Goal: Task Accomplishment & Management: Manage account settings

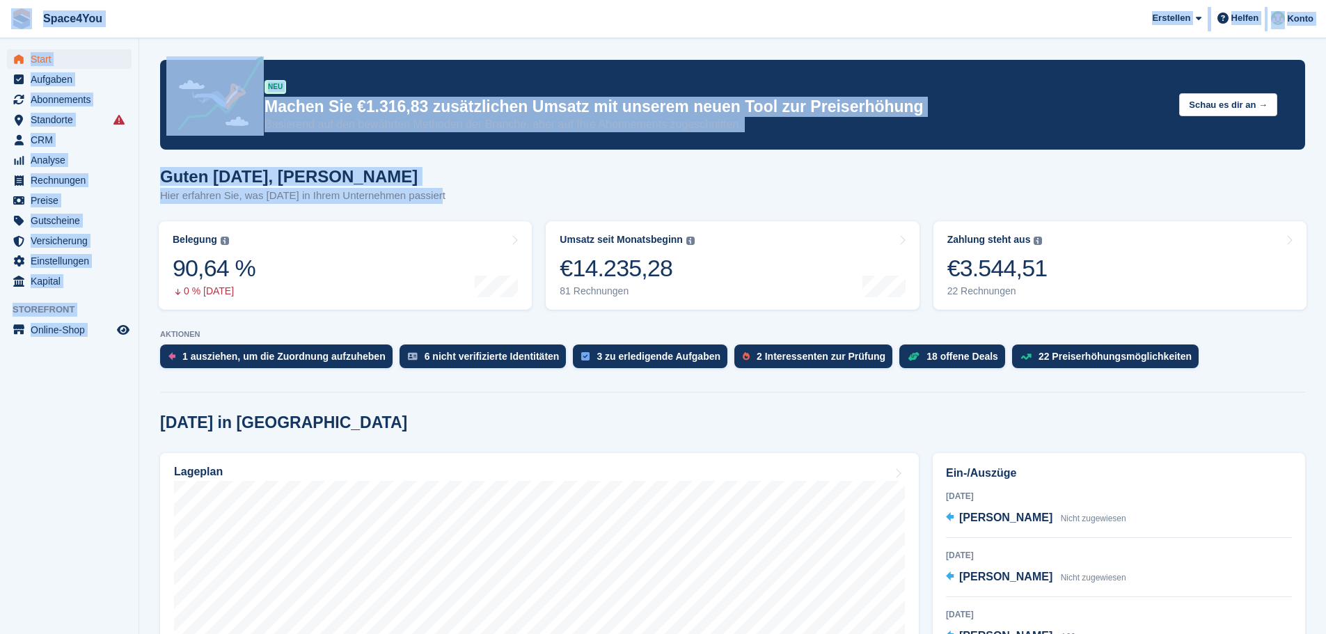
drag, startPoint x: 434, startPoint y: 197, endPoint x: 24, endPoint y: 21, distance: 446.8
click at [466, 198] on div "Guten Morgen, Luca-André Hier erfahren Sie, was heute in Ihrem Unternehmen pass…" at bounding box center [732, 194] width 1145 height 54
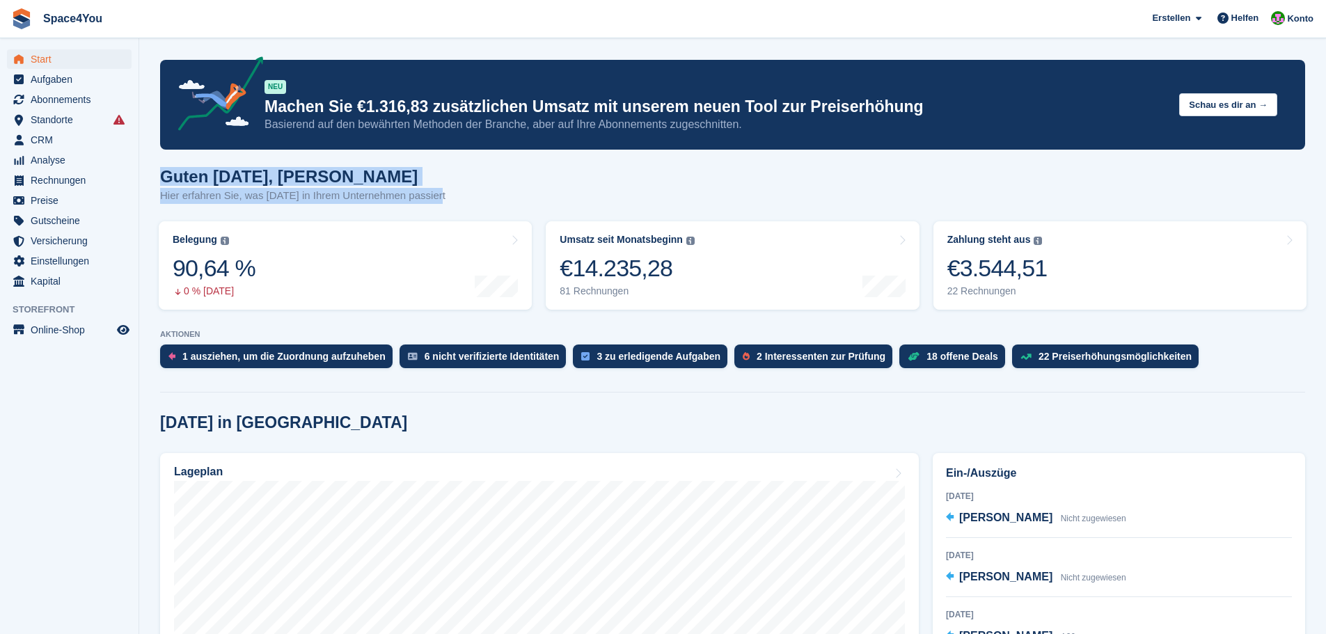
drag, startPoint x: 442, startPoint y: 200, endPoint x: 143, endPoint y: 180, distance: 299.9
click at [361, 177] on h1 "Guten Morgen, Luca-André" at bounding box center [302, 176] width 285 height 19
drag, startPoint x: 452, startPoint y: 199, endPoint x: 157, endPoint y: 161, distance: 297.6
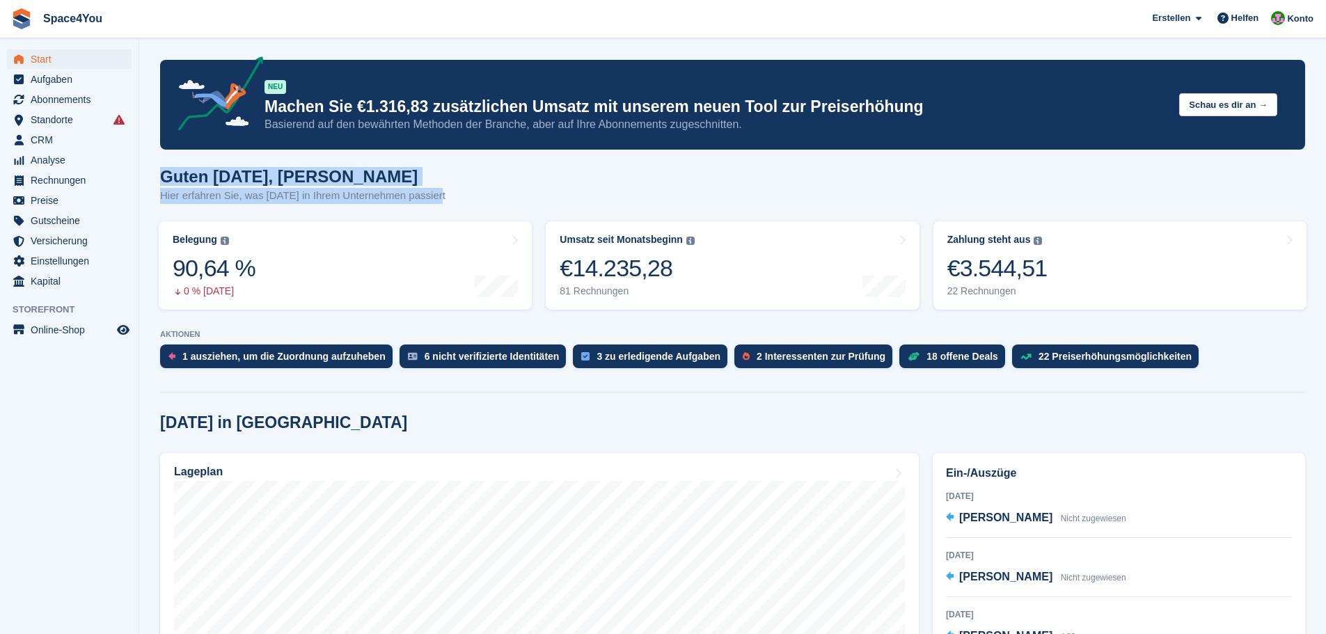
drag, startPoint x: 425, startPoint y: 201, endPoint x: 359, endPoint y: 180, distance: 69.3
click at [359, 180] on div "Guten Morgen, Luca-André Hier erfahren Sie, was heute in Ihrem Unternehmen pass…" at bounding box center [302, 185] width 285 height 37
click at [435, 196] on div "Guten Morgen, Luca-André Hier erfahren Sie, was heute in Ihrem Unternehmen pass…" at bounding box center [732, 194] width 1145 height 54
drag, startPoint x: 435, startPoint y: 196, endPoint x: 148, endPoint y: 168, distance: 288.1
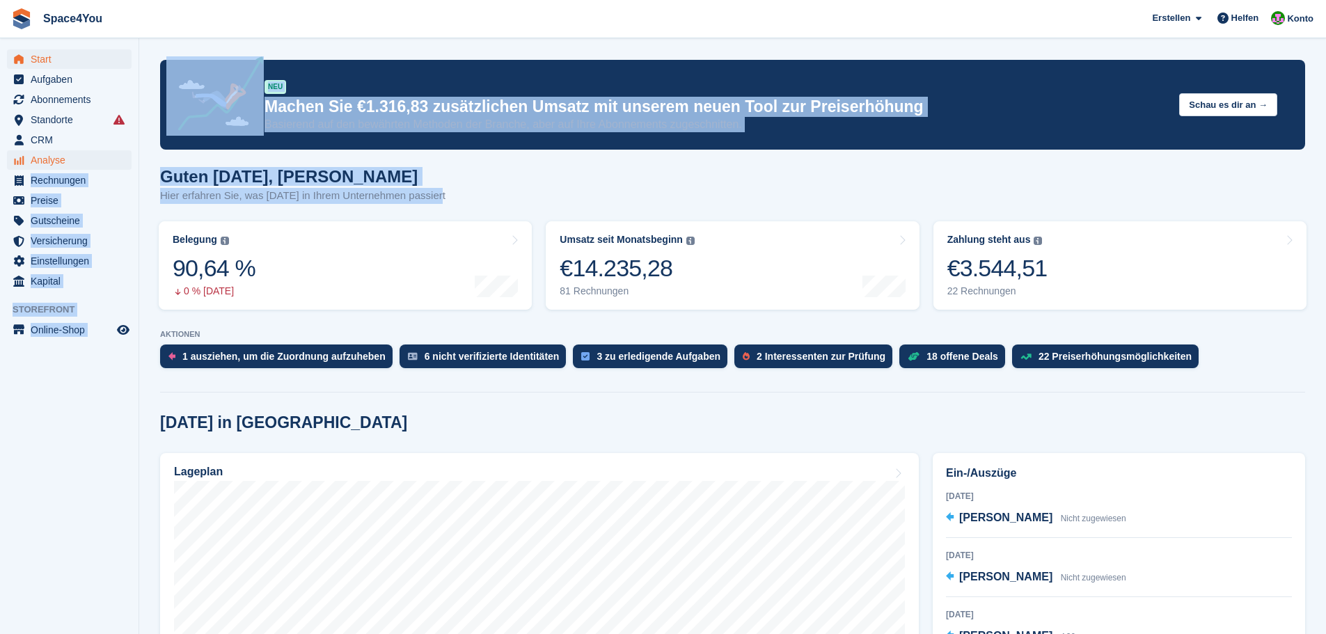
drag, startPoint x: 446, startPoint y: 206, endPoint x: 116, endPoint y: 150, distance: 334.6
click at [481, 189] on div "Guten Morgen, Luca-André Hier erfahren Sie, was heute in Ihrem Unternehmen pass…" at bounding box center [732, 194] width 1145 height 54
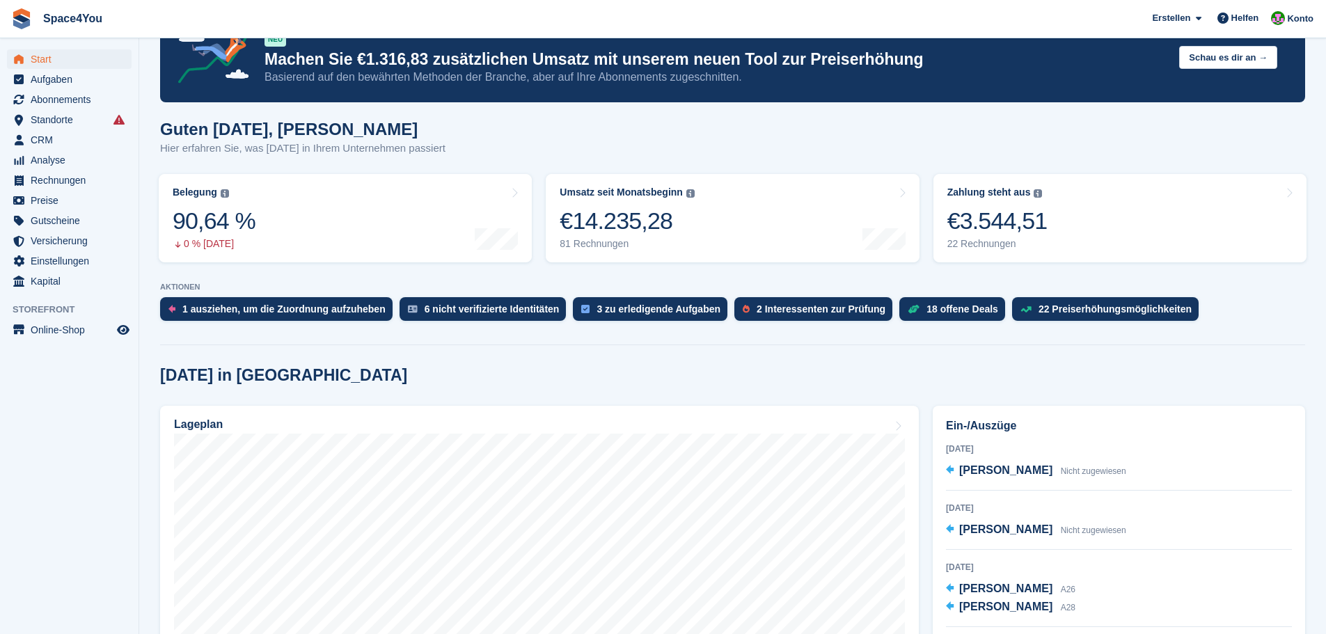
scroll to position [70, 0]
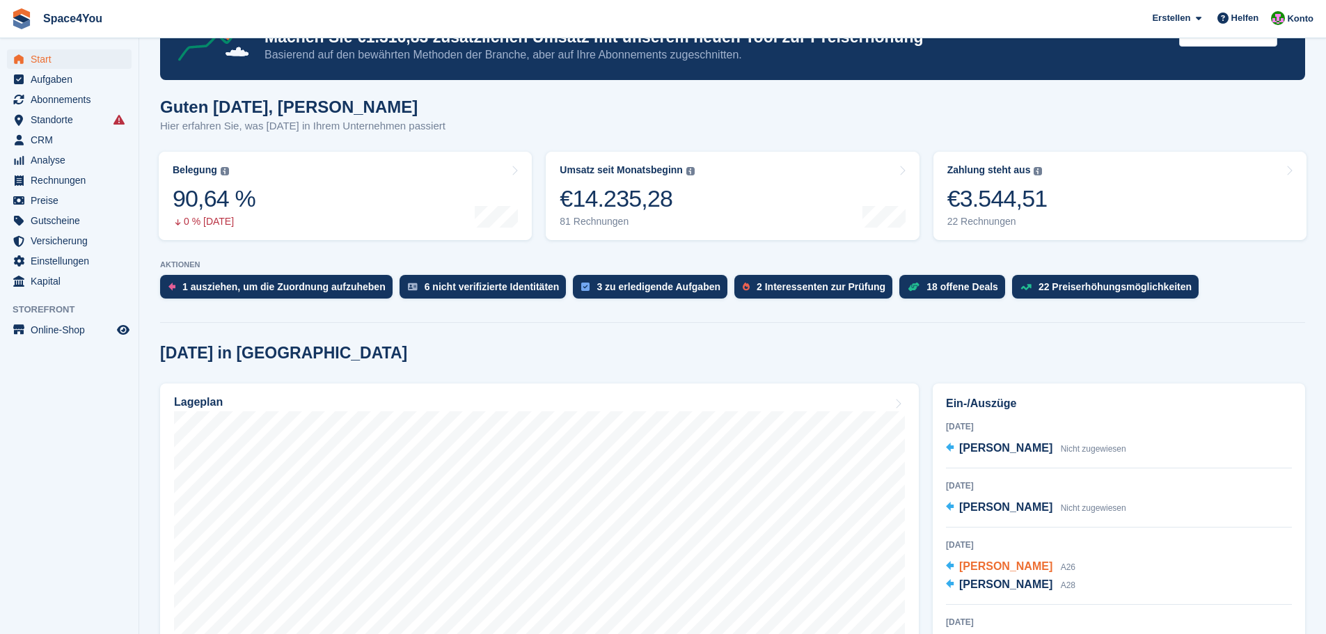
click at [1038, 570] on span "Sergio Armando Almonte-Santos" at bounding box center [1005, 566] width 93 height 12
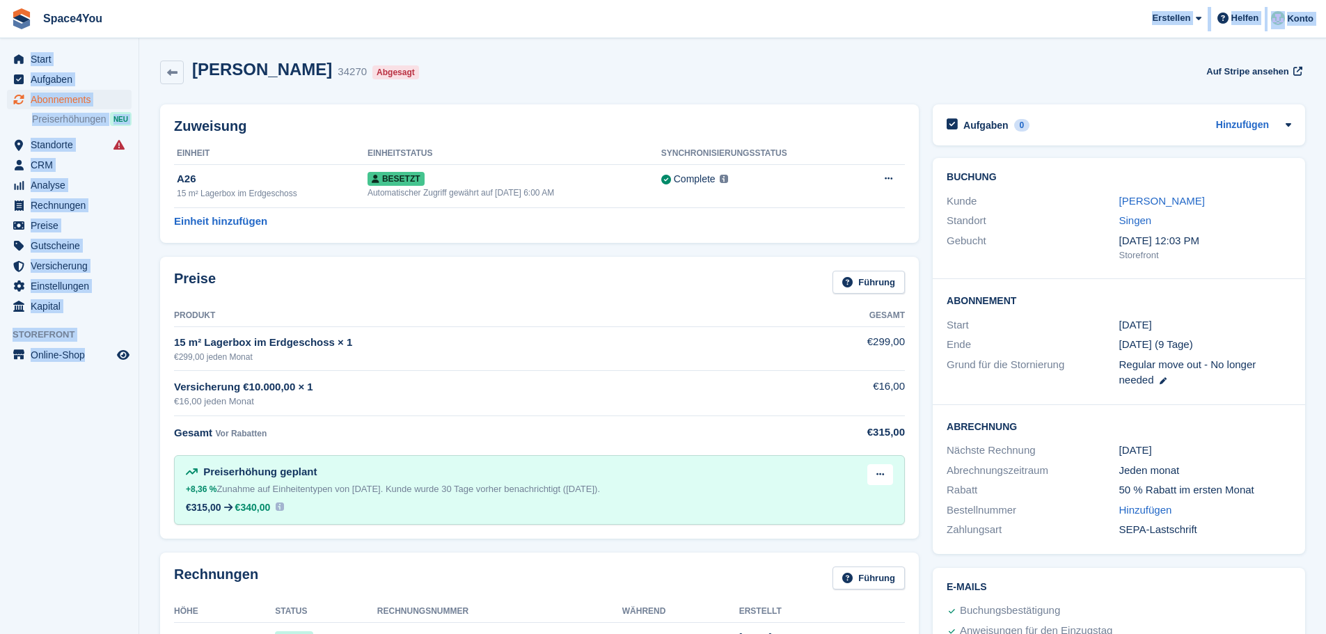
drag, startPoint x: 131, startPoint y: 367, endPoint x: 181, endPoint y: 20, distance: 350.9
click at [181, 20] on span "Space4You [GEOGRAPHIC_DATA] Abonnement Rechnung Kontakt Deal [GEOGRAPHIC_DATA] …" at bounding box center [663, 19] width 1326 height 38
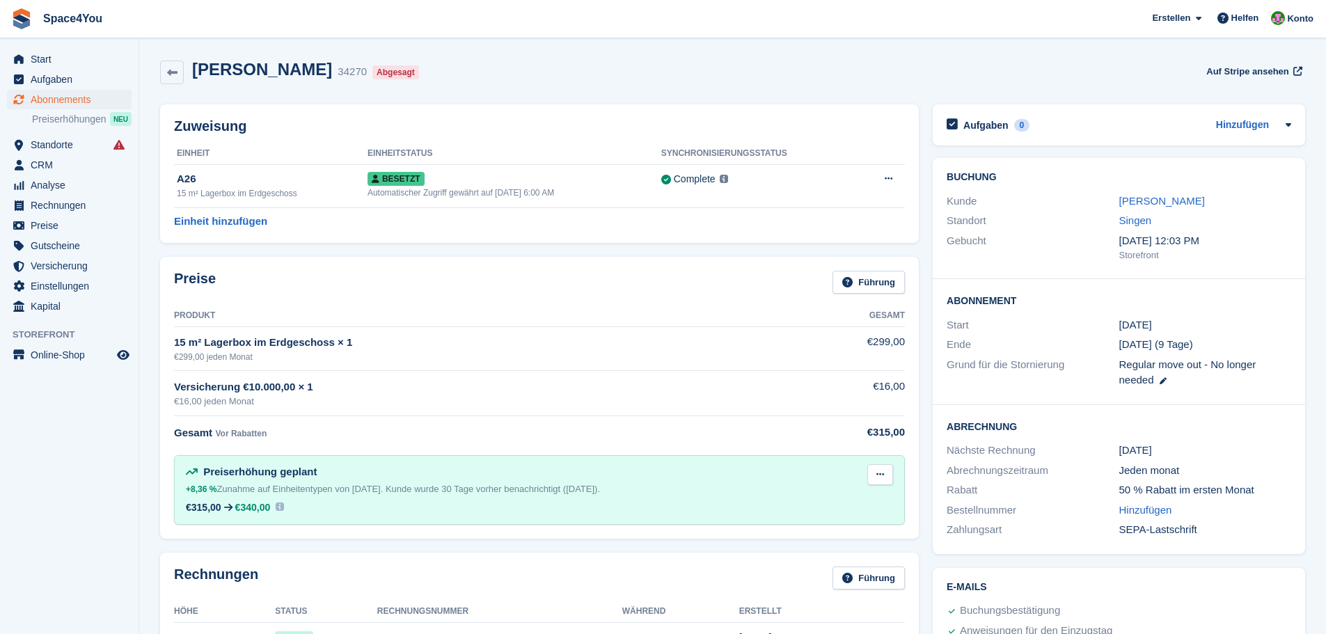
click at [876, 477] on icon at bounding box center [880, 474] width 8 height 9
click at [84, 500] on aside "Start Aufgaben Abonnements Abonnements Abonnements Preiserhöhungen NEU Preiserh…" at bounding box center [69, 320] width 138 height 564
click at [1148, 202] on link "[PERSON_NAME]" at bounding box center [1162, 201] width 86 height 12
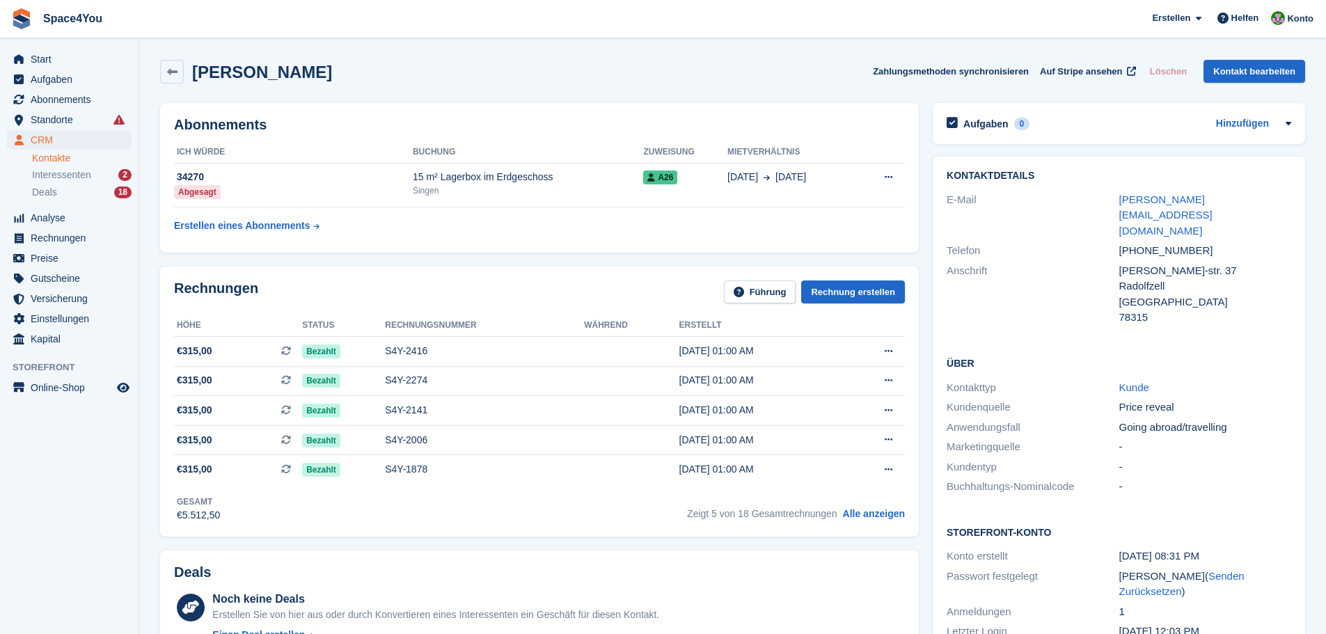
drag, startPoint x: 470, startPoint y: 71, endPoint x: 0, endPoint y: 33, distance: 472.0
click at [484, 79] on div "Sergio Armando Almonte-Santos Zahlungsmethoden synchronisieren Auf Stripe anseh…" at bounding box center [732, 72] width 1145 height 24
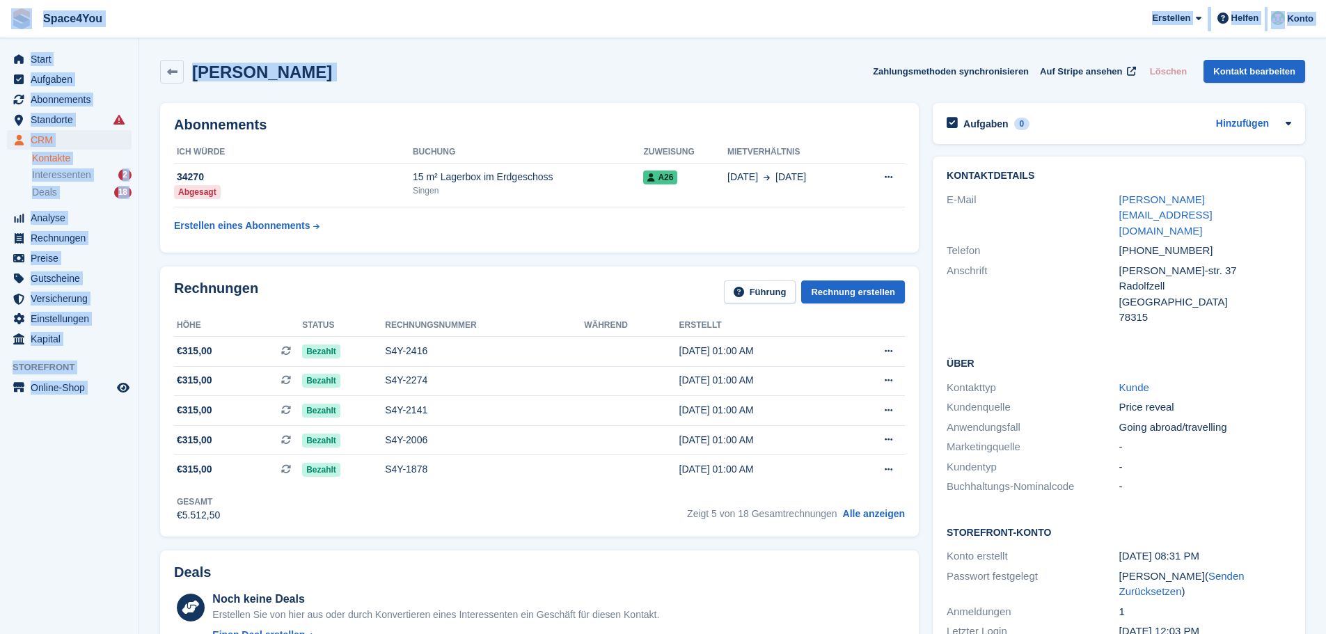
drag, startPoint x: 484, startPoint y: 79, endPoint x: 6, endPoint y: 21, distance: 482.3
click at [6, 21] on link at bounding box center [22, 19] width 32 height 32
click at [370, 58] on div "Sergio Armando Almonte-Santos Zahlungsmethoden synchronisieren Auf Stripe anseh…" at bounding box center [732, 74] width 1159 height 43
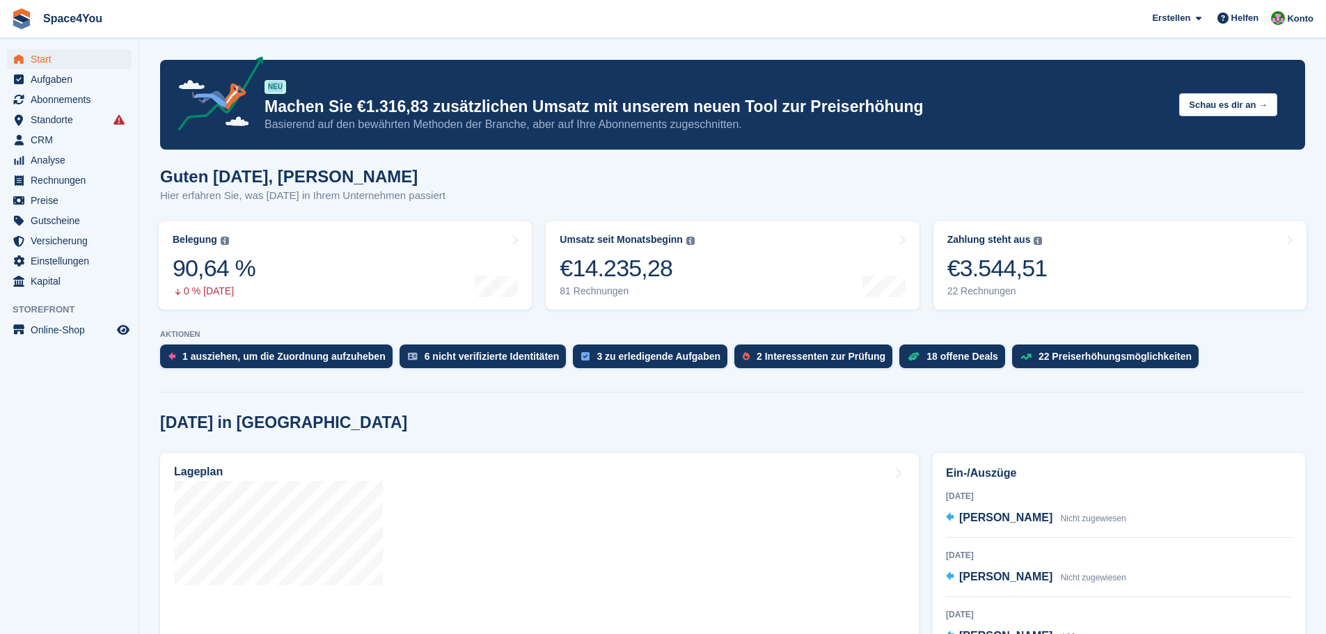
click at [3, 12] on span "Space4You [GEOGRAPHIC_DATA] Abonnement Rechnung Kontakt Deal [GEOGRAPHIC_DATA] …" at bounding box center [663, 19] width 1326 height 38
drag, startPoint x: 278, startPoint y: 429, endPoint x: 149, endPoint y: 427, distance: 128.8
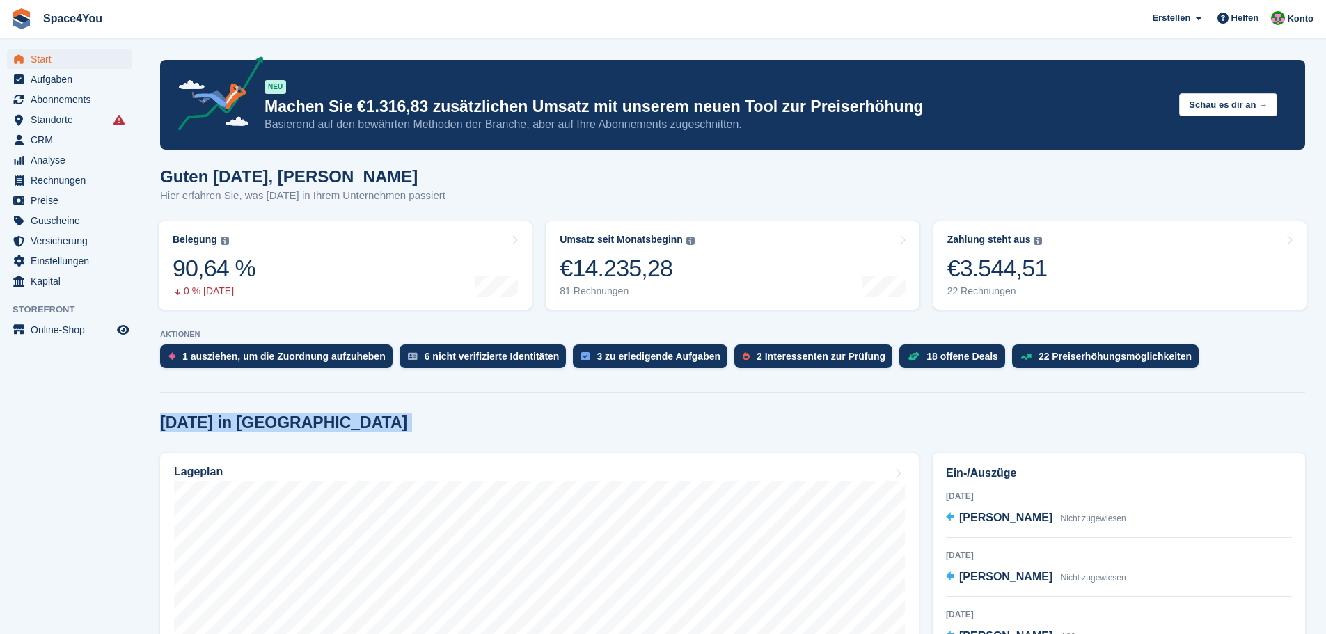
drag, startPoint x: 149, startPoint y: 427, endPoint x: 307, endPoint y: 414, distance: 158.5
click at [307, 414] on div "Heute in Singen" at bounding box center [732, 422] width 1145 height 19
drag, startPoint x: 307, startPoint y: 414, endPoint x: 141, endPoint y: 409, distance: 165.7
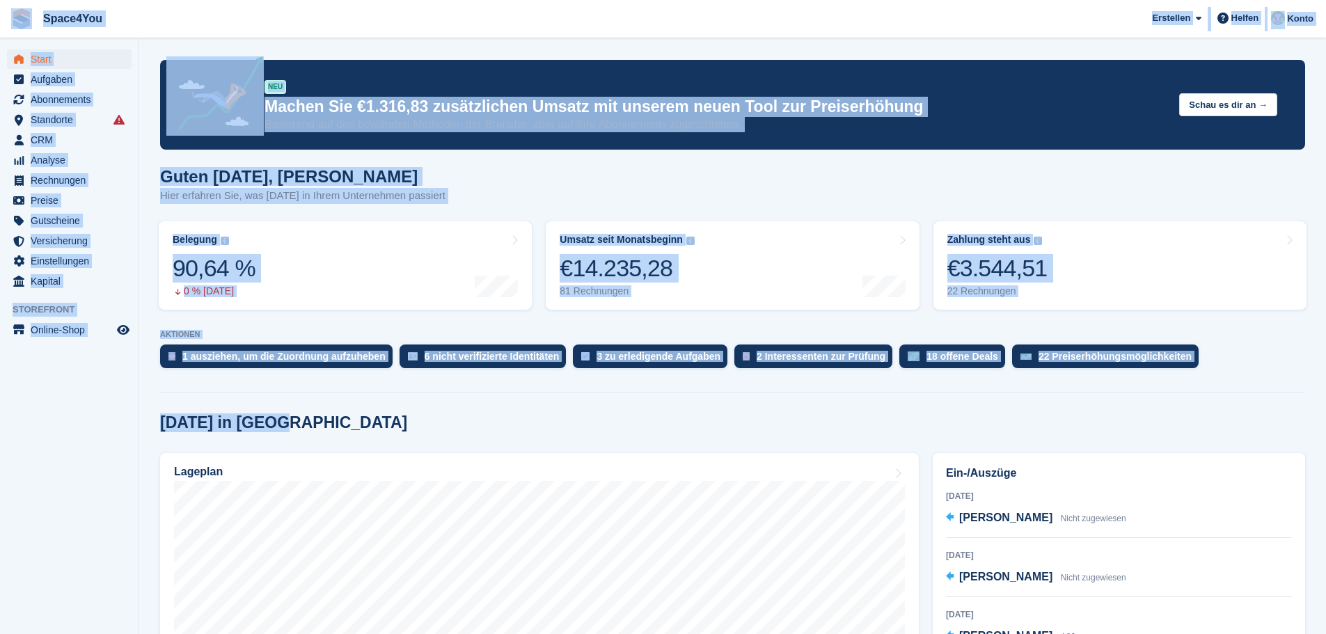
drag, startPoint x: 319, startPoint y: 427, endPoint x: 0, endPoint y: 30, distance: 509.4
click at [17, 473] on aside "Start Aufgaben Abonnements Abonnements Abonnements Preiserhöhungen NEU Preiserh…" at bounding box center [69, 320] width 138 height 564
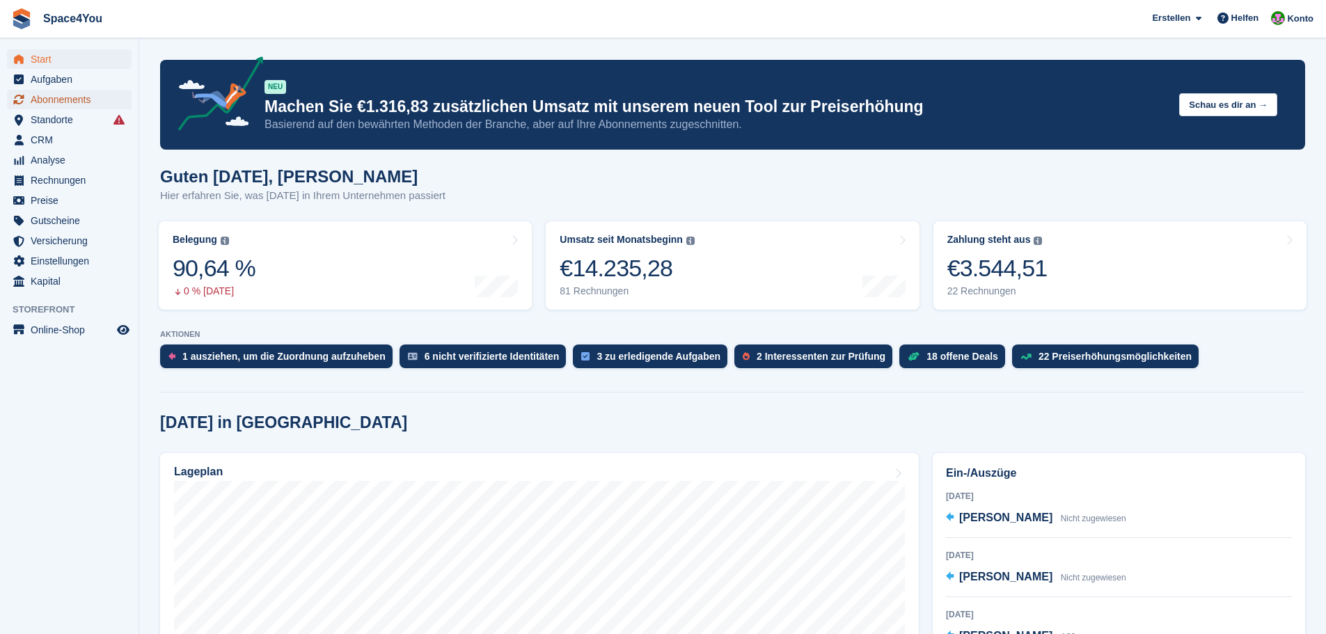
click at [81, 93] on span "Abonnements" at bounding box center [73, 99] width 84 height 19
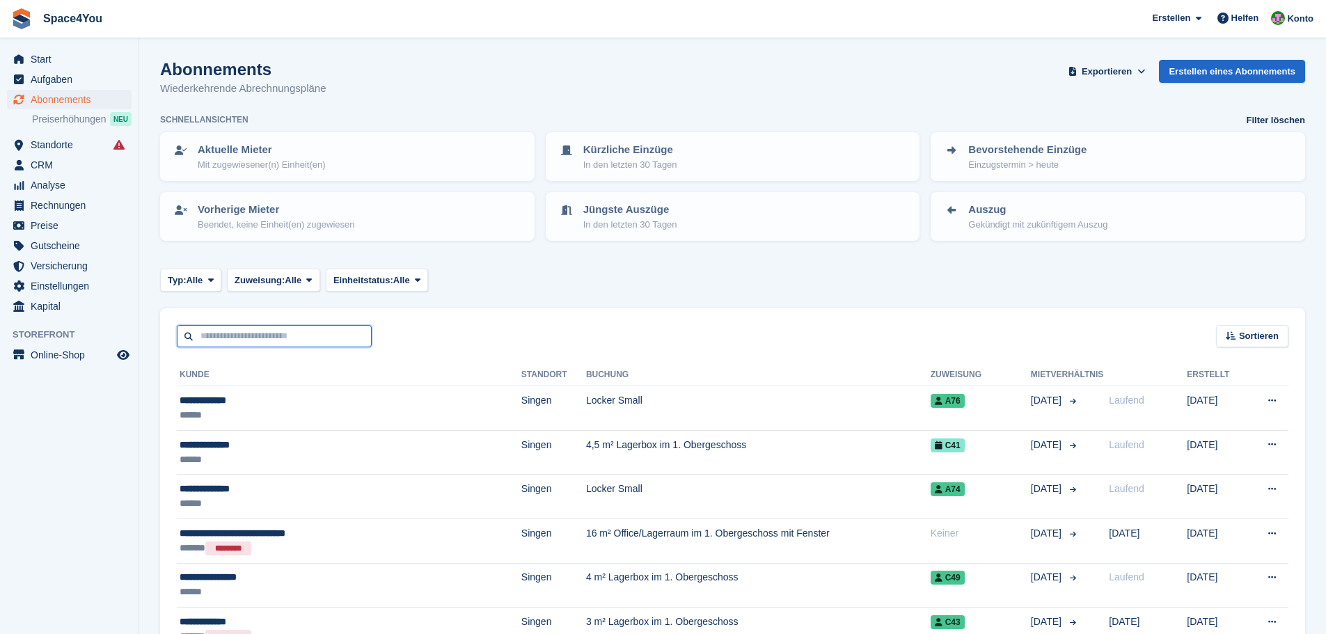
click at [286, 344] on input "text" at bounding box center [274, 336] width 195 height 23
type input "**********"
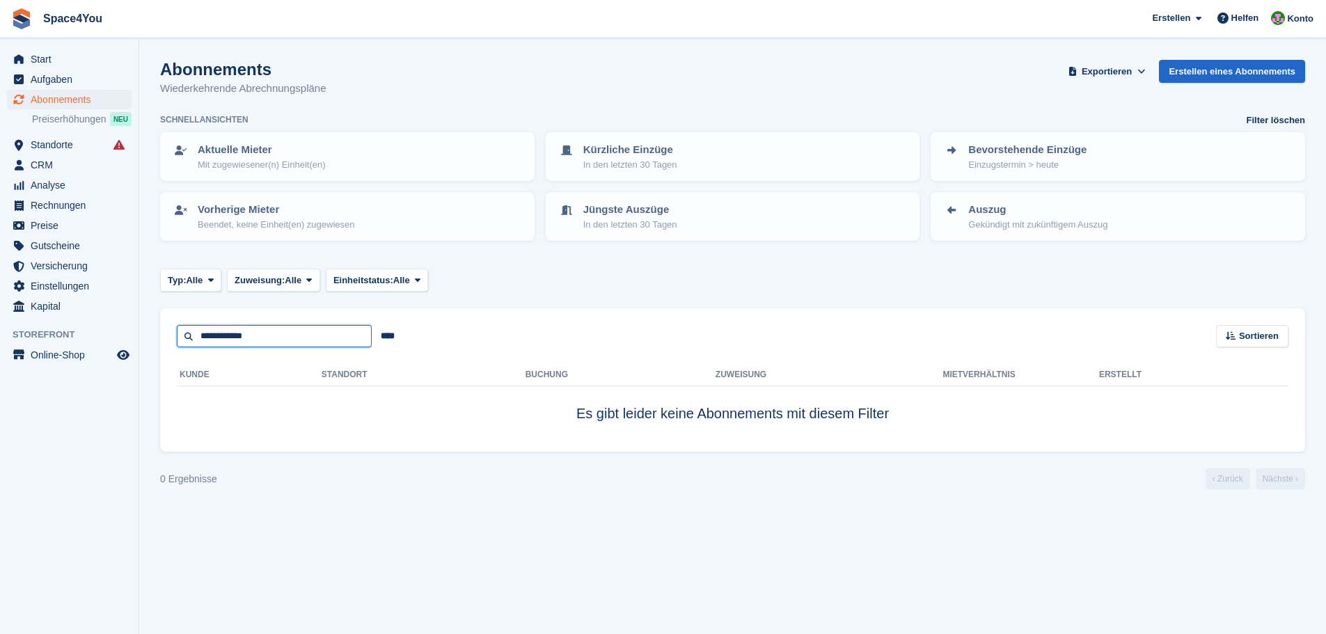
click at [221, 340] on input "**********" at bounding box center [274, 336] width 195 height 23
type input "**********"
click at [295, 335] on input "**********" at bounding box center [274, 336] width 195 height 23
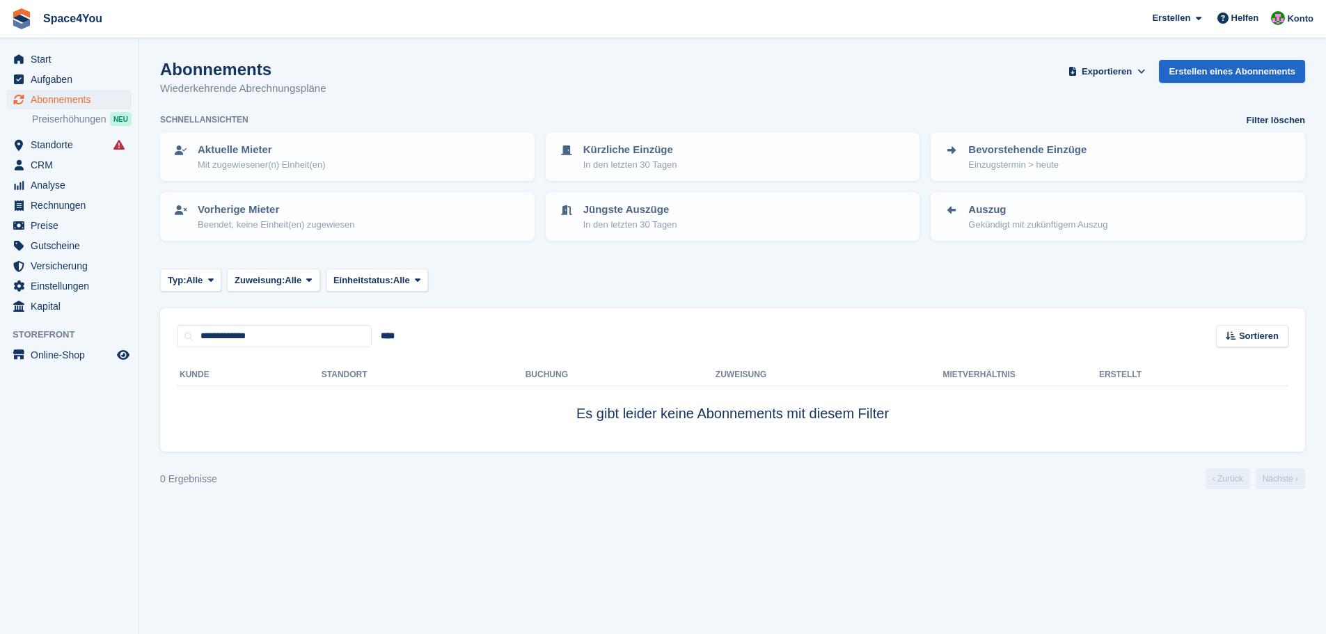
click at [537, 306] on turbo-frame "Abonnements Wiederkehrende Abrechnungspläne Exportieren Exportieren Abonnements…" at bounding box center [732, 274] width 1145 height 429
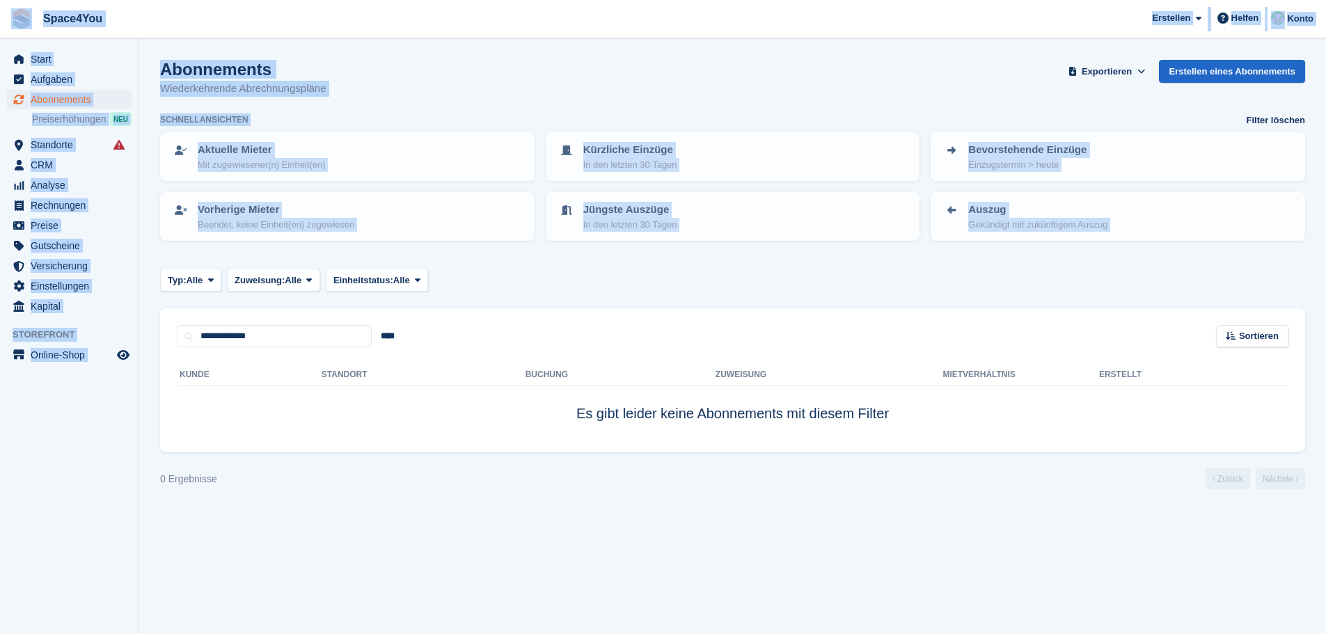
drag, startPoint x: 459, startPoint y: 285, endPoint x: 11, endPoint y: 9, distance: 526.2
click at [11, 9] on div "Space4You Erstellen Abonnement Rechnung Kontakt Deal Rabatt Seite Helfen Chat-S…" at bounding box center [663, 317] width 1326 height 634
click at [468, 86] on div "Abonnements Wiederkehrende Abrechnungspläne Exportieren Exportieren Abonnements…" at bounding box center [732, 87] width 1145 height 54
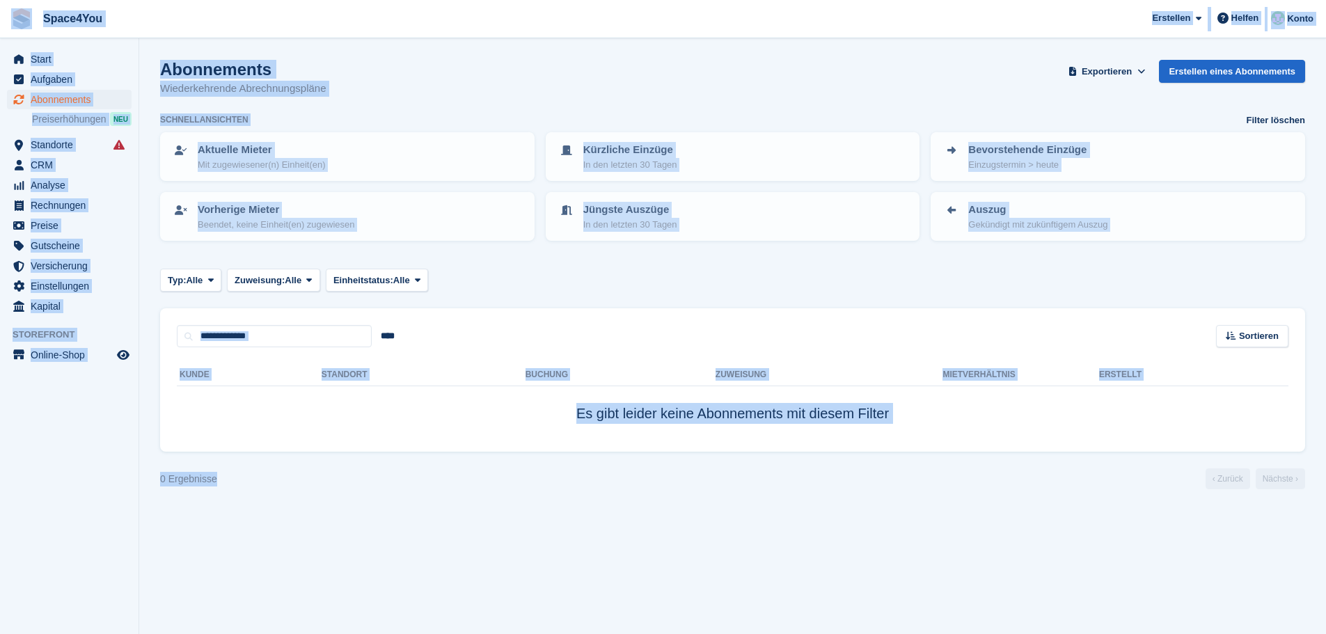
drag, startPoint x: 330, startPoint y: 514, endPoint x: 0, endPoint y: 13, distance: 599.9
click at [0, 13] on div "Space4You Erstellen Abonnement Rechnung Kontakt Deal Rabatt Seite Helfen Chat-S…" at bounding box center [663, 317] width 1326 height 634
click at [268, 531] on section "Abonnements Wiederkehrende Abrechnungspläne Exportieren Exportieren Abonnements…" at bounding box center [732, 317] width 1187 height 634
drag, startPoint x: 225, startPoint y: 486, endPoint x: 0, endPoint y: 23, distance: 514.5
click at [0, 23] on div "Space4You [GEOGRAPHIC_DATA] Abonnement Rechnung Kontakt Deal [GEOGRAPHIC_DATA] …" at bounding box center [663, 317] width 1326 height 634
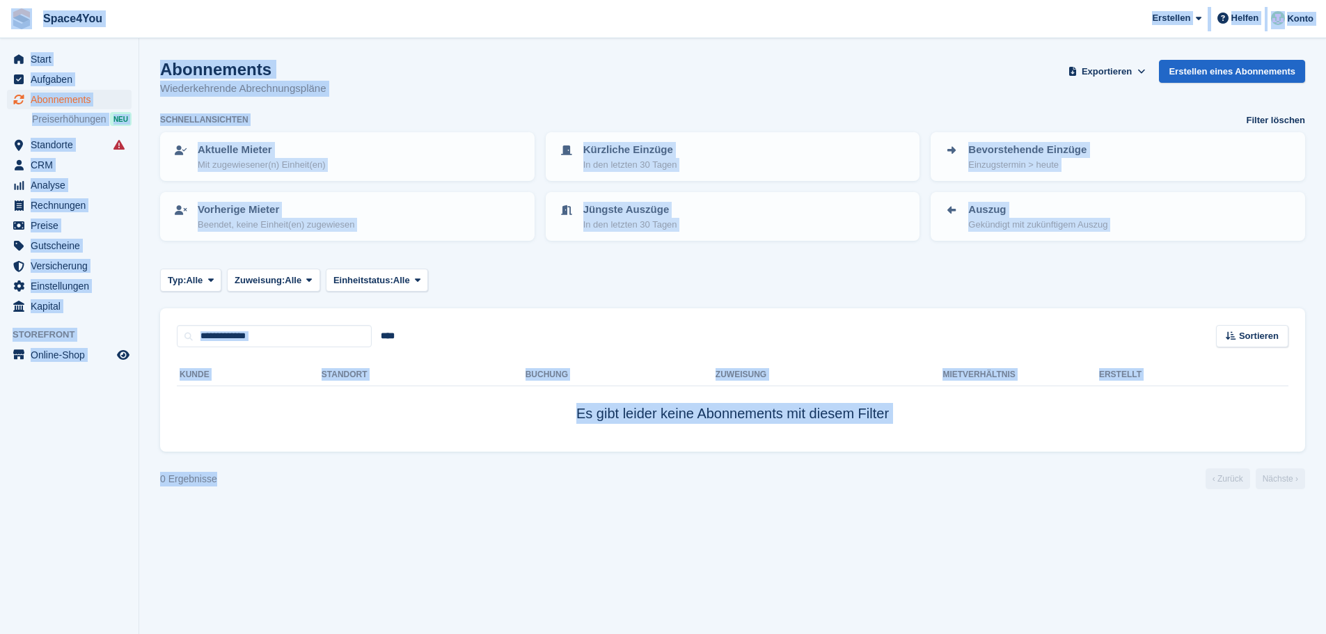
click at [422, 76] on div "Abonnements Wiederkehrende Abrechnungspläne Exportieren Exportieren Abonnements…" at bounding box center [732, 87] width 1145 height 54
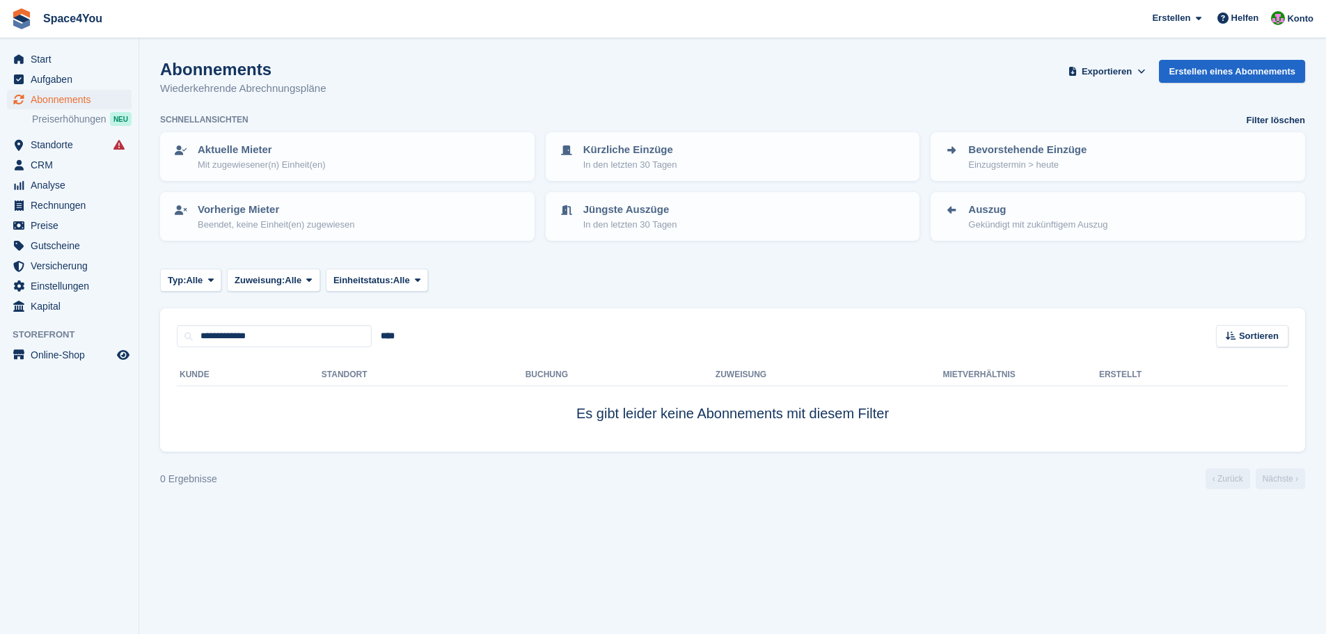
drag, startPoint x: 335, startPoint y: 85, endPoint x: 40, endPoint y: 40, distance: 298.5
click at [40, 40] on div "Start Aufgaben Abonnements Abonnements Abonnements Preiserhöhungen NEU Preiserh…" at bounding box center [663, 317] width 1326 height 634
click at [381, 77] on div "Abonnements Wiederkehrende Abrechnungspläne Exportieren Exportieren Abonnements…" at bounding box center [732, 87] width 1145 height 54
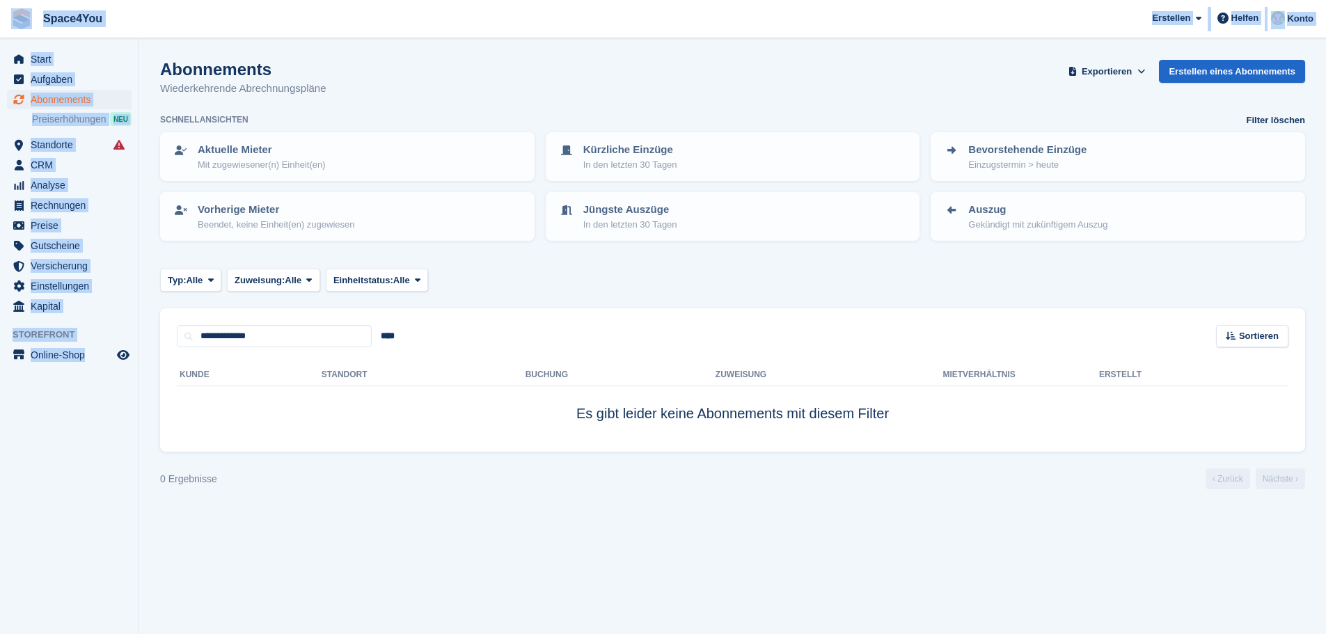
drag, startPoint x: 115, startPoint y: 399, endPoint x: 3, endPoint y: 26, distance: 389.3
click at [3, 26] on div "Space4You [GEOGRAPHIC_DATA] Abonnement Rechnung Kontakt Deal [GEOGRAPHIC_DATA] …" at bounding box center [663, 317] width 1326 height 634
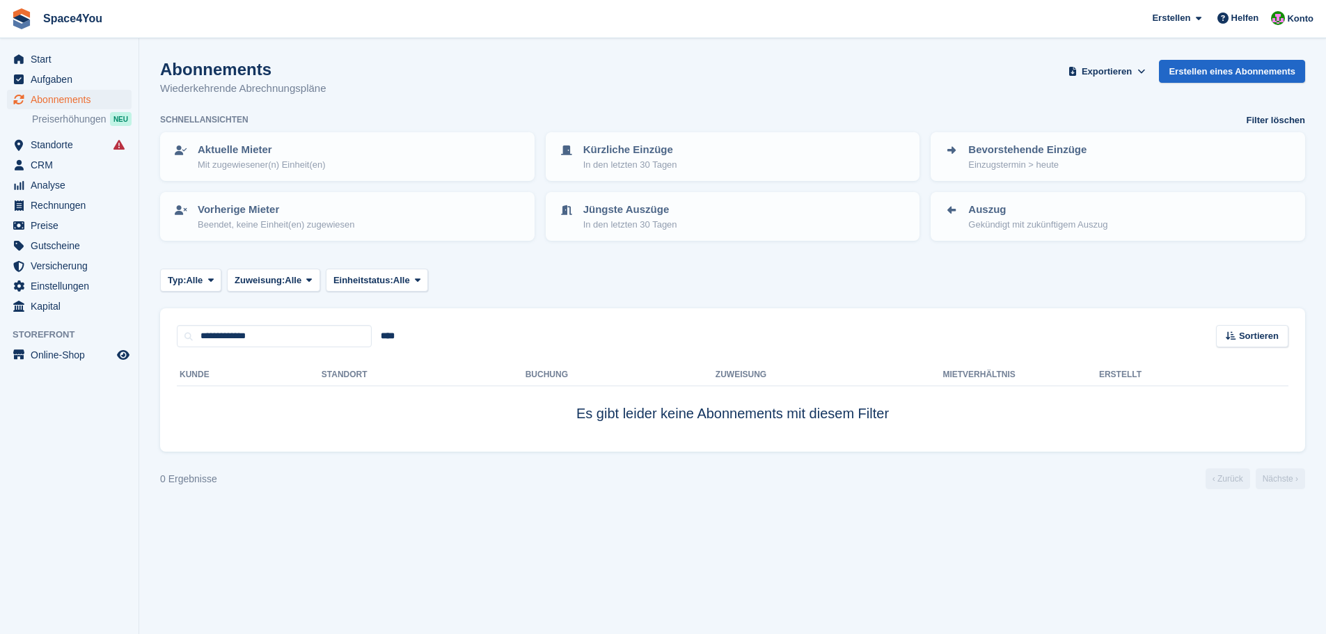
click at [267, 508] on section "Abonnements Wiederkehrende Abrechnungspläne Exportieren Exportieren Abonnements…" at bounding box center [732, 317] width 1187 height 634
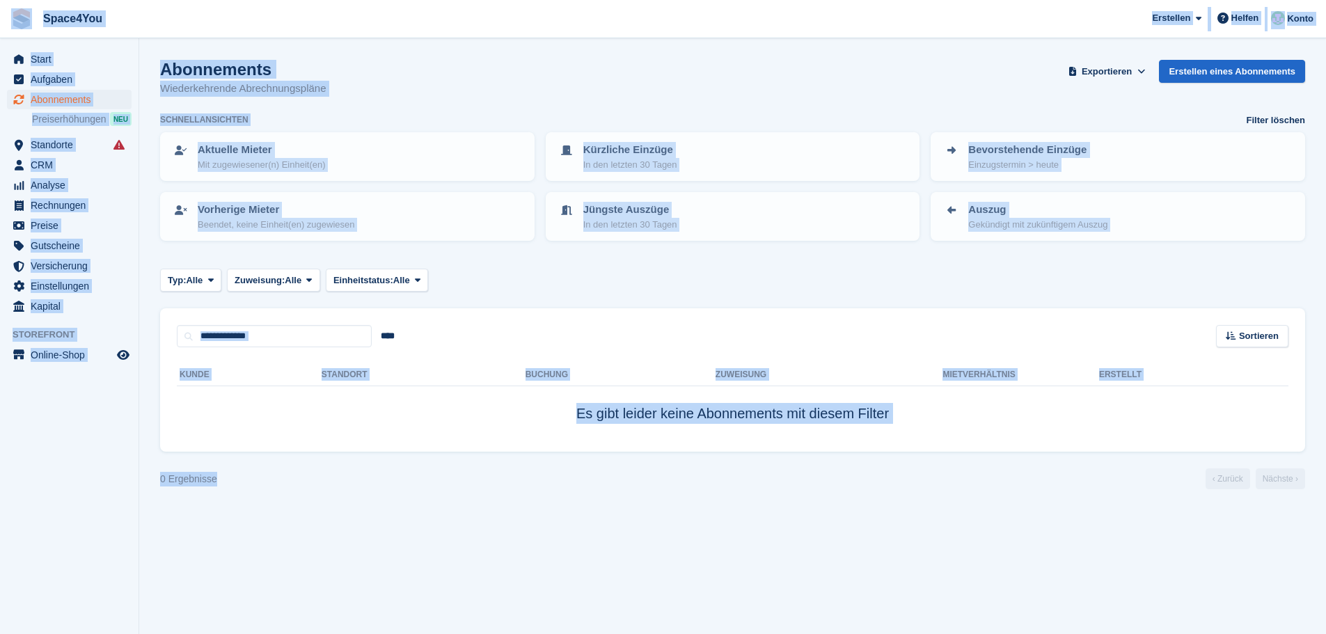
drag, startPoint x: 235, startPoint y: 486, endPoint x: 0, endPoint y: 18, distance: 524.1
click at [0, 18] on div "Space4You Erstellen Abonnement Rechnung Kontakt Deal Rabatt Seite Helfen Chat-S…" at bounding box center [663, 317] width 1326 height 634
click at [521, 102] on div "Abonnements Wiederkehrende Abrechnungspläne Exportieren Exportieren Abonnements…" at bounding box center [732, 87] width 1145 height 54
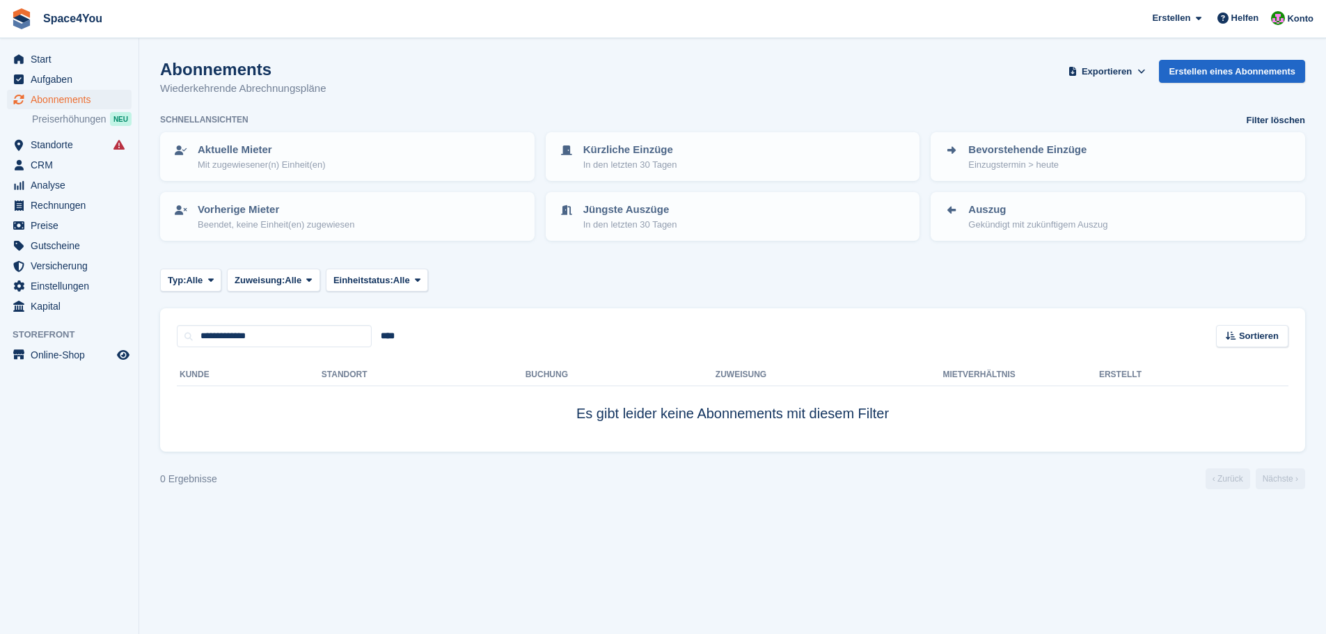
click at [480, 105] on div "Abonnements Wiederkehrende Abrechnungspläne Exportieren Exportieren Abonnements…" at bounding box center [732, 87] width 1145 height 54
click at [481, 105] on div "Abonnements Wiederkehrende Abrechnungspläne Exportieren Exportieren Abonnements…" at bounding box center [732, 87] width 1145 height 54
drag, startPoint x: 357, startPoint y: 91, endPoint x: 1, endPoint y: 7, distance: 365.5
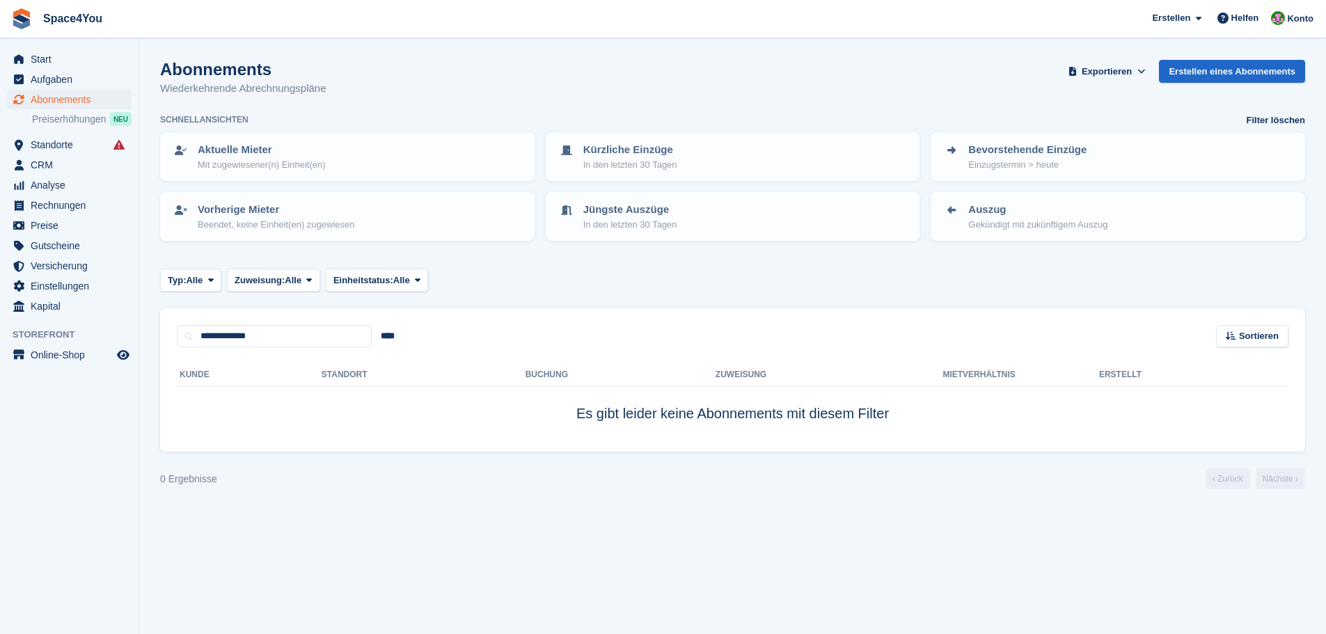
click at [1, 7] on div "Space4You Erstellen Abonnement Rechnung Kontakt Deal Rabatt Seite Helfen Chat-S…" at bounding box center [663, 317] width 1326 height 634
click at [465, 83] on div "Abonnements Wiederkehrende Abrechnungspläne Exportieren Exportieren Abonnements…" at bounding box center [732, 87] width 1145 height 54
drag, startPoint x: 335, startPoint y: 90, endPoint x: 25, endPoint y: 26, distance: 316.4
click at [25, 26] on div "Space4You Erstellen Abonnement Rechnung Kontakt Deal Rabatt Seite Helfen Chat-S…" at bounding box center [663, 317] width 1326 height 634
click at [423, 68] on div "Abonnements Wiederkehrende Abrechnungspläne Exportieren Exportieren Abonnements…" at bounding box center [732, 87] width 1145 height 54
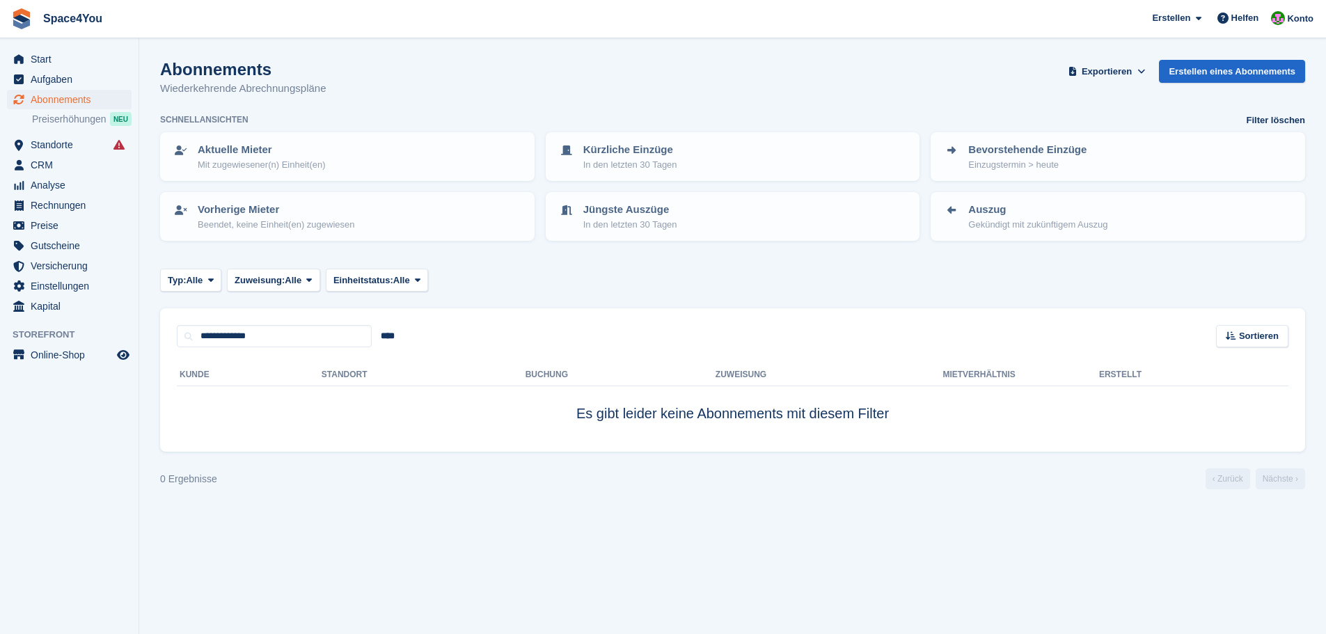
click at [423, 68] on div "Abonnements Wiederkehrende Abrechnungspläne Exportieren Exportieren Abonnements…" at bounding box center [732, 87] width 1145 height 54
click at [66, 57] on span "Start" at bounding box center [73, 58] width 84 height 19
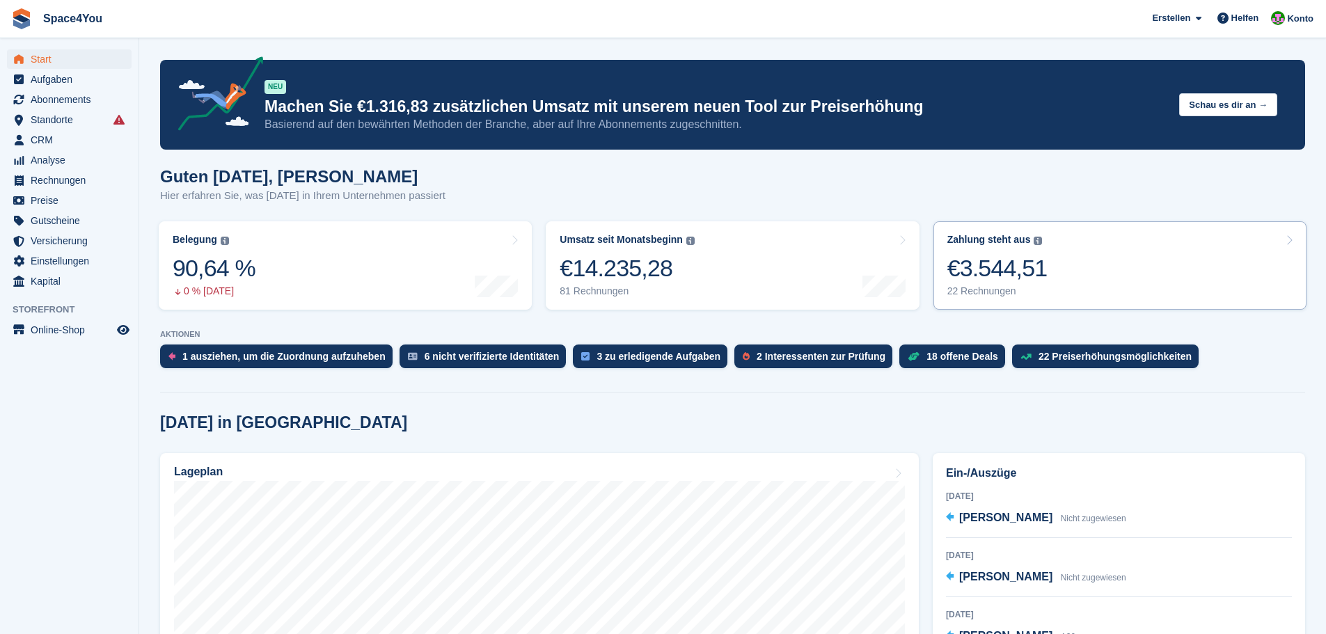
click at [1101, 268] on link "Zahlung steht aus Der gesamte ausstehende Saldo aller offenen Rechnungen. €3.54…" at bounding box center [1119, 265] width 373 height 88
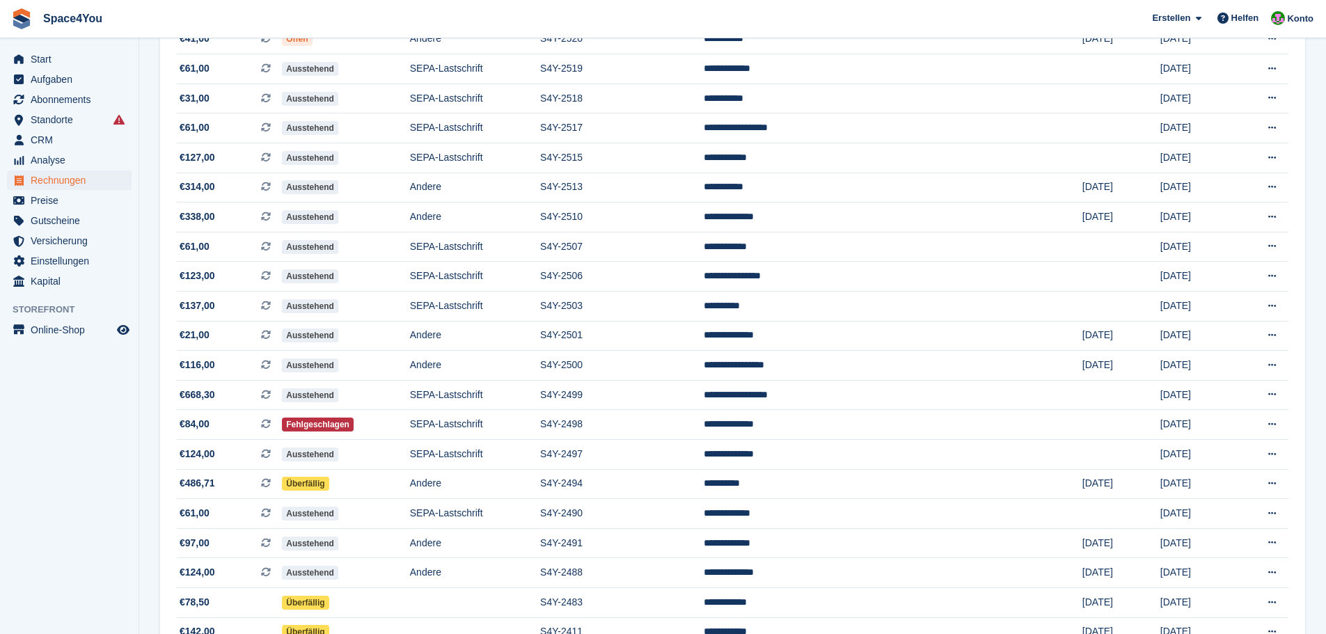
scroll to position [278, 0]
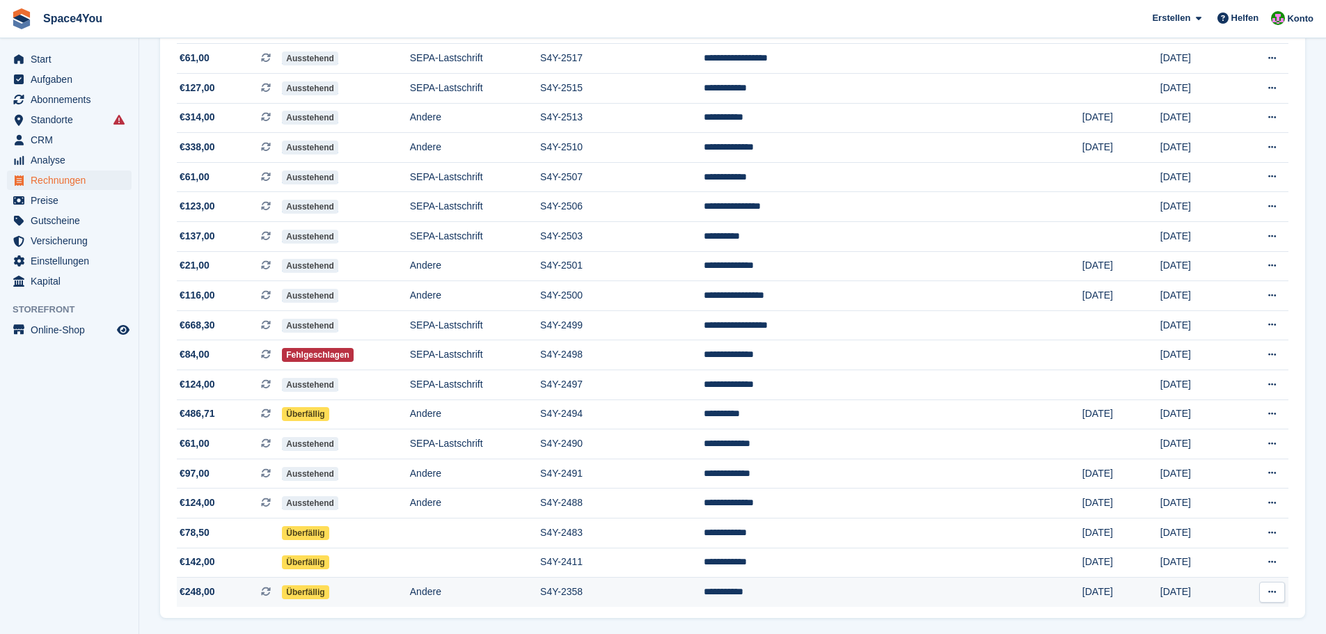
click at [540, 592] on td "Andere" at bounding box center [475, 592] width 130 height 29
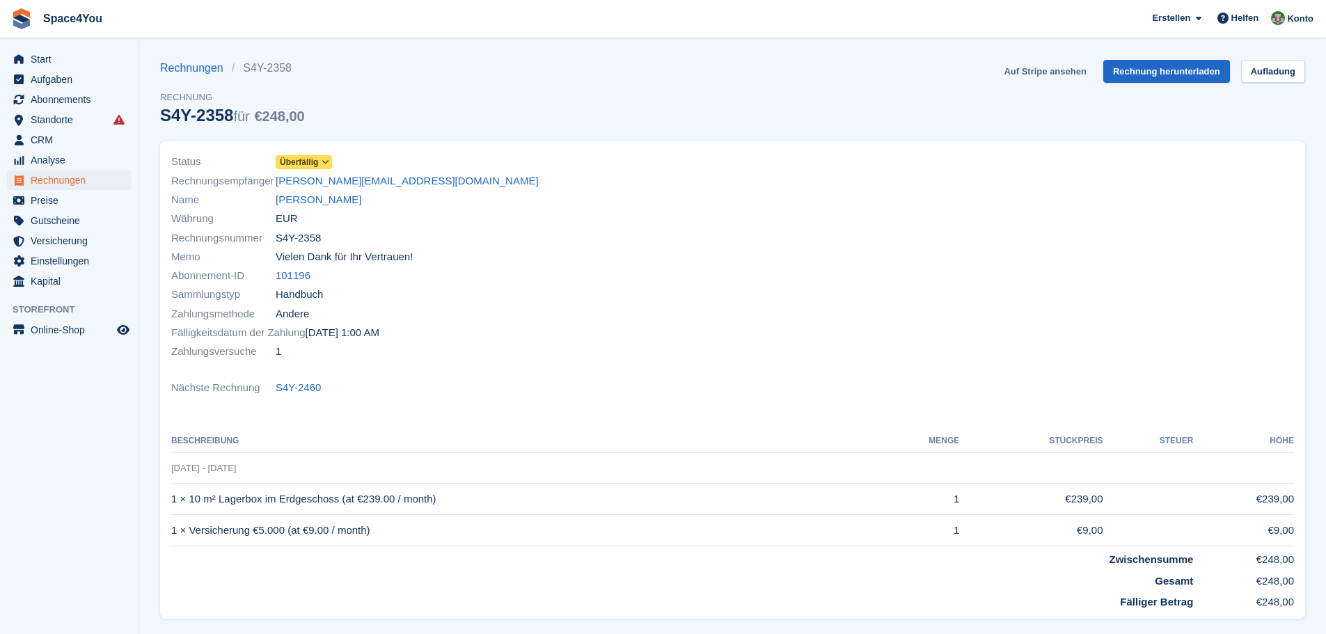
click at [1040, 74] on link "Auf Stripe ansehen" at bounding box center [1044, 71] width 93 height 23
click at [61, 59] on span "Start" at bounding box center [73, 58] width 84 height 19
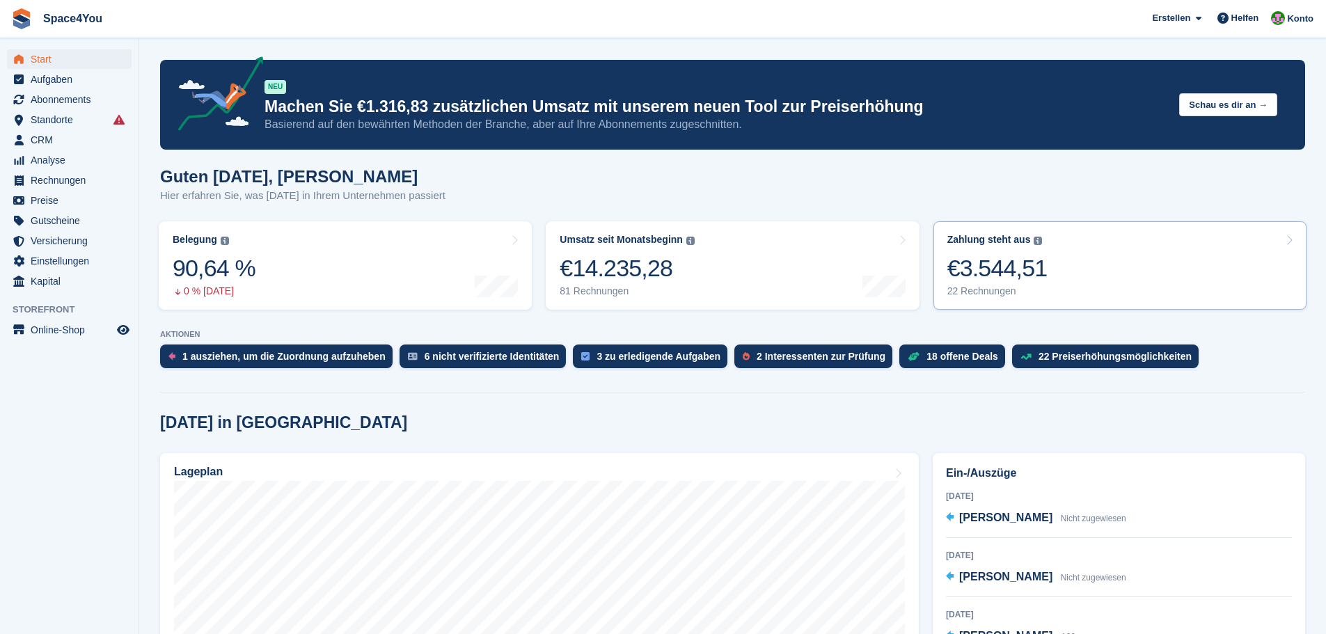
click at [1049, 258] on link "Zahlung steht aus Der gesamte ausstehende Saldo aller offenen Rechnungen. €3.54…" at bounding box center [1119, 265] width 373 height 88
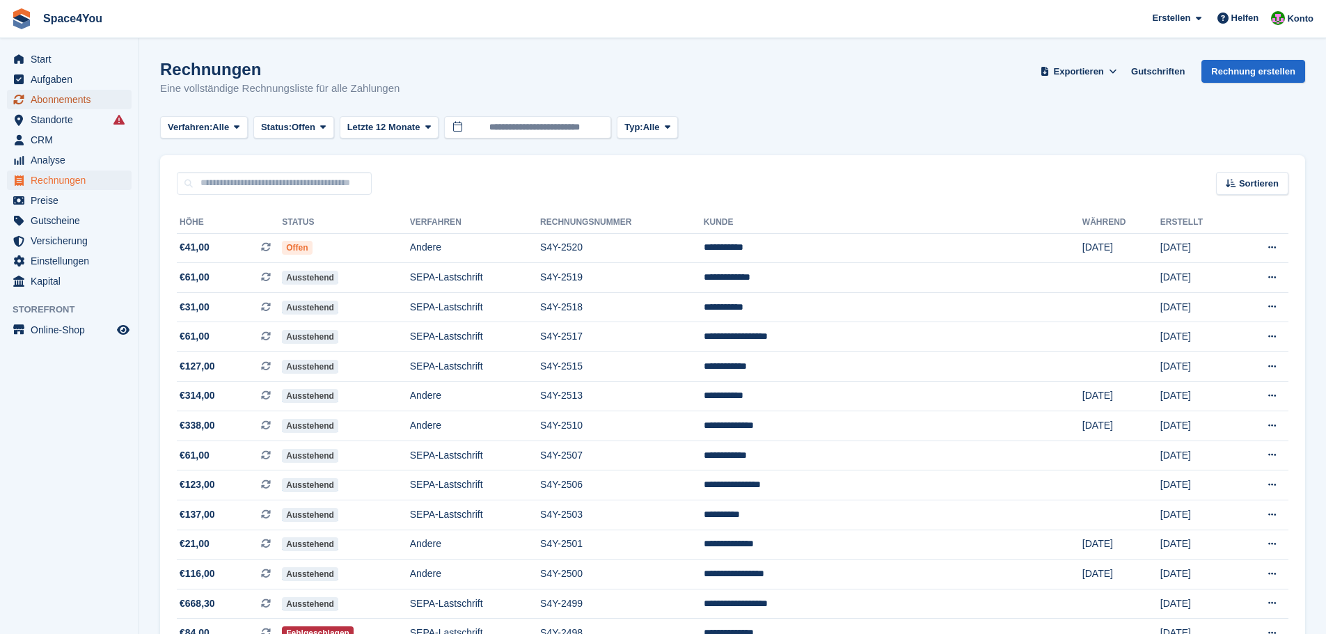
click at [74, 99] on span "Abonnements" at bounding box center [73, 99] width 84 height 19
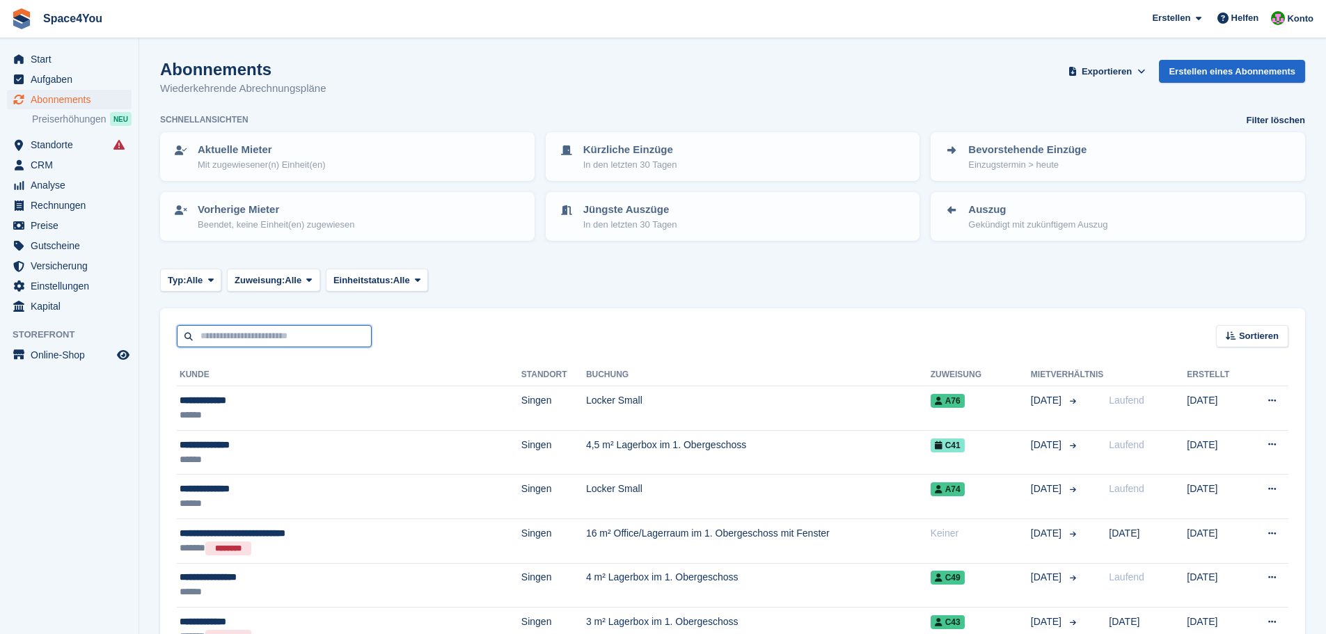
click at [257, 332] on input "text" at bounding box center [274, 336] width 195 height 23
type input "******"
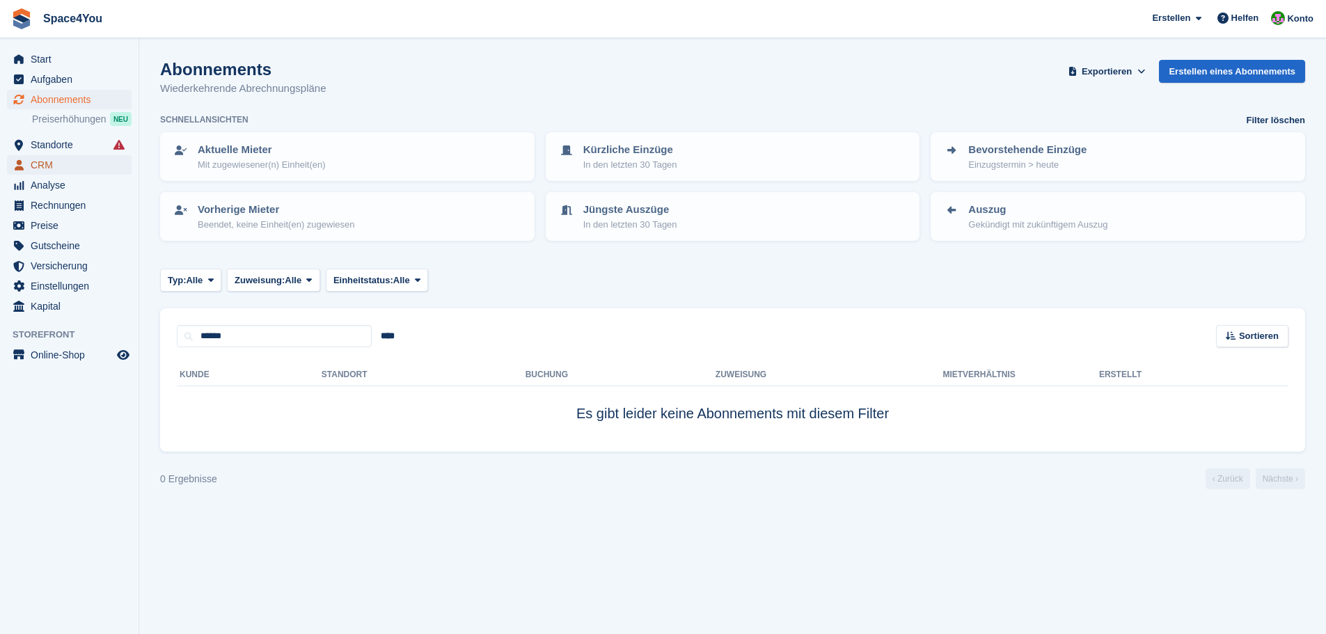
click at [27, 162] on link "CRM" at bounding box center [69, 164] width 125 height 19
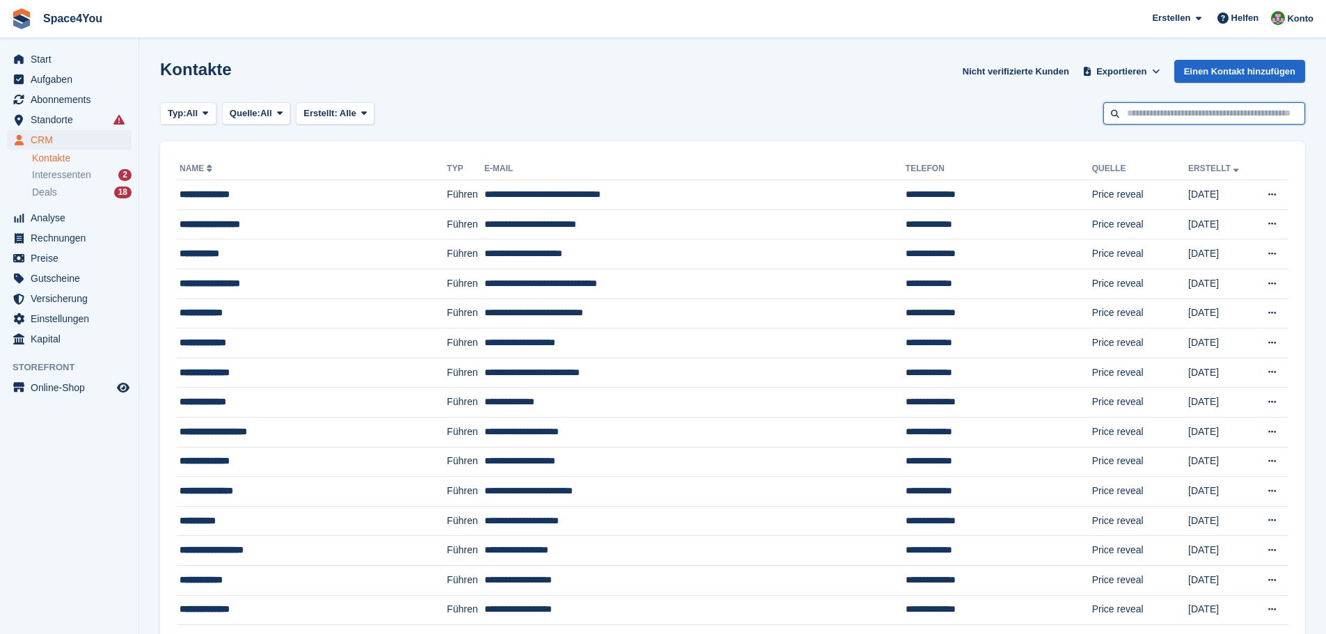
click at [1169, 112] on input "text" at bounding box center [1204, 113] width 202 height 23
type input "******"
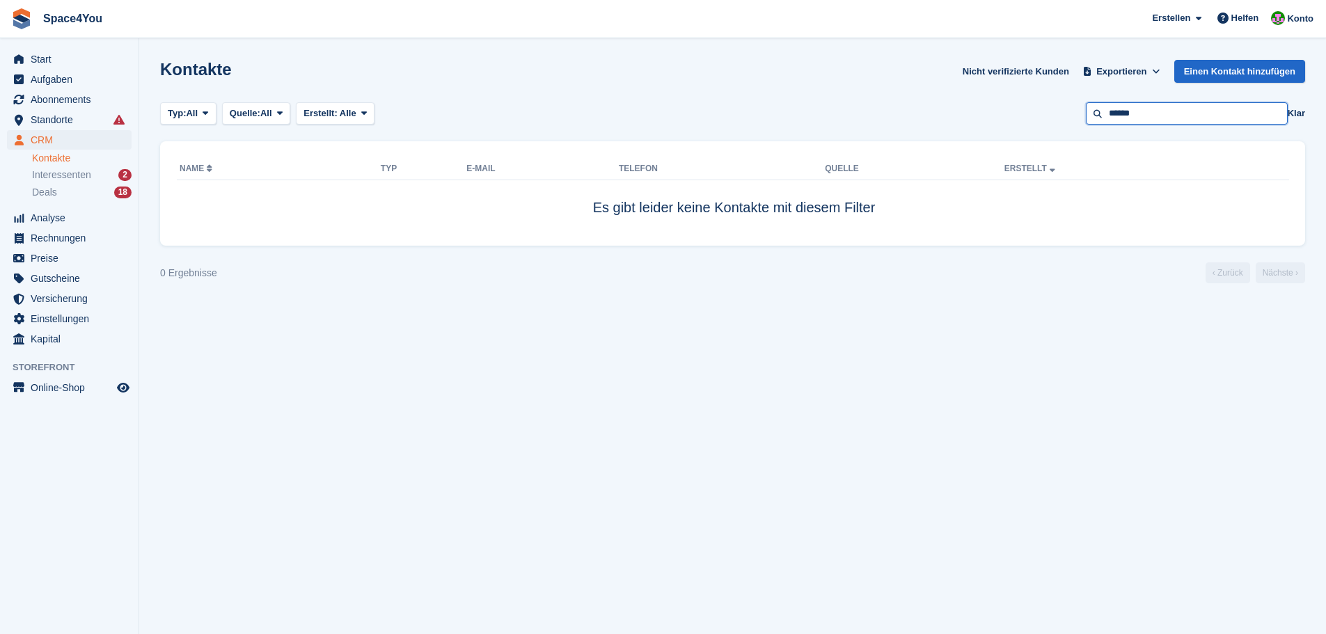
click at [1159, 111] on input "******" at bounding box center [1187, 113] width 202 height 23
type input "***"
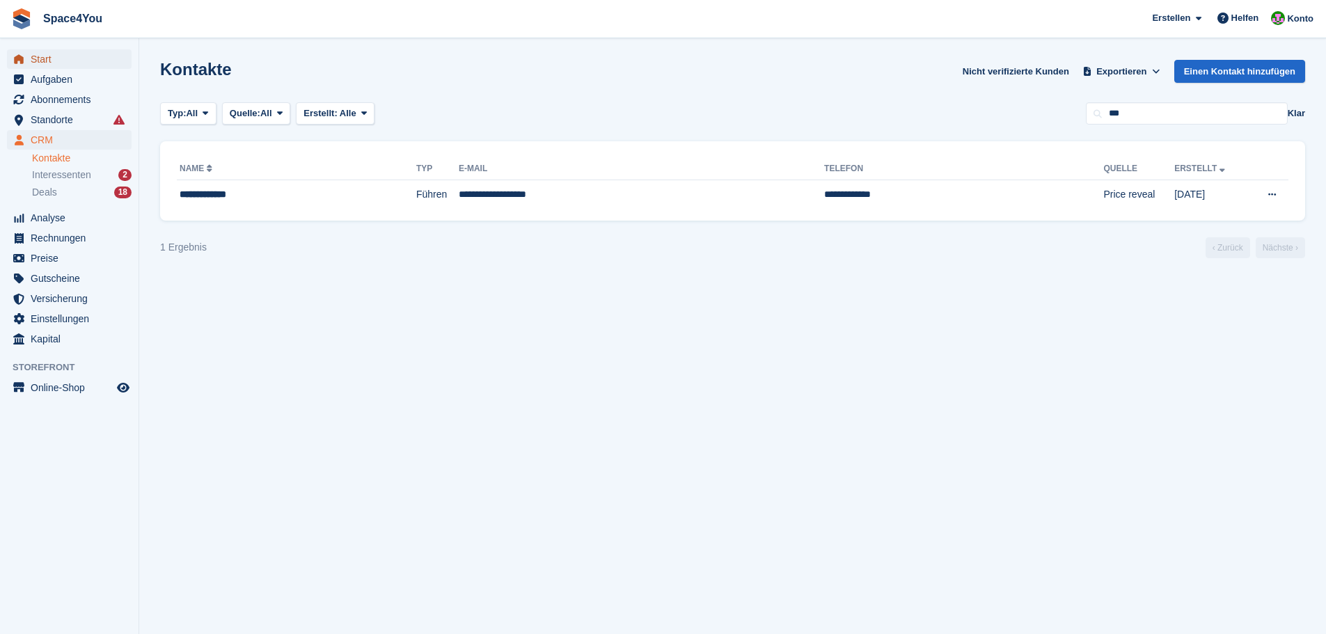
click at [74, 59] on span "Start" at bounding box center [73, 58] width 84 height 19
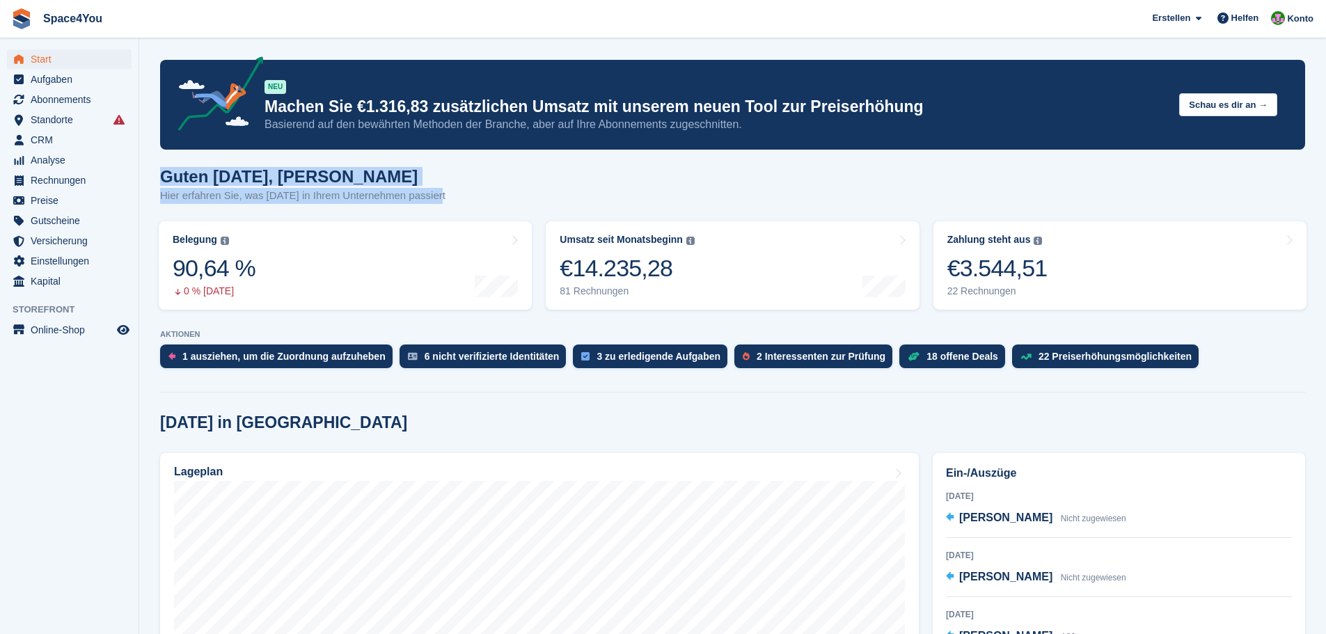
drag, startPoint x: 464, startPoint y: 196, endPoint x: 159, endPoint y: 165, distance: 306.4
click at [79, 145] on span "CRM" at bounding box center [73, 139] width 84 height 19
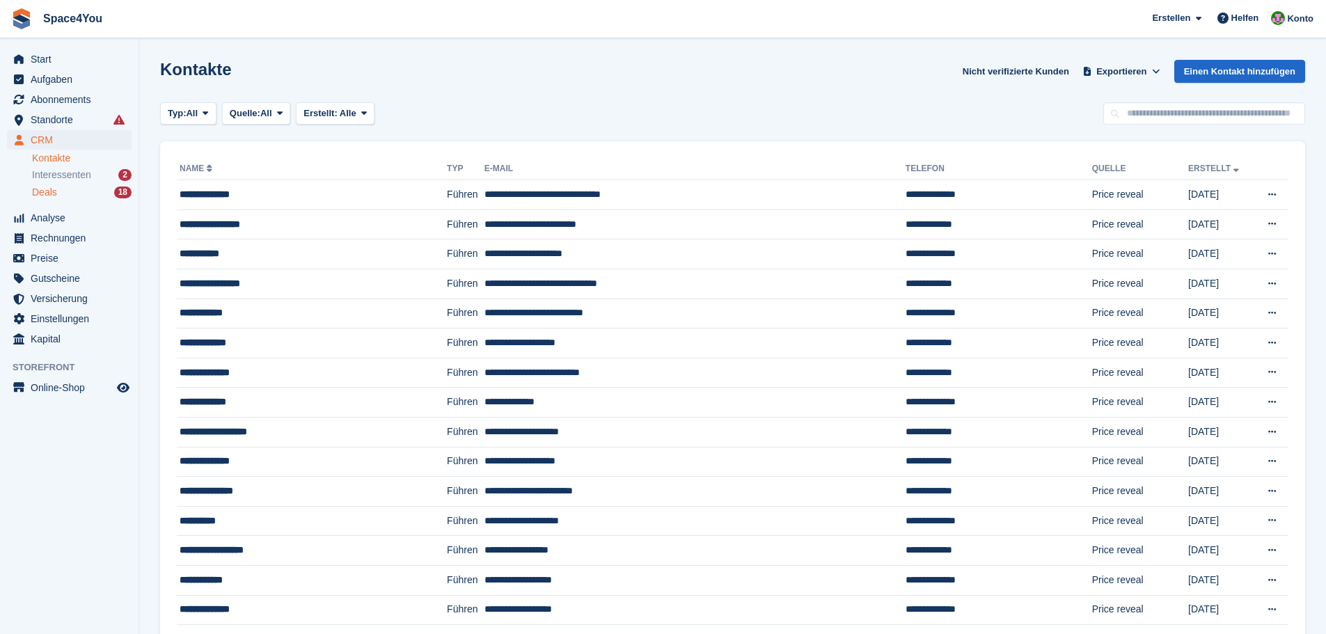
click at [94, 189] on div "Deals 18" at bounding box center [82, 192] width 100 height 13
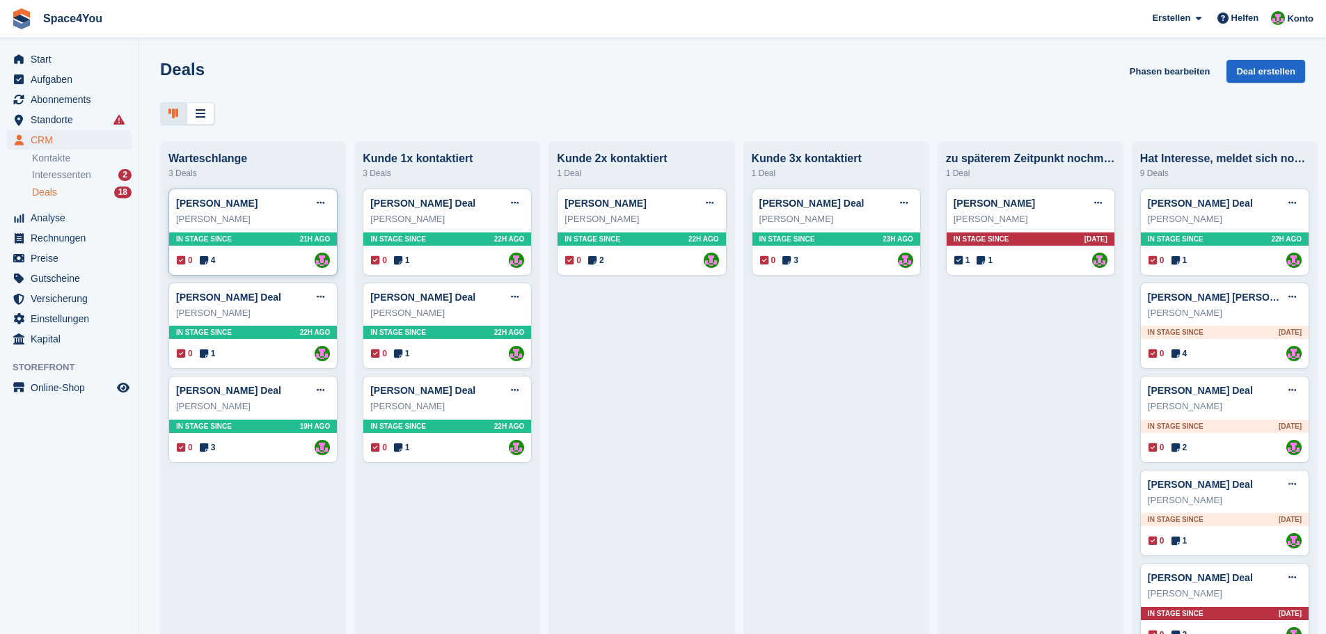
click at [293, 218] on div "[PERSON_NAME]" at bounding box center [253, 219] width 154 height 14
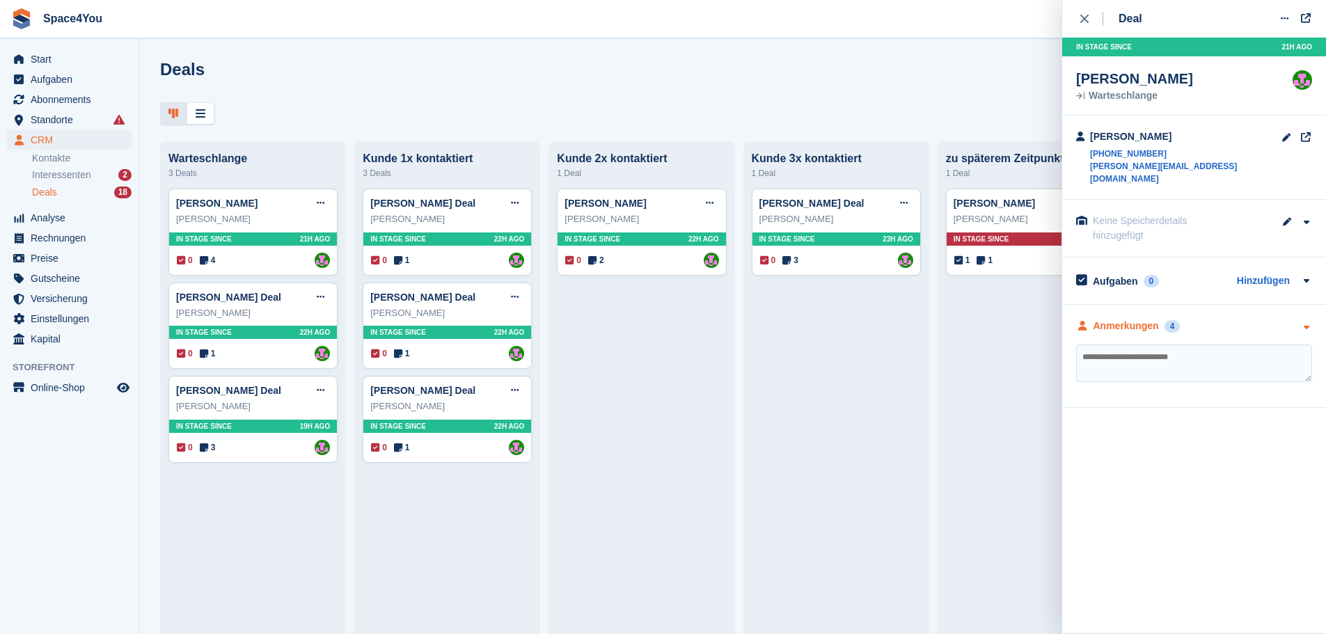
click at [1260, 319] on div "Anmerkungen 4" at bounding box center [1194, 326] width 236 height 15
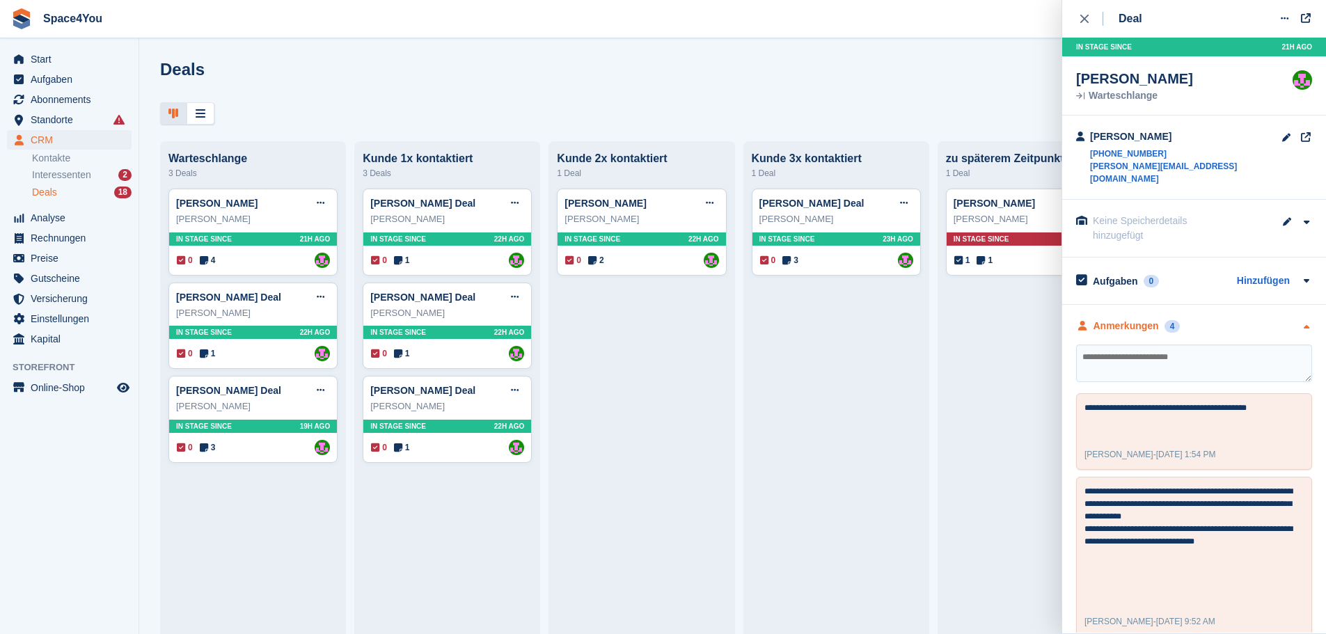
click at [1260, 319] on div "Anmerkungen 4" at bounding box center [1194, 326] width 236 height 15
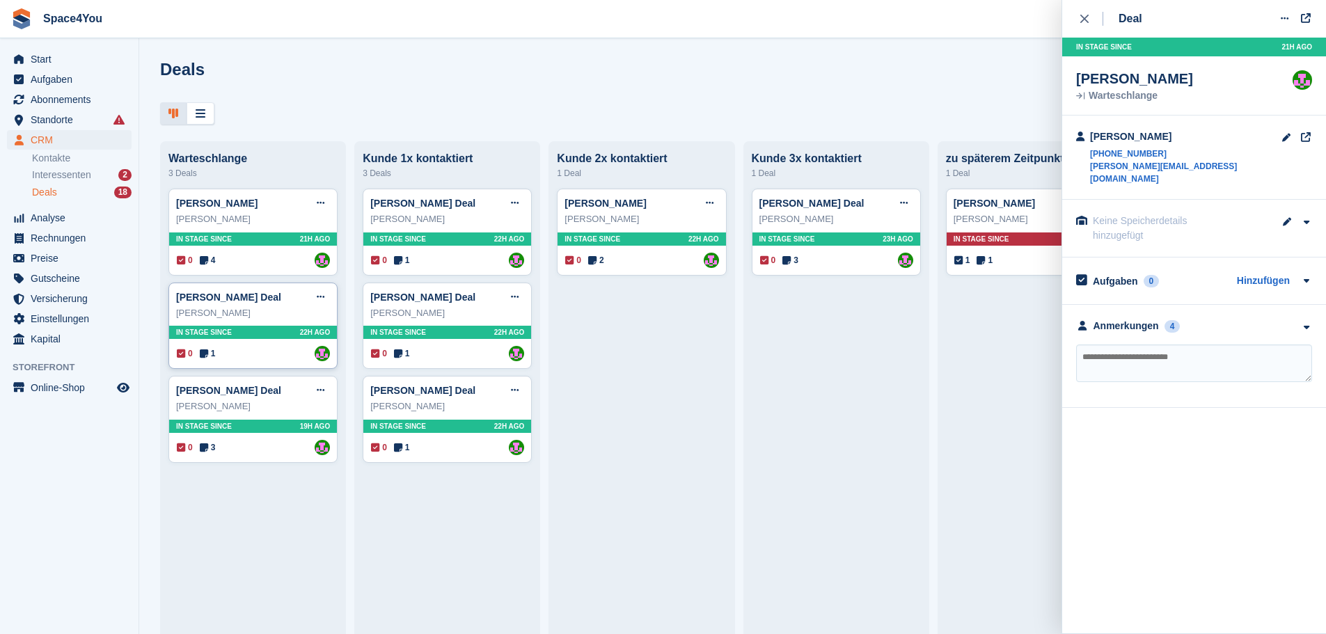
click at [287, 319] on div "[PERSON_NAME]" at bounding box center [253, 313] width 154 height 14
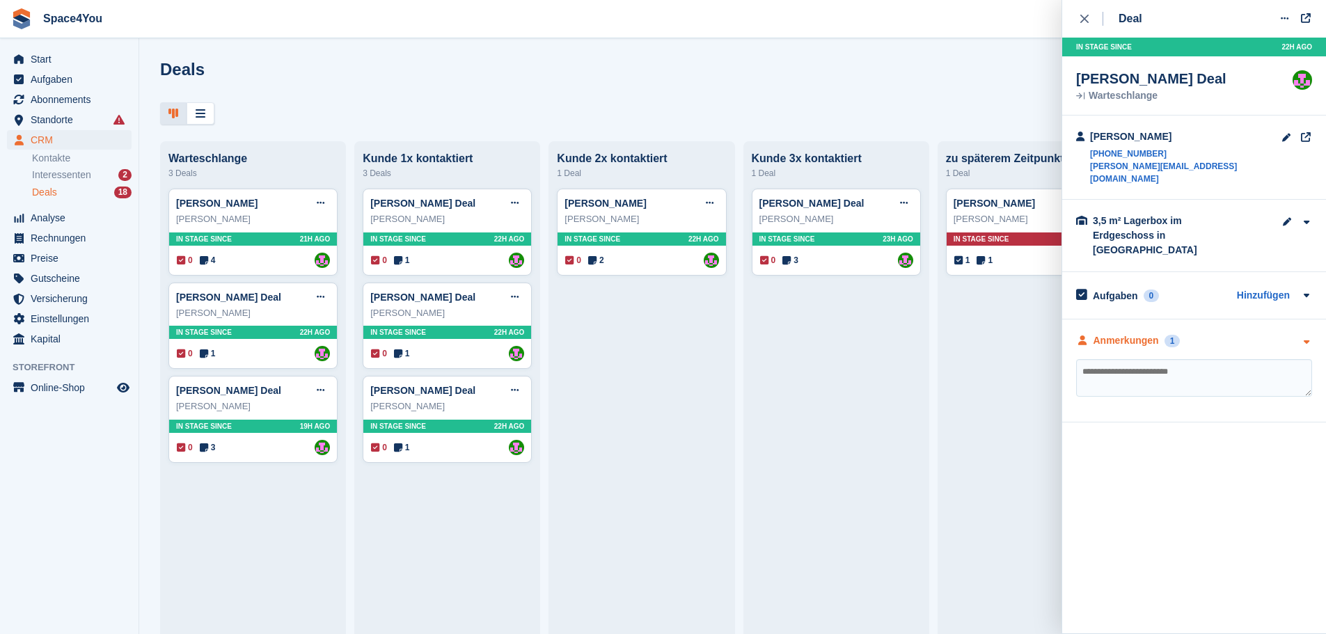
click at [1256, 333] on div "Anmerkungen 1" at bounding box center [1194, 340] width 236 height 15
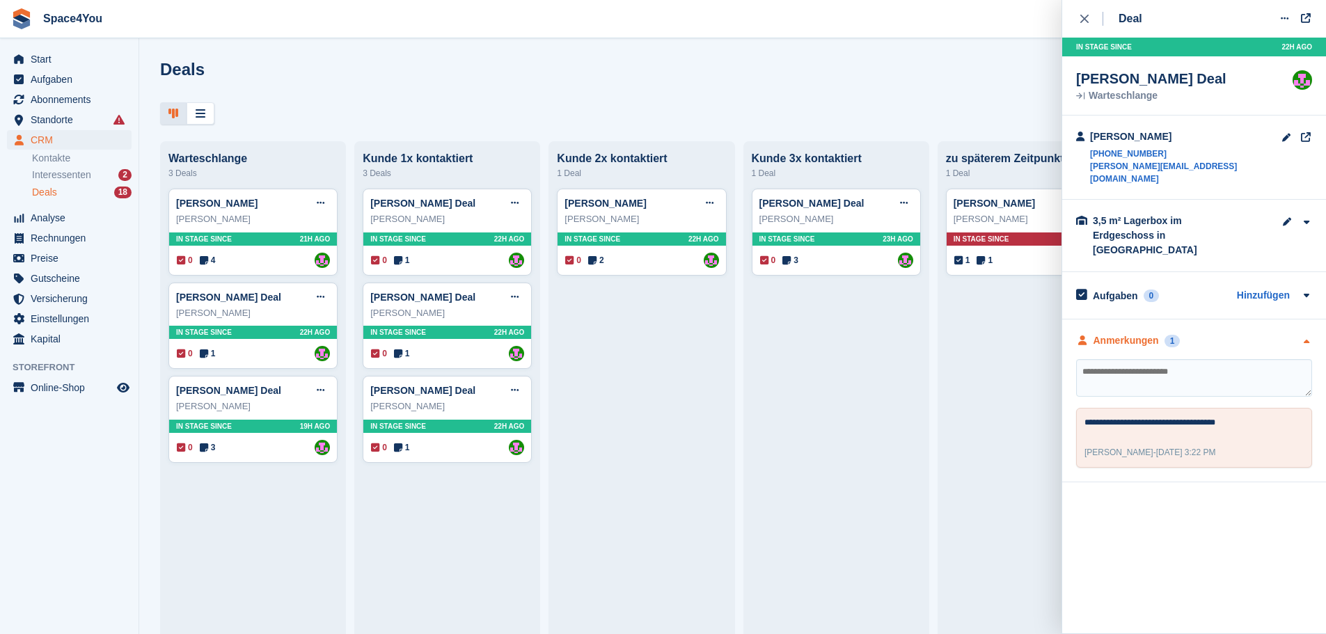
click at [1256, 333] on div "Anmerkungen 1" at bounding box center [1194, 340] width 236 height 15
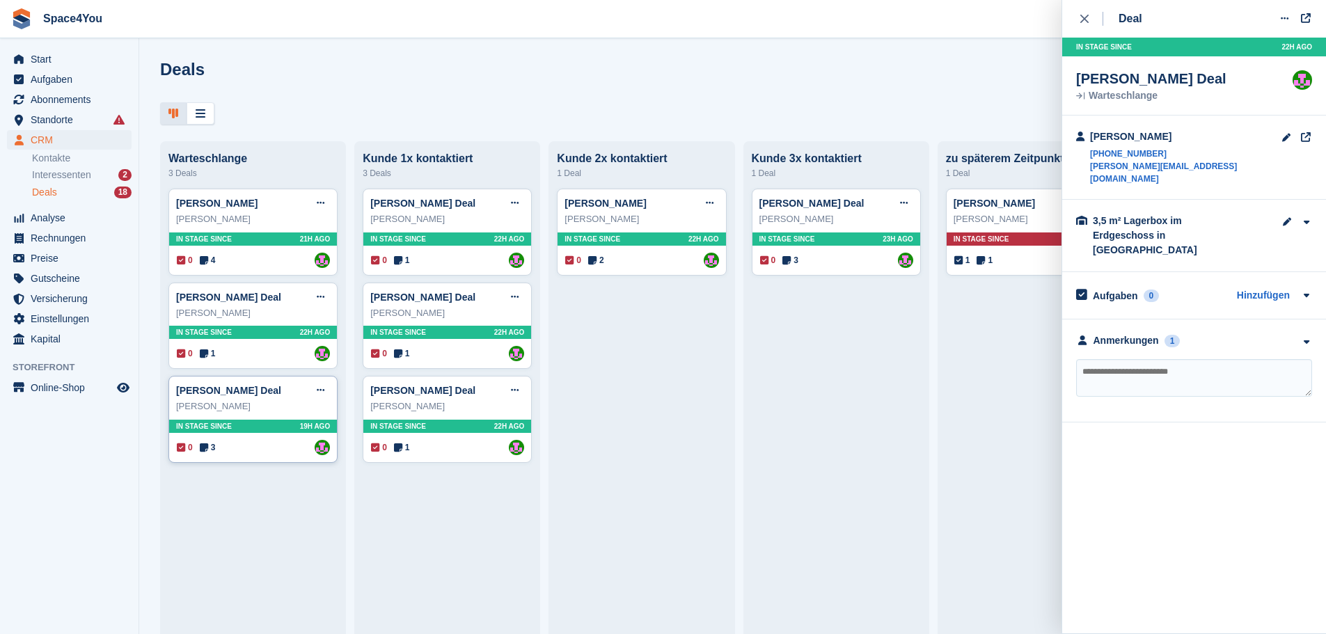
click at [285, 413] on div "[PERSON_NAME]" at bounding box center [253, 406] width 154 height 14
click at [1267, 333] on div "Anmerkungen 3" at bounding box center [1194, 340] width 236 height 15
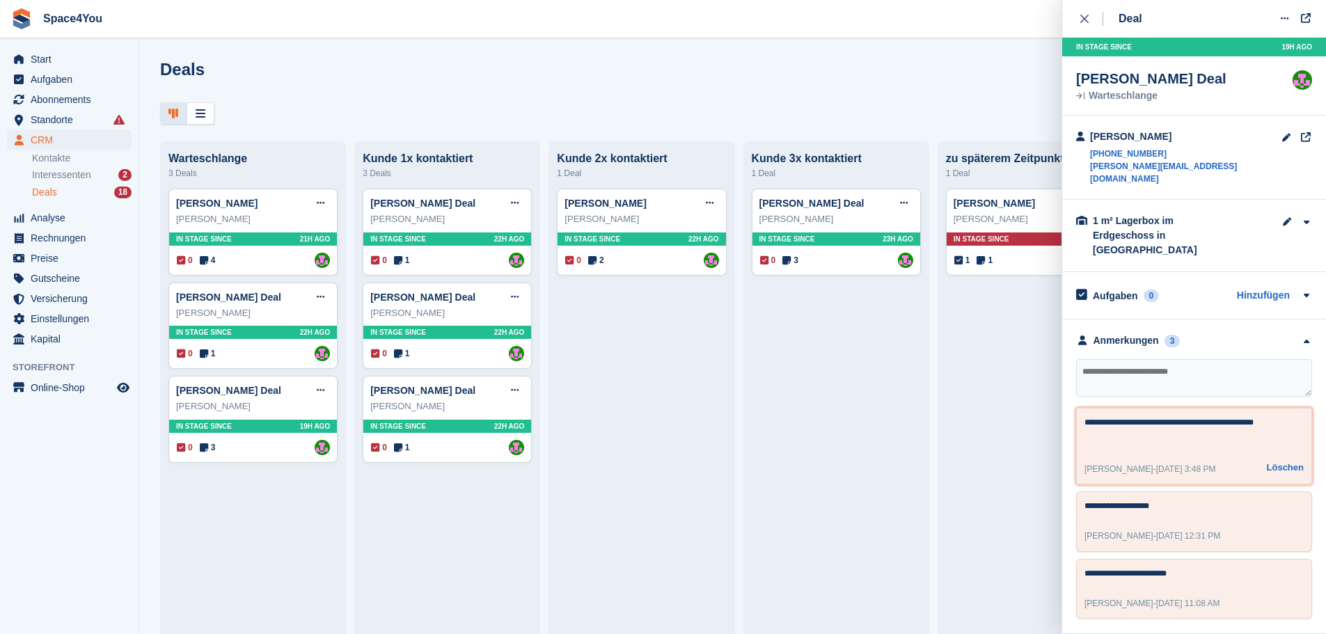
click at [1276, 416] on textarea "**********" at bounding box center [1193, 432] width 219 height 33
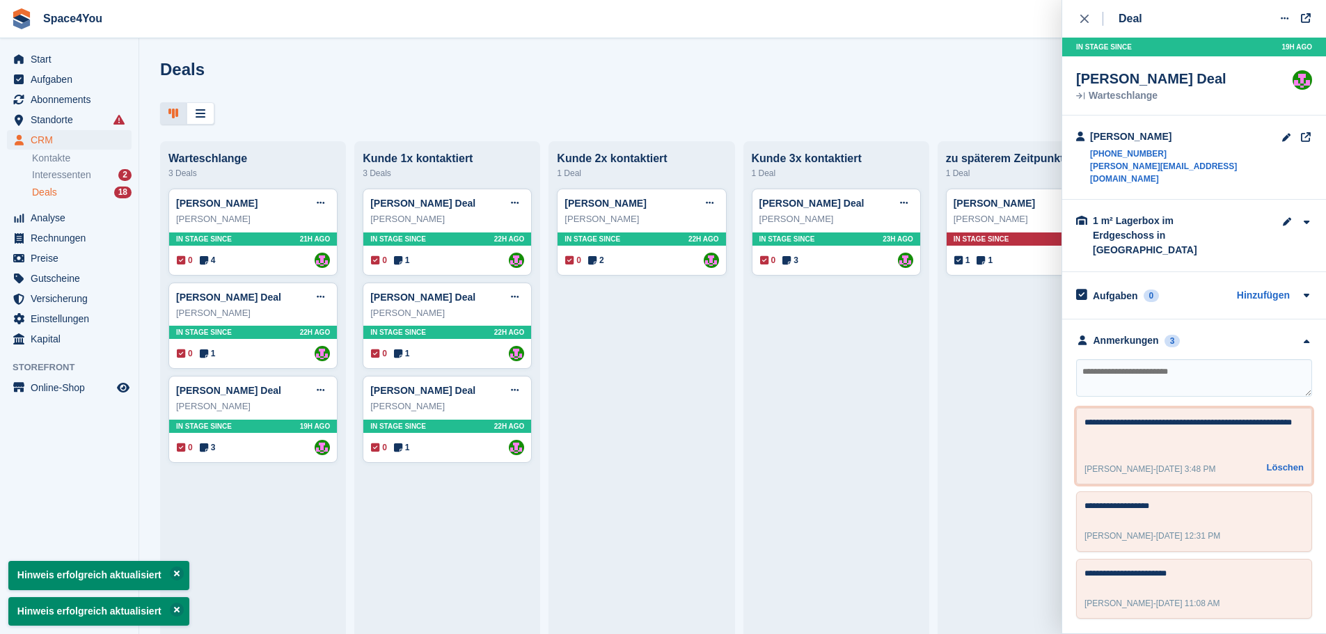
type textarea "**********"
click at [946, 84] on div "Deals Phasen bearbeiten Deal erstellen" at bounding box center [732, 80] width 1145 height 40
click at [393, 84] on div "Deals Phasen bearbeiten Deal erstellen" at bounding box center [732, 80] width 1145 height 40
click at [1082, 19] on icon "close" at bounding box center [1084, 19] width 8 height 8
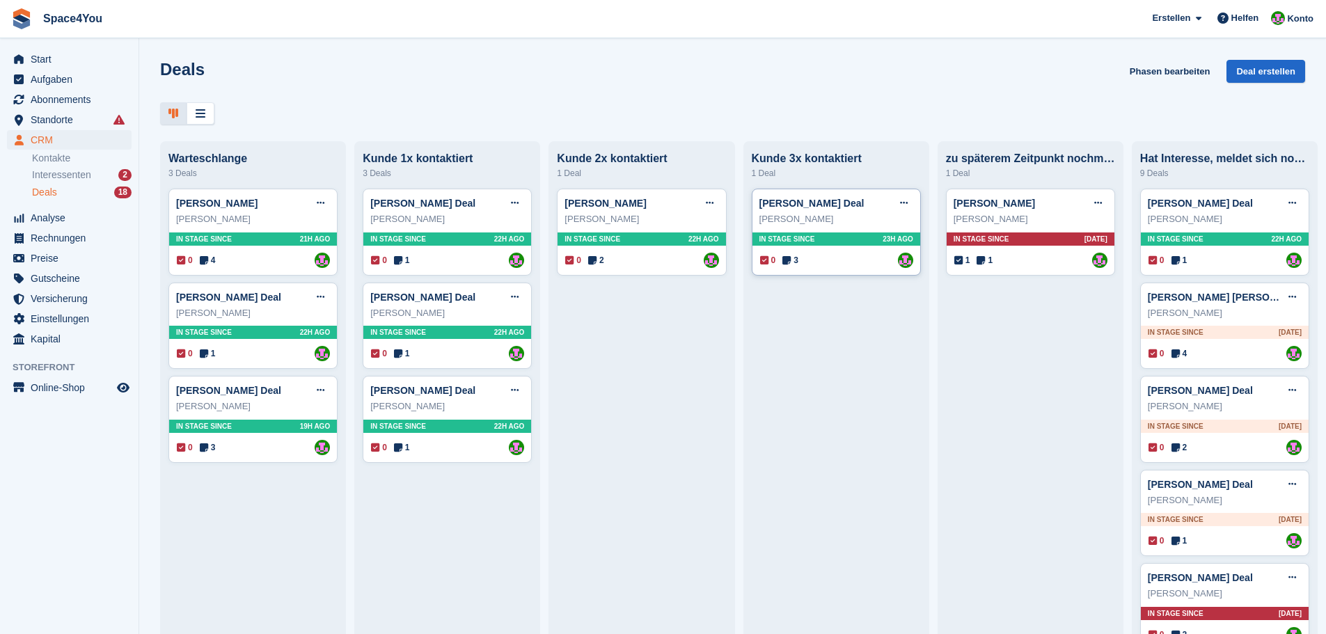
click at [885, 221] on div "[PERSON_NAME]" at bounding box center [836, 219] width 154 height 14
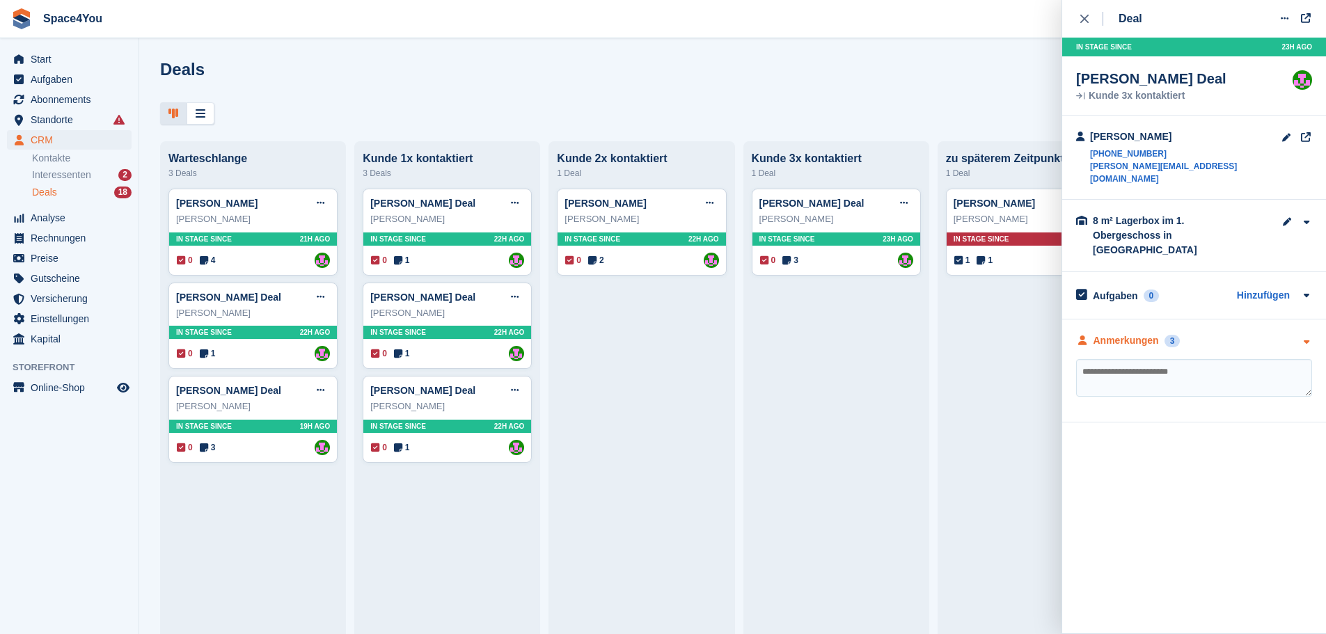
click at [1306, 338] on icon "button" at bounding box center [1306, 342] width 12 height 9
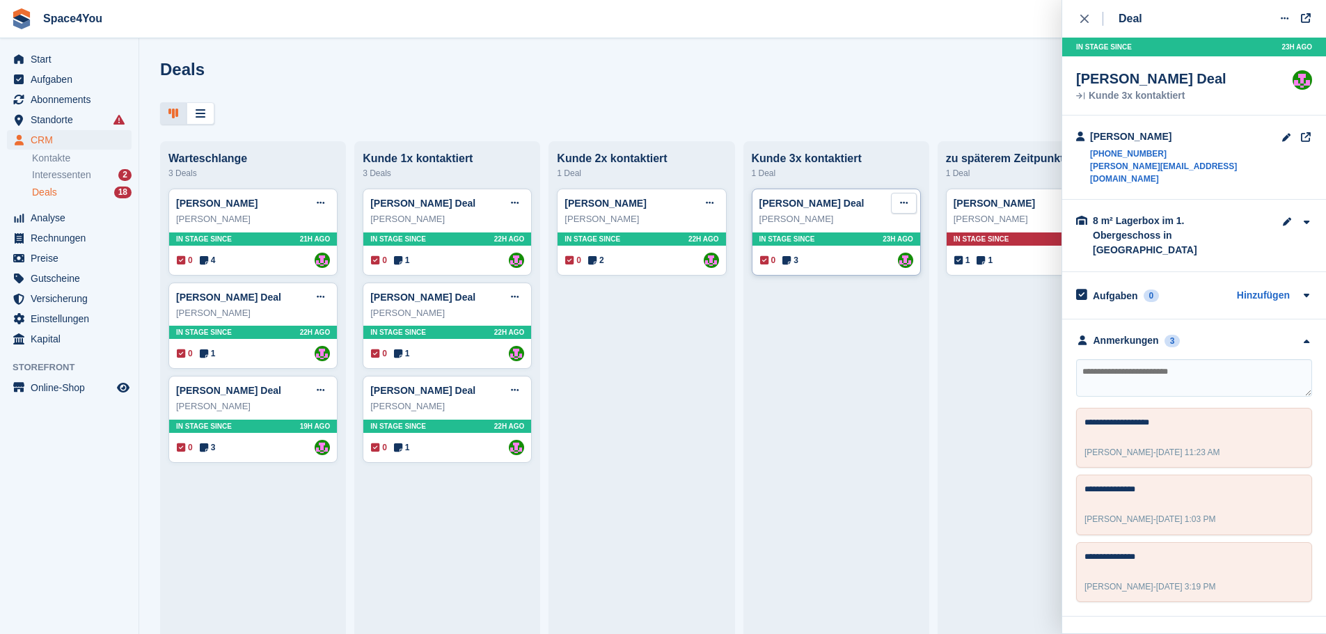
click at [891, 214] on button at bounding box center [904, 203] width 26 height 21
click at [838, 315] on p "Deal löschen" at bounding box center [849, 321] width 121 height 18
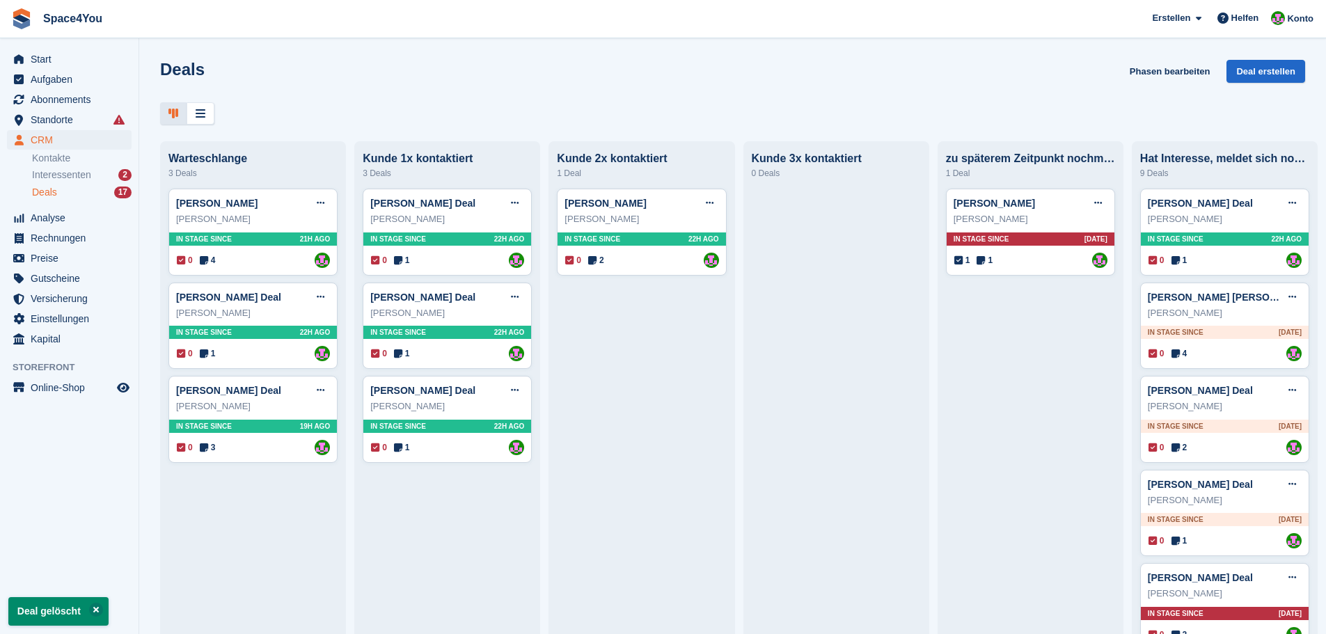
click at [860, 94] on div "Deals Phasen bearbeiten Deal erstellen" at bounding box center [732, 80] width 1145 height 40
click at [675, 225] on div "[PERSON_NAME]" at bounding box center [641, 219] width 154 height 14
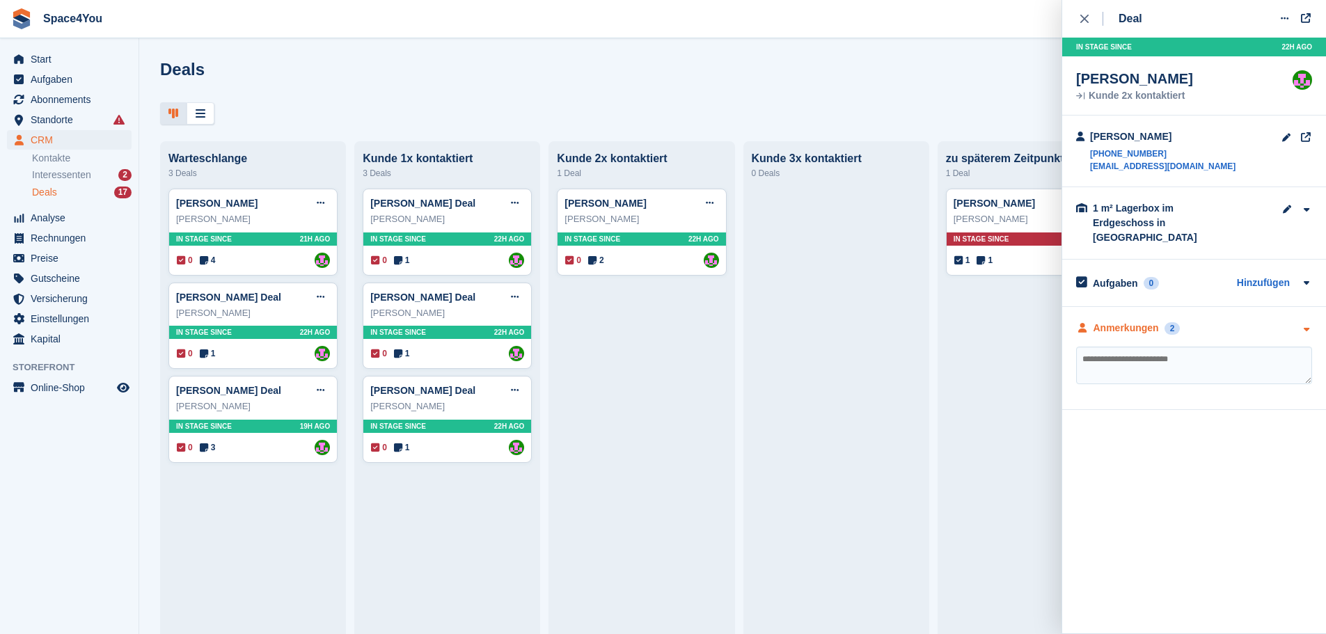
click at [1245, 321] on div "Anmerkungen 2" at bounding box center [1194, 328] width 236 height 15
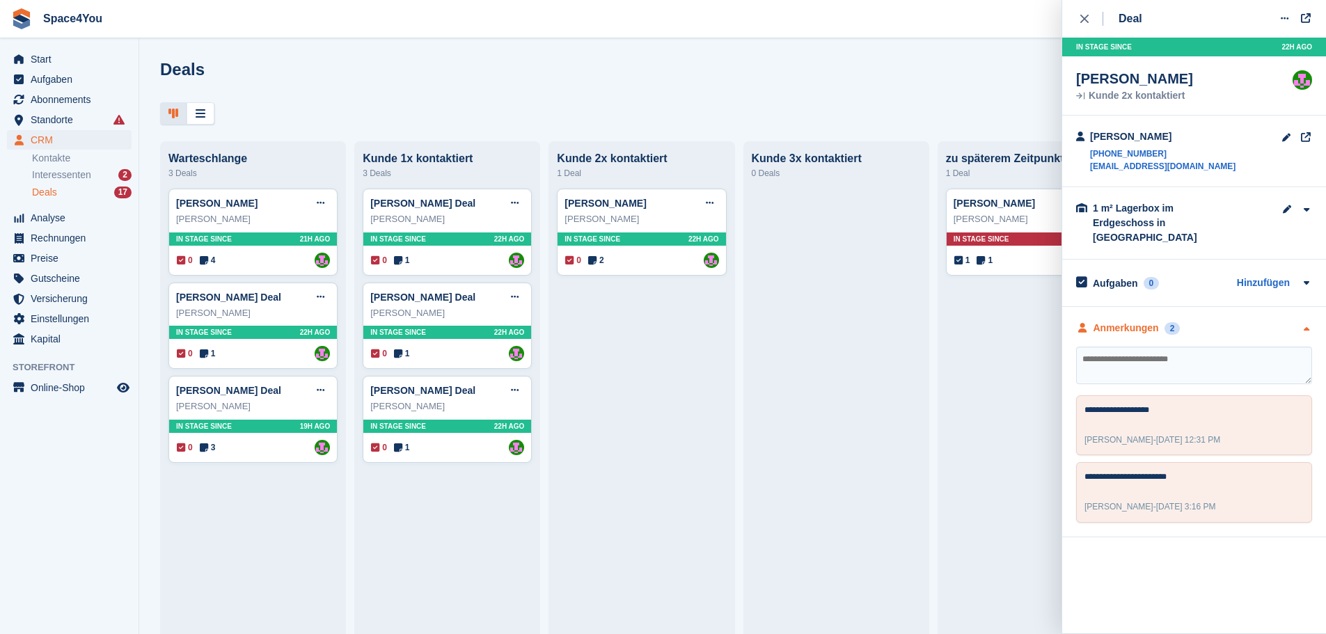
click at [1245, 321] on div "Anmerkungen 2" at bounding box center [1194, 328] width 236 height 15
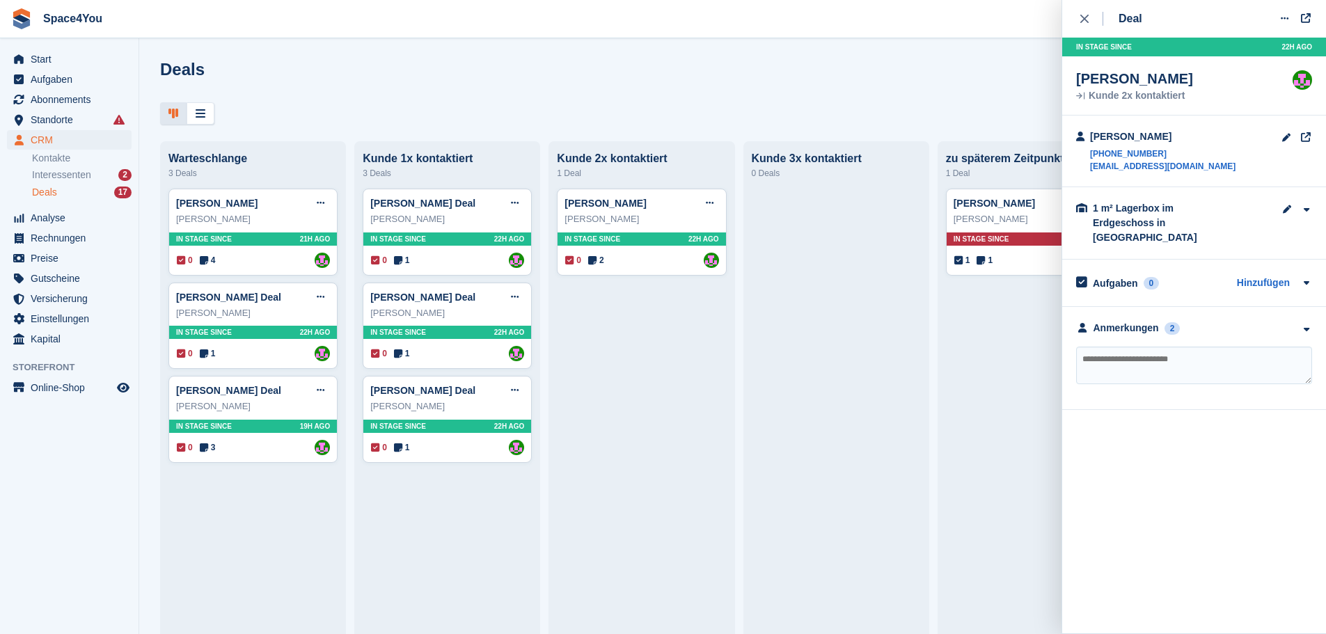
click at [757, 58] on div "Deals Phasen bearbeiten Deal erstellen [GEOGRAPHIC_DATA] 3 Deals [PERSON_NAME] …" at bounding box center [732, 317] width 1187 height 634
click at [1082, 18] on icon "close" at bounding box center [1084, 19] width 8 height 8
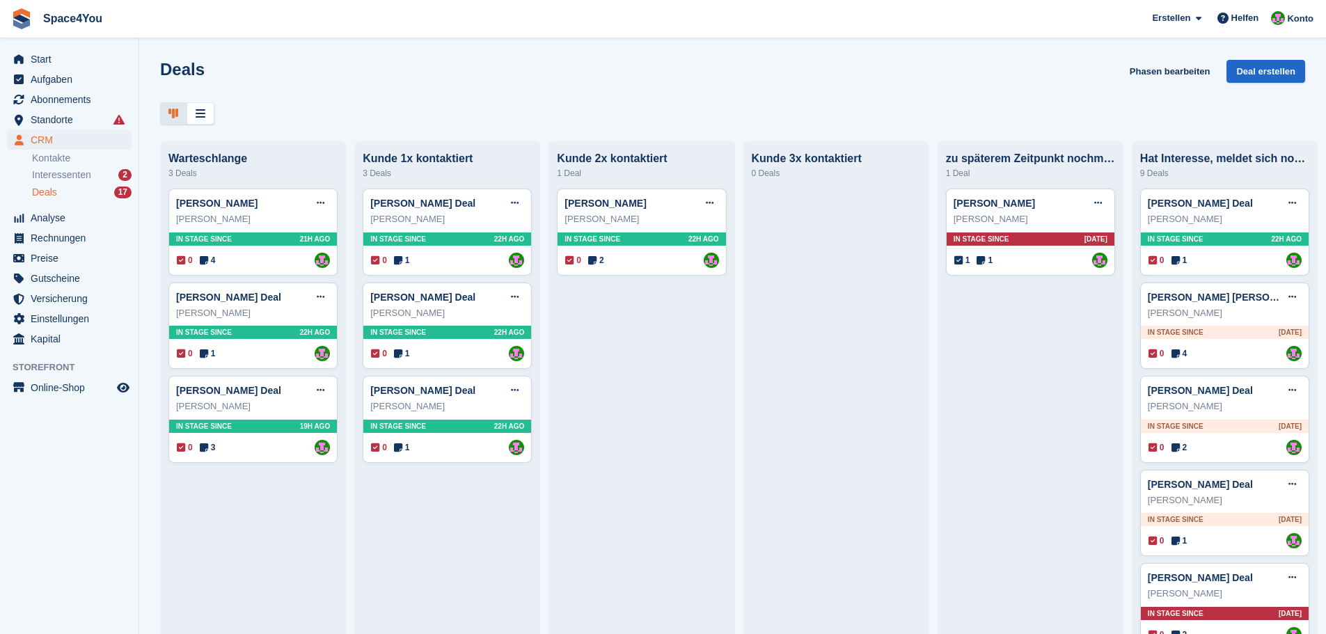
click at [838, 72] on div "Deals Phasen bearbeiten Deal erstellen" at bounding box center [732, 80] width 1145 height 40
click at [391, 96] on div "Deals Phasen bearbeiten Deal erstellen" at bounding box center [732, 80] width 1145 height 40
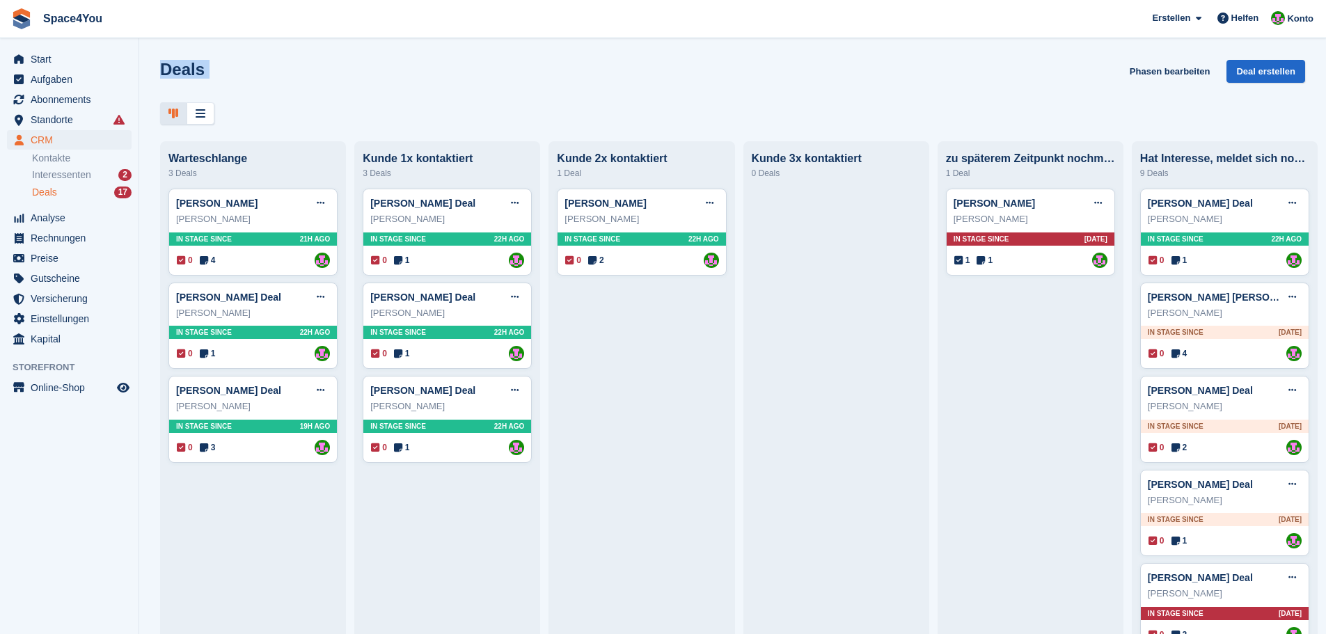
click at [349, 106] on div at bounding box center [732, 113] width 1145 height 23
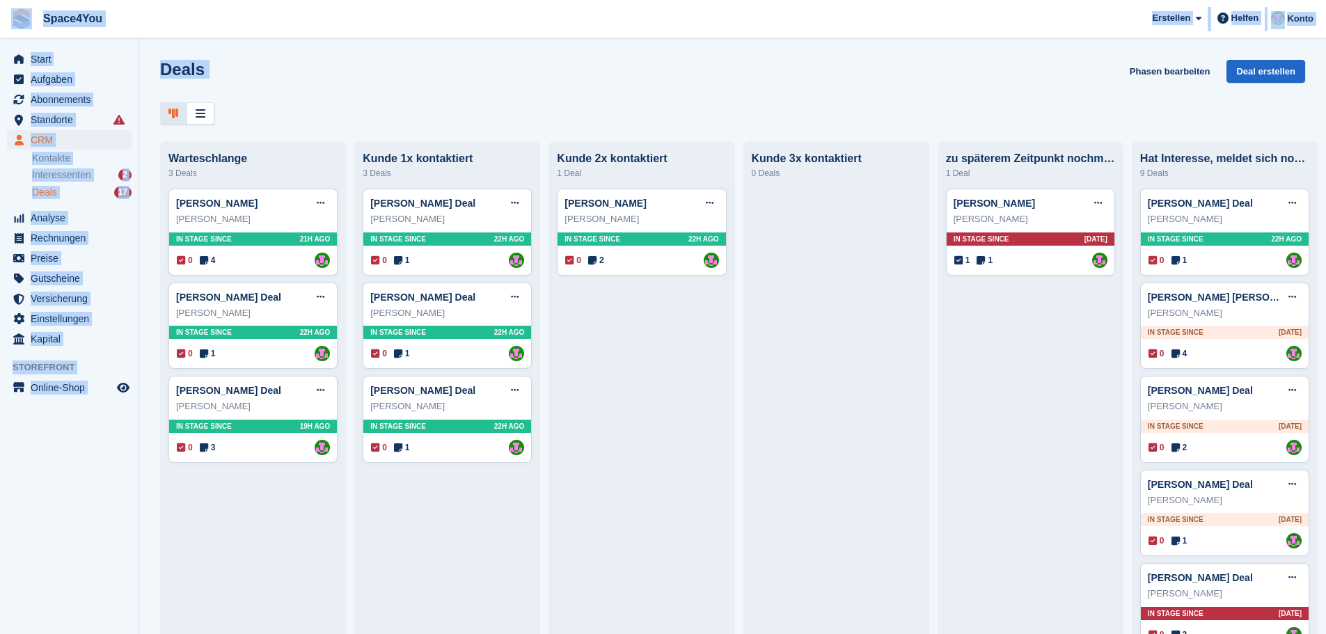
drag, startPoint x: 240, startPoint y: 119, endPoint x: 10, endPoint y: 30, distance: 246.3
click at [10, 30] on div "Space4You [GEOGRAPHIC_DATA] Abonnement Rechnung Kontakt Deal [GEOGRAPHIC_DATA] …" at bounding box center [663, 317] width 1326 height 634
click at [356, 99] on div "Deals Phasen bearbeiten Deal erstellen" at bounding box center [732, 80] width 1145 height 40
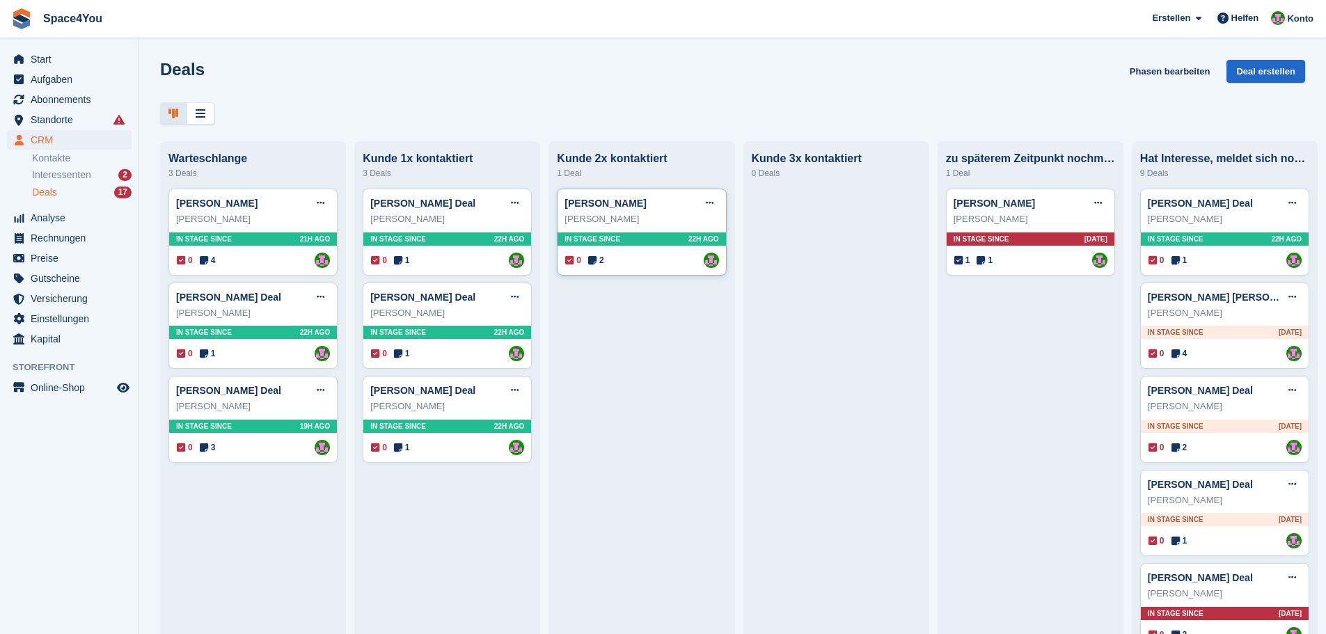
click at [670, 214] on div "[PERSON_NAME] Deal bearbeiten Als gewonnen markieren Als verloren markieren Dea…" at bounding box center [641, 203] width 154 height 21
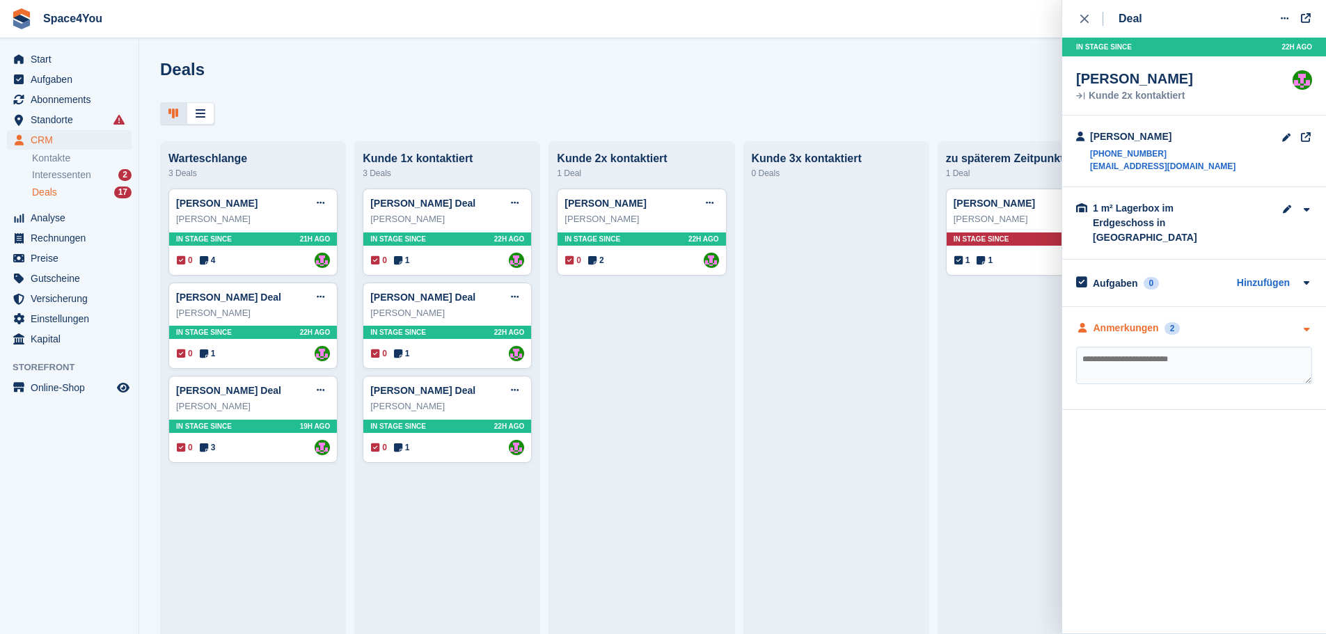
click at [1303, 325] on icon "button" at bounding box center [1306, 329] width 12 height 9
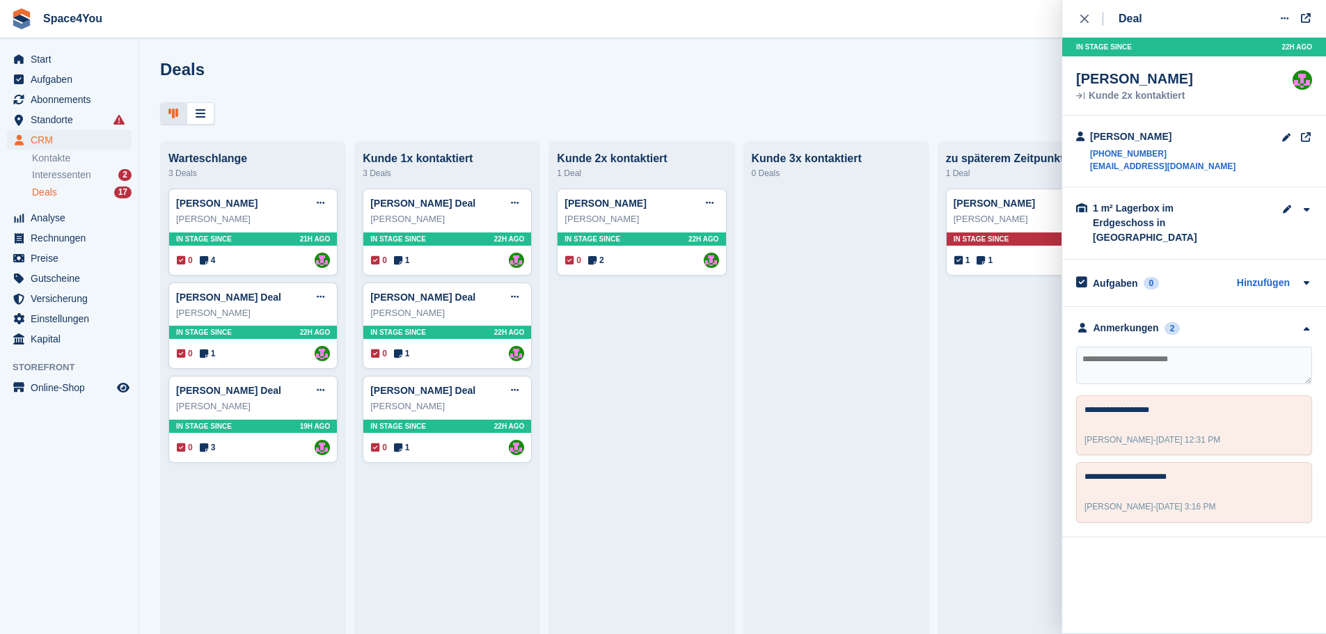
click at [1129, 347] on textarea at bounding box center [1194, 366] width 236 height 38
type textarea "**********"
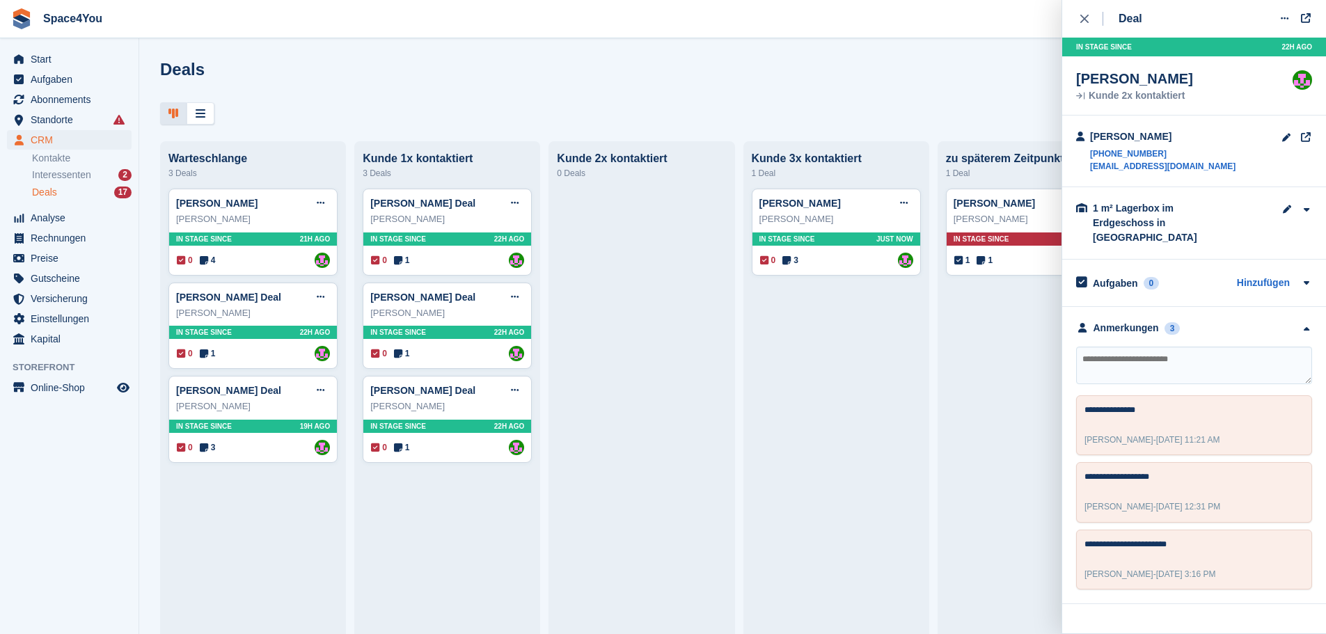
click at [753, 81] on div "Deals Phasen bearbeiten Deal erstellen" at bounding box center [732, 80] width 1145 height 40
click at [1082, 19] on icon "close" at bounding box center [1084, 19] width 8 height 8
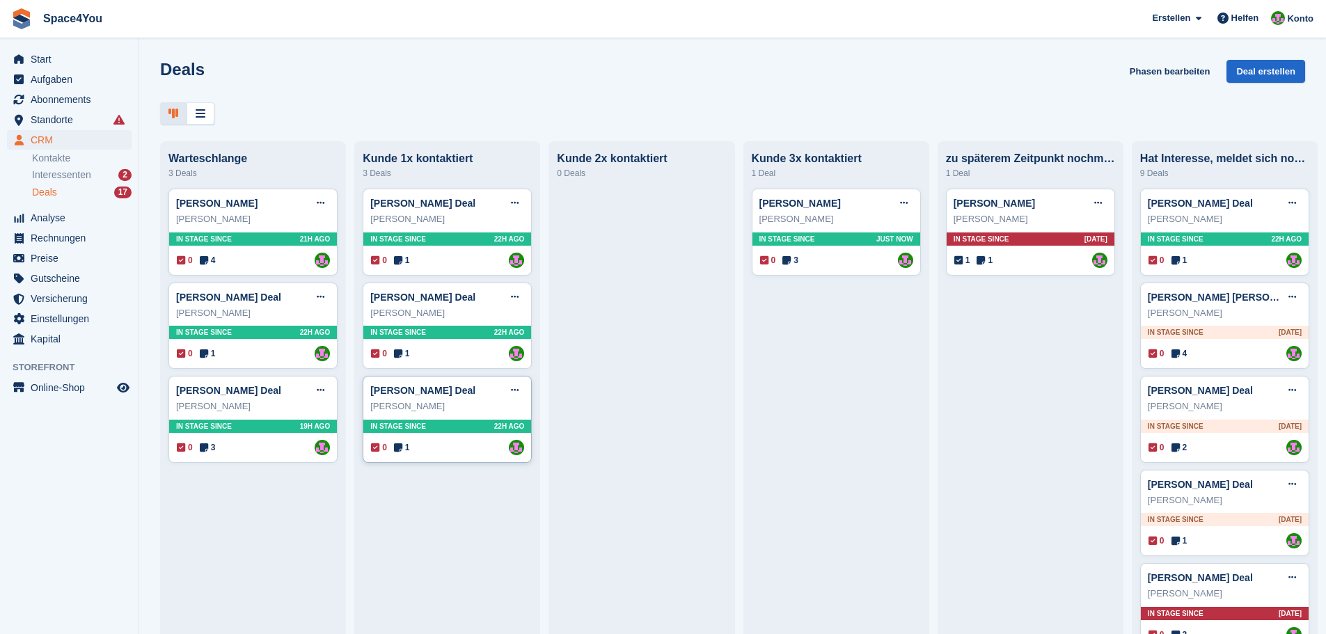
click at [457, 406] on div "Elisa Freude" at bounding box center [447, 406] width 154 height 14
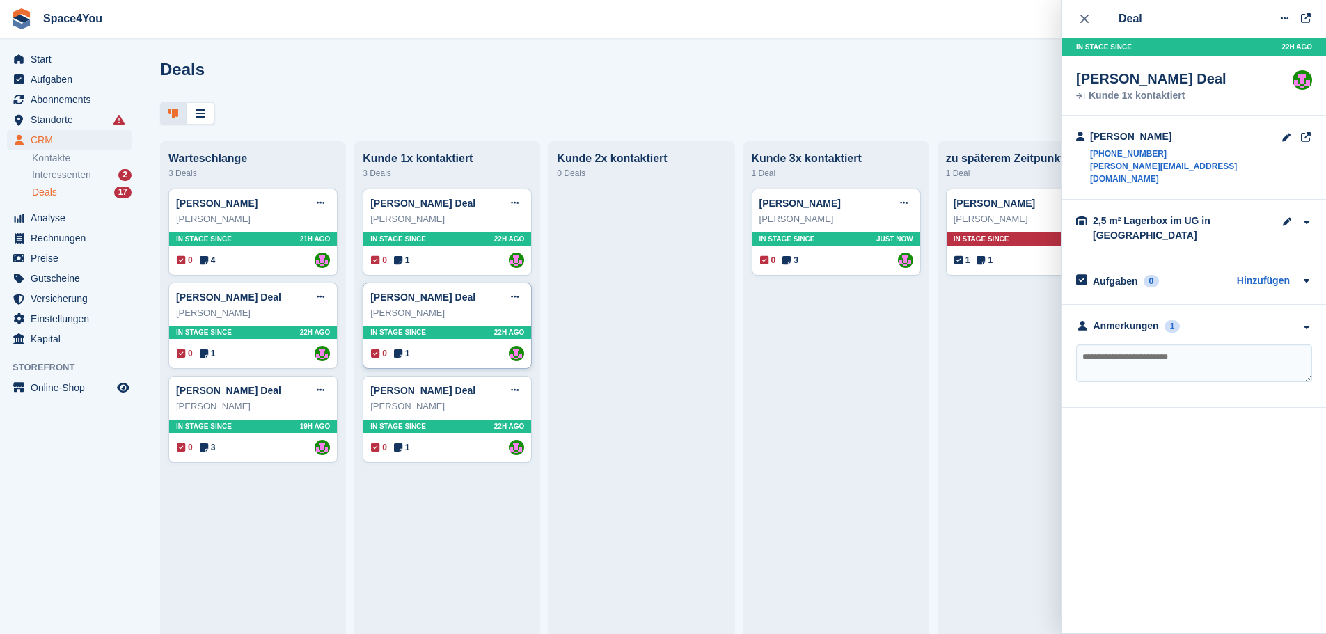
click at [448, 313] on div "Michelle Füllgraf" at bounding box center [447, 313] width 154 height 14
click at [470, 225] on div "Julia Haase" at bounding box center [447, 219] width 154 height 14
click at [1267, 321] on div "Anmerkungen 1" at bounding box center [1194, 328] width 236 height 15
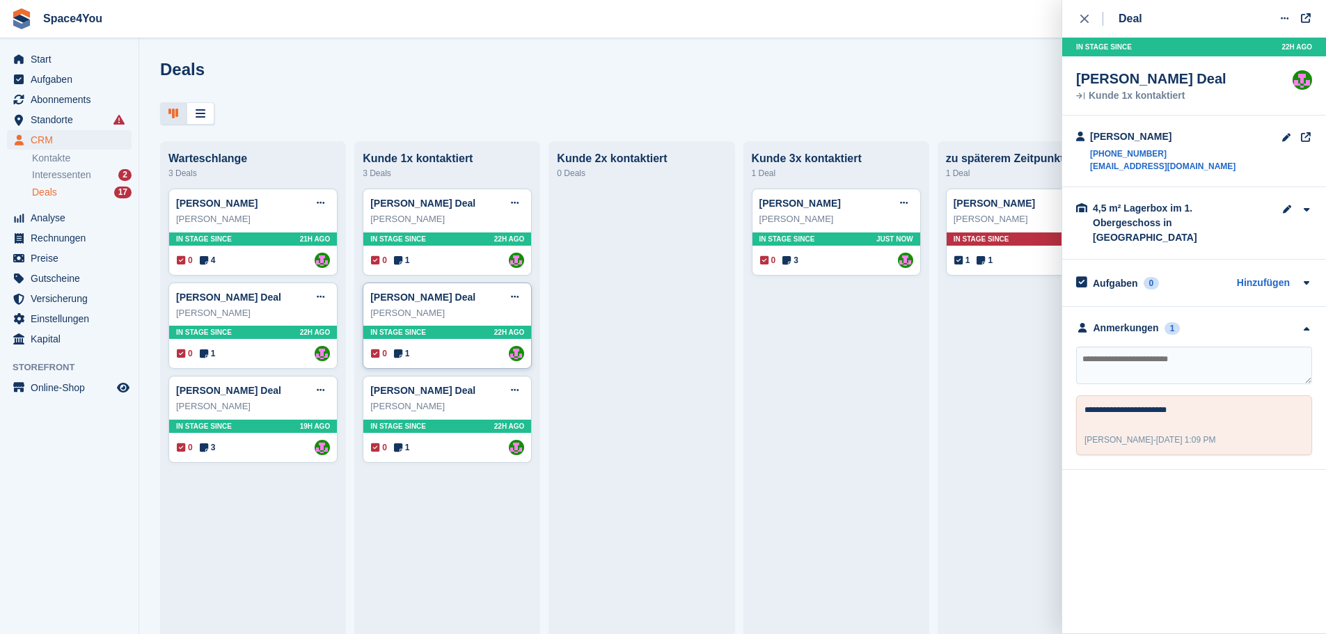
click at [477, 308] on div "Michelle Füllgraf Deal Deal bearbeiten Als gewonnen markieren Als verloren mark…" at bounding box center [447, 297] width 154 height 21
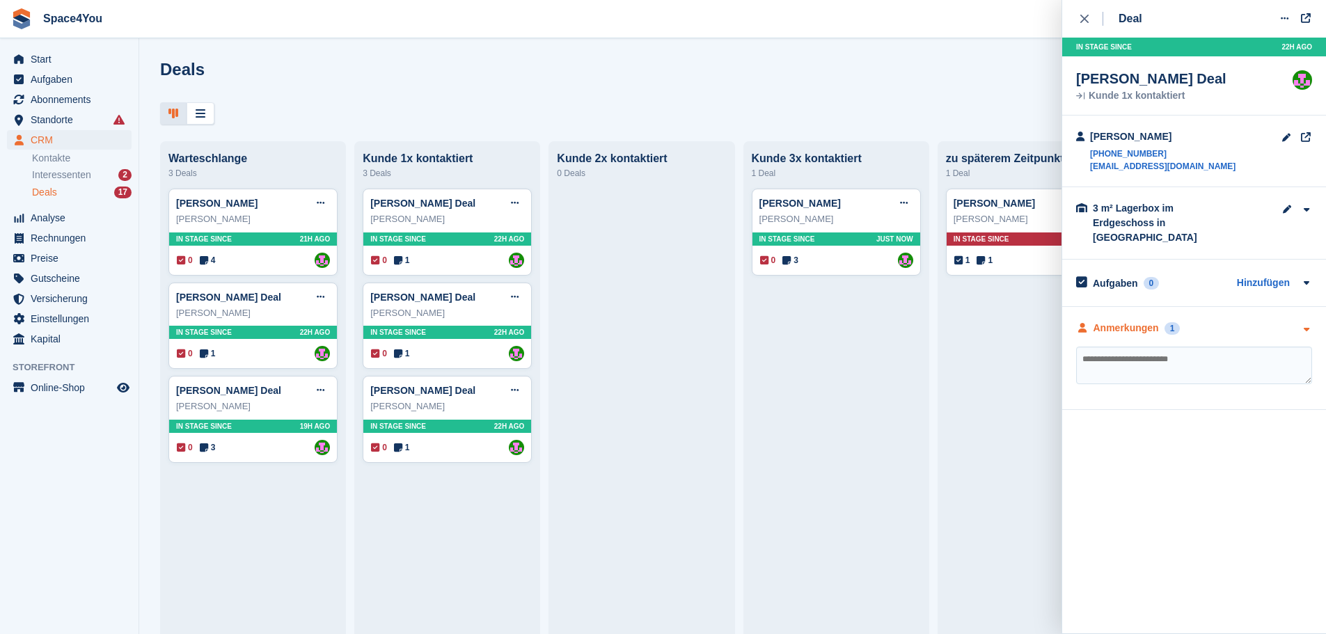
click at [1237, 321] on div "Anmerkungen 1" at bounding box center [1194, 328] width 236 height 15
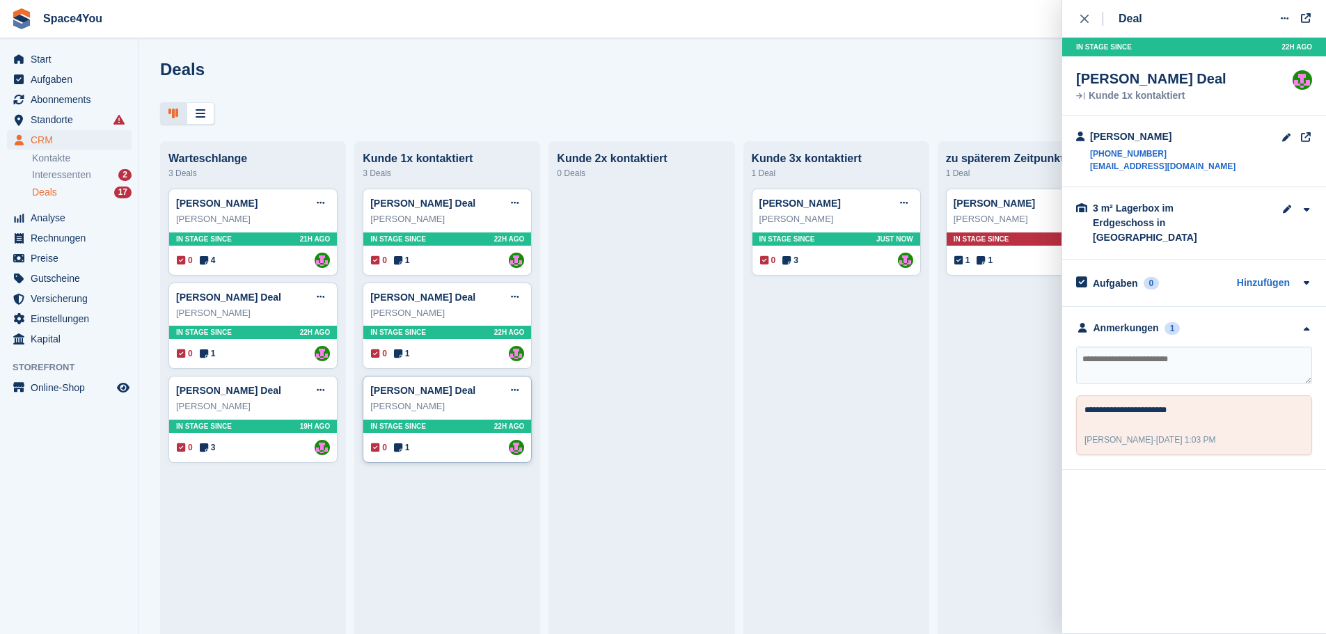
click at [456, 405] on div "Elisa Freude" at bounding box center [447, 406] width 154 height 14
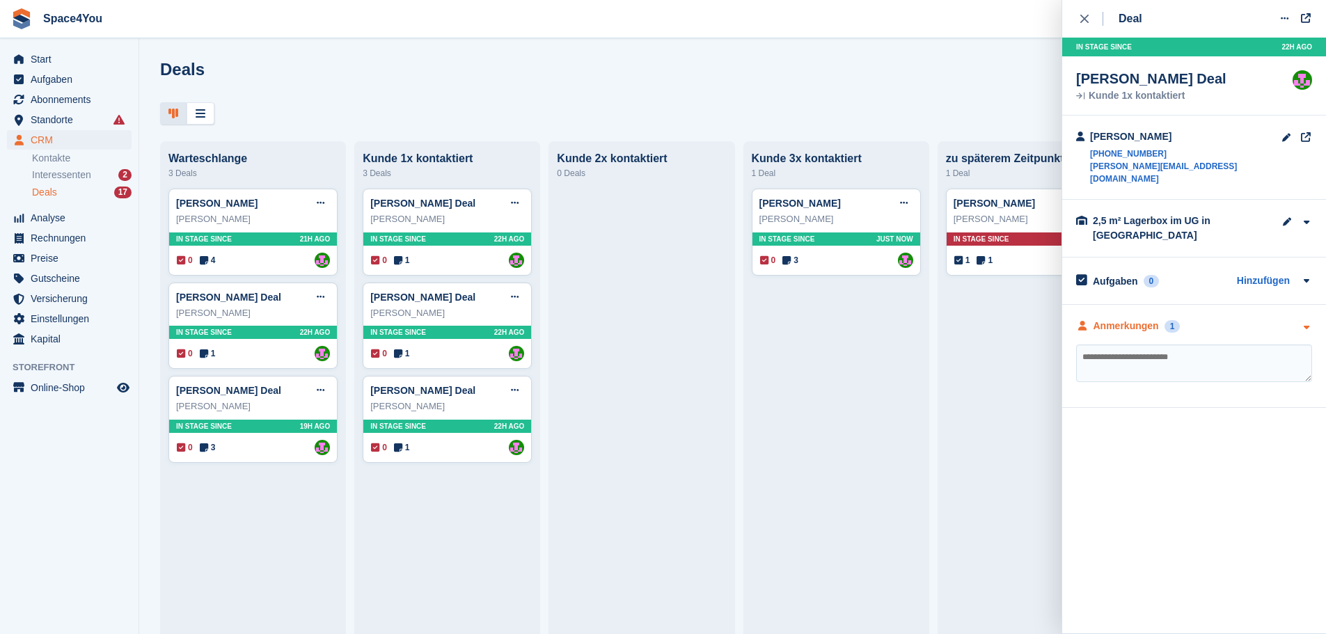
click at [1235, 319] on div "Anmerkungen 1" at bounding box center [1194, 326] width 236 height 15
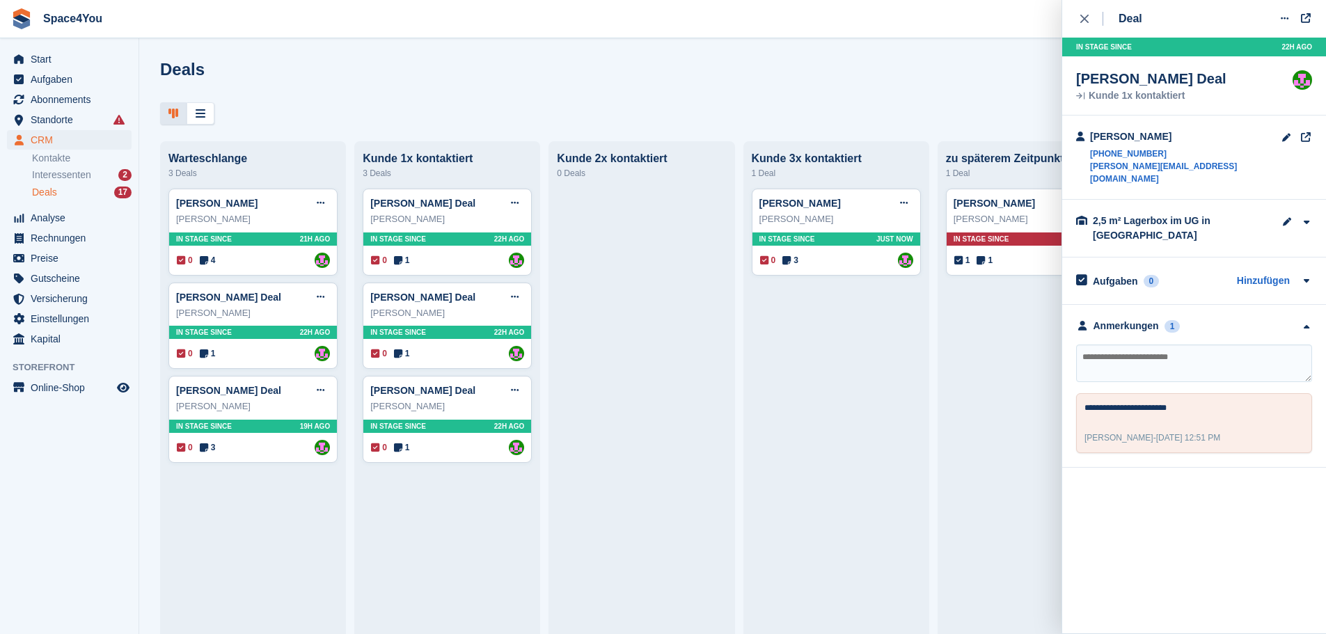
click at [638, 93] on div "Deals Phasen bearbeiten Deal erstellen" at bounding box center [732, 80] width 1145 height 40
click at [440, 225] on div "Julia Haase" at bounding box center [447, 219] width 154 height 14
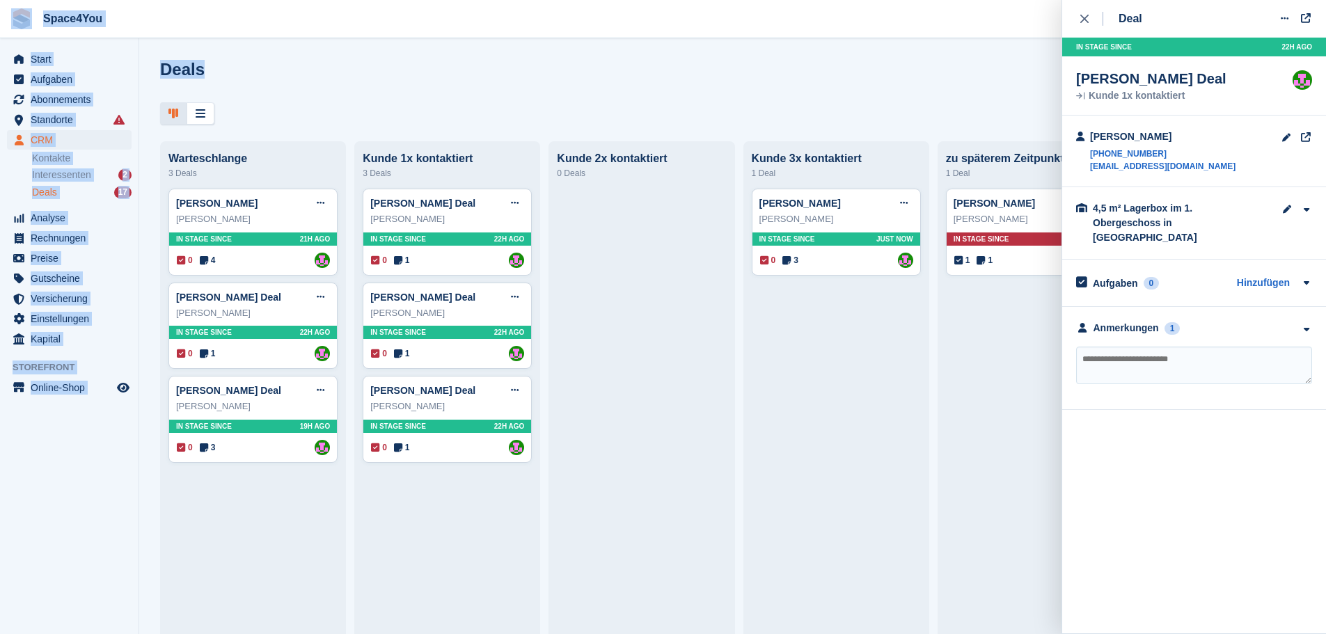
drag, startPoint x: 205, startPoint y: 78, endPoint x: 18, endPoint y: 13, distance: 197.7
click at [18, 13] on div "Space4You [GEOGRAPHIC_DATA] Abonnement Rechnung Kontakt Deal [GEOGRAPHIC_DATA] …" at bounding box center [663, 317] width 1326 height 634
click at [327, 70] on div "Deals Phasen bearbeiten Deal erstellen" at bounding box center [732, 80] width 1145 height 40
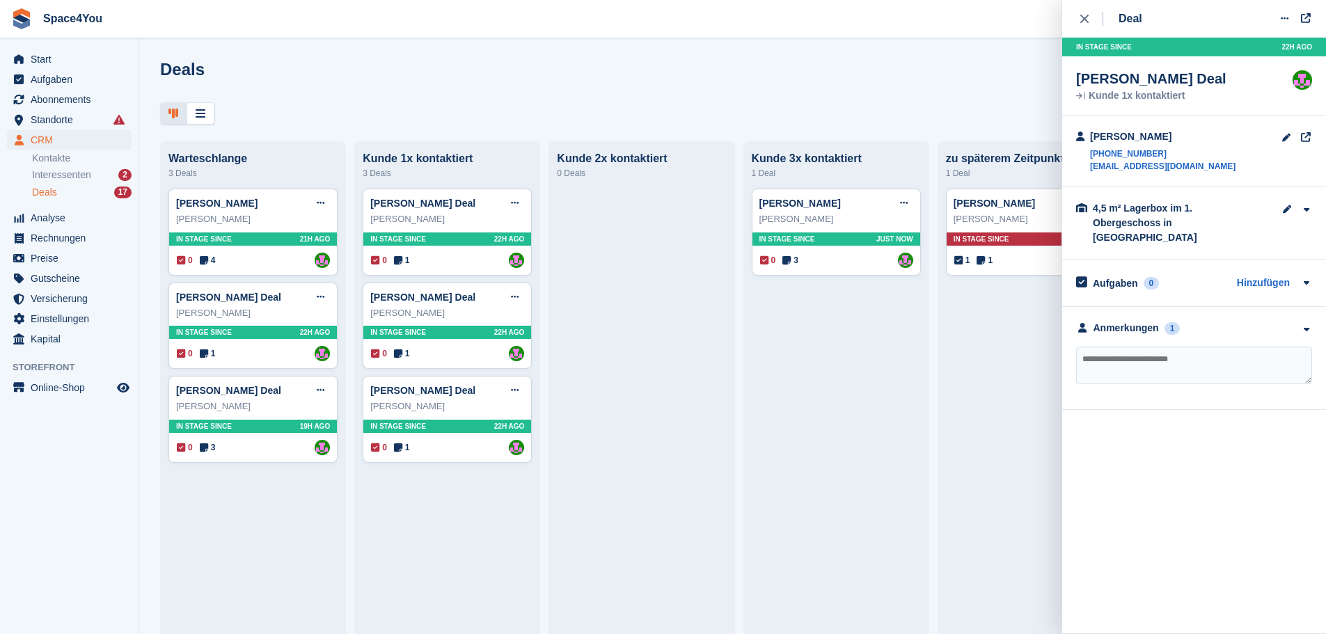
click at [327, 70] on div "Deals Phasen bearbeiten Deal erstellen" at bounding box center [732, 80] width 1145 height 40
click at [475, 214] on div "Julia Haase Deal Deal bearbeiten Als gewonnen markieren Als verloren markieren …" at bounding box center [447, 203] width 154 height 21
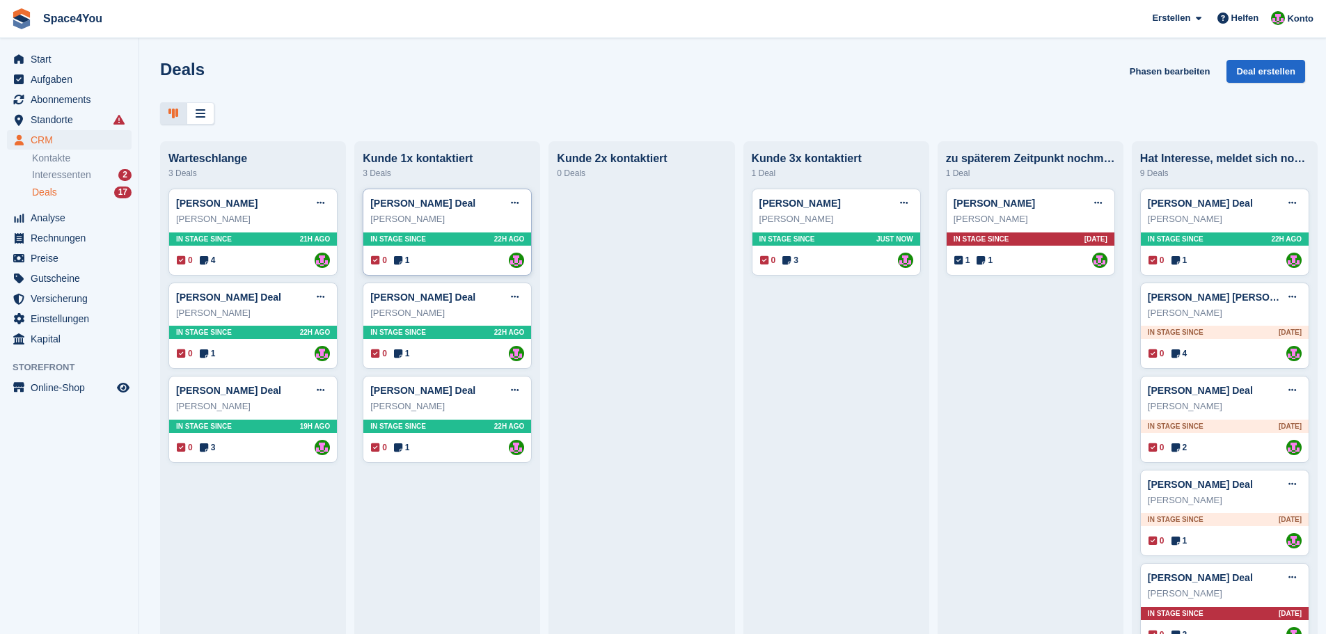
click at [458, 232] on div "Julia Haase Deal Deal bearbeiten Als gewonnen markieren Als verloren markieren …" at bounding box center [447, 232] width 169 height 87
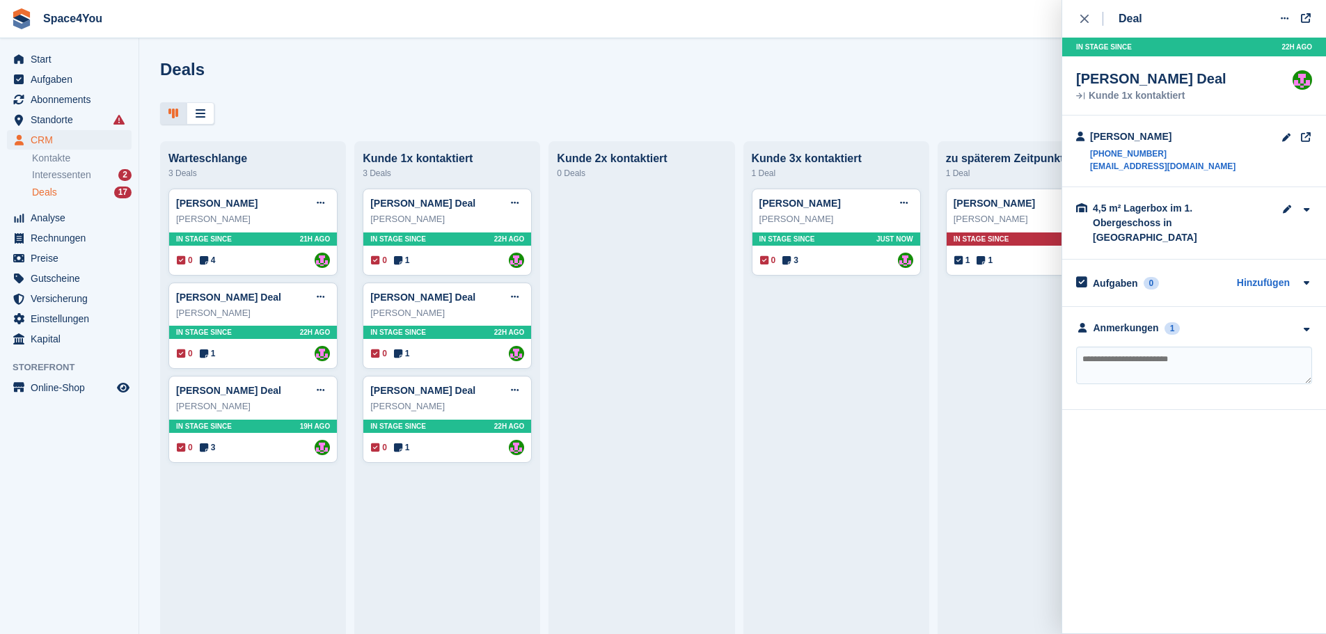
click at [1283, 326] on div "**********" at bounding box center [1194, 358] width 264 height 103
click at [1283, 324] on div "**********" at bounding box center [1194, 358] width 264 height 103
click at [1281, 321] on div "Anmerkungen 1" at bounding box center [1194, 328] width 236 height 15
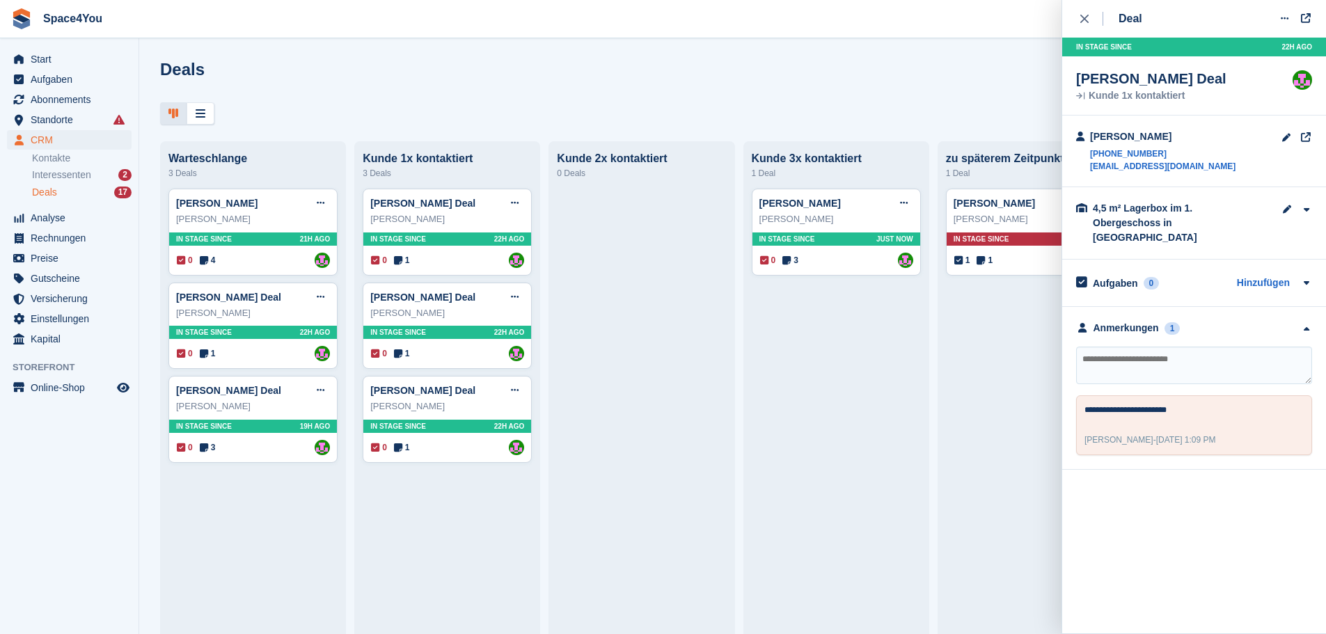
click at [1205, 360] on textarea at bounding box center [1194, 366] width 236 height 38
type textarea "**********"
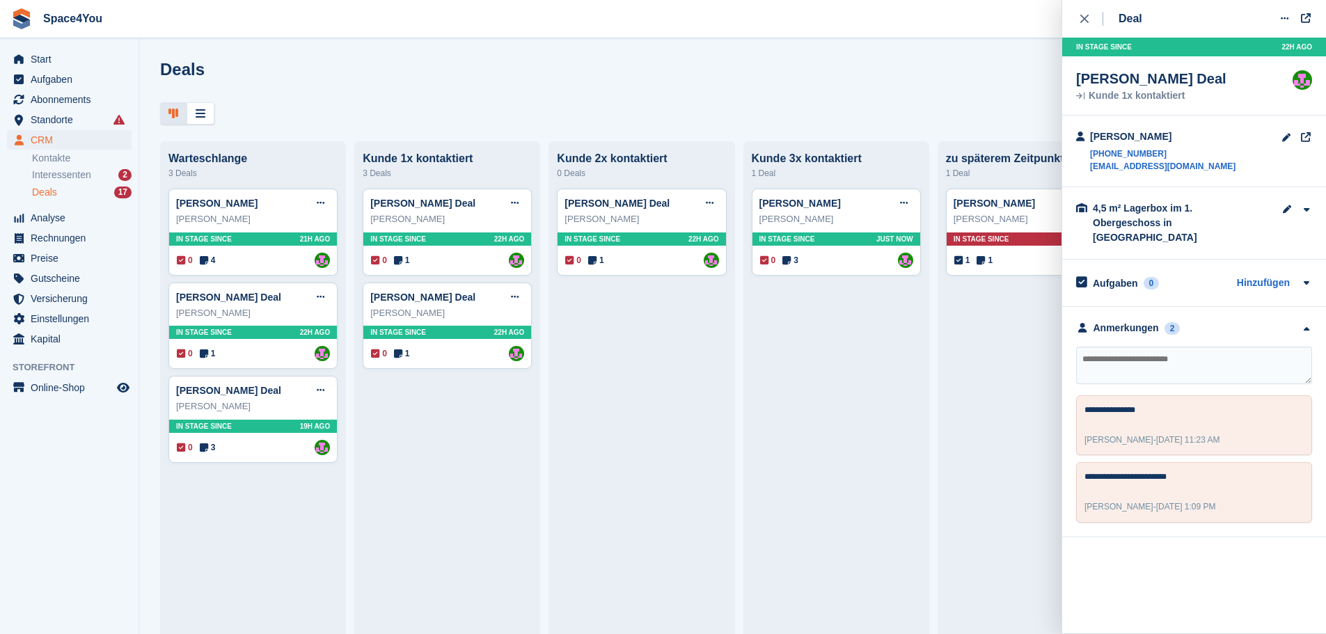
click at [631, 95] on div "Deals Phasen bearbeiten Deal erstellen" at bounding box center [732, 80] width 1145 height 40
drag, startPoint x: 631, startPoint y: 95, endPoint x: 631, endPoint y: 47, distance: 47.3
click at [631, 47] on div "Deals Phasen bearbeiten Deal erstellen Warteschlange 3 Deals Marianne RohdeDeal…" at bounding box center [732, 317] width 1187 height 634
click at [476, 226] on div "Michelle Füllgraf" at bounding box center [447, 219] width 154 height 14
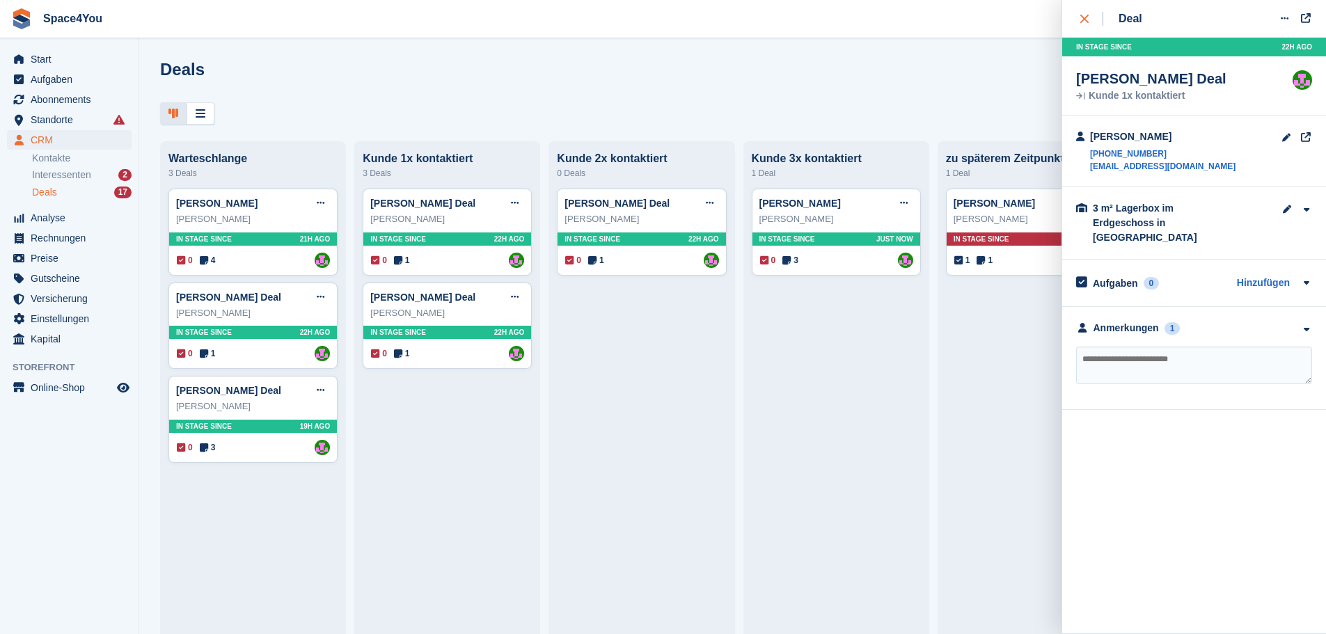
click at [1082, 18] on icon "close" at bounding box center [1084, 19] width 8 height 8
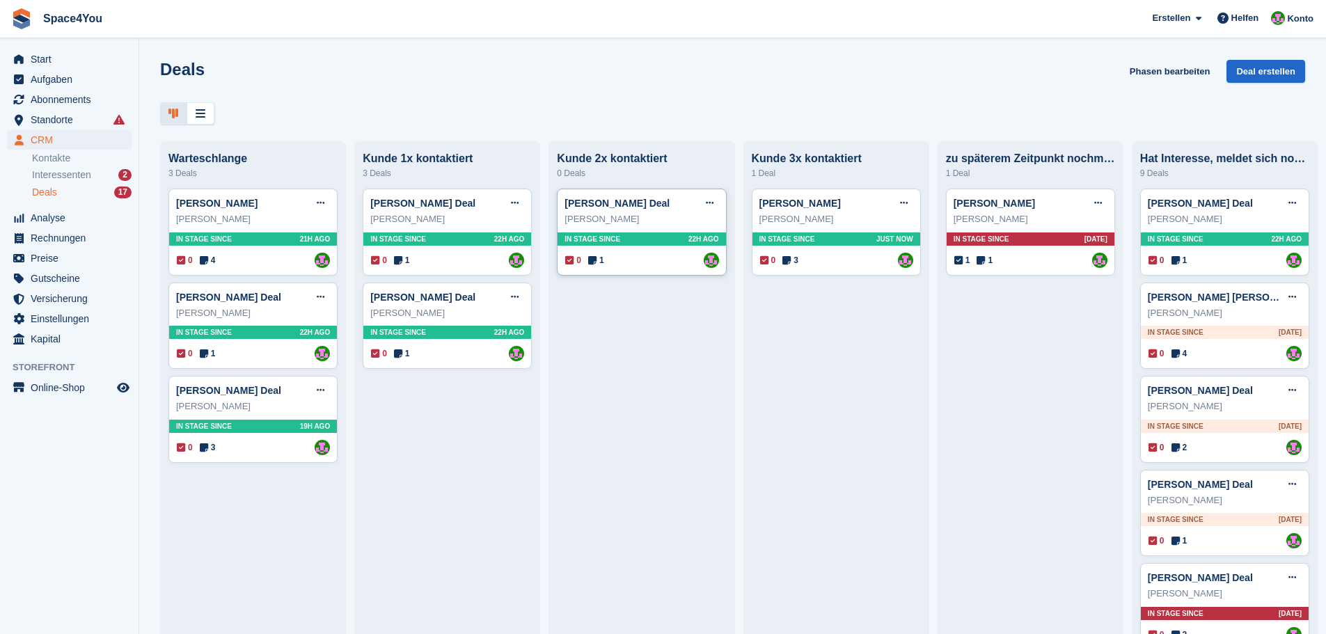
click at [648, 217] on div "Julia Haase" at bounding box center [641, 219] width 154 height 14
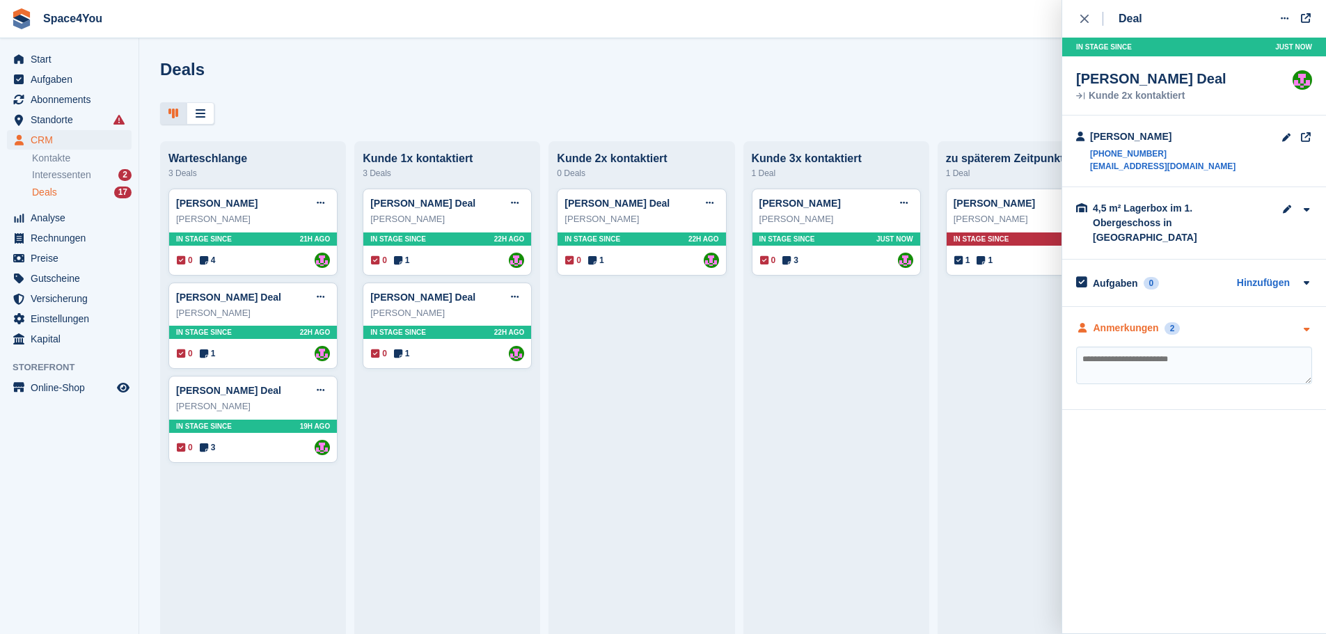
click at [1277, 321] on div "Anmerkungen 2" at bounding box center [1194, 328] width 236 height 15
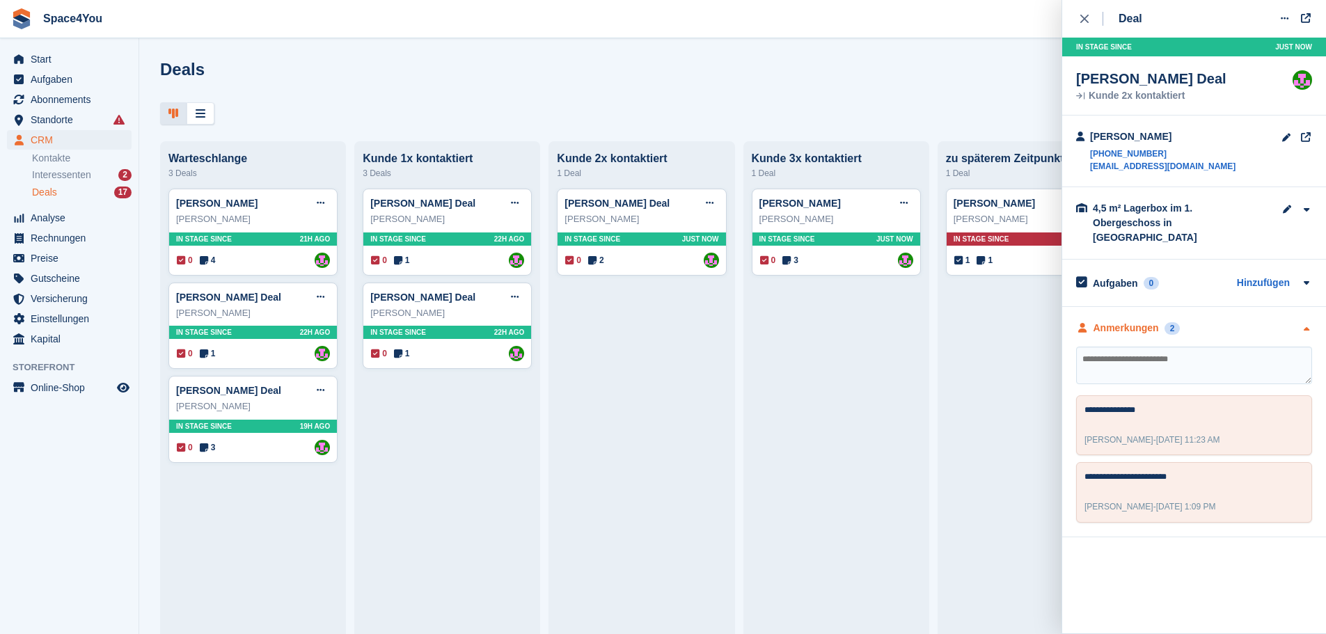
click at [1277, 321] on div "Anmerkungen 2" at bounding box center [1194, 328] width 236 height 15
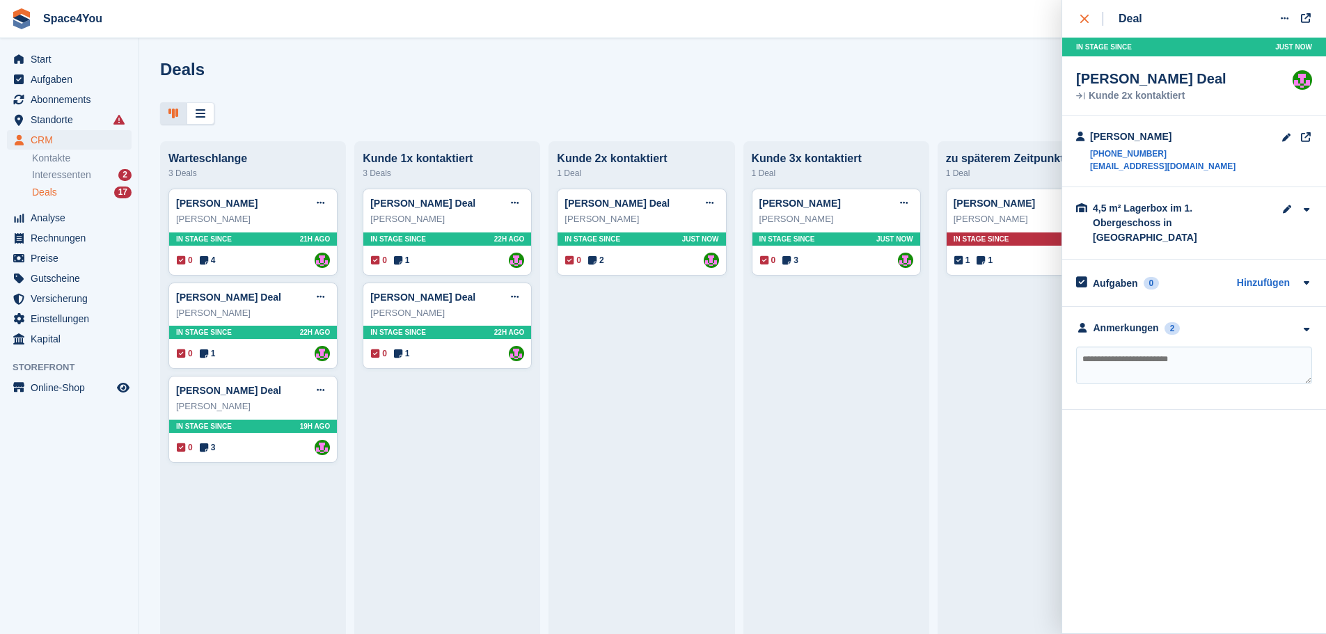
click at [1076, 12] on button "close" at bounding box center [1091, 19] width 31 height 38
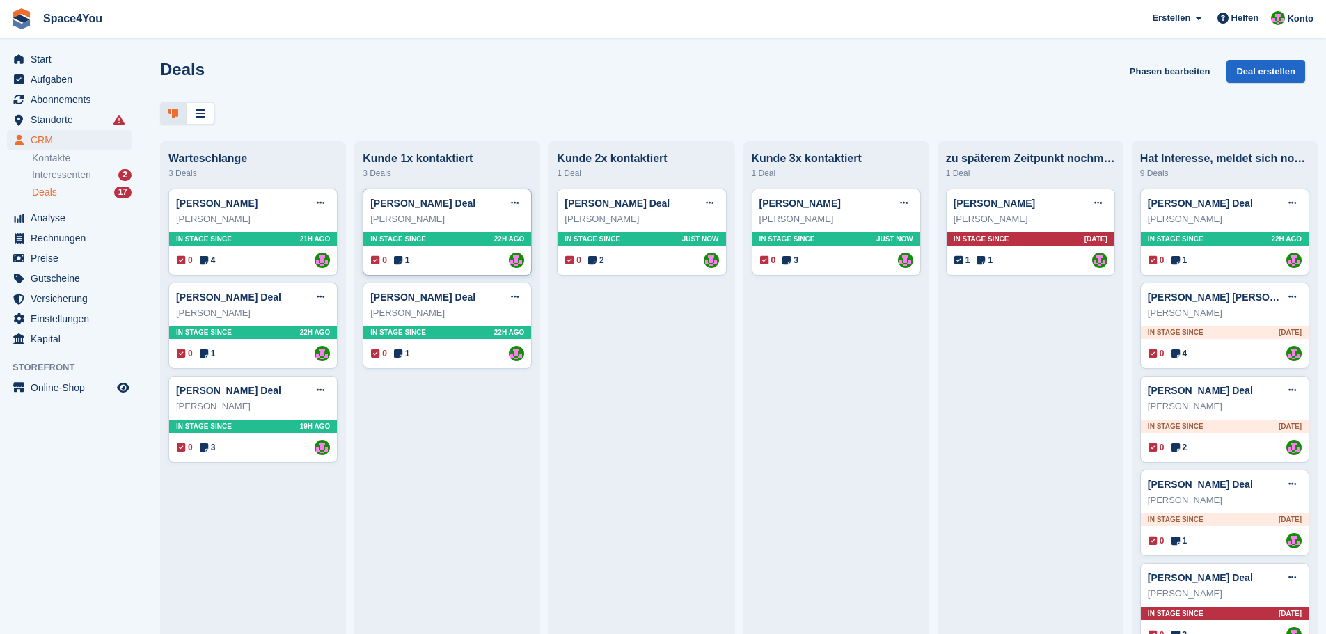
click at [476, 219] on div "Michelle Füllgraf" at bounding box center [447, 219] width 154 height 14
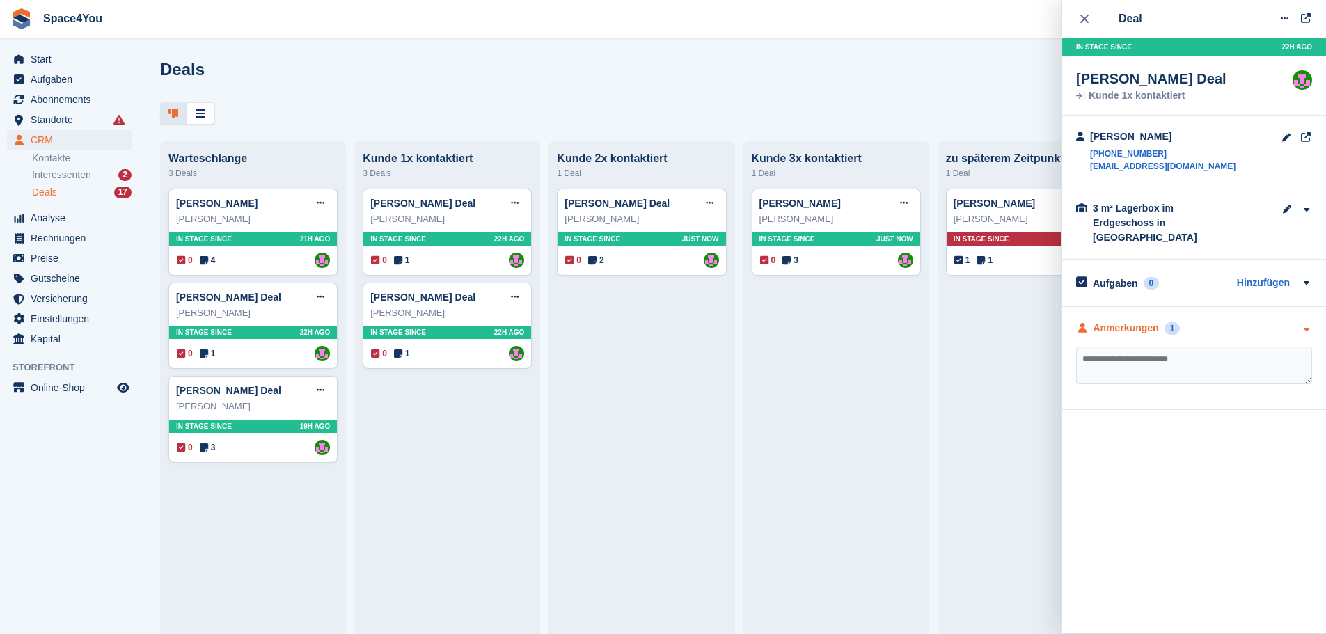
click at [1311, 325] on icon "button" at bounding box center [1306, 329] width 12 height 9
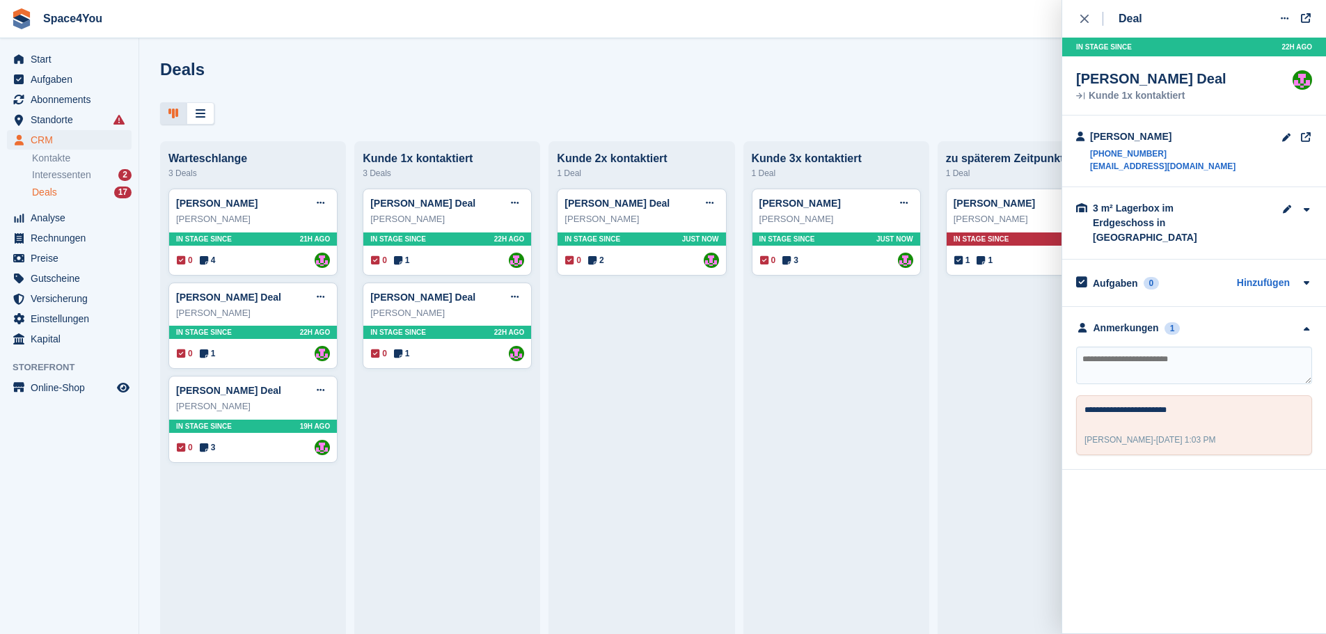
click at [578, 89] on div "Deals Phasen bearbeiten Deal erstellen" at bounding box center [732, 80] width 1145 height 40
click at [417, 118] on div at bounding box center [732, 113] width 1145 height 23
click at [949, 94] on div "Deals Phasen bearbeiten Deal erstellen" at bounding box center [732, 80] width 1145 height 40
click at [853, 111] on div at bounding box center [732, 113] width 1145 height 23
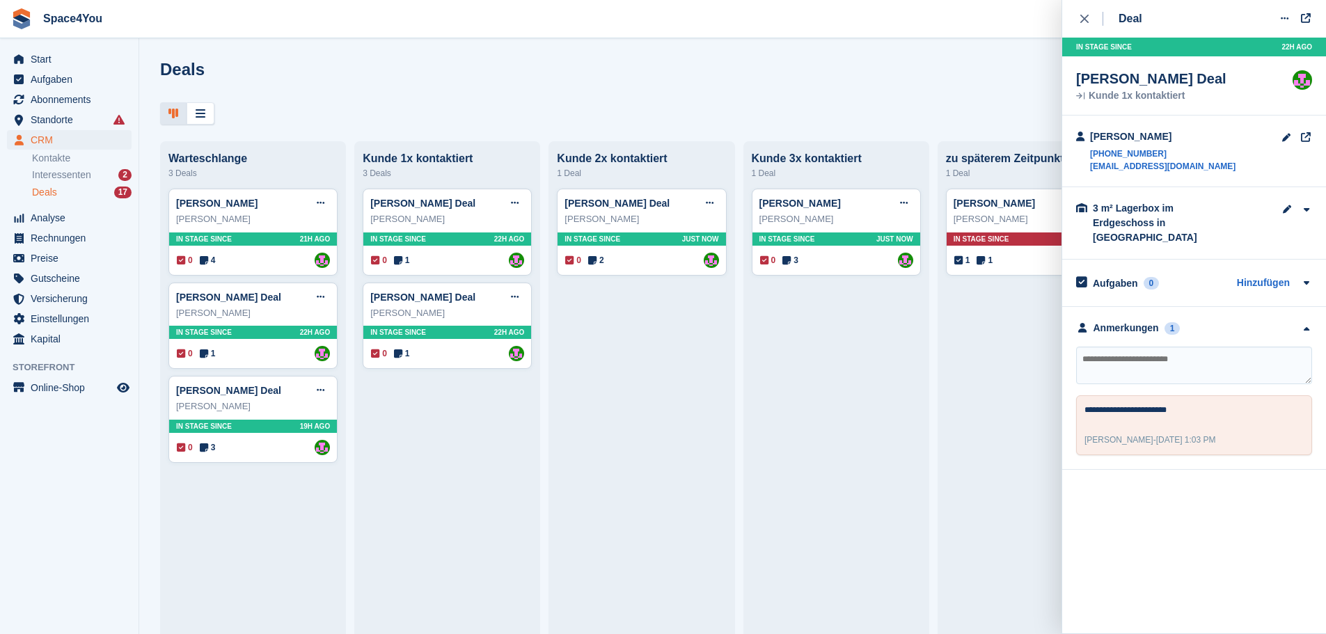
click at [507, 126] on div "Deals Phasen bearbeiten Deal erstellen Warteschlange 3 Deals Marianne RohdeDeal…" at bounding box center [732, 317] width 1187 height 634
click at [418, 115] on div at bounding box center [732, 113] width 1145 height 23
click at [246, 72] on div "Deals Phasen bearbeiten Deal erstellen" at bounding box center [732, 80] width 1145 height 40
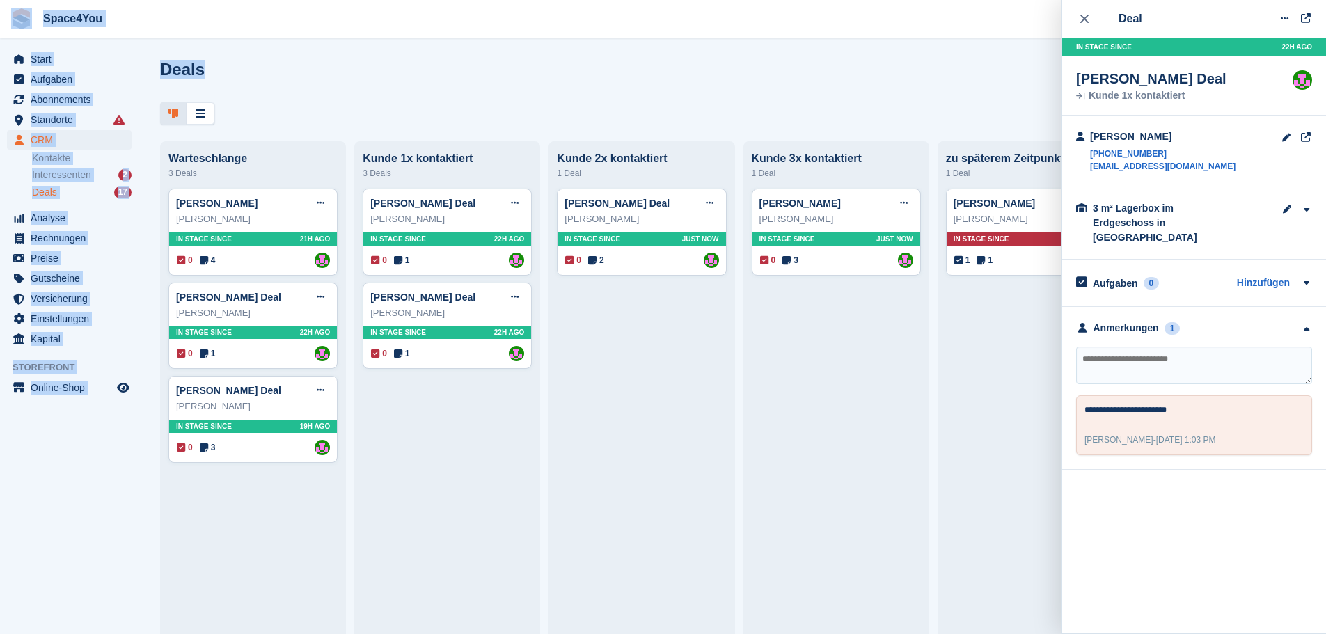
drag, startPoint x: 227, startPoint y: 63, endPoint x: 8, endPoint y: 29, distance: 221.1
click at [8, 29] on div "Space4You [GEOGRAPHIC_DATA] Abonnement Rechnung Kontakt Deal [GEOGRAPHIC_DATA] …" at bounding box center [663, 317] width 1326 height 634
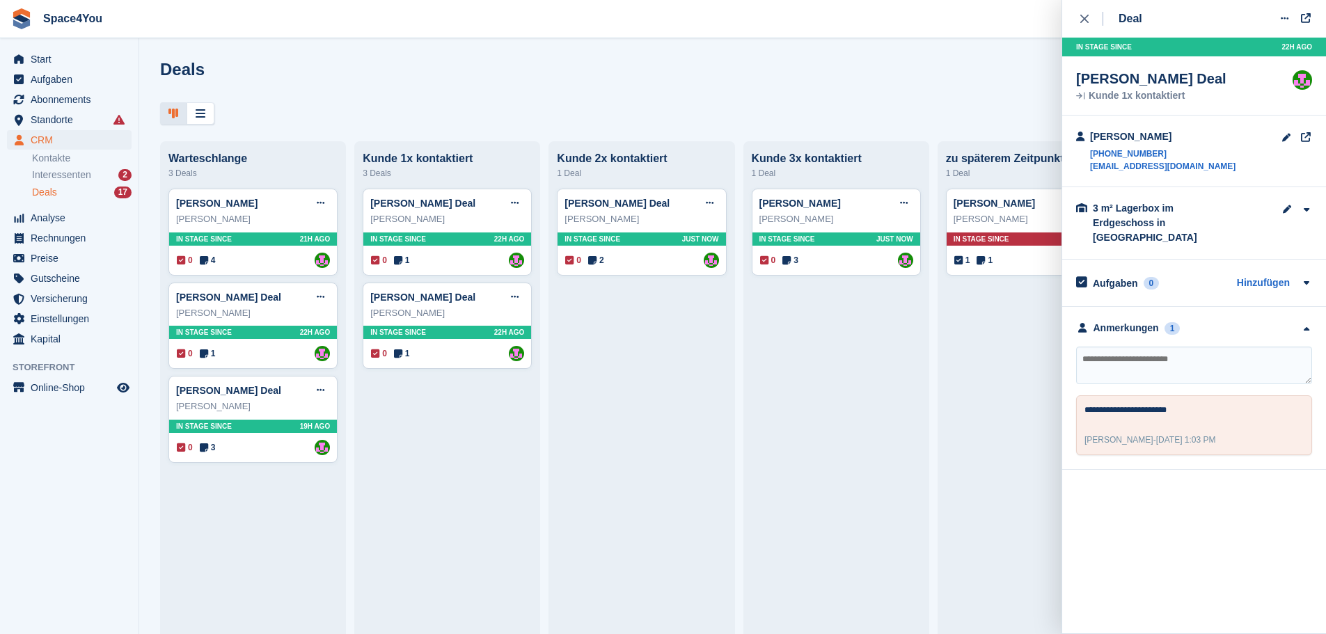
click at [776, 97] on div "Deals Phasen bearbeiten Deal erstellen" at bounding box center [732, 80] width 1145 height 40
click at [432, 56] on div "Deals Phasen bearbeiten Deal erstellen Warteschlange 3 Deals Marianne RohdeDeal…" at bounding box center [732, 317] width 1187 height 634
click at [1143, 372] on div "**********" at bounding box center [1194, 401] width 236 height 109
click at [1146, 358] on textarea at bounding box center [1194, 366] width 236 height 38
type textarea "**********"
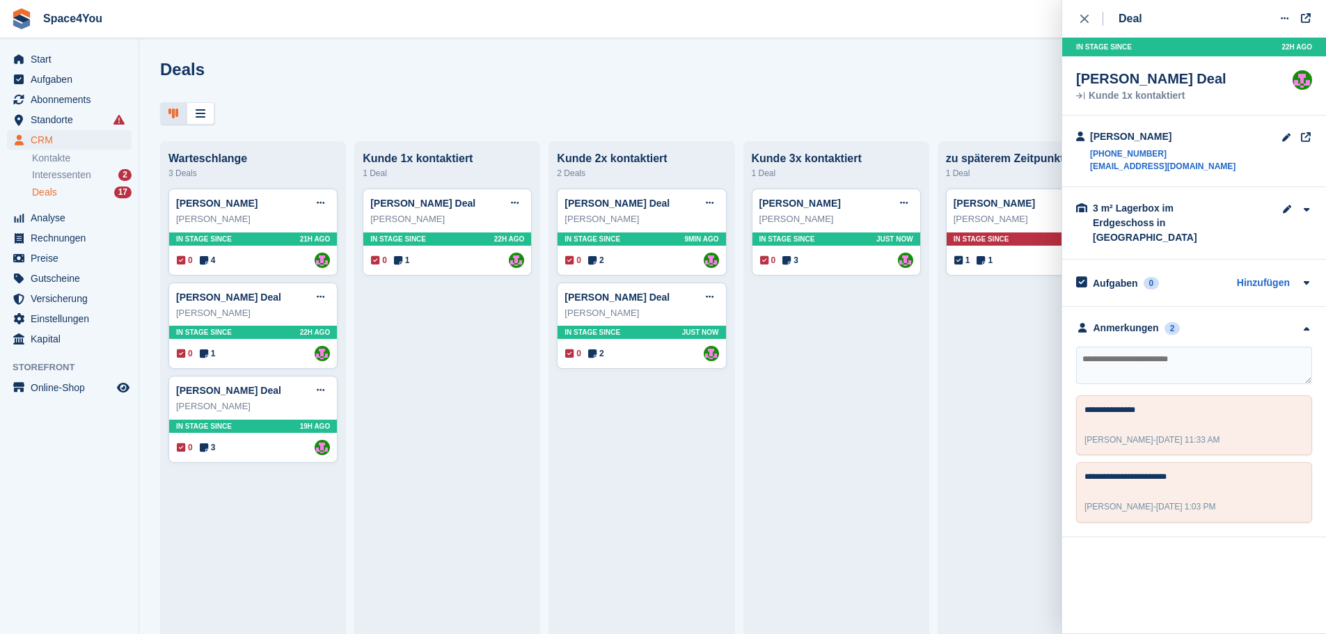
click at [676, 88] on div "Deals Phasen bearbeiten Deal erstellen" at bounding box center [732, 80] width 1145 height 40
click at [1081, 24] on div "close" at bounding box center [1091, 19] width 23 height 14
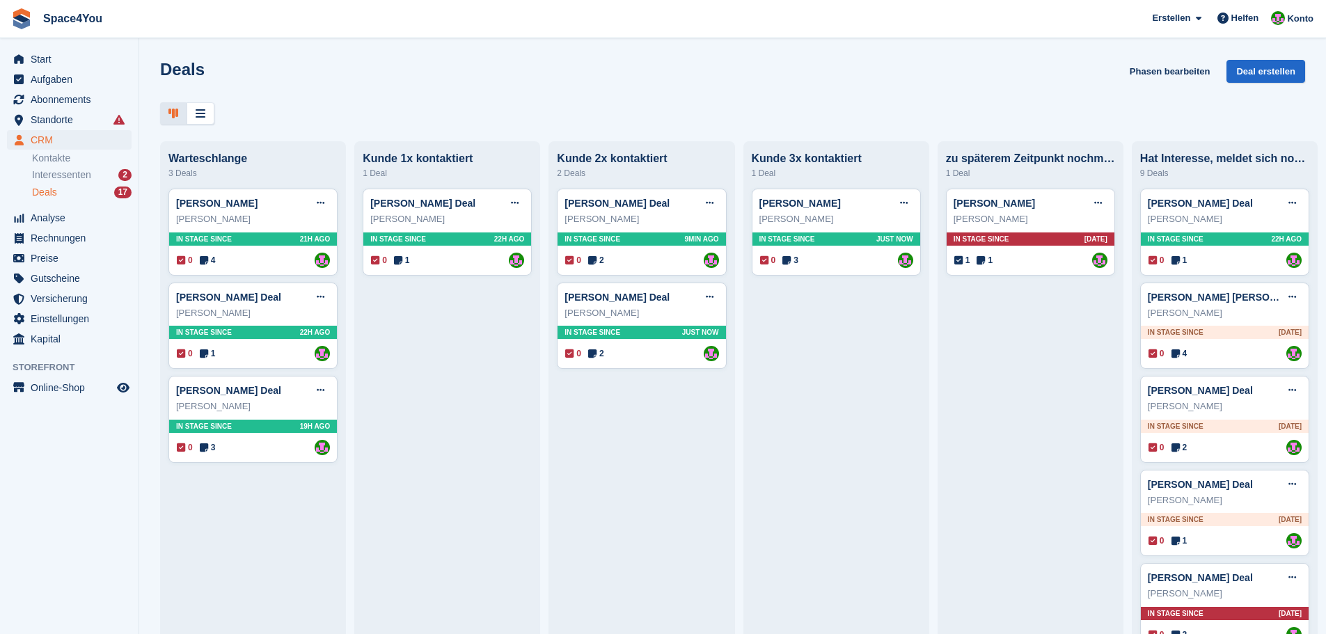
click at [532, 116] on div at bounding box center [732, 113] width 1145 height 23
click at [342, 109] on div at bounding box center [732, 113] width 1145 height 23
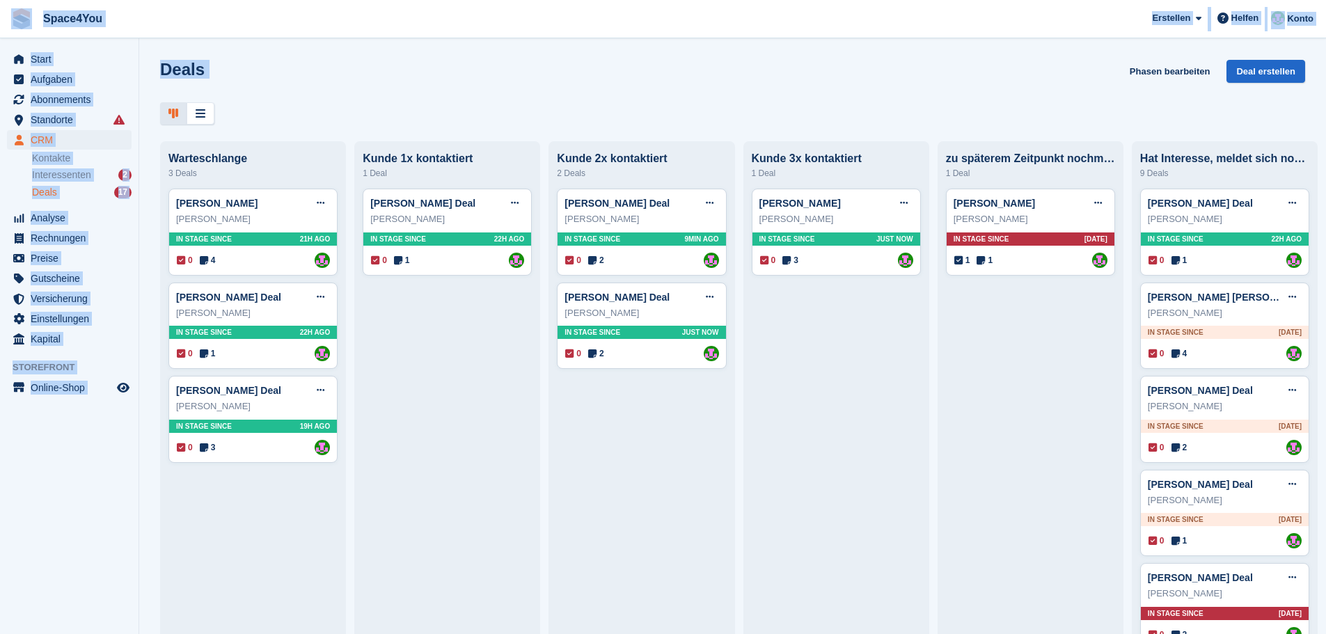
drag, startPoint x: 269, startPoint y: 123, endPoint x: 12, endPoint y: 25, distance: 275.6
click at [12, 25] on div "Space4You [GEOGRAPHIC_DATA] Abonnement Rechnung Kontakt Deal [GEOGRAPHIC_DATA] …" at bounding box center [663, 317] width 1326 height 634
click at [211, 91] on div "Deals Phasen bearbeiten Deal erstellen" at bounding box center [732, 80] width 1145 height 40
drag, startPoint x: 205, startPoint y: 70, endPoint x: 3, endPoint y: 20, distance: 208.5
click at [3, 20] on div "Space4You [GEOGRAPHIC_DATA] Abonnement Rechnung Kontakt Deal [GEOGRAPHIC_DATA] …" at bounding box center [663, 317] width 1326 height 634
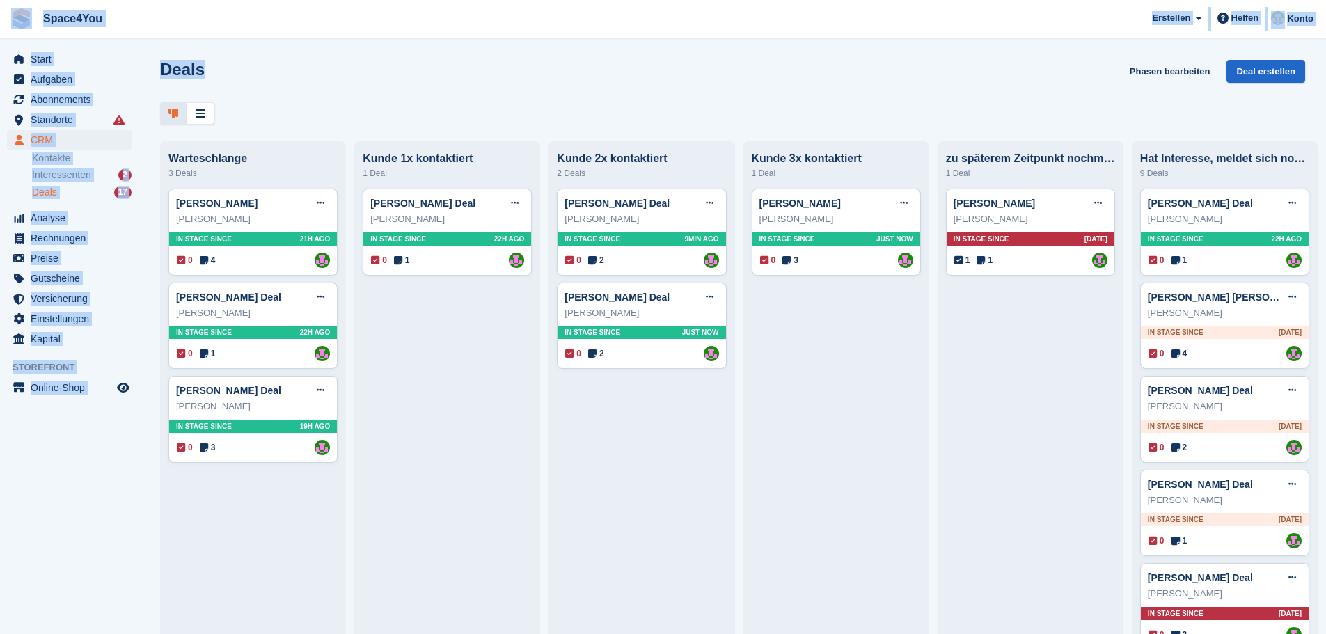
click at [290, 94] on div "Deals Phasen bearbeiten Deal erstellen" at bounding box center [732, 80] width 1145 height 40
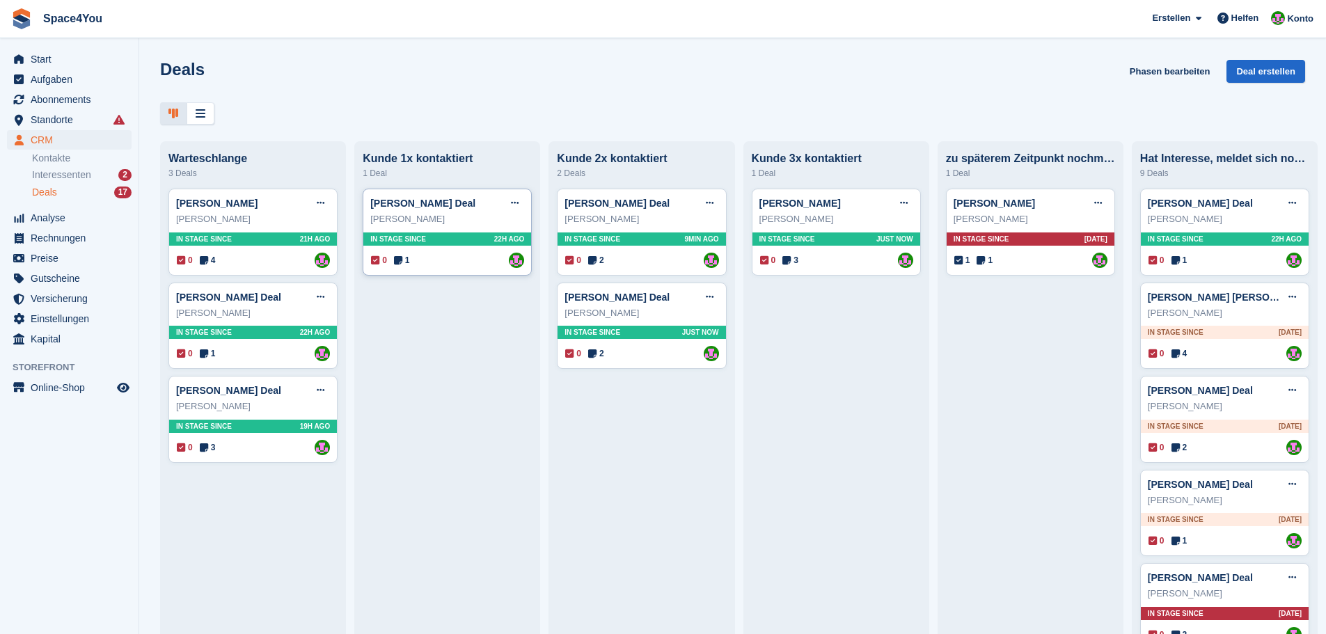
click at [471, 216] on div "Elisa Freude" at bounding box center [447, 219] width 154 height 14
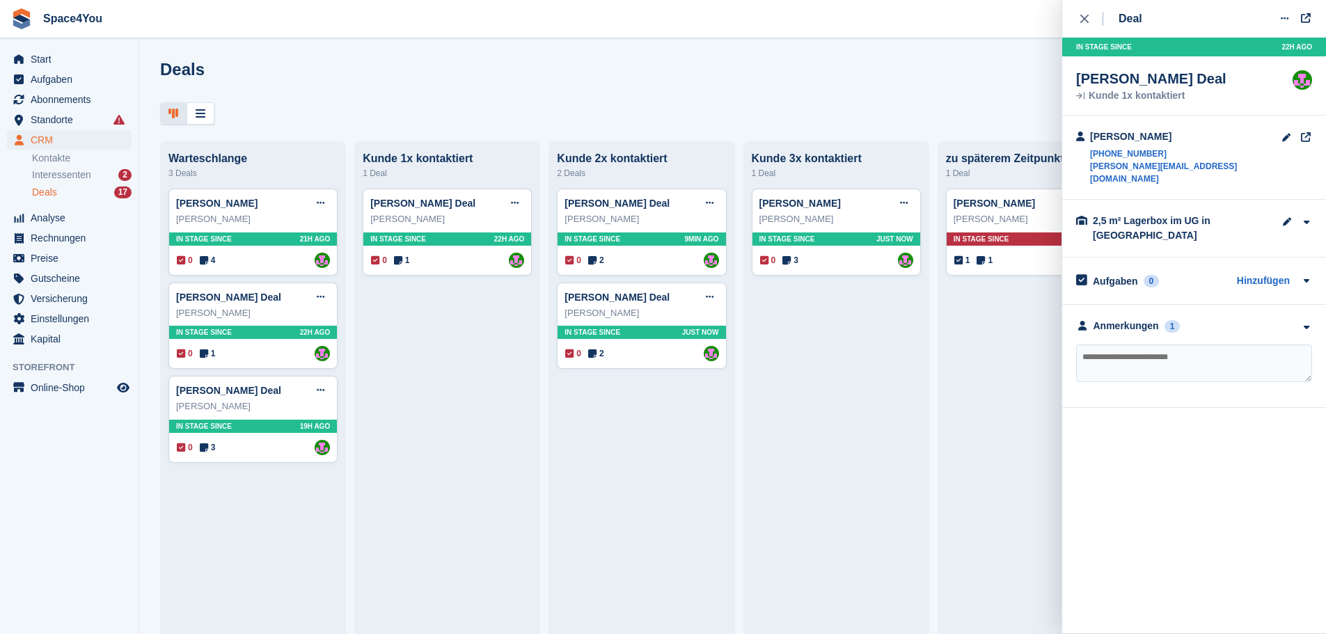
click at [1264, 306] on div "**********" at bounding box center [1194, 356] width 264 height 103
click at [1267, 319] on div "Anmerkungen 1" at bounding box center [1194, 326] width 236 height 15
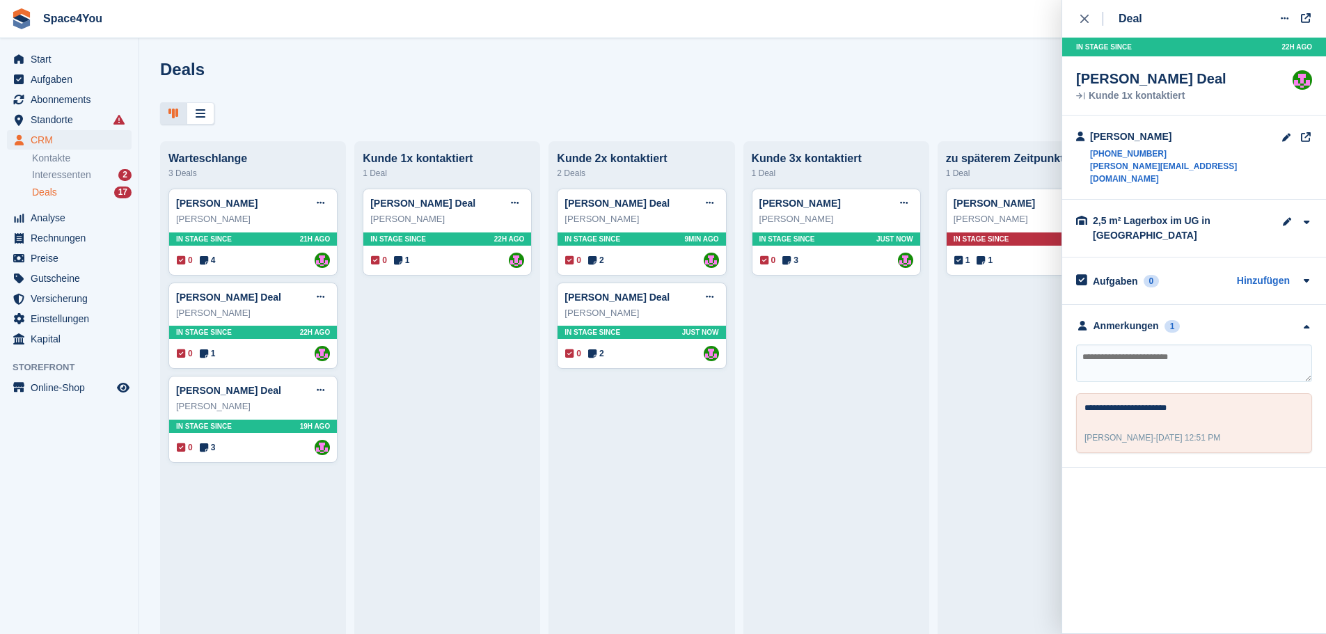
click at [332, 117] on div at bounding box center [732, 113] width 1145 height 23
click at [1166, 350] on textarea at bounding box center [1194, 364] width 236 height 38
type textarea "**********"
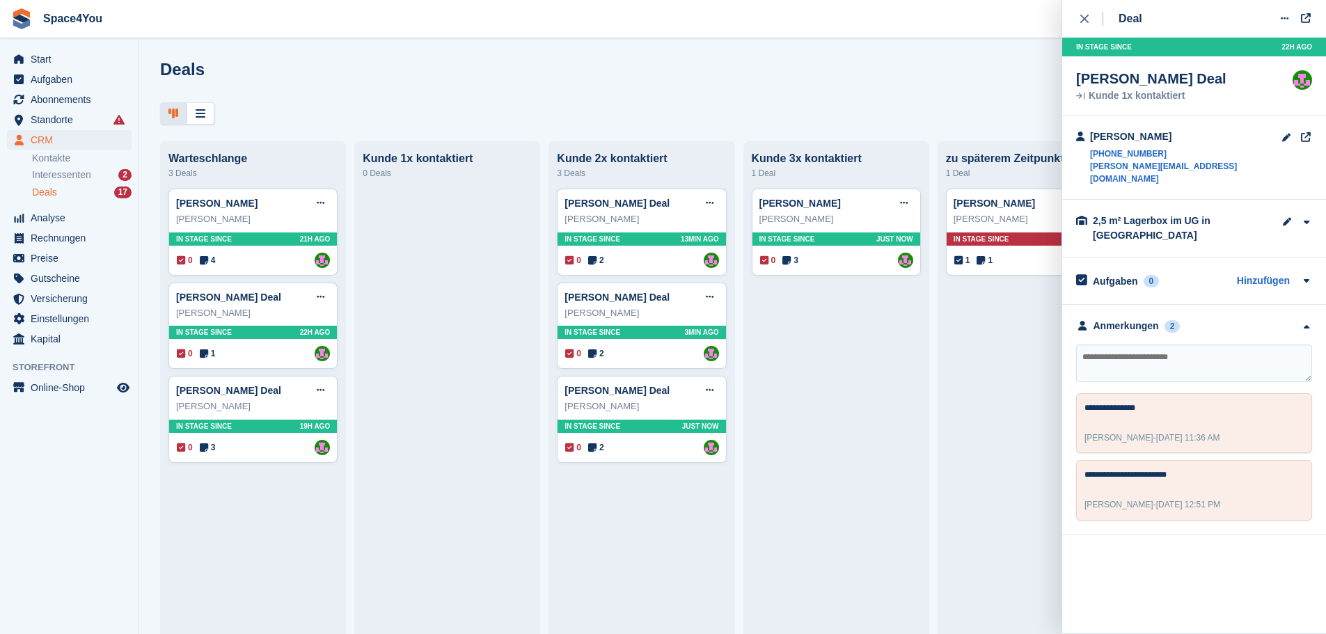
click at [775, 68] on div "Deals Phasen bearbeiten Deal erstellen" at bounding box center [732, 80] width 1145 height 40
click at [698, 74] on div "Deals Phasen bearbeiten Deal erstellen" at bounding box center [732, 80] width 1145 height 40
click at [507, 102] on div at bounding box center [732, 113] width 1145 height 23
click at [54, 185] on link "Deals 17" at bounding box center [82, 192] width 100 height 15
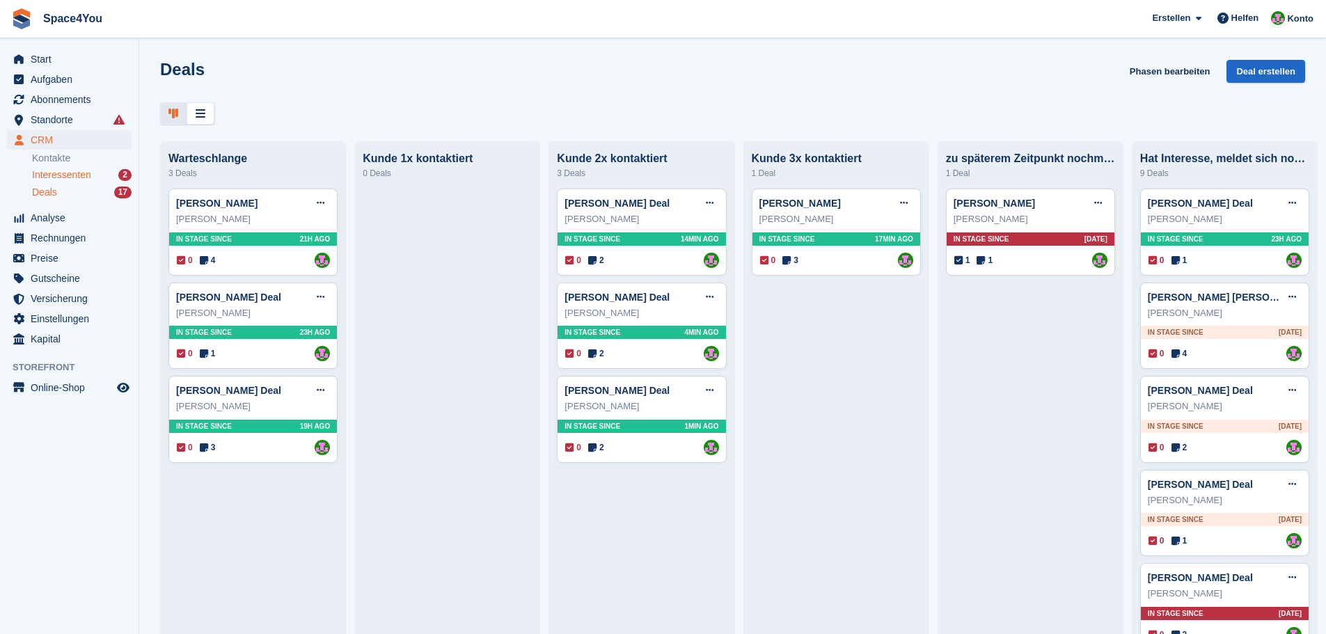
click at [90, 170] on span "Interessenten" at bounding box center [61, 174] width 59 height 13
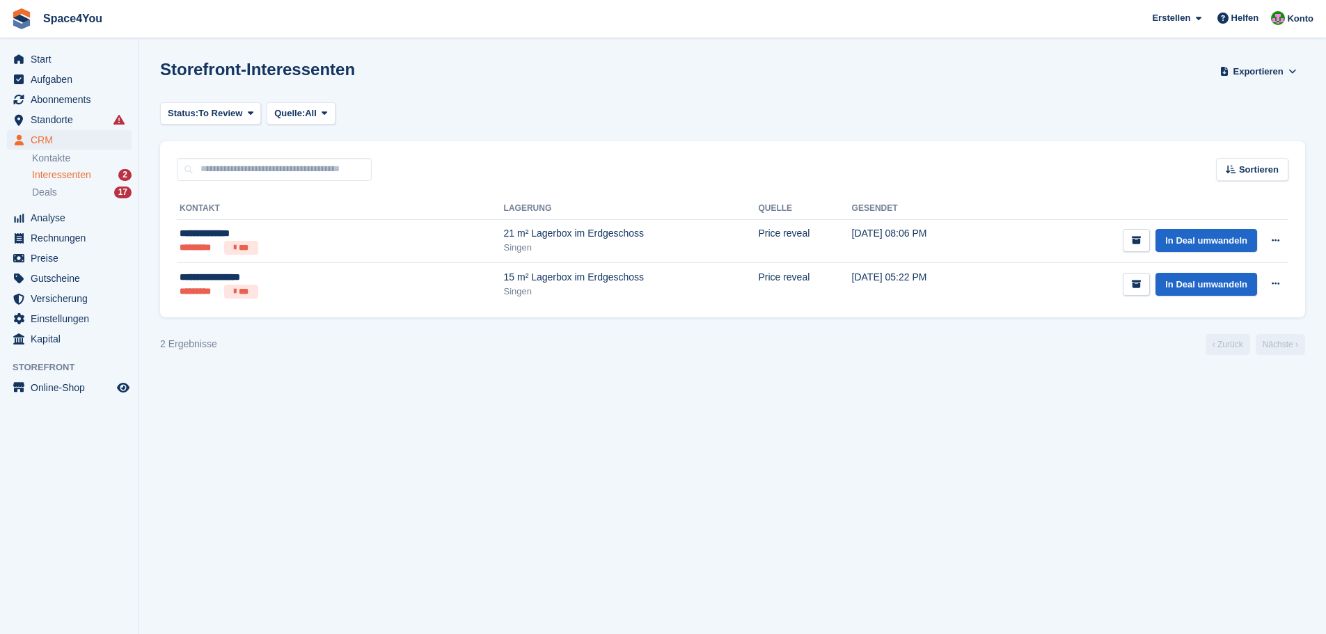
click at [422, 334] on div "2 Ergebnisse ‹ Zurück Nächste ›" at bounding box center [732, 344] width 1145 height 21
click at [307, 383] on section "Storefront-Interessenten Exportieren Exportieren Interessenten Exportieren Sie …" at bounding box center [732, 317] width 1187 height 634
click at [532, 415] on section "Storefront-Interessenten Exportieren Exportieren Interessenten Exportieren Sie …" at bounding box center [732, 317] width 1187 height 634
click at [399, 439] on section "Storefront-Interessenten Exportieren Exportieren Interessenten Exportieren Sie …" at bounding box center [732, 317] width 1187 height 634
click at [316, 244] on ul "********* ***" at bounding box center [268, 248] width 177 height 14
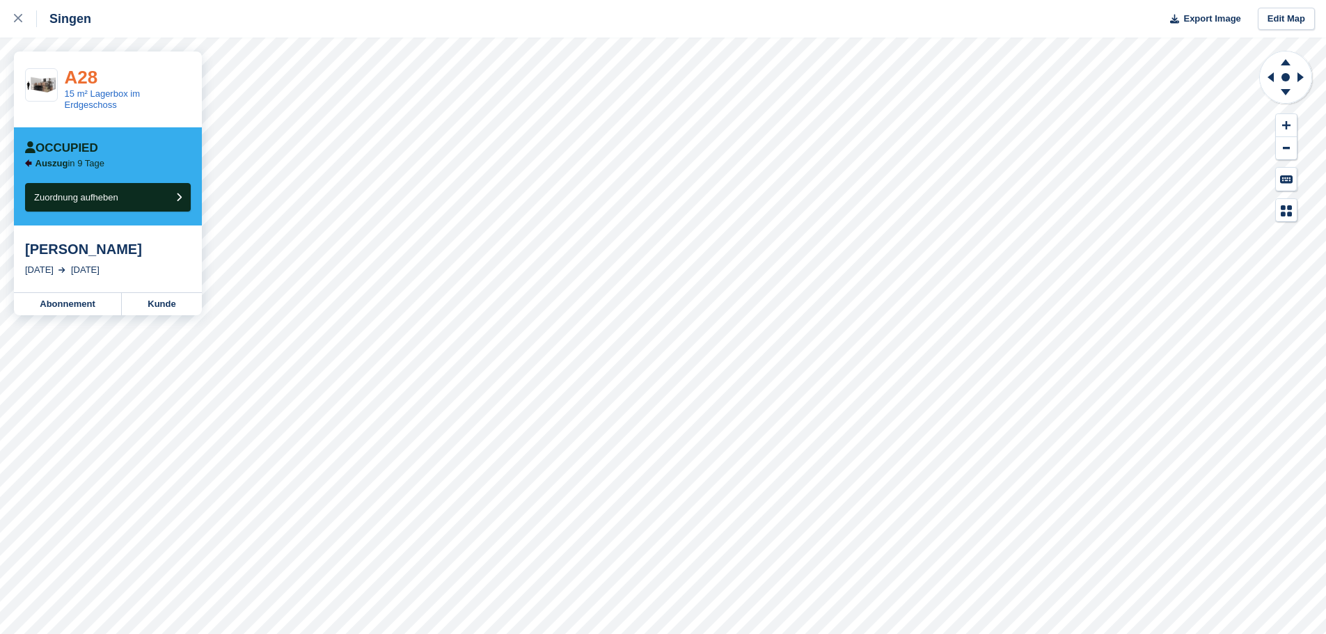
click at [85, 81] on link "A28" at bounding box center [81, 77] width 33 height 21
click at [84, 102] on link "15 m² Lagerbox im Erdgeschoss" at bounding box center [102, 99] width 75 height 22
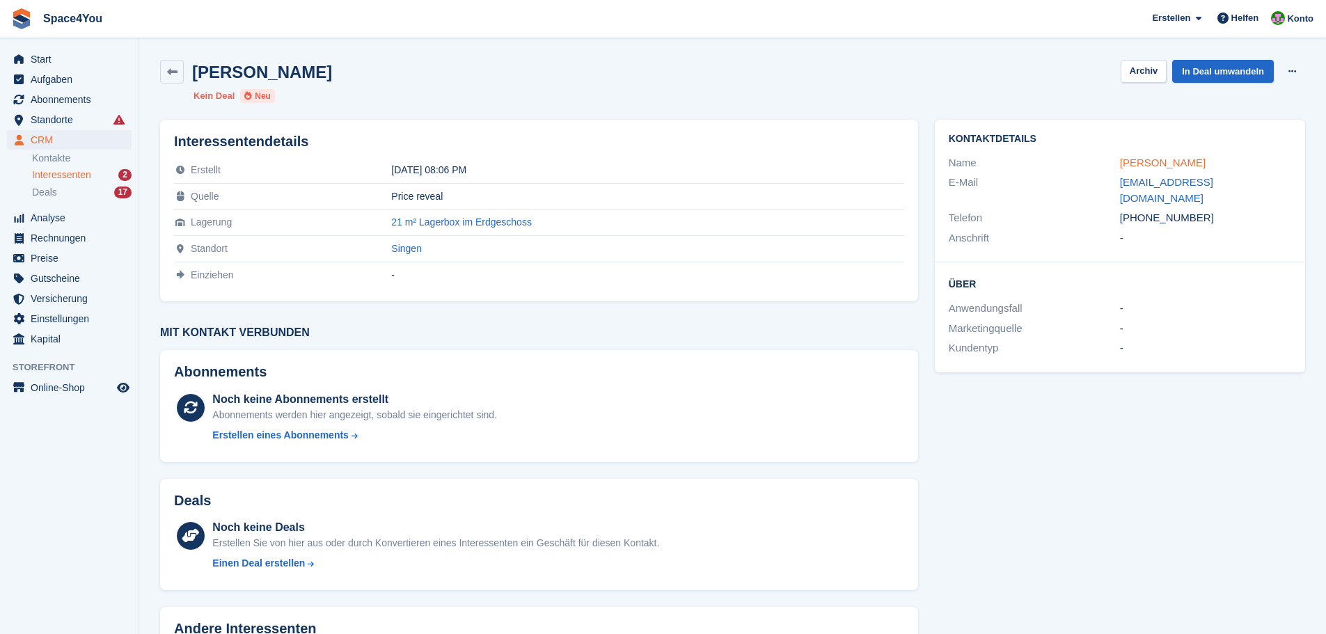
click at [1148, 159] on link "[PERSON_NAME]" at bounding box center [1163, 163] width 86 height 12
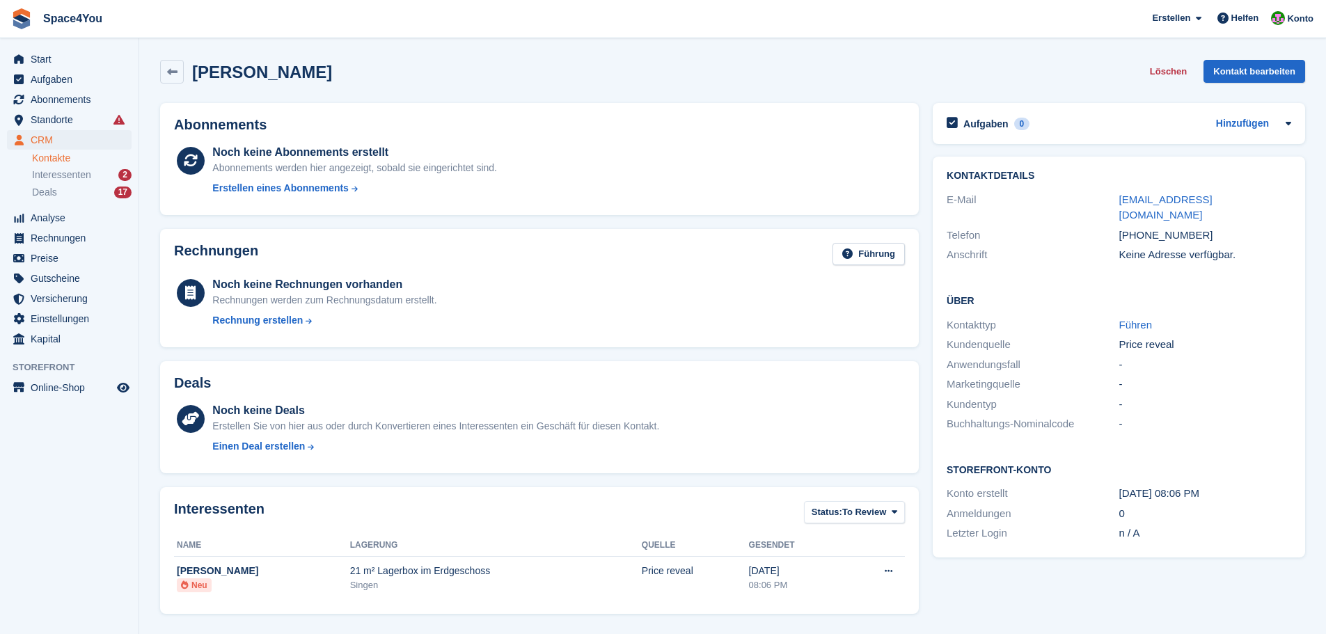
drag, startPoint x: 313, startPoint y: 74, endPoint x: 14, endPoint y: 18, distance: 304.4
click at [14, 18] on div "Space4You [GEOGRAPHIC_DATA] Abonnement Rechnung Kontakt Deal [GEOGRAPHIC_DATA] …" at bounding box center [663, 443] width 1326 height 886
click at [326, 29] on span "Space4You [GEOGRAPHIC_DATA] Abonnement Rechnung Kontakt Deal [GEOGRAPHIC_DATA] …" at bounding box center [663, 19] width 1326 height 38
drag, startPoint x: 329, startPoint y: 70, endPoint x: 177, endPoint y: 56, distance: 152.3
click at [177, 56] on div "[PERSON_NAME] Löschen Kontakt bearbeiten" at bounding box center [732, 74] width 1159 height 43
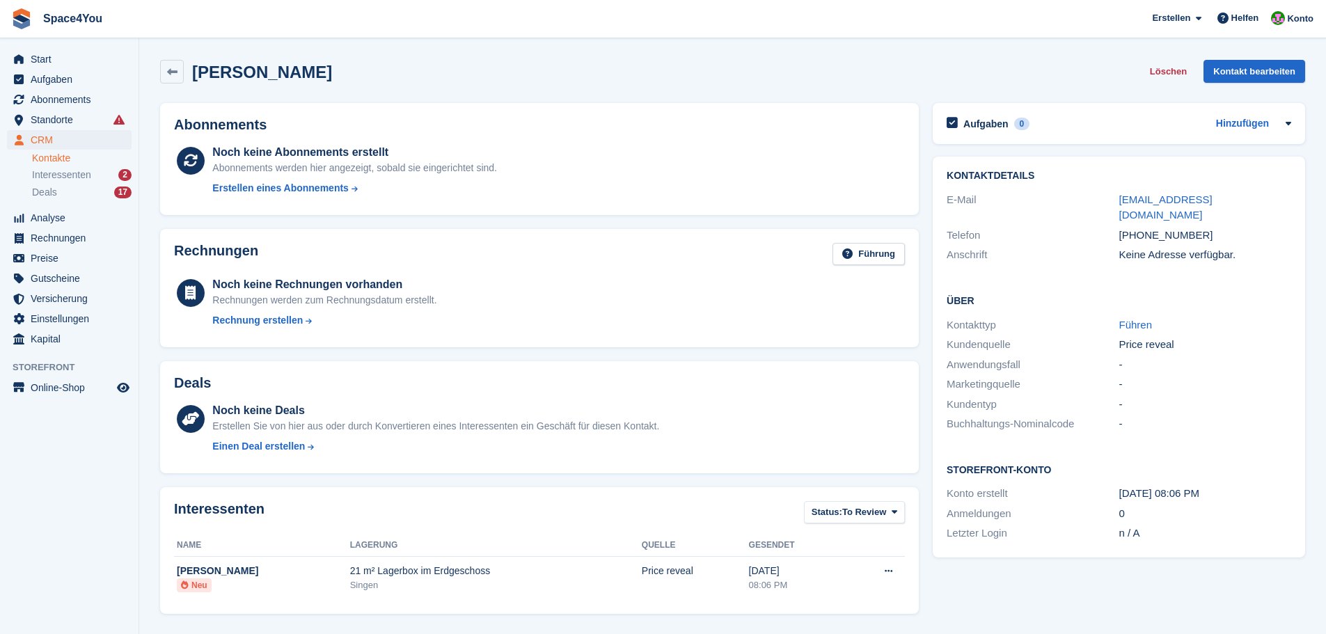
click at [227, 58] on div "[PERSON_NAME] Löschen Kontakt bearbeiten" at bounding box center [732, 74] width 1159 height 43
drag, startPoint x: 351, startPoint y: 65, endPoint x: 0, endPoint y: 4, distance: 356.1
click at [0, 4] on div "Space4You [GEOGRAPHIC_DATA] Abonnement Rechnung Kontakt Deal [GEOGRAPHIC_DATA] …" at bounding box center [663, 443] width 1326 height 886
click at [351, 65] on div "[PERSON_NAME] Löschen Kontakt bearbeiten" at bounding box center [732, 72] width 1145 height 24
drag, startPoint x: 310, startPoint y: 84, endPoint x: 0, endPoint y: 23, distance: 316.3
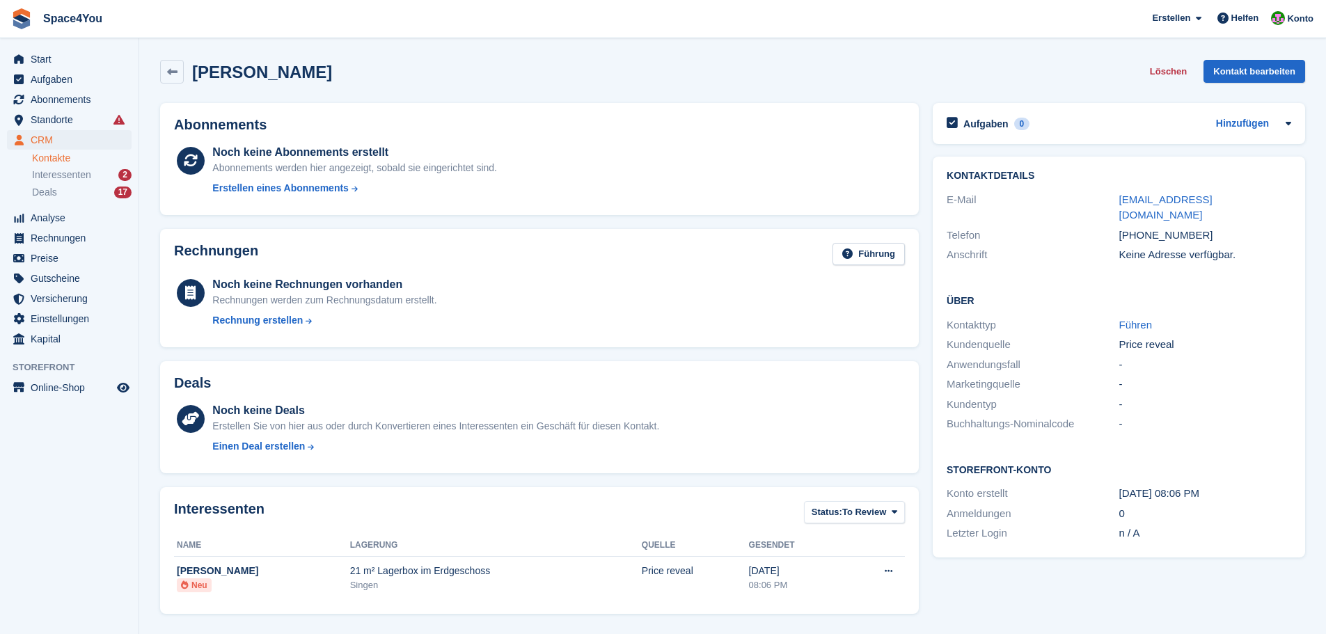
click at [0, 23] on div "Space4You [GEOGRAPHIC_DATA] Abonnement Rechnung Kontakt Deal [GEOGRAPHIC_DATA] …" at bounding box center [663, 443] width 1326 height 886
click at [252, 32] on span "Space4You [GEOGRAPHIC_DATA] Abonnement Rechnung Kontakt Deal [GEOGRAPHIC_DATA] …" at bounding box center [663, 19] width 1326 height 38
drag, startPoint x: 336, startPoint y: 75, endPoint x: 6, endPoint y: 29, distance: 333.1
click at [6, 29] on div "Space4You [GEOGRAPHIC_DATA] Abonnement Rechnung Kontakt Deal [GEOGRAPHIC_DATA] …" at bounding box center [663, 443] width 1326 height 886
click at [221, 15] on span "Space4You [GEOGRAPHIC_DATA] Abonnement Rechnung Kontakt Deal [GEOGRAPHIC_DATA] …" at bounding box center [663, 19] width 1326 height 38
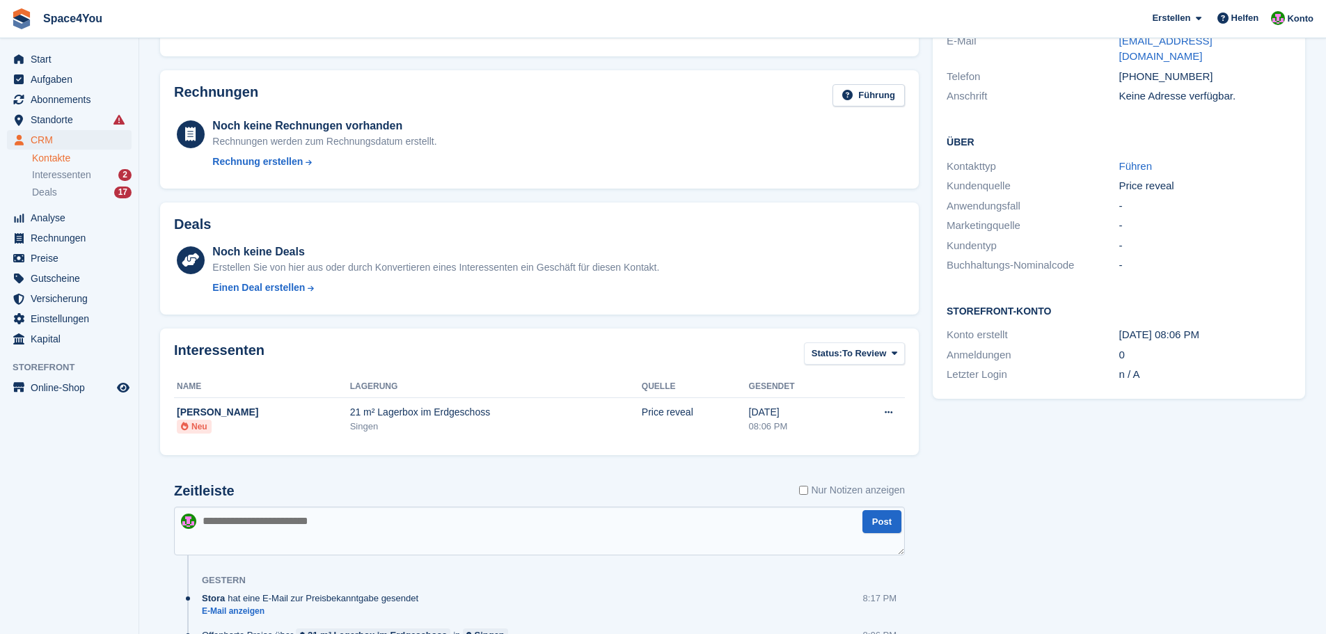
scroll to position [252, 0]
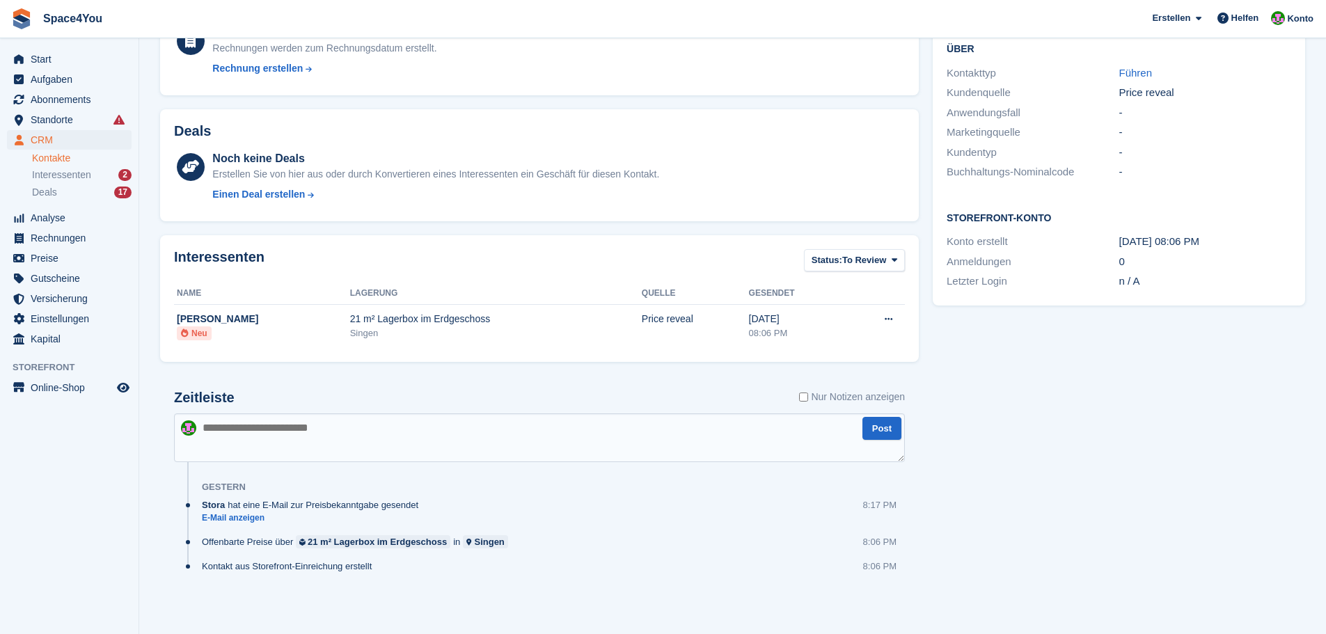
click at [364, 431] on textarea at bounding box center [539, 437] width 731 height 49
type textarea "**********"
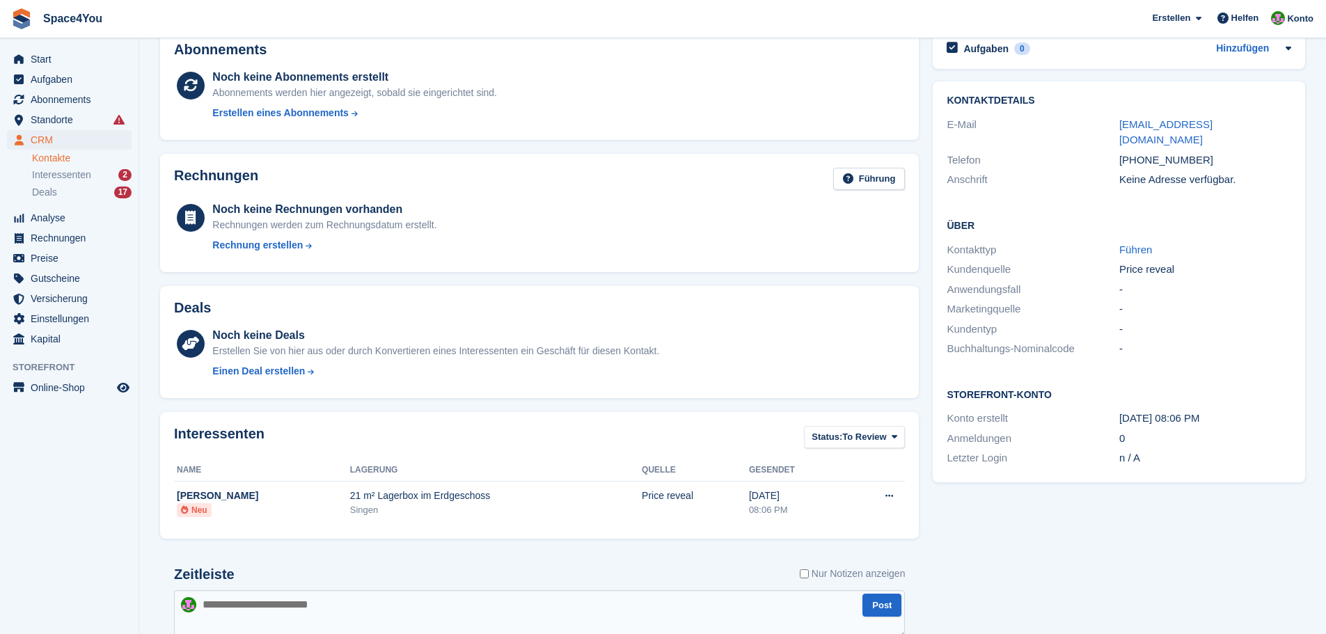
scroll to position [0, 0]
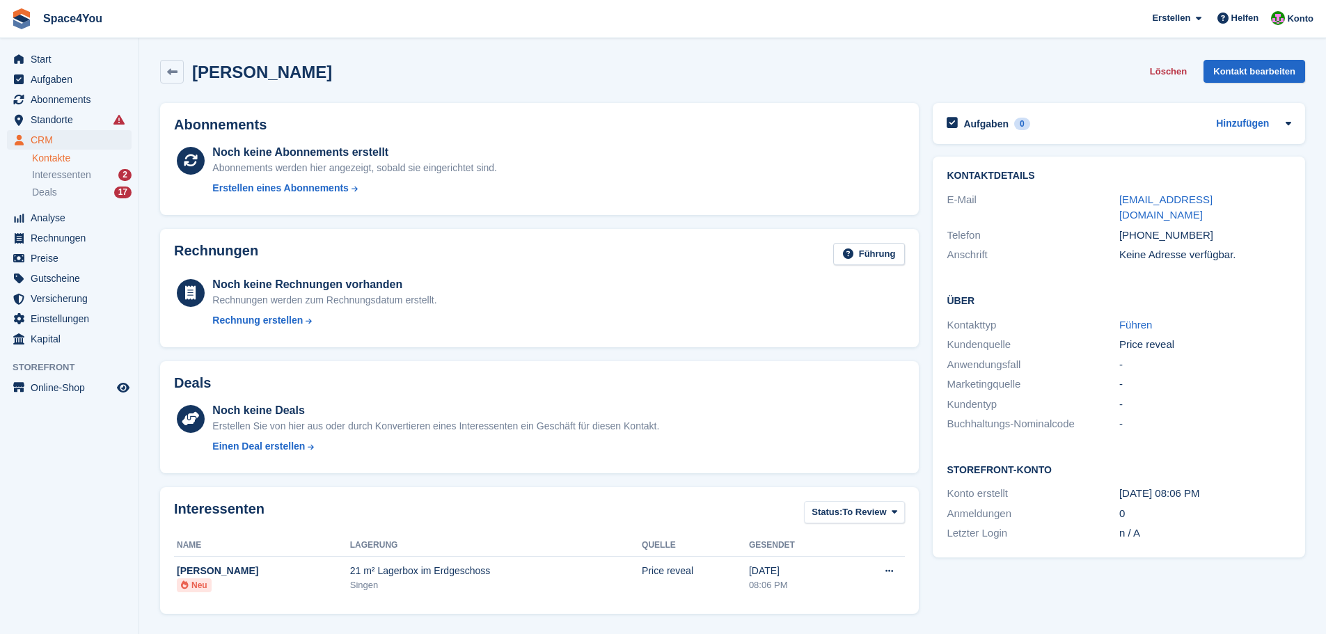
click at [441, 86] on div "Tamara Budwill Löschen Kontakt bearbeiten" at bounding box center [732, 74] width 1159 height 43
click at [95, 173] on div "Interessenten 2" at bounding box center [82, 174] width 100 height 13
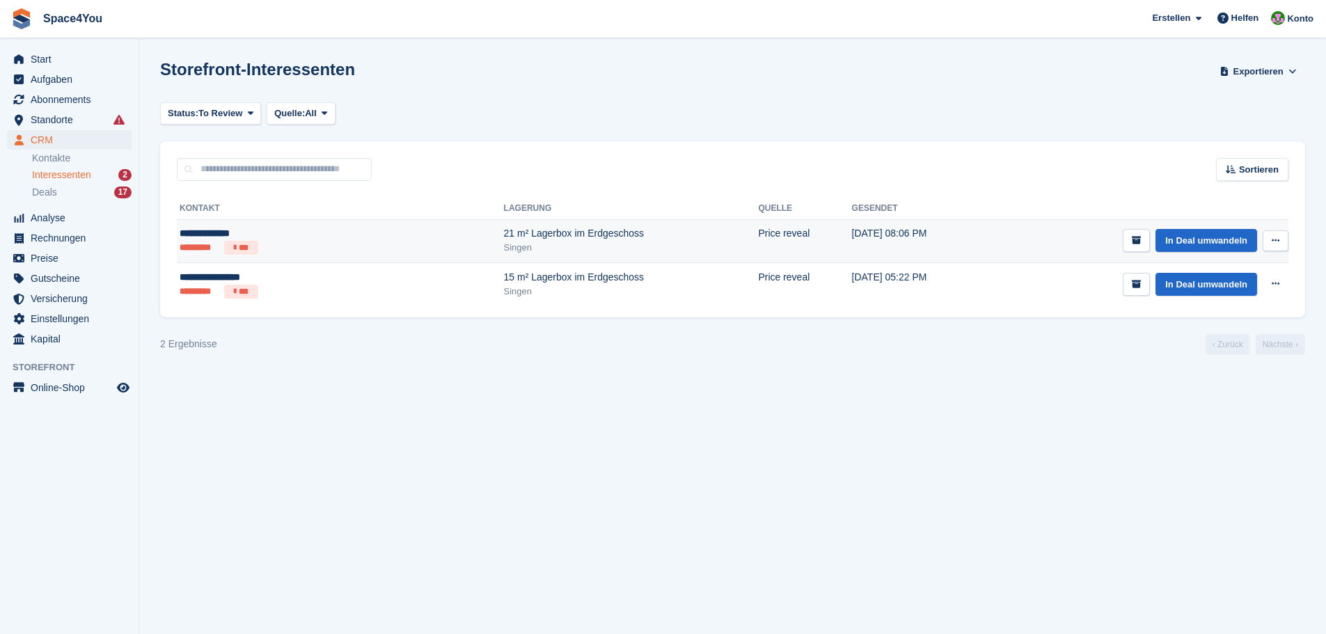
click at [1282, 237] on button at bounding box center [1275, 240] width 26 height 21
click at [1233, 325] on div "Kontakt anzeigen Kontakt bearbeiten Interessenten löschen" at bounding box center [1222, 292] width 134 height 79
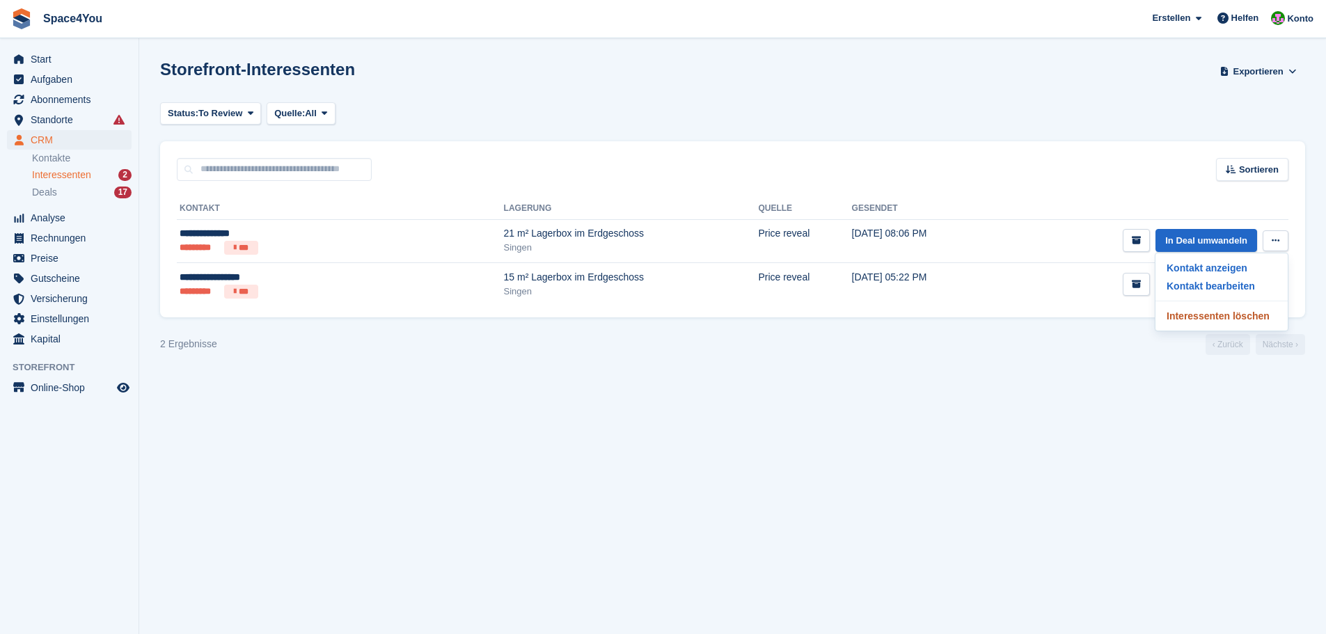
click at [1200, 319] on p "Interessenten löschen" at bounding box center [1221, 316] width 121 height 18
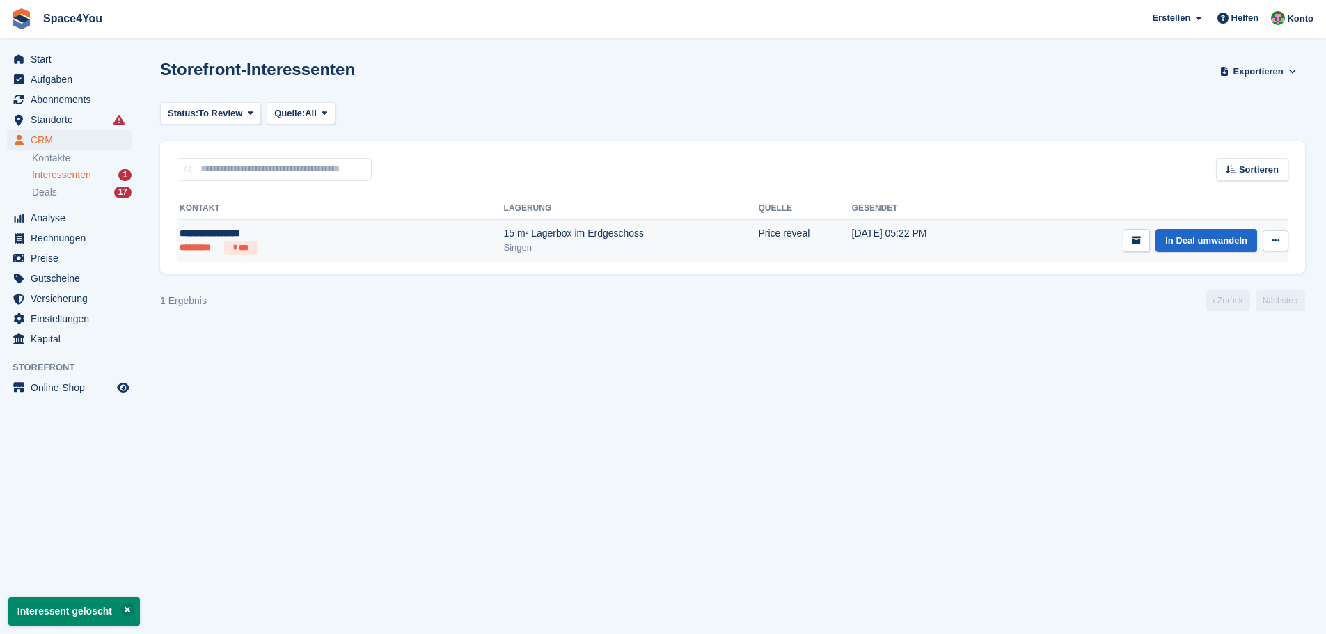
click at [504, 242] on div "Singen" at bounding box center [631, 248] width 255 height 14
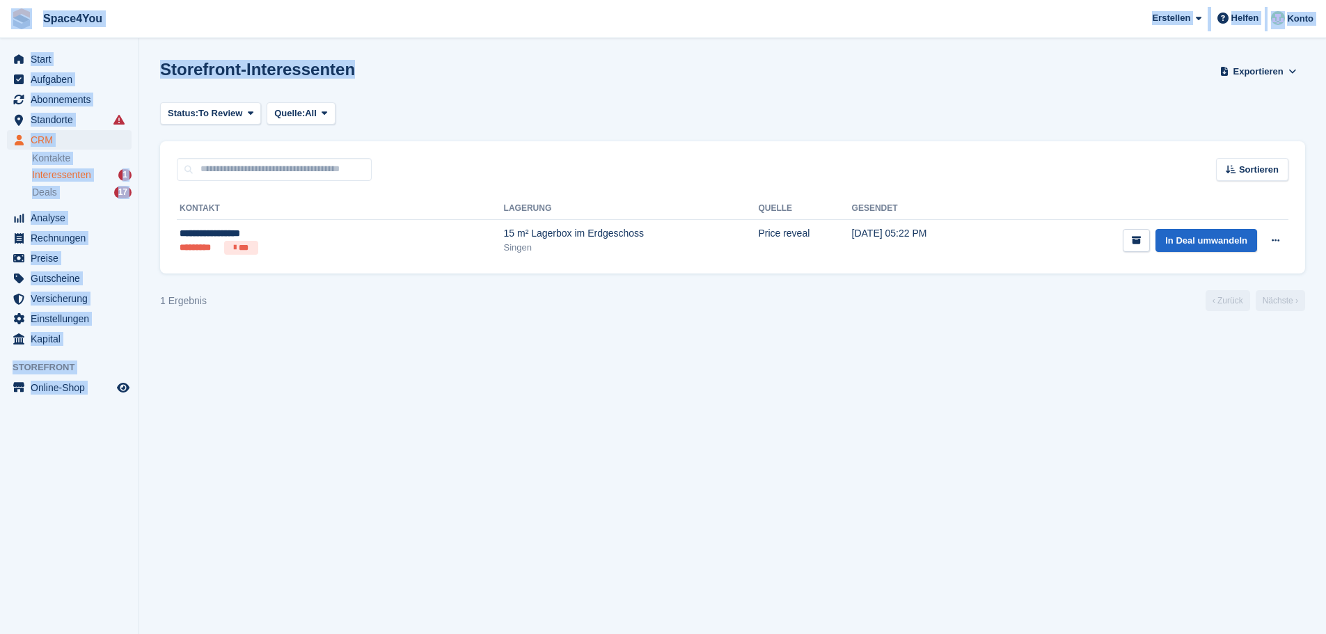
drag, startPoint x: 377, startPoint y: 68, endPoint x: 0, endPoint y: 17, distance: 379.9
click at [0, 17] on div "Space4You Erstellen Abonnement Rechnung Kontakt Deal Rabatt Seite Helfen Chat-S…" at bounding box center [663, 317] width 1326 height 634
click at [496, 84] on div "Storefront-Interessenten Exportieren Exportieren Interessenten Exportieren Sie …" at bounding box center [732, 80] width 1145 height 40
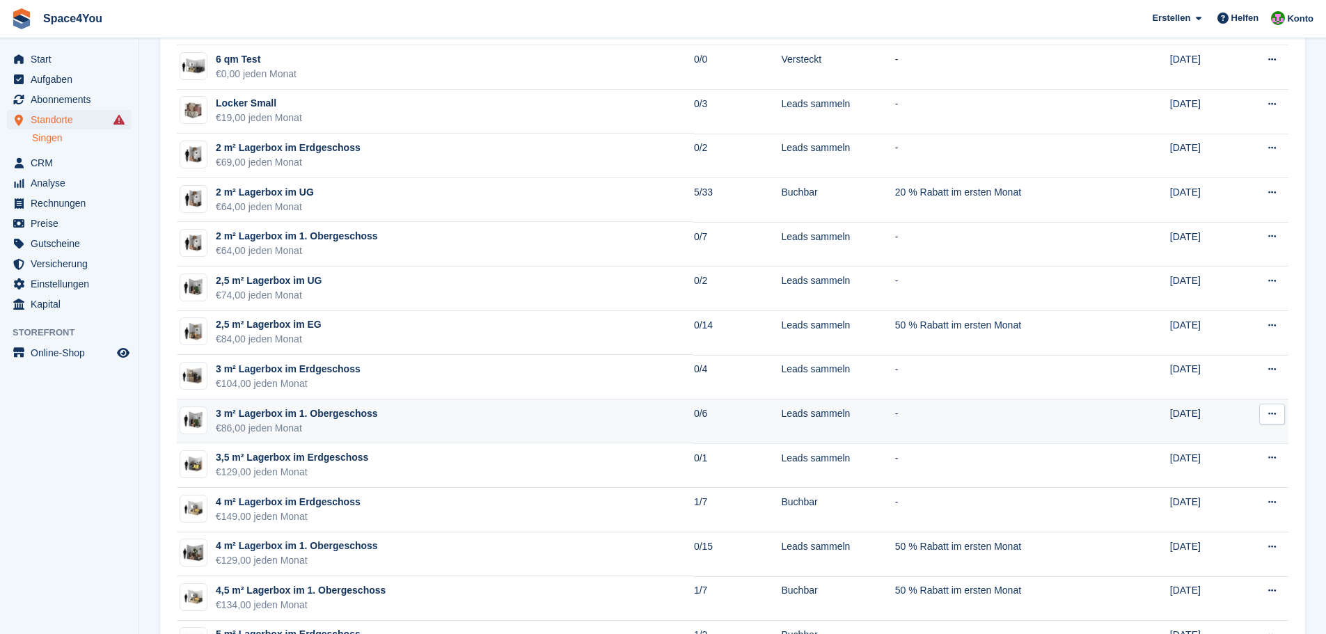
scroll to position [209, 0]
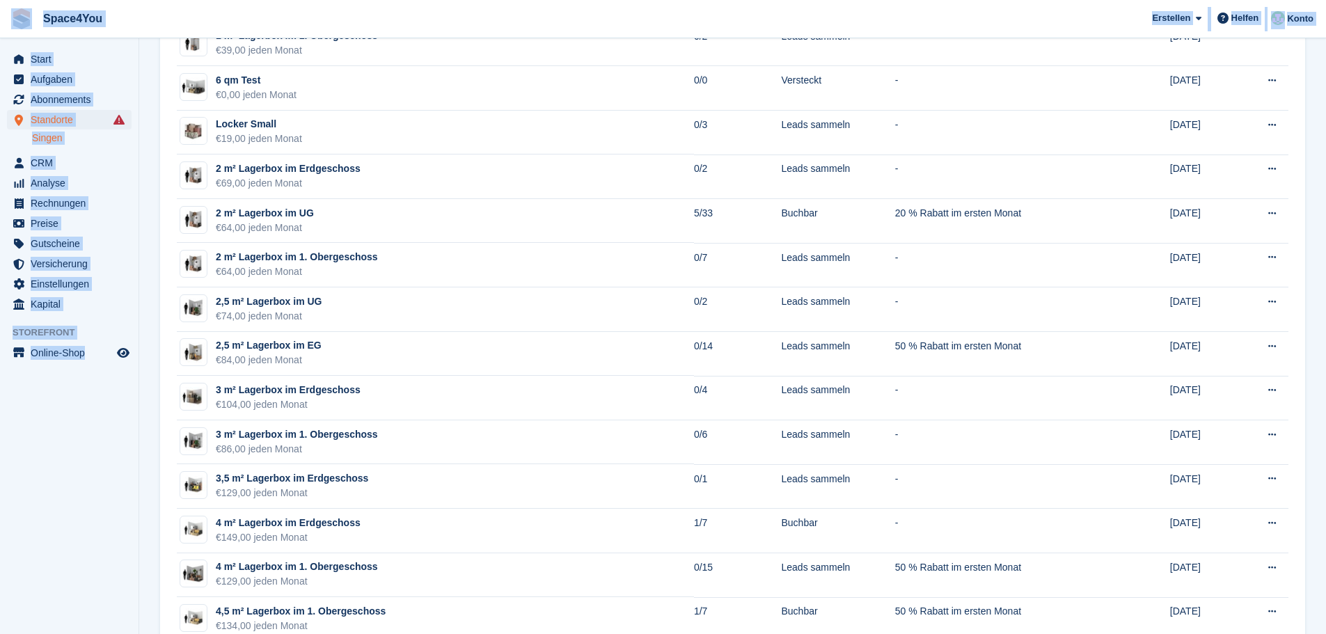
drag, startPoint x: 136, startPoint y: 387, endPoint x: 7, endPoint y: 10, distance: 398.2
click at [109, 426] on aside "Start Aufgaben Abonnements Abonnements Abonnements Preiserhöhungen NEU Preiserh…" at bounding box center [69, 320] width 138 height 564
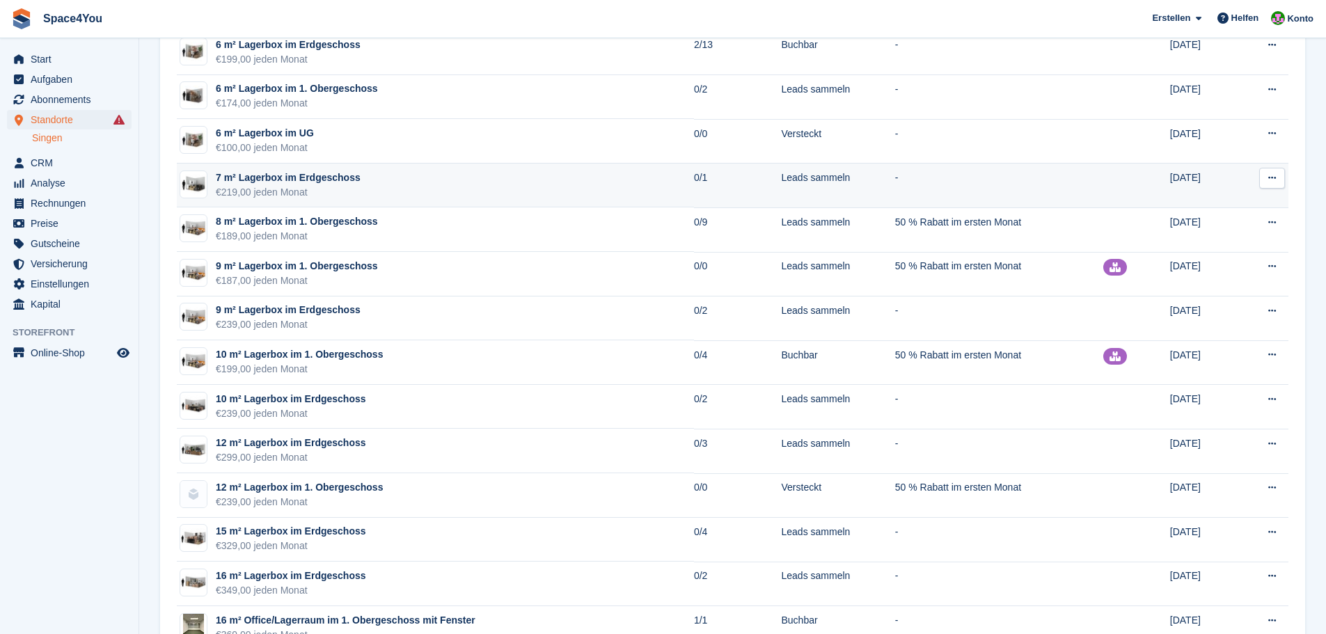
scroll to position [1044, 0]
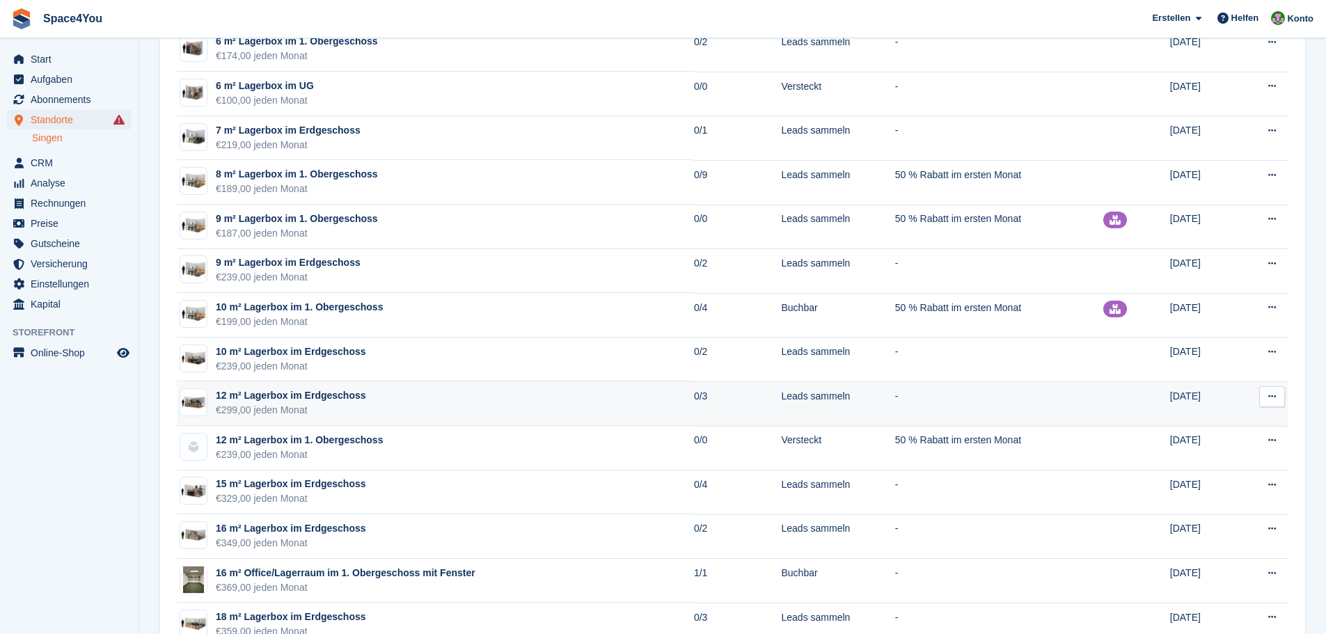
drag, startPoint x: 390, startPoint y: 414, endPoint x: 214, endPoint y: 392, distance: 177.5
click at [214, 392] on td "12 m² Lagerbox im Erdgeschoss €299,00 jeden Monat" at bounding box center [435, 403] width 517 height 45
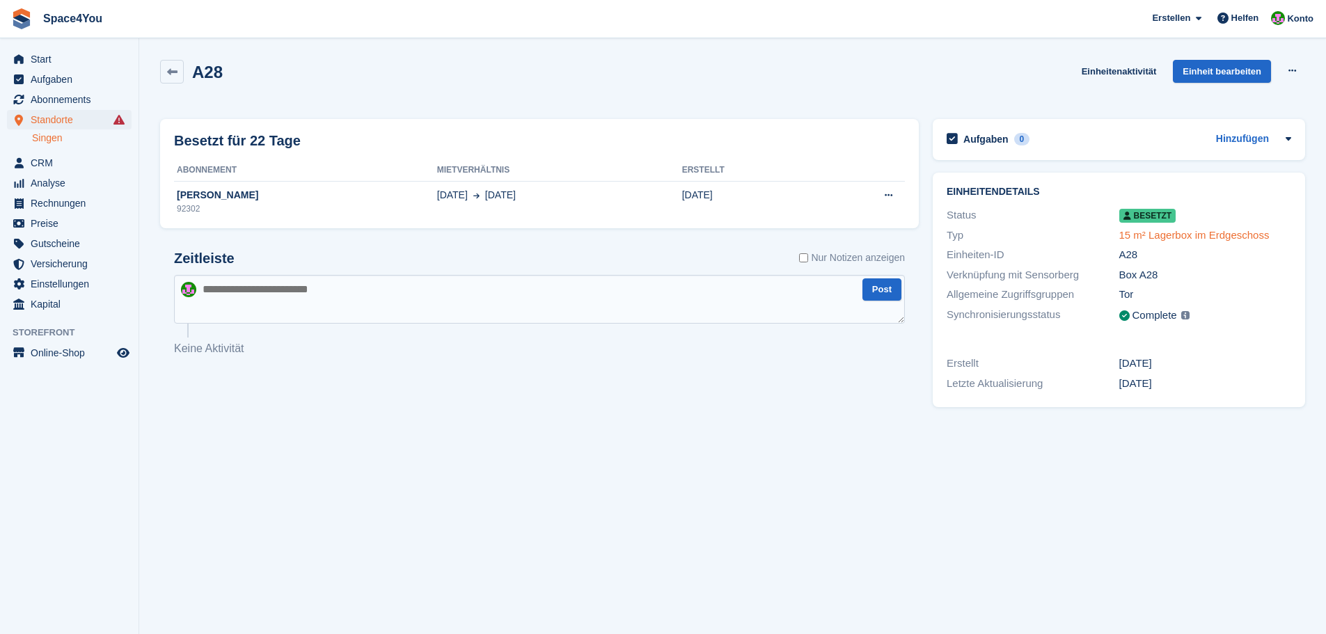
click at [1185, 237] on link "15 m² Lagerbox im Erdgeschoss" at bounding box center [1194, 235] width 150 height 12
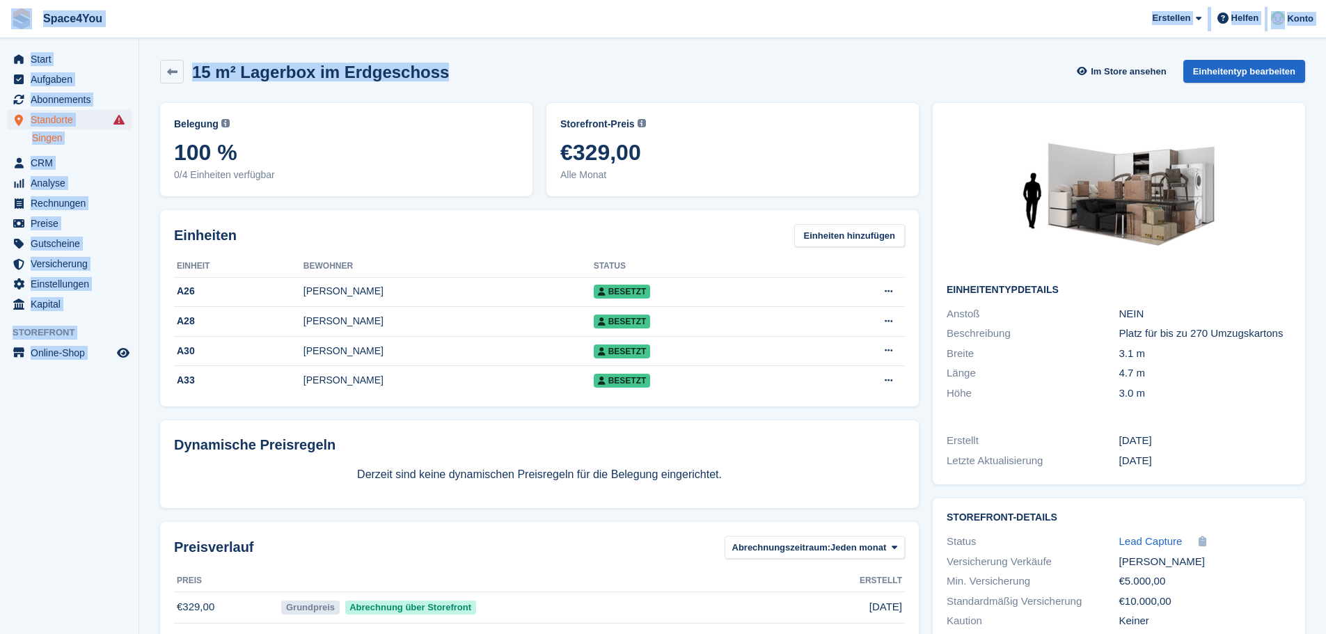
drag, startPoint x: 445, startPoint y: 78, endPoint x: 22, endPoint y: 24, distance: 427.3
click at [22, 24] on div "Space4You [GEOGRAPHIC_DATA] Abonnement Rechnung Kontakt Deal [GEOGRAPHIC_DATA] …" at bounding box center [663, 390] width 1326 height 781
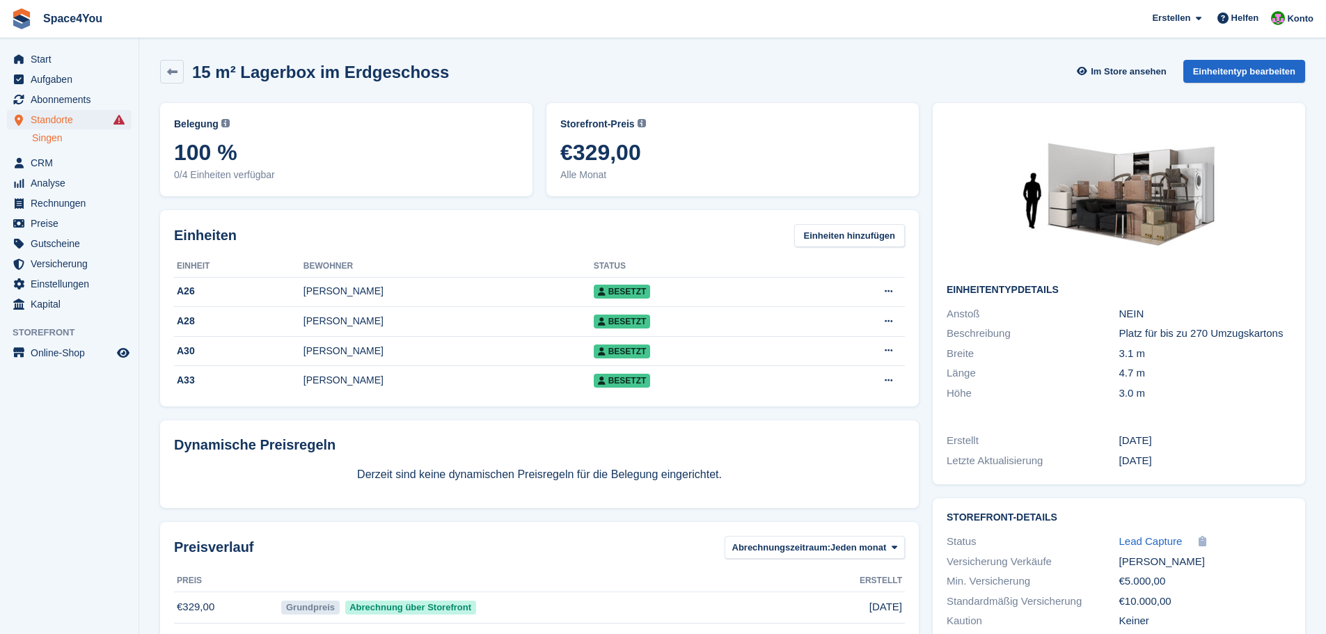
click at [607, 96] on div "Storefront-Preis Der Preis, den jeder Besucher Ihres Storefronts zahlen muss. D…" at bounding box center [732, 149] width 386 height 107
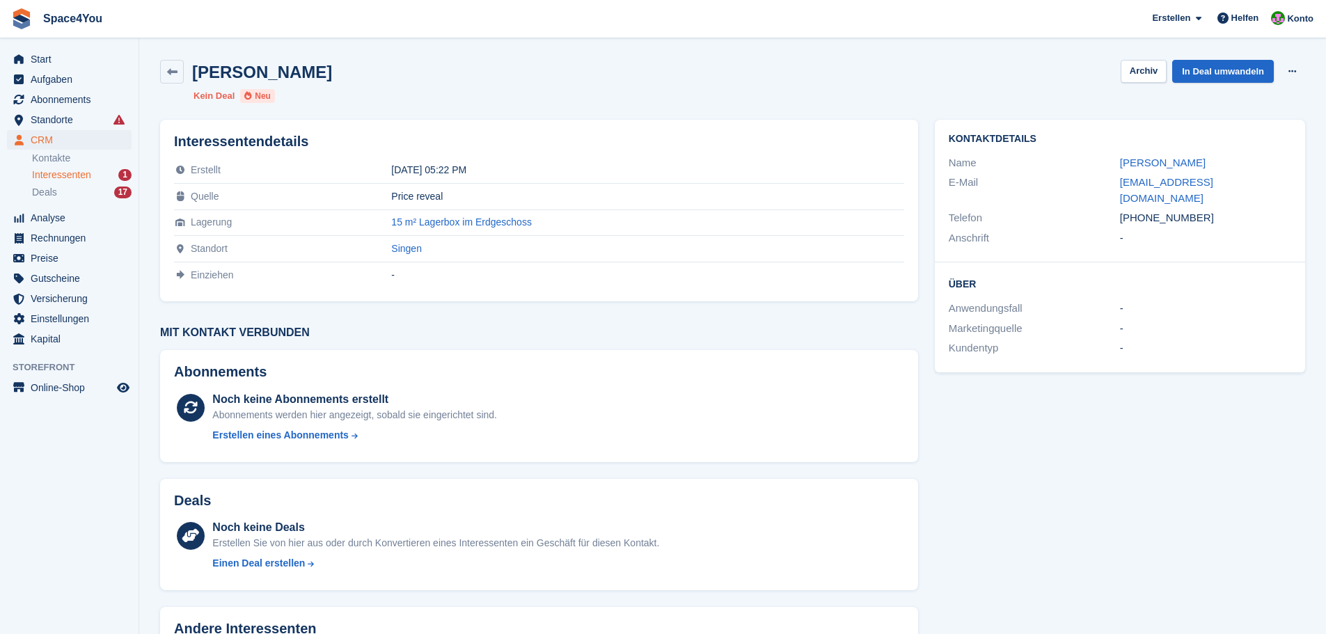
drag, startPoint x: 319, startPoint y: 78, endPoint x: 14, endPoint y: 13, distance: 311.6
click at [14, 13] on div "Space4You [GEOGRAPHIC_DATA] Abonnement Rechnung Kontakt Deal [GEOGRAPHIC_DATA] …" at bounding box center [663, 370] width 1326 height 740
click at [448, 65] on div "[PERSON_NAME] Archiv In Deal umwandeln Interessenten löschen" at bounding box center [732, 72] width 1145 height 24
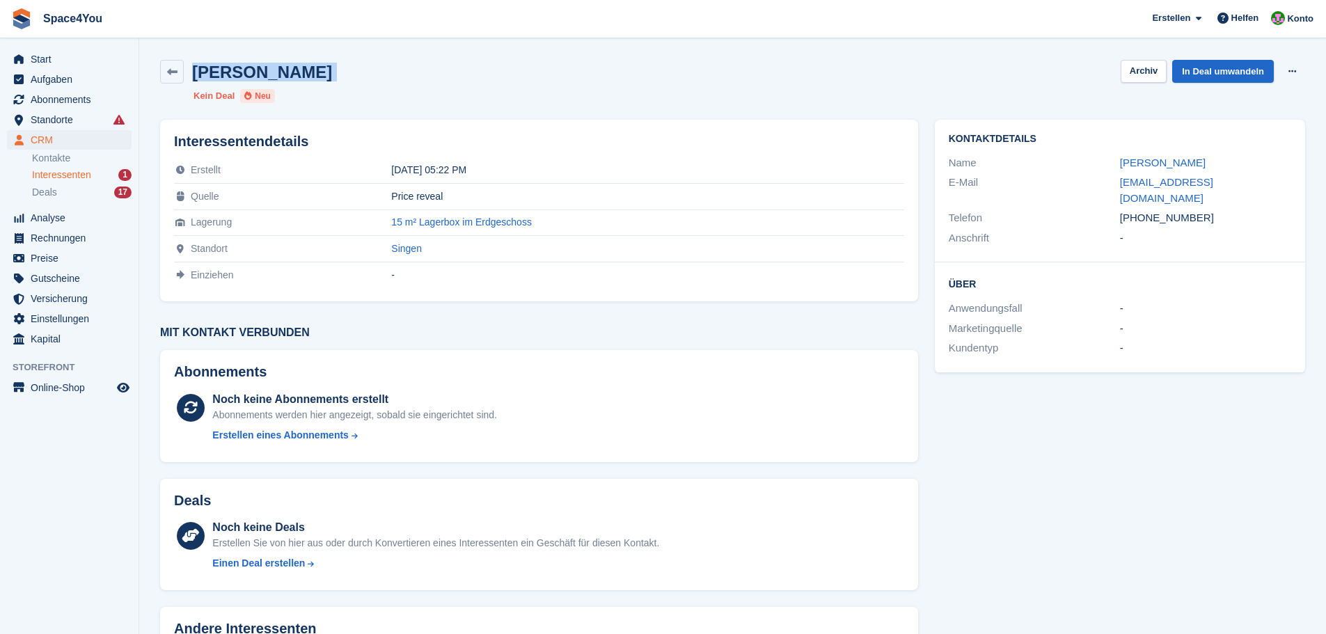
click at [448, 65] on div "[PERSON_NAME] Archiv In Deal umwandeln Interessenten löschen" at bounding box center [732, 72] width 1145 height 24
click at [1162, 161] on link "Julie Ann Ruddies" at bounding box center [1163, 163] width 86 height 12
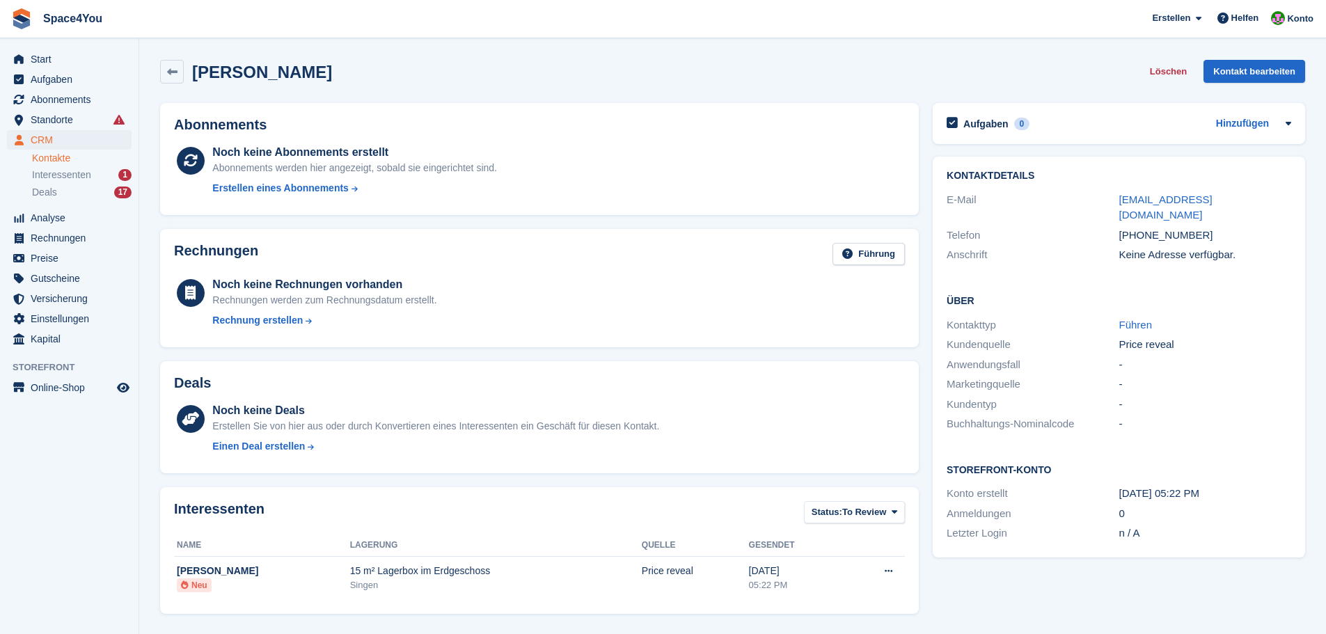
click at [370, 93] on div "Julie Ann Ruddies Löschen Kontakt bearbeiten" at bounding box center [732, 74] width 1159 height 43
click at [429, 59] on div "Julie Ann Ruddies Löschen Kontakt bearbeiten" at bounding box center [732, 74] width 1159 height 43
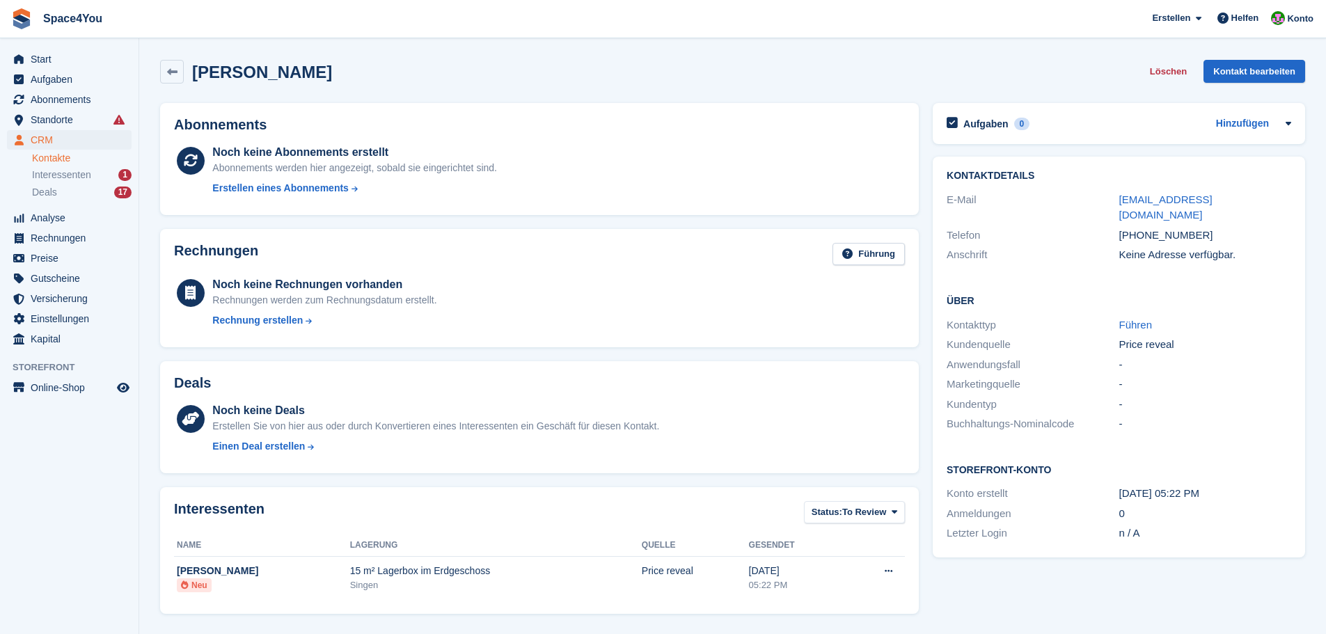
click at [506, 66] on div "Julie Ann Ruddies Löschen Kontakt bearbeiten" at bounding box center [732, 72] width 1145 height 24
drag, startPoint x: 367, startPoint y: 63, endPoint x: 20, endPoint y: 32, distance: 348.0
click at [20, 32] on div "Space4You [GEOGRAPHIC_DATA] Abonnement Rechnung Kontakt Deal [GEOGRAPHIC_DATA] …" at bounding box center [663, 443] width 1326 height 886
click at [375, 24] on span "Space4You [GEOGRAPHIC_DATA] Abonnement Rechnung Kontakt Deal [GEOGRAPHIC_DATA] …" at bounding box center [663, 19] width 1326 height 38
click at [373, 59] on div "Julie Ann Ruddies Löschen Kontakt bearbeiten" at bounding box center [732, 74] width 1159 height 43
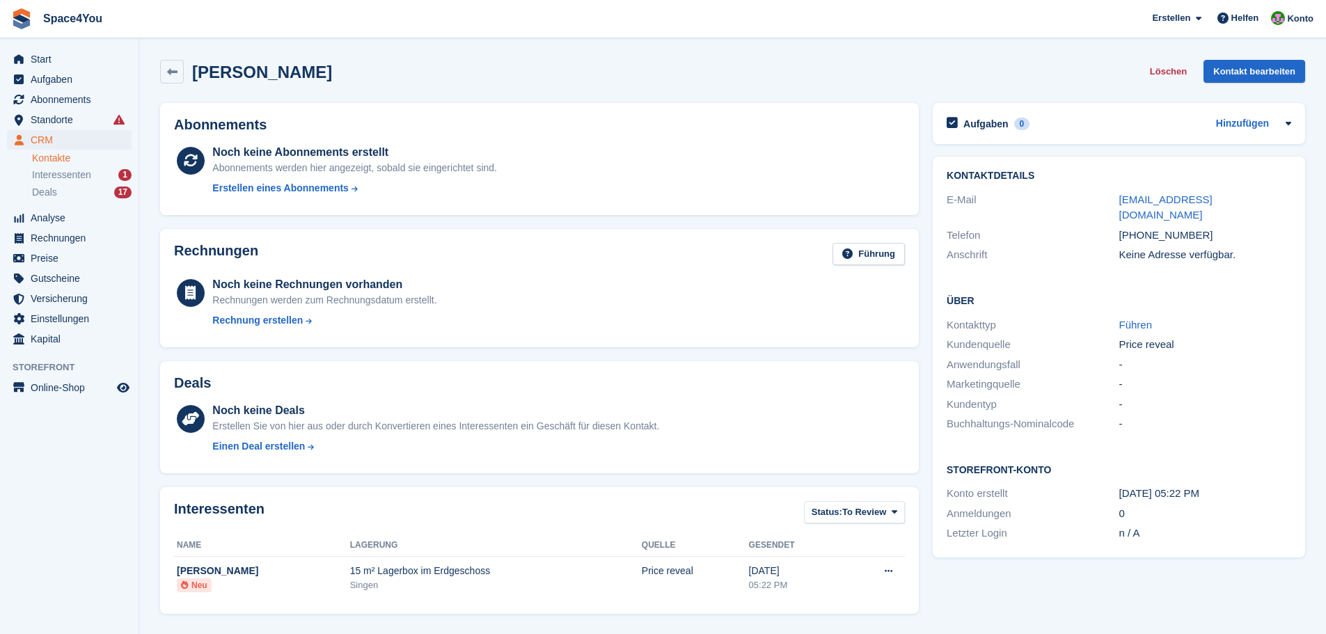
drag, startPoint x: 351, startPoint y: 79, endPoint x: 10, endPoint y: 19, distance: 345.4
click at [3, 16] on div "Space4You [GEOGRAPHIC_DATA] Abonnement Rechnung Kontakt Deal [GEOGRAPHIC_DATA] …" at bounding box center [663, 443] width 1326 height 886
click at [235, 27] on span "Space4You [GEOGRAPHIC_DATA] Abonnement Rechnung Kontakt Deal [GEOGRAPHIC_DATA] …" at bounding box center [663, 19] width 1326 height 38
drag, startPoint x: 365, startPoint y: 77, endPoint x: 18, endPoint y: 13, distance: 352.3
click at [18, 13] on div "Space4You [GEOGRAPHIC_DATA] Abonnement Rechnung Kontakt Deal [GEOGRAPHIC_DATA] …" at bounding box center [663, 443] width 1326 height 886
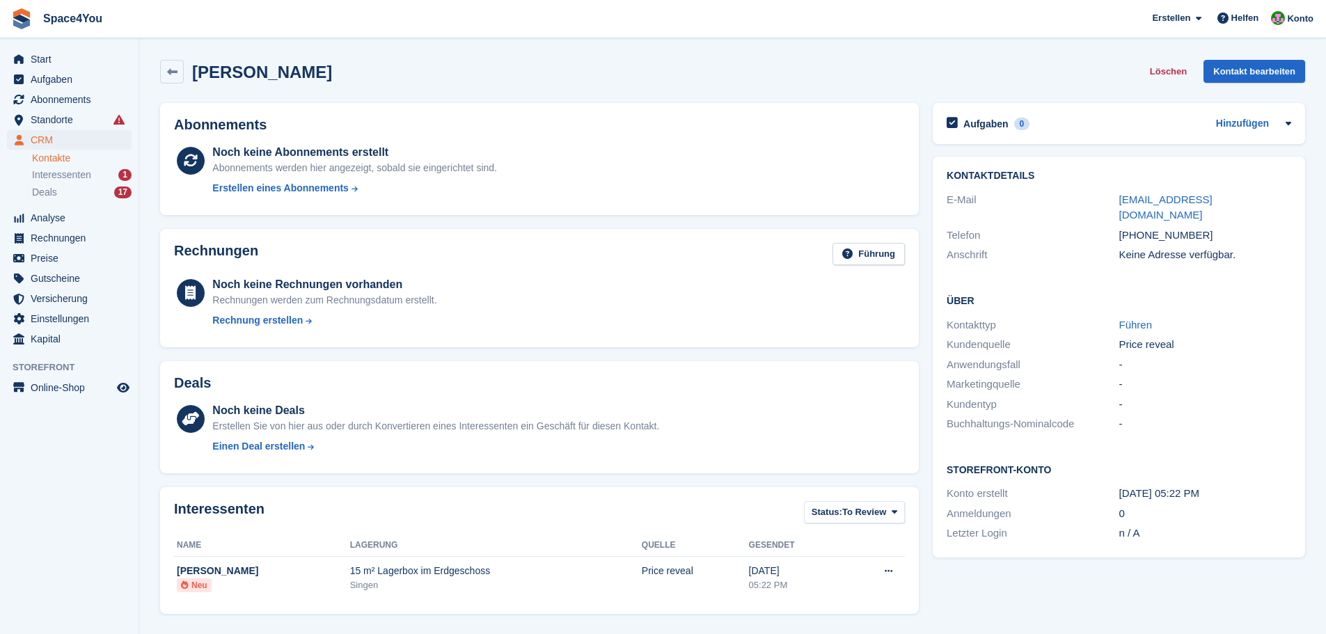
click at [200, 19] on span "Space4You [GEOGRAPHIC_DATA] Abonnement Rechnung Kontakt Deal [GEOGRAPHIC_DATA] …" at bounding box center [663, 19] width 1326 height 38
drag, startPoint x: 354, startPoint y: 66, endPoint x: 16, endPoint y: 20, distance: 341.3
click at [16, 20] on div "Space4You [GEOGRAPHIC_DATA] Abonnement Rechnung Kontakt Deal [GEOGRAPHIC_DATA] …" at bounding box center [663, 443] width 1326 height 886
click at [395, 67] on div "Julie Ann Ruddies Löschen Kontakt bearbeiten" at bounding box center [732, 72] width 1145 height 24
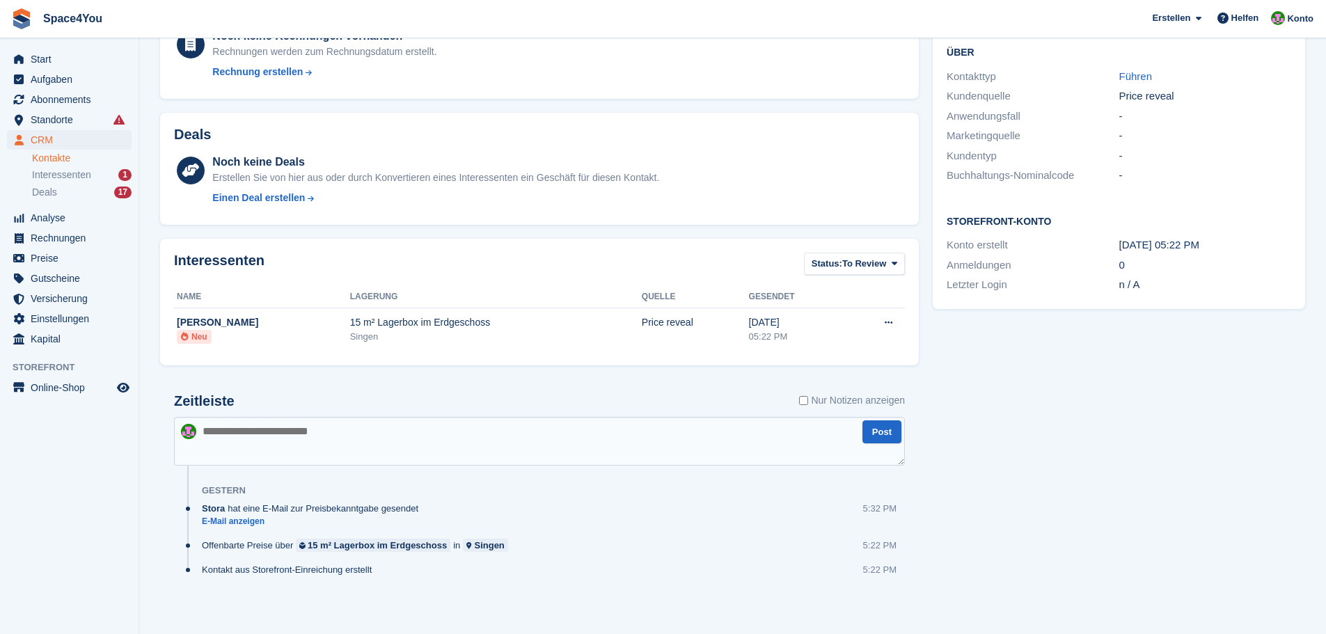
scroll to position [252, 0]
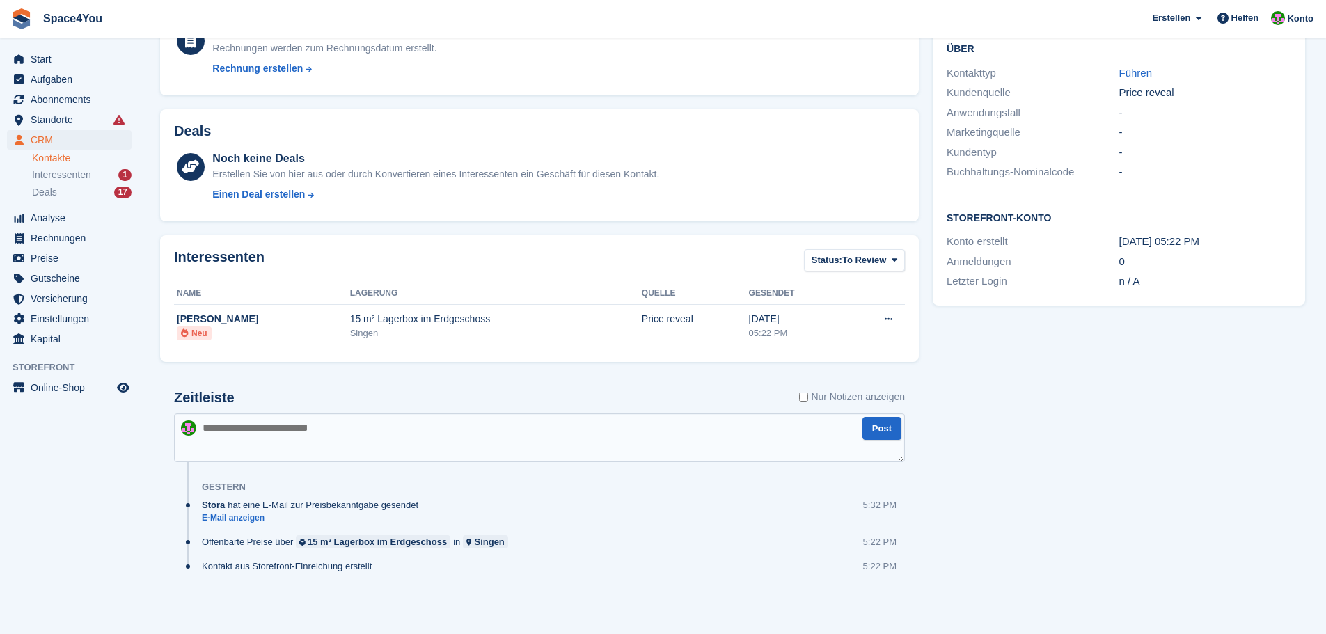
drag, startPoint x: 328, startPoint y: 446, endPoint x: 317, endPoint y: 464, distance: 20.7
click at [328, 446] on textarea at bounding box center [539, 437] width 731 height 49
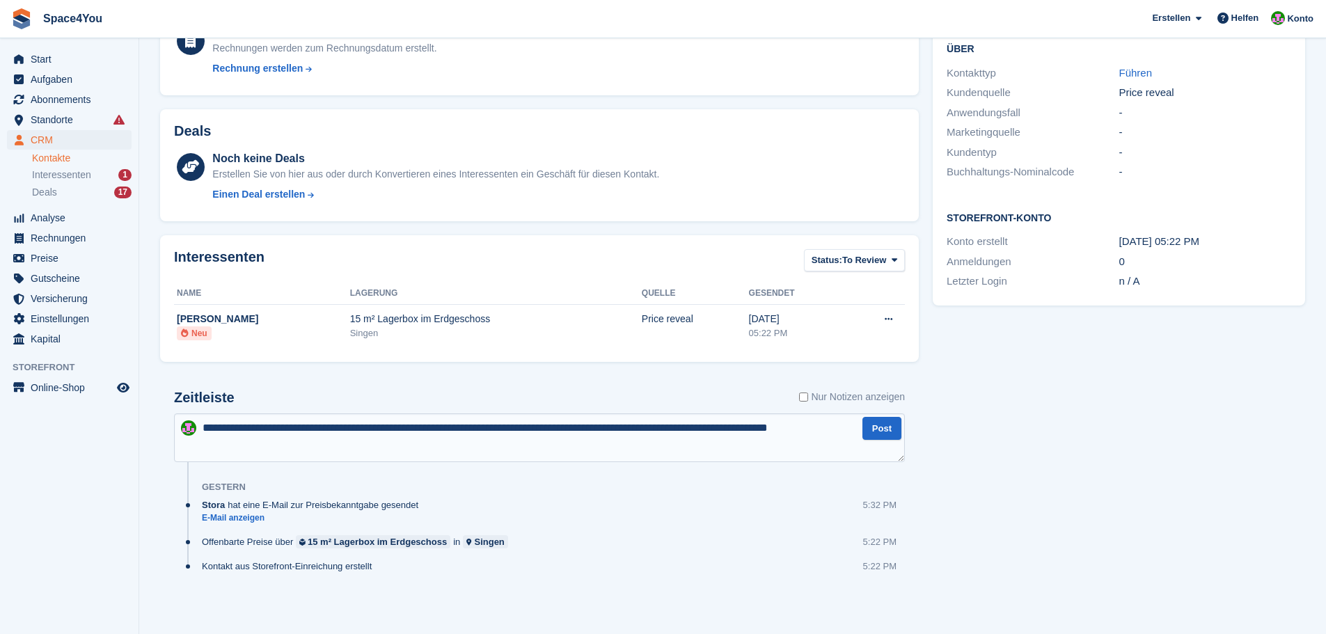
click at [662, 426] on textarea "**********" at bounding box center [539, 437] width 731 height 49
click at [656, 455] on textarea "**********" at bounding box center [539, 437] width 731 height 49
type textarea "**********"
click at [880, 433] on button "Post" at bounding box center [881, 428] width 39 height 23
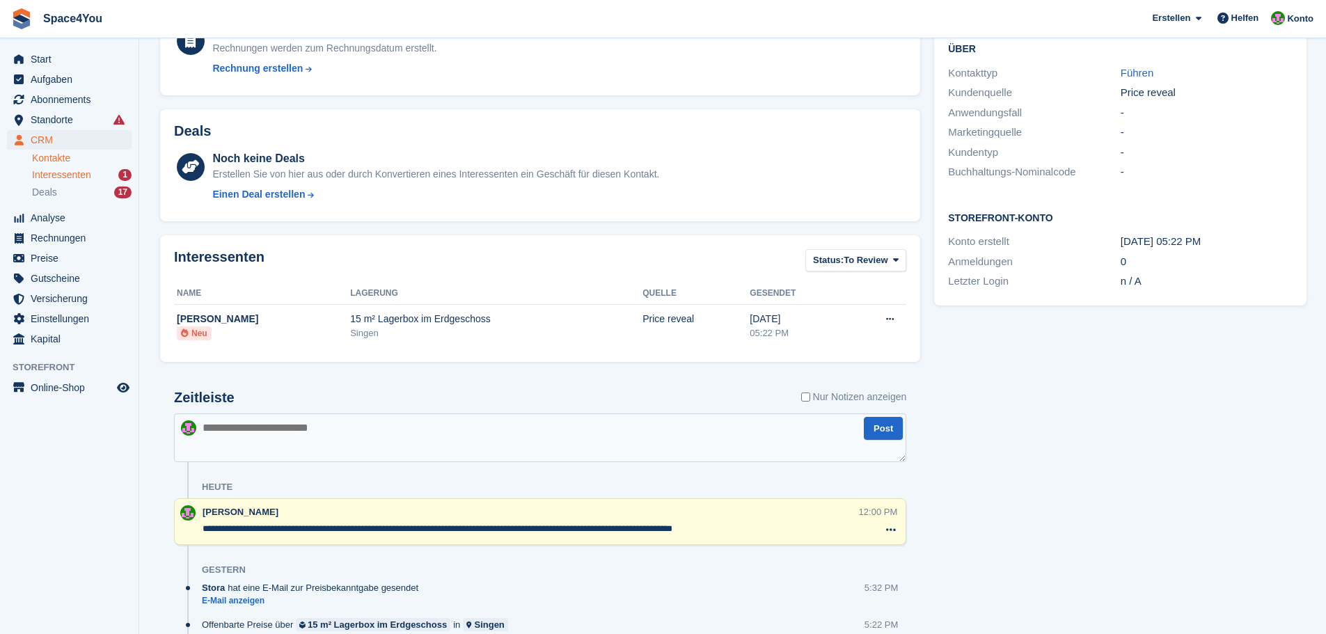
click at [98, 176] on div "Interessenten 1" at bounding box center [82, 174] width 100 height 13
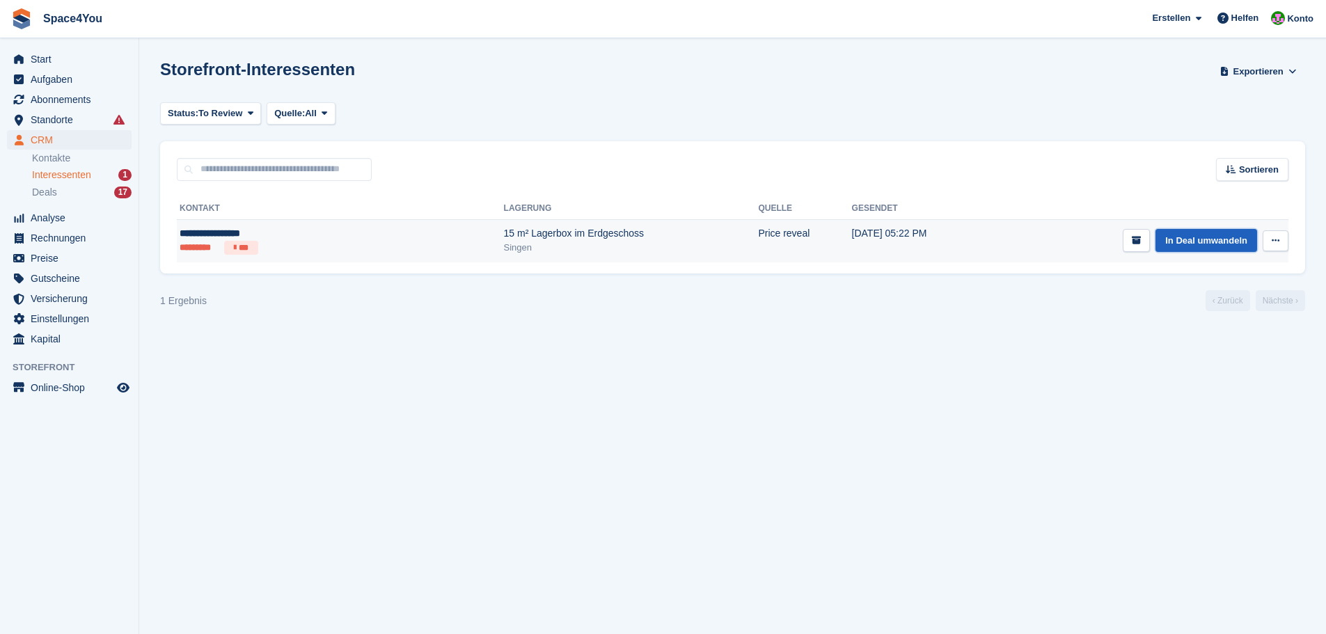
click at [1209, 246] on link "In Deal umwandeln" at bounding box center [1206, 240] width 102 height 23
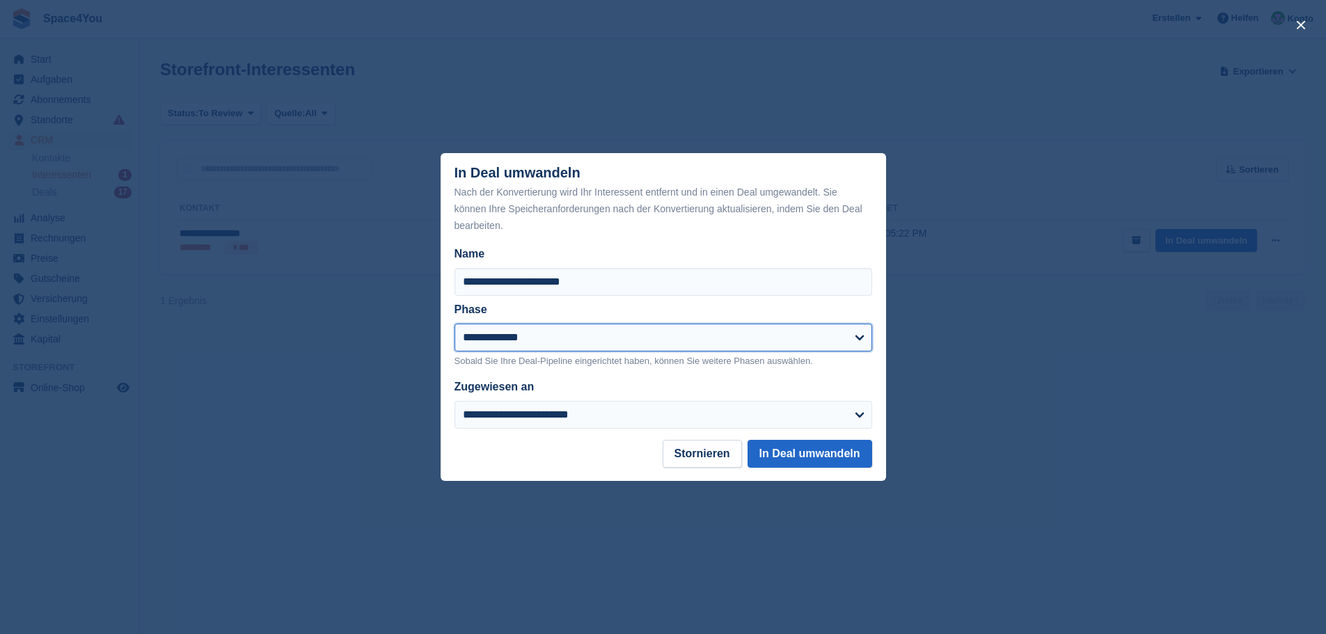
click at [610, 343] on select "**********" at bounding box center [663, 338] width 418 height 28
select select "****"
click at [454, 324] on select "**********" at bounding box center [663, 338] width 418 height 28
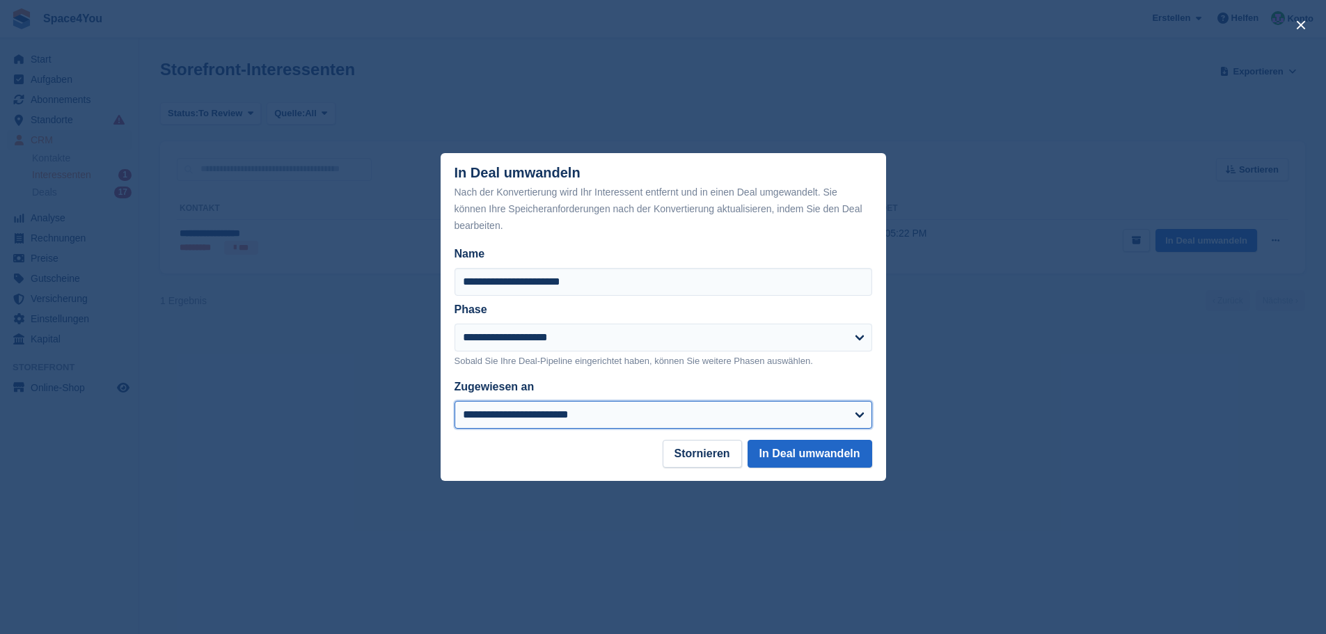
click at [514, 411] on select "**********" at bounding box center [663, 415] width 418 height 28
select select "****"
click at [454, 402] on select "**********" at bounding box center [663, 415] width 418 height 28
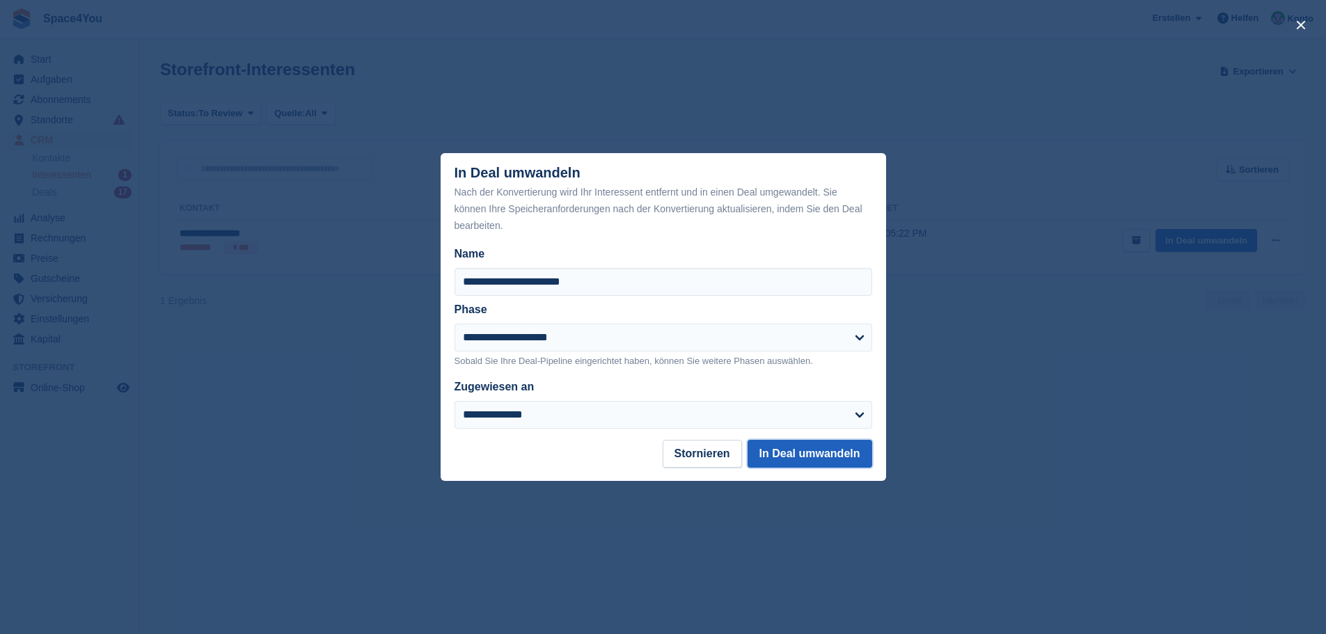
click at [795, 452] on button "In Deal umwandeln" at bounding box center [809, 454] width 125 height 28
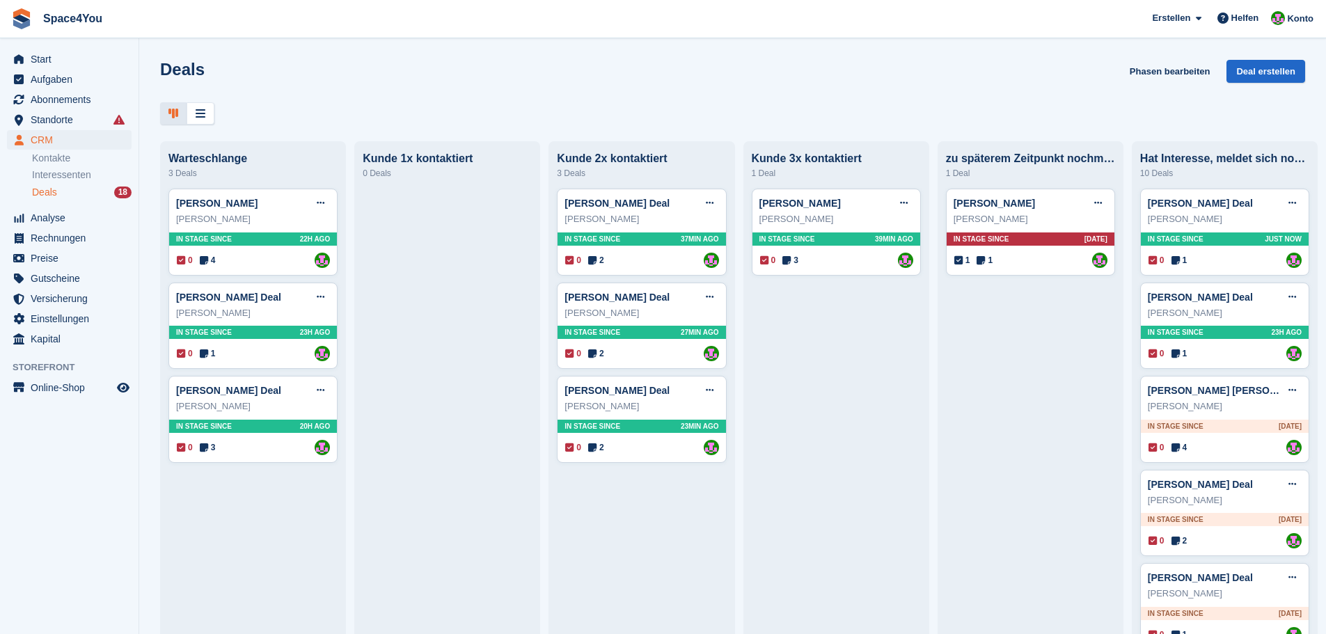
click at [448, 41] on div "Deals Phasen bearbeiten Deal erstellen Warteschlange 3 Deals Marianne RohdeDeal…" at bounding box center [732, 317] width 1187 height 634
click at [391, 114] on div at bounding box center [732, 113] width 1145 height 23
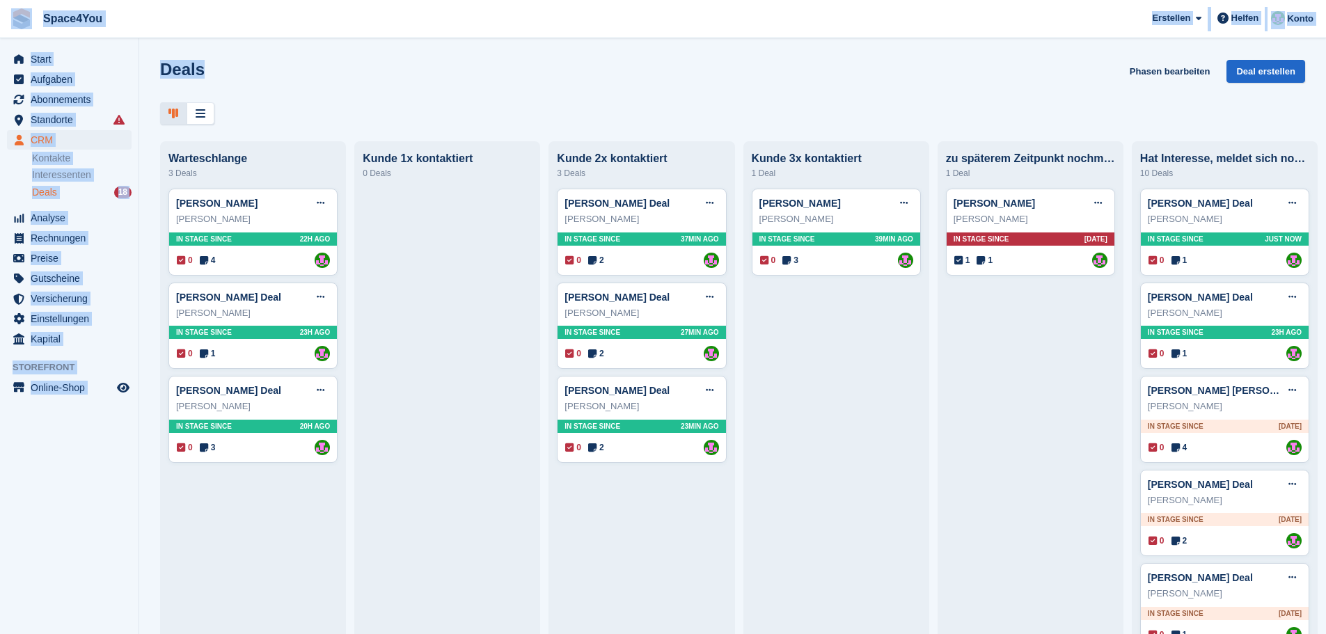
drag, startPoint x: 210, startPoint y: 77, endPoint x: 15, endPoint y: 29, distance: 200.5
click at [15, 29] on div "Space4You Erstellen Abonnement Rechnung Kontakt Deal Rabatt Seite Helfen Chat-S…" at bounding box center [663, 317] width 1326 height 634
click at [319, 93] on div "Deals Phasen bearbeiten Deal erstellen" at bounding box center [732, 80] width 1145 height 40
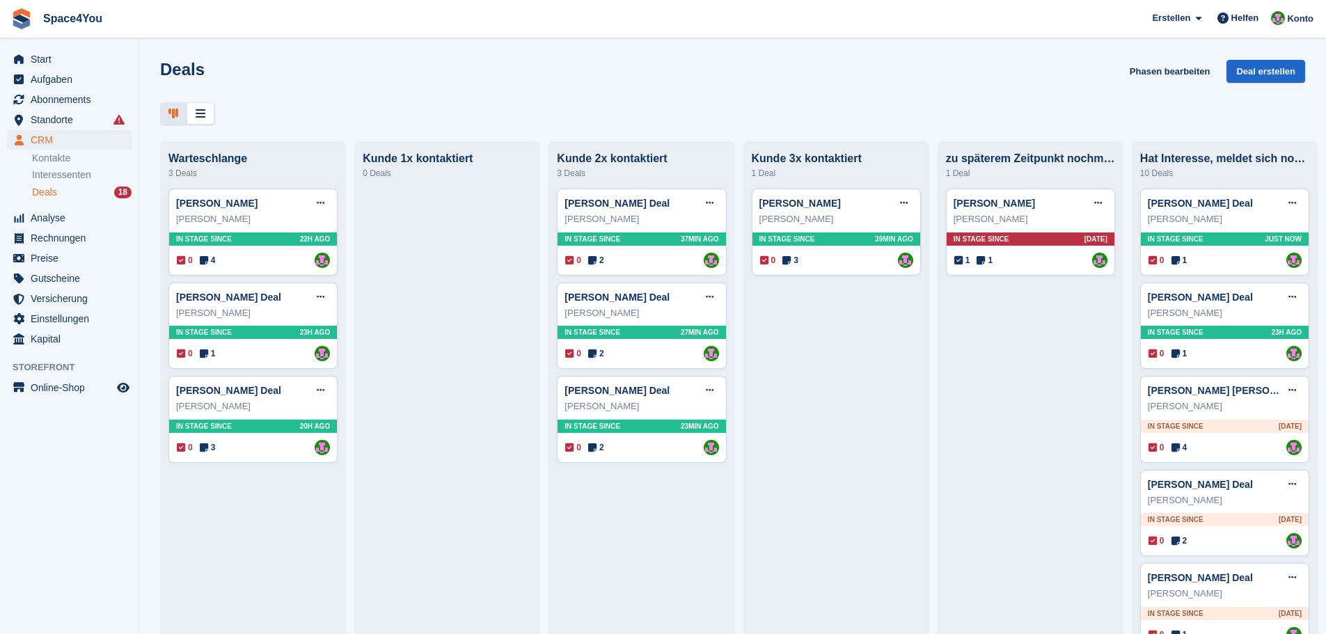
click at [227, 79] on div "Deals Phasen bearbeiten Deal erstellen" at bounding box center [732, 80] width 1145 height 40
click at [423, 122] on div at bounding box center [732, 113] width 1145 height 23
drag, startPoint x: 381, startPoint y: 116, endPoint x: 207, endPoint y: 93, distance: 174.9
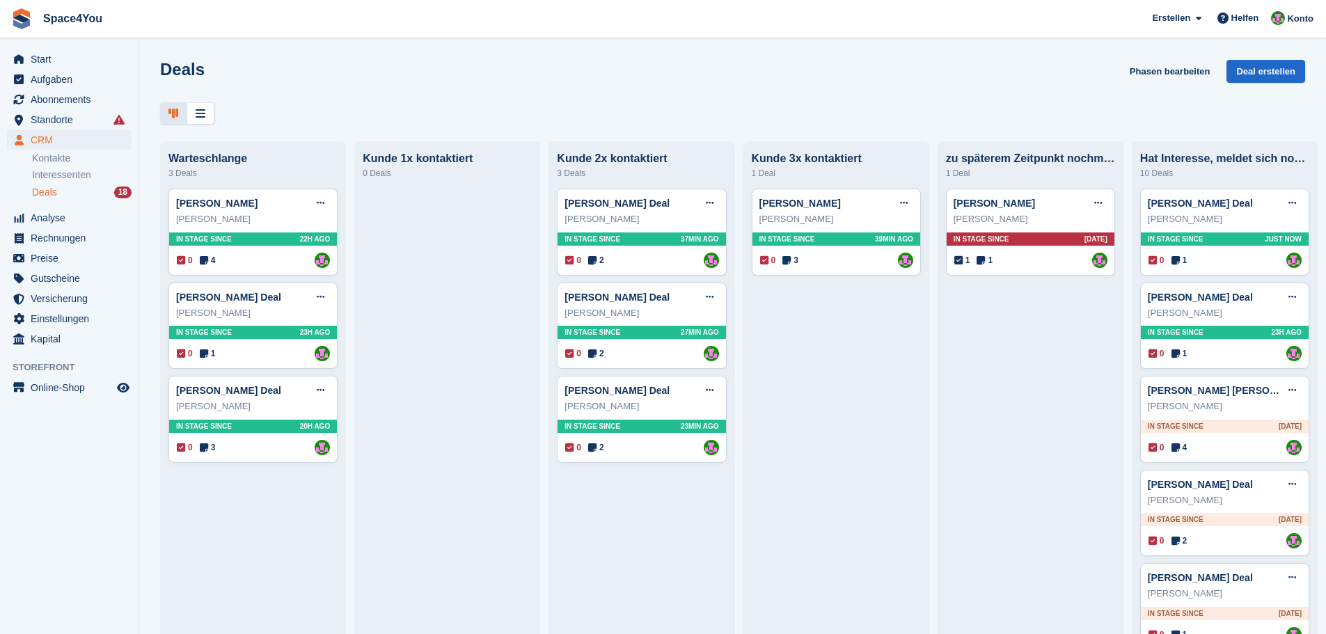
click at [209, 93] on div "Deals Phasen bearbeiten Deal erstellen" at bounding box center [732, 92] width 1187 height 65
click at [205, 65] on div "Deals Phasen bearbeiten Deal erstellen" at bounding box center [732, 80] width 1145 height 40
click at [194, 63] on h1 "Deals" at bounding box center [182, 69] width 45 height 19
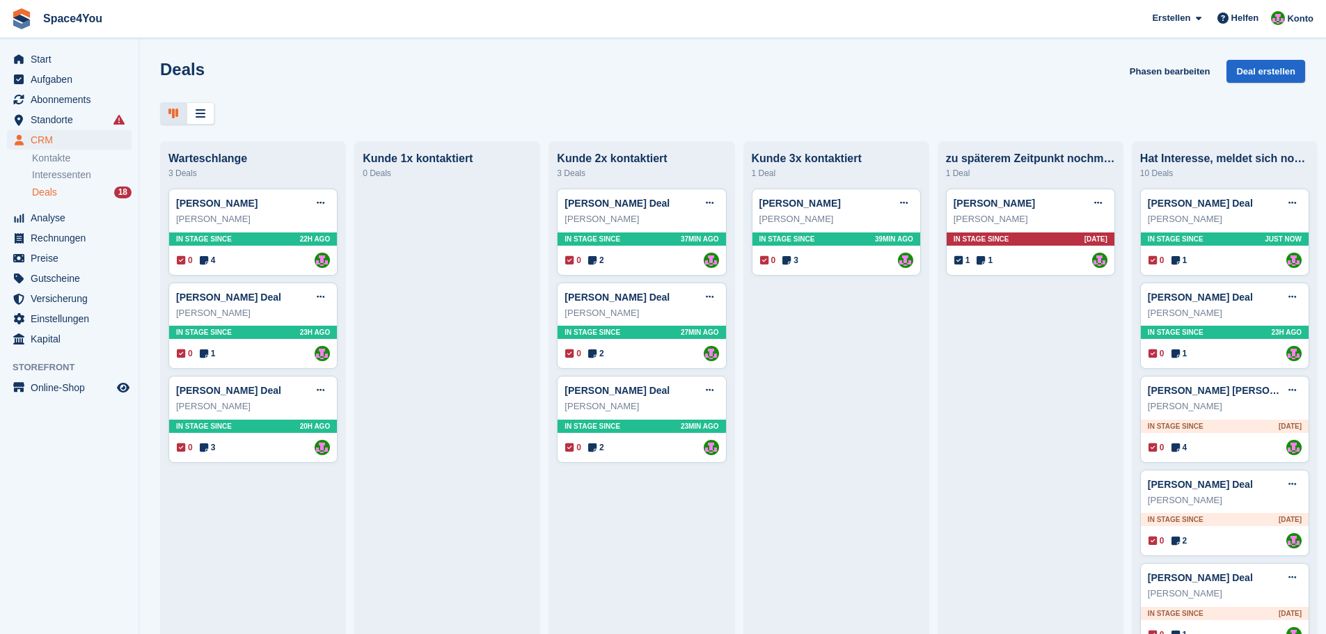
click at [513, 102] on div at bounding box center [732, 113] width 1145 height 23
click at [278, 132] on div "Deals Phasen bearbeiten Deal erstellen Warteschlange 3 Deals Marianne RohdeDeal…" at bounding box center [732, 317] width 1187 height 634
click at [266, 76] on div "Deals Phasen bearbeiten Deal erstellen" at bounding box center [732, 80] width 1145 height 40
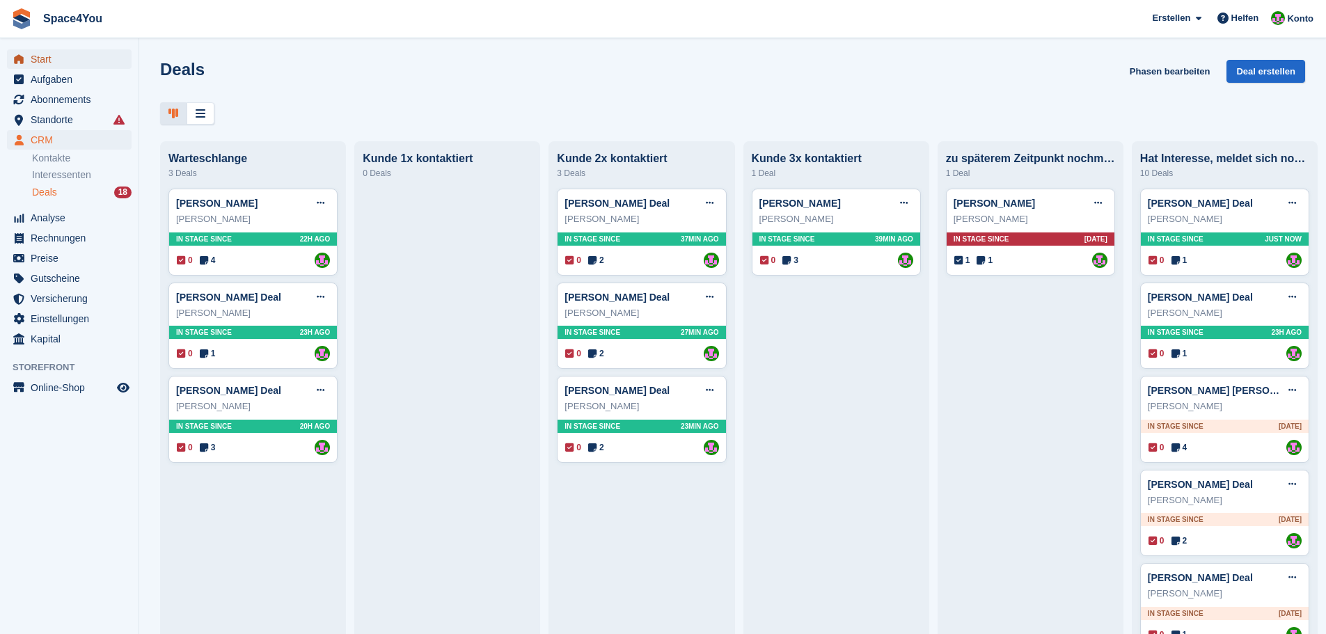
click at [80, 52] on span "Start" at bounding box center [73, 58] width 84 height 19
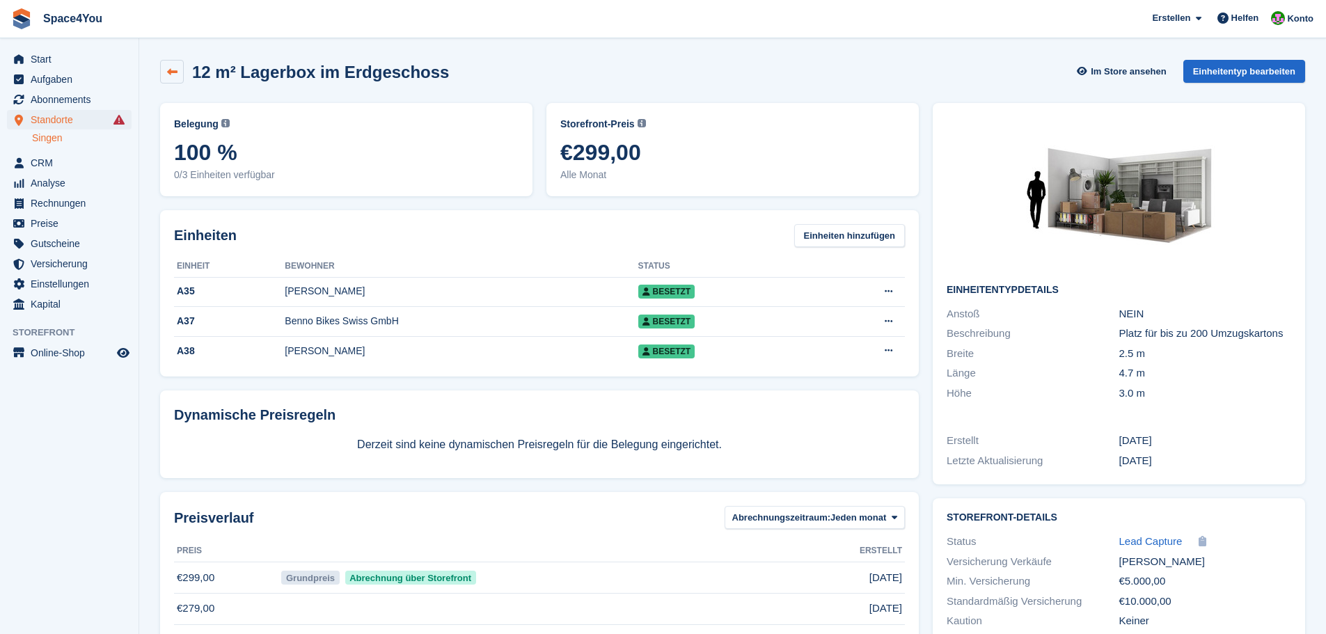
click at [175, 68] on icon at bounding box center [172, 72] width 10 height 10
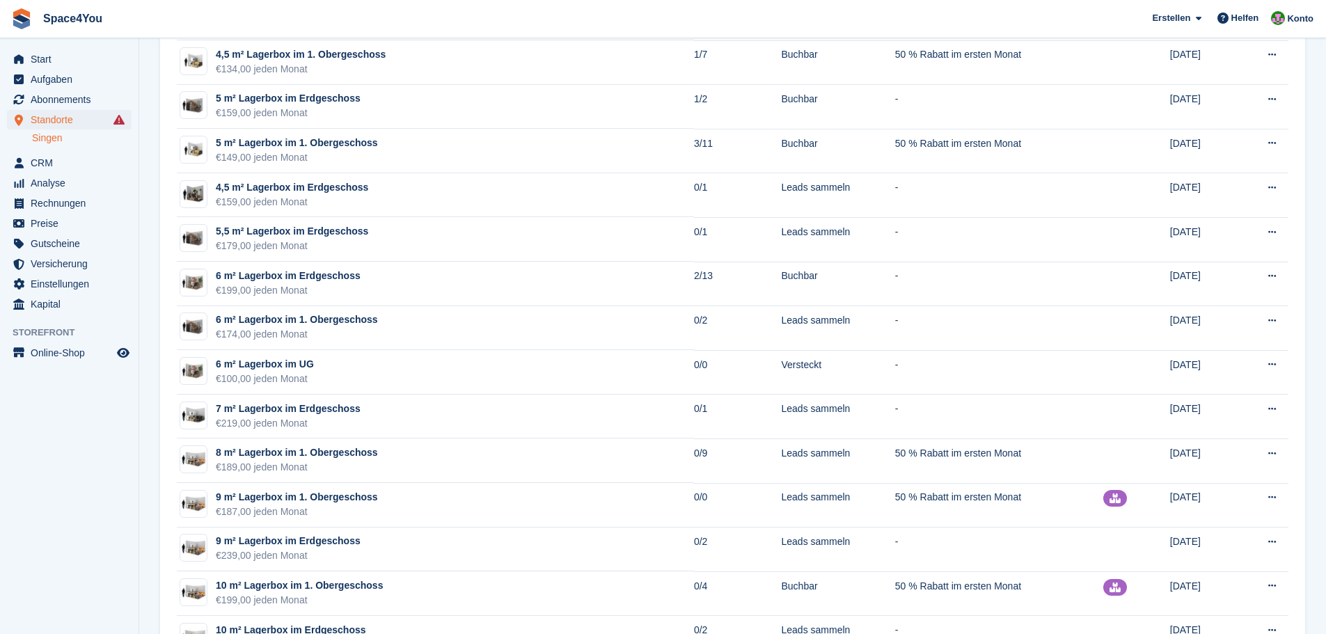
scroll to position [1044, 0]
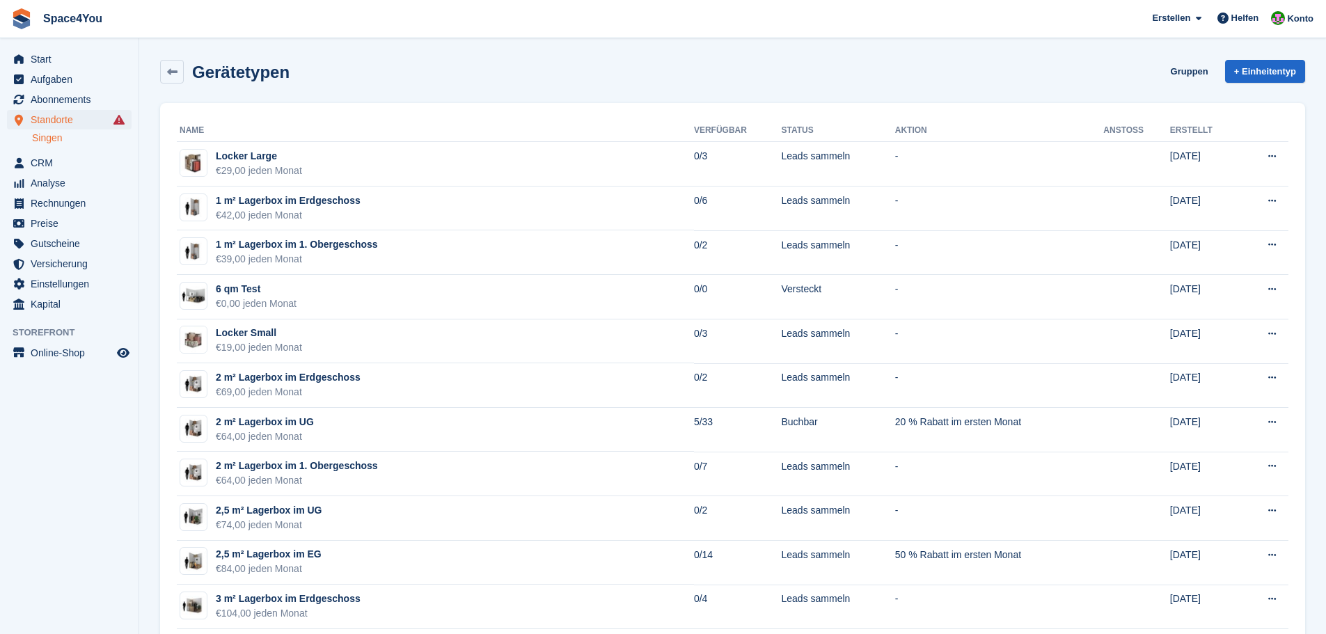
scroll to position [1044, 0]
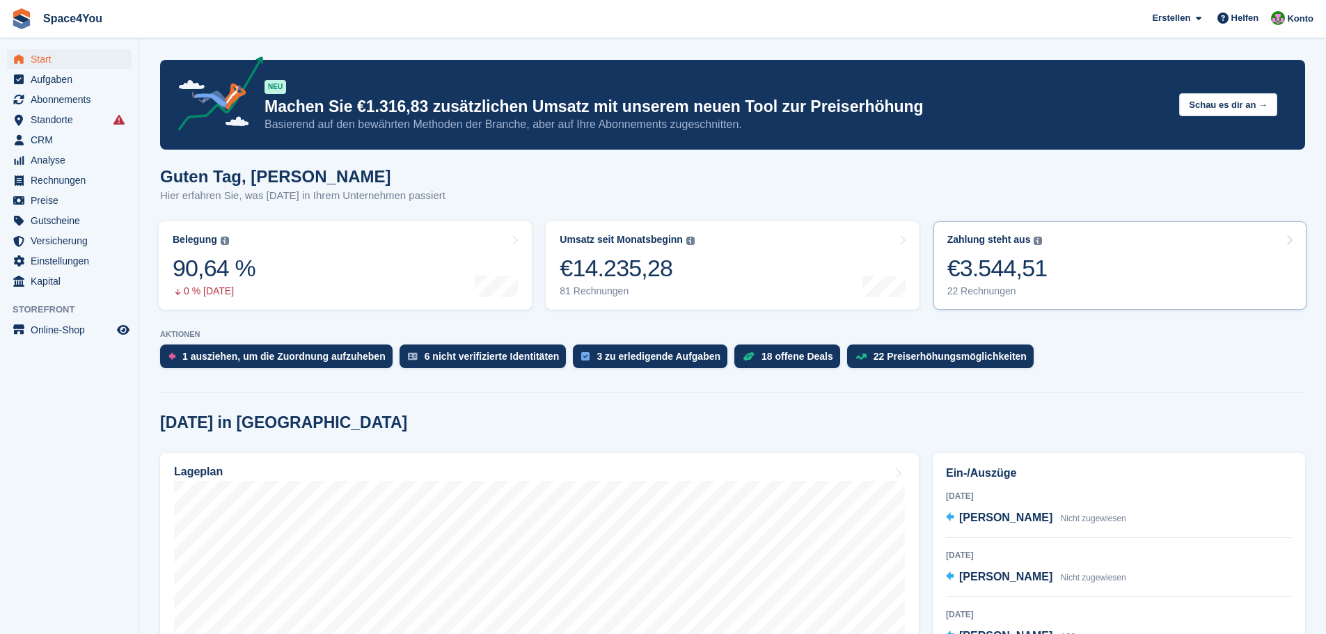
click at [1150, 292] on link "Zahlung steht aus Der gesamte ausstehende Saldo aller offenen Rechnungen. €3.54…" at bounding box center [1119, 265] width 373 height 88
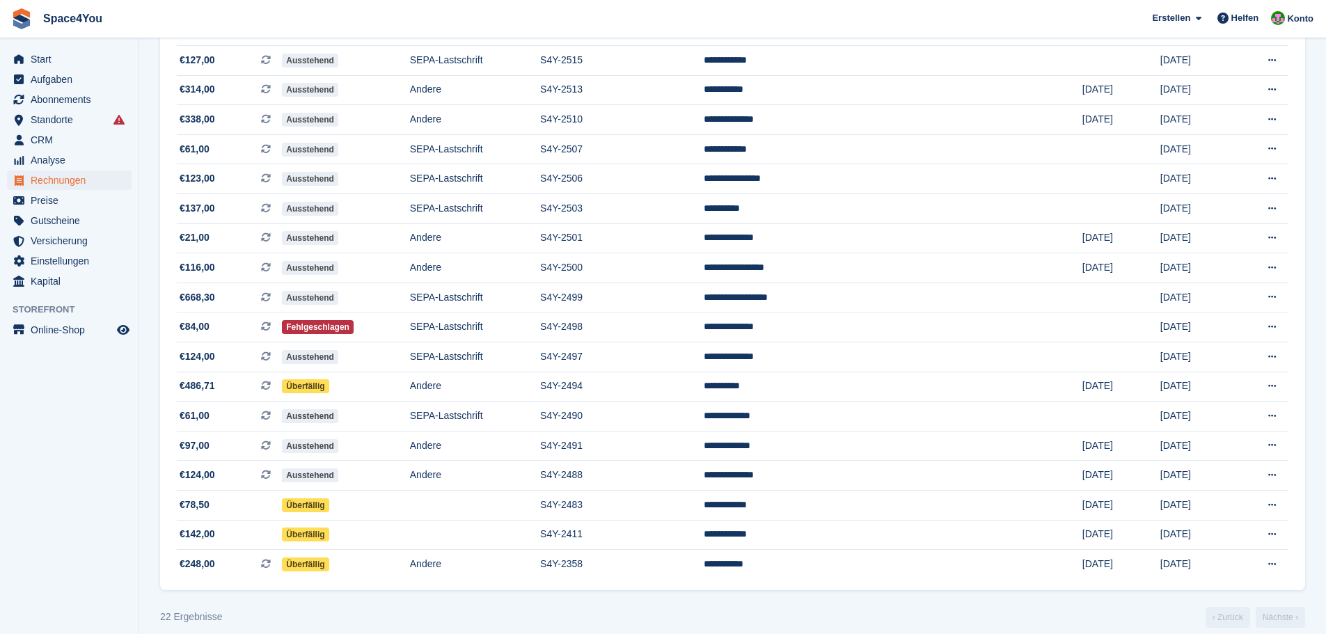
scroll to position [321, 0]
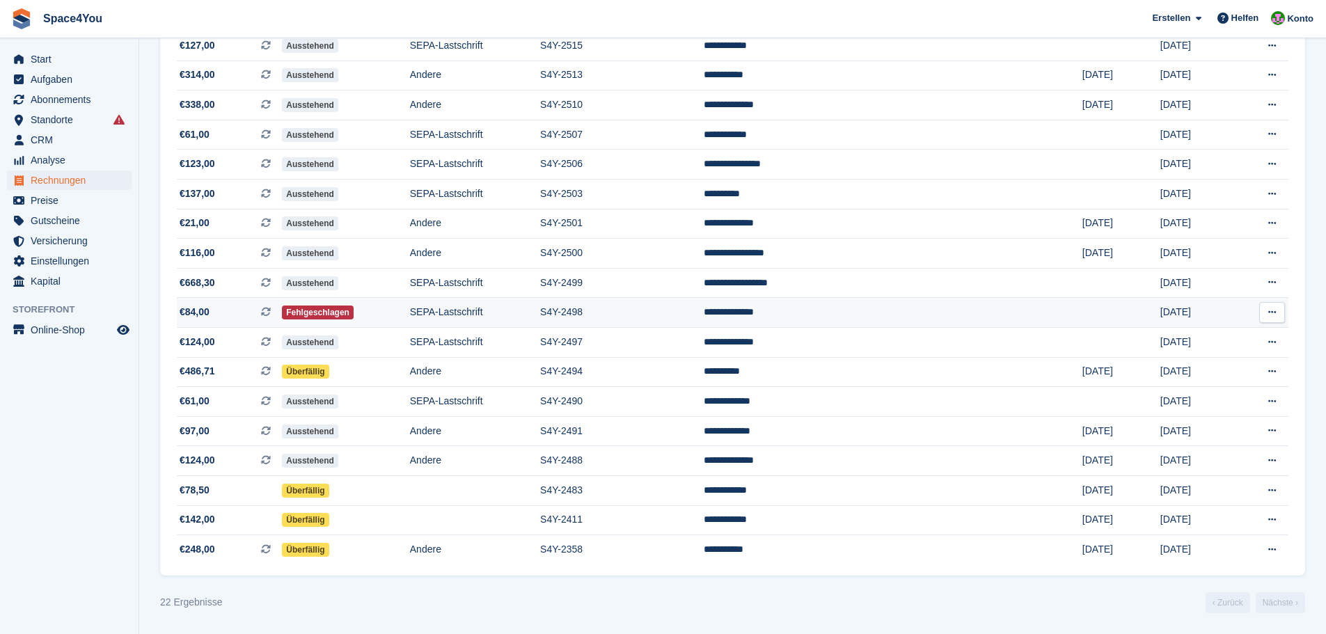
click at [410, 318] on td "Fehlgeschlagen" at bounding box center [346, 313] width 128 height 30
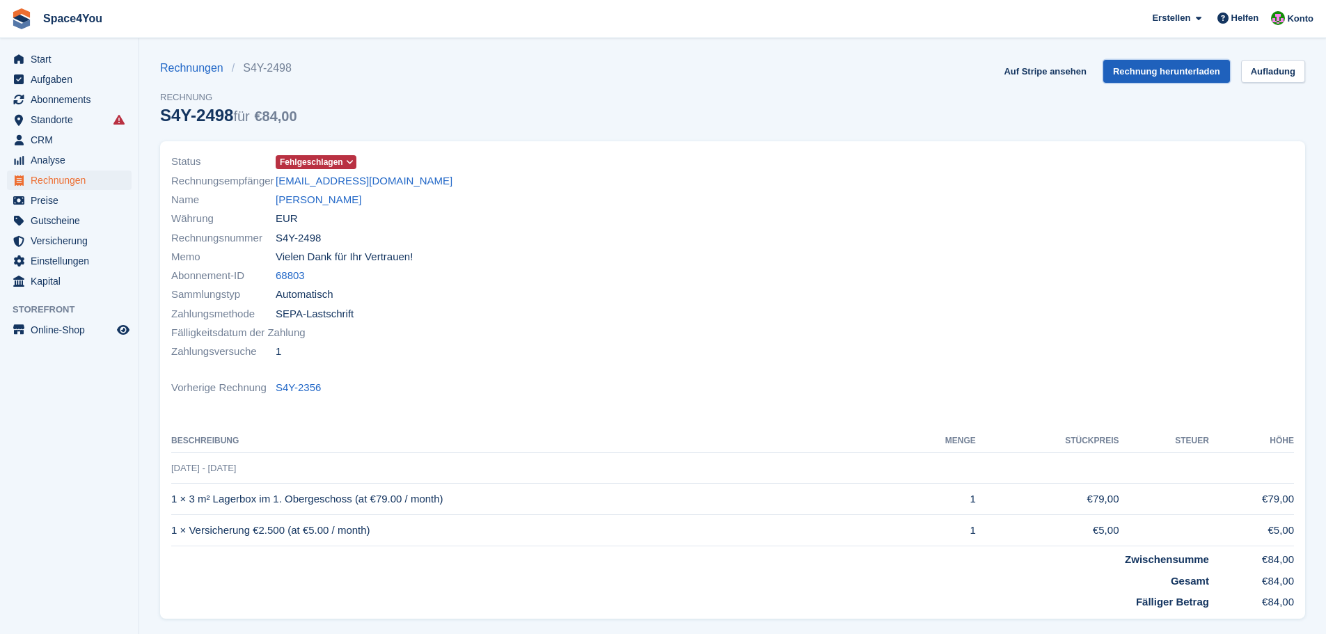
click at [1152, 77] on link "Rechnung herunterladen" at bounding box center [1166, 71] width 127 height 23
click at [317, 205] on link "[PERSON_NAME]" at bounding box center [319, 200] width 86 height 16
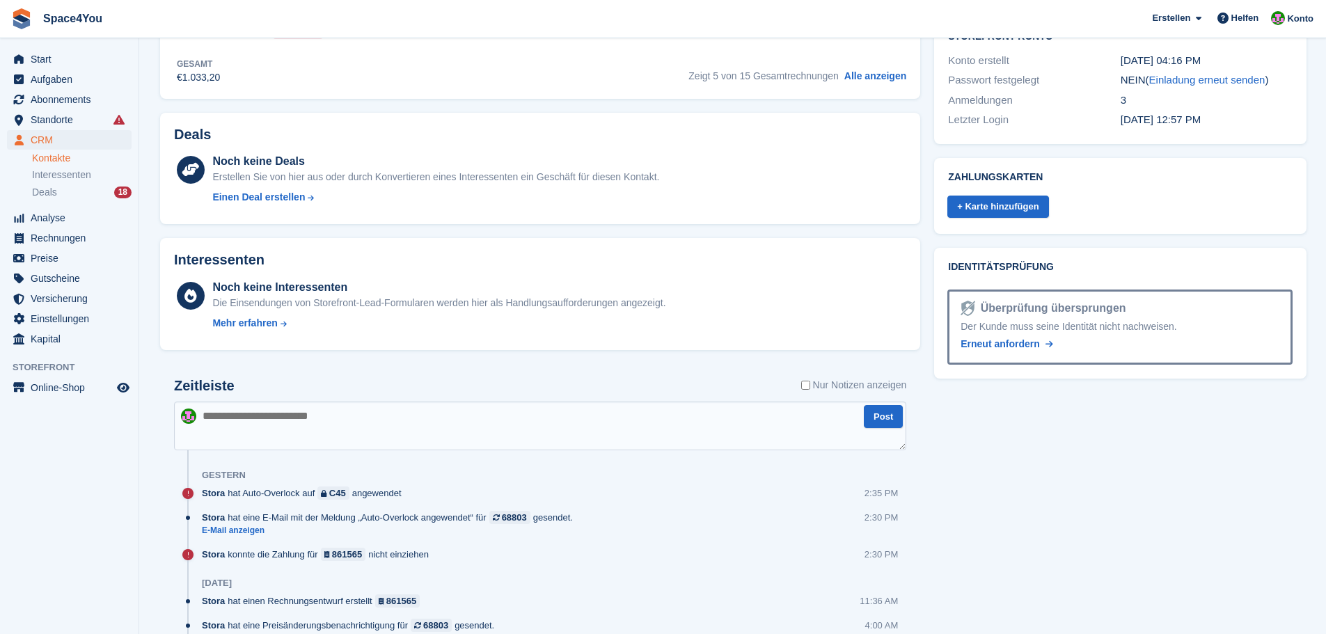
scroll to position [487, 0]
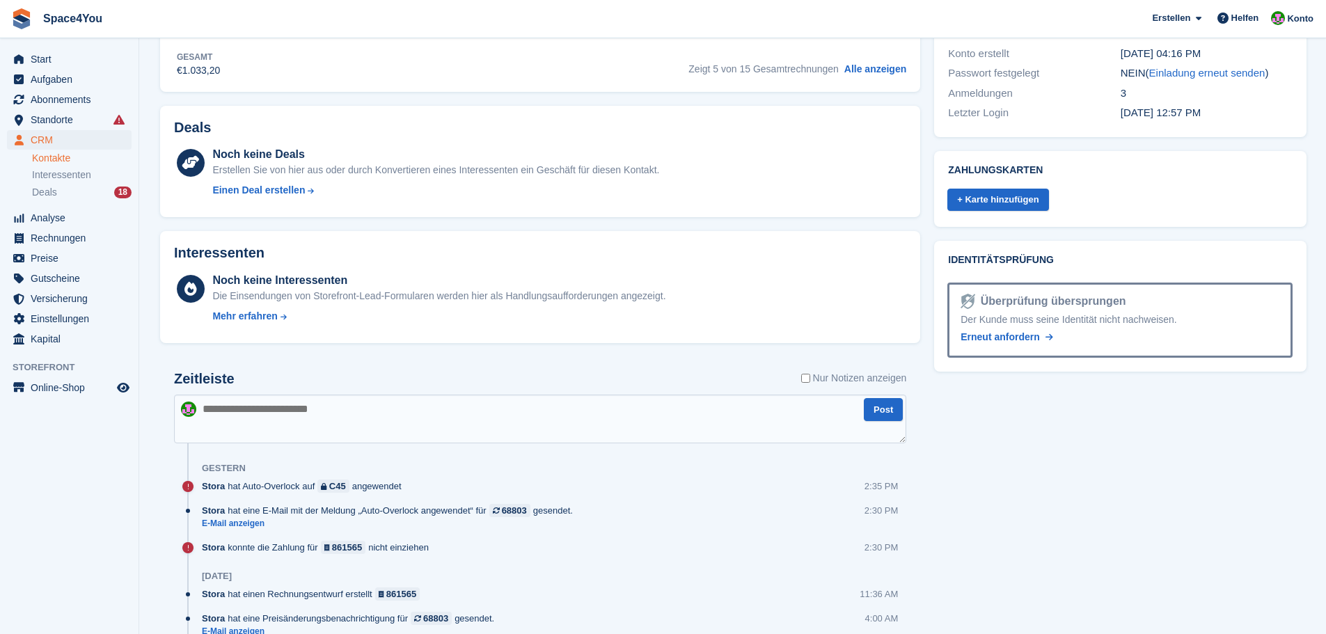
click at [283, 408] on textarea at bounding box center [540, 419] width 732 height 49
type textarea "**********"
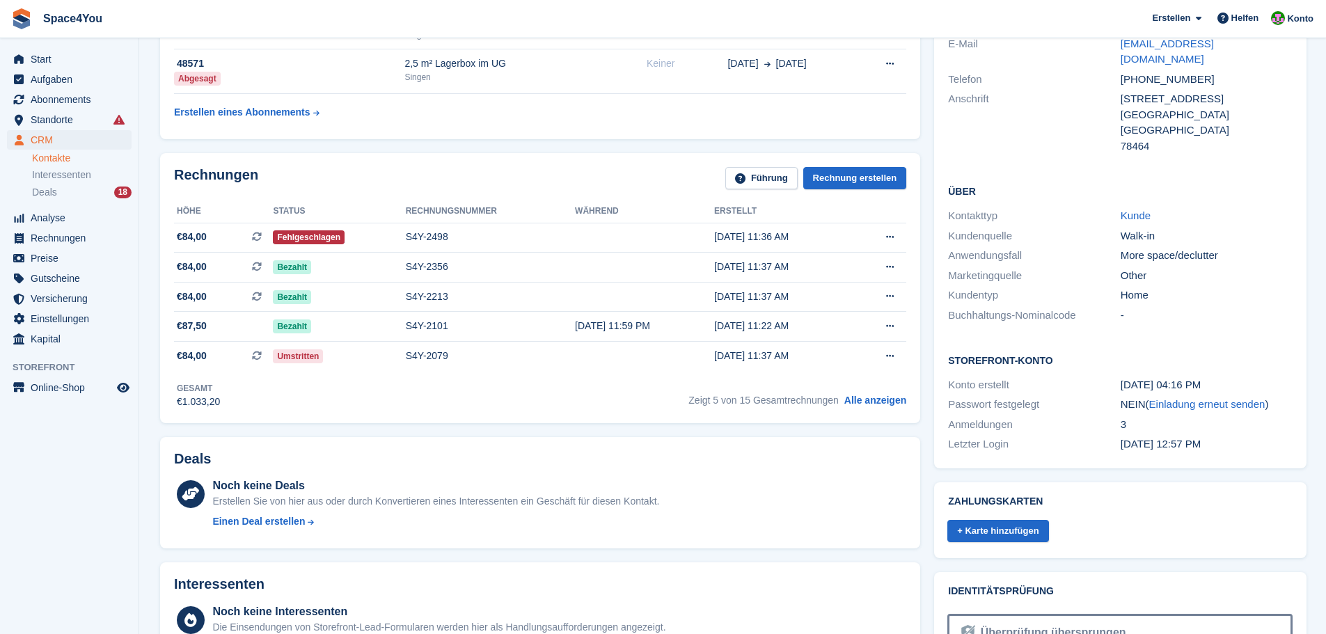
scroll to position [0, 0]
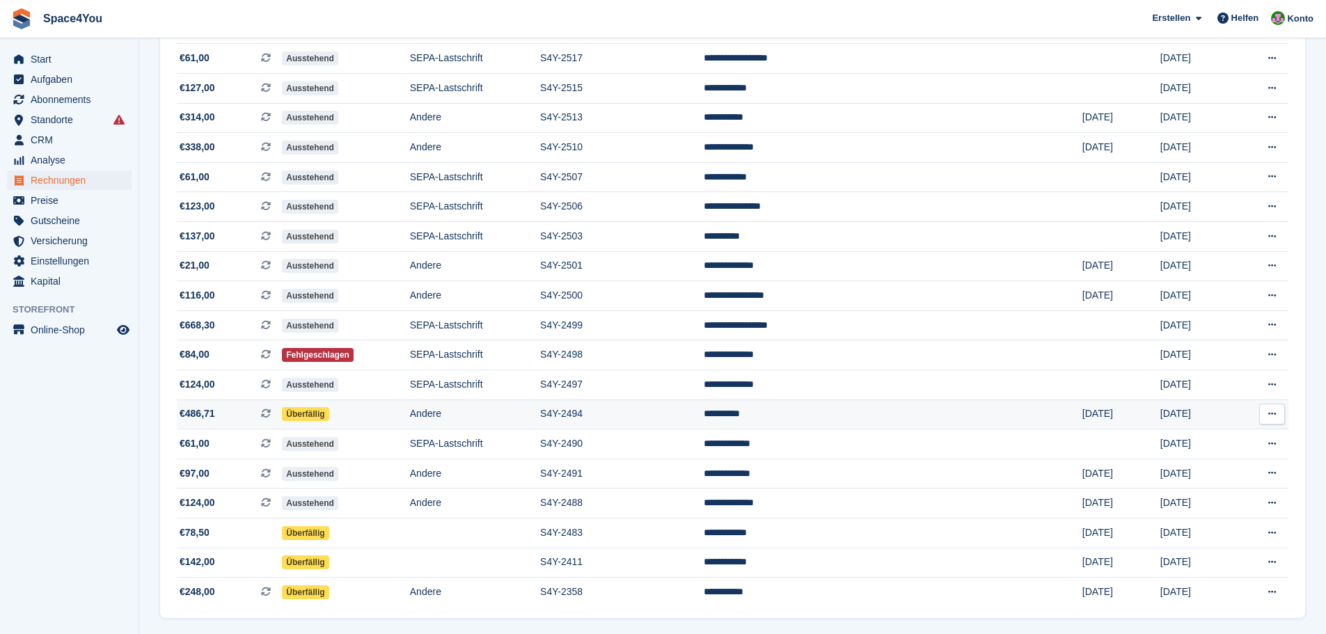
scroll to position [321, 0]
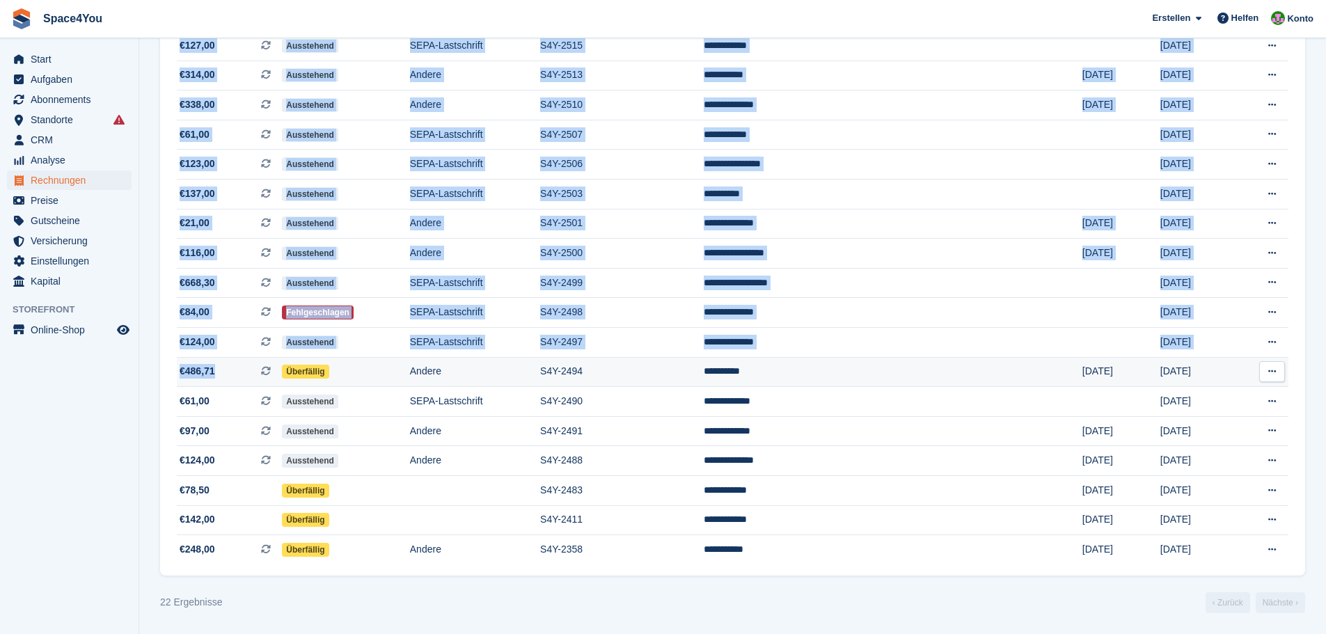
drag, startPoint x: 161, startPoint y: 365, endPoint x: 219, endPoint y: 370, distance: 58.7
click at [219, 370] on div "**********" at bounding box center [732, 225] width 1145 height 702
click at [155, 406] on section "Rechnungen Eine vollständige Rechnungsliste für alle Zahlungen Exportieren Expo…" at bounding box center [732, 156] width 1187 height 955
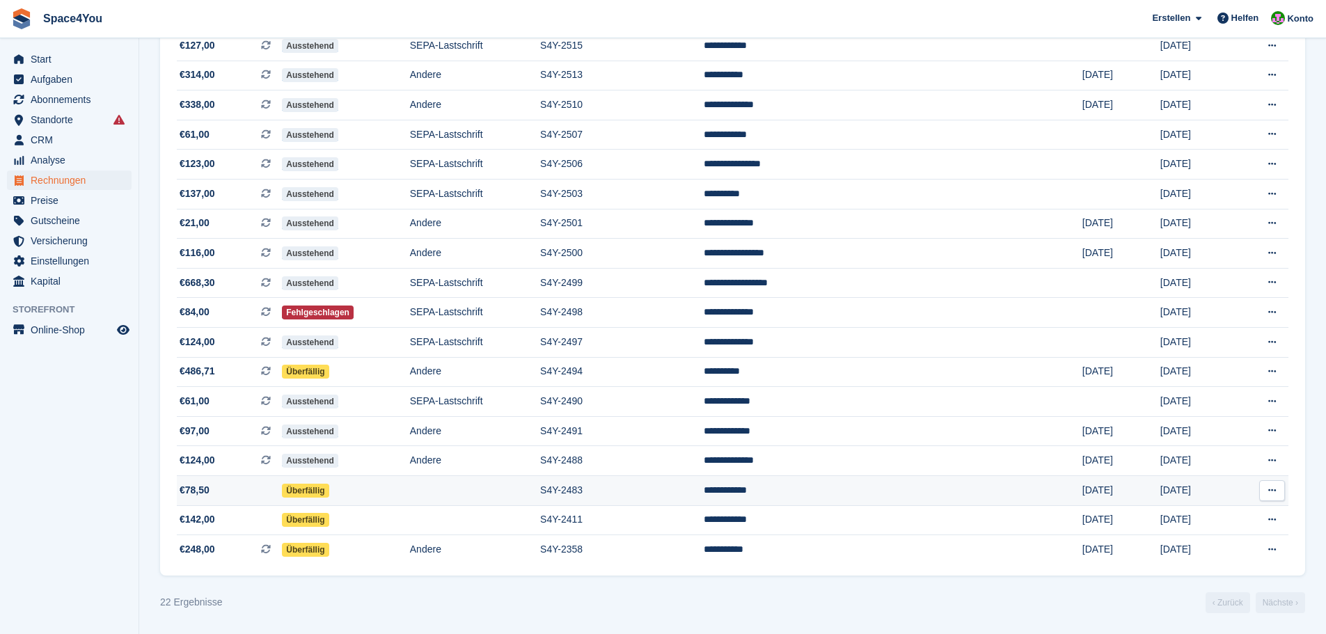
click at [223, 485] on span "€78,50" at bounding box center [229, 490] width 105 height 15
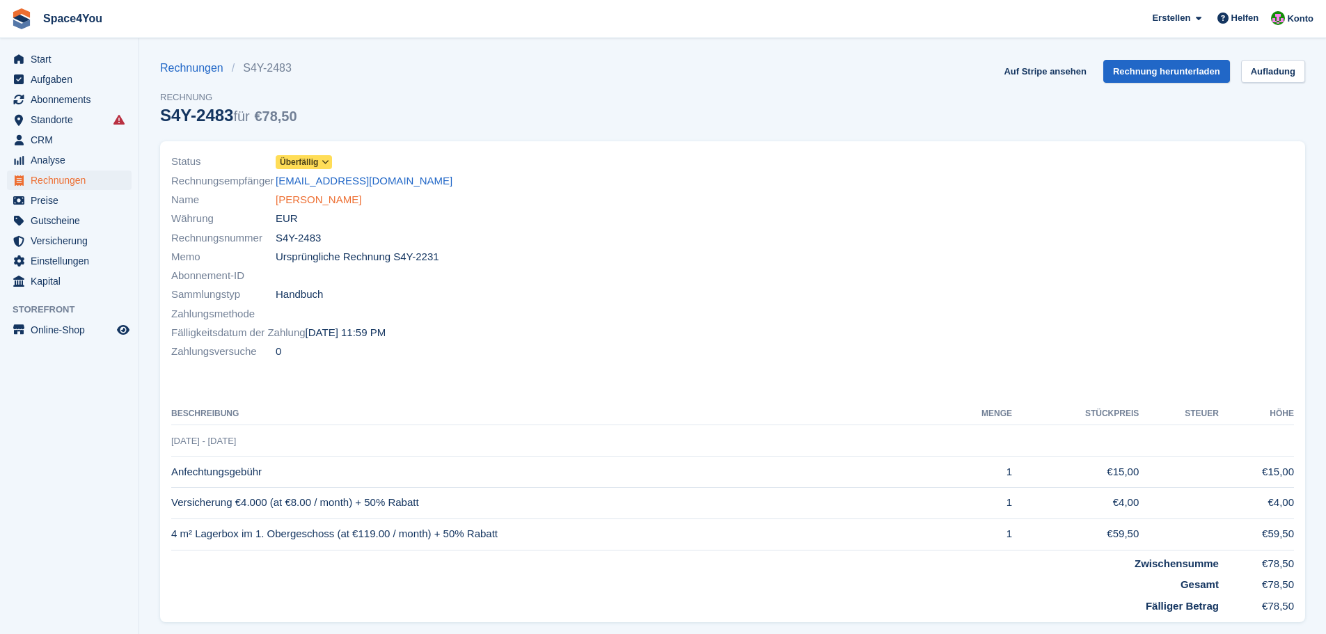
click at [316, 207] on link "[PERSON_NAME]" at bounding box center [319, 200] width 86 height 16
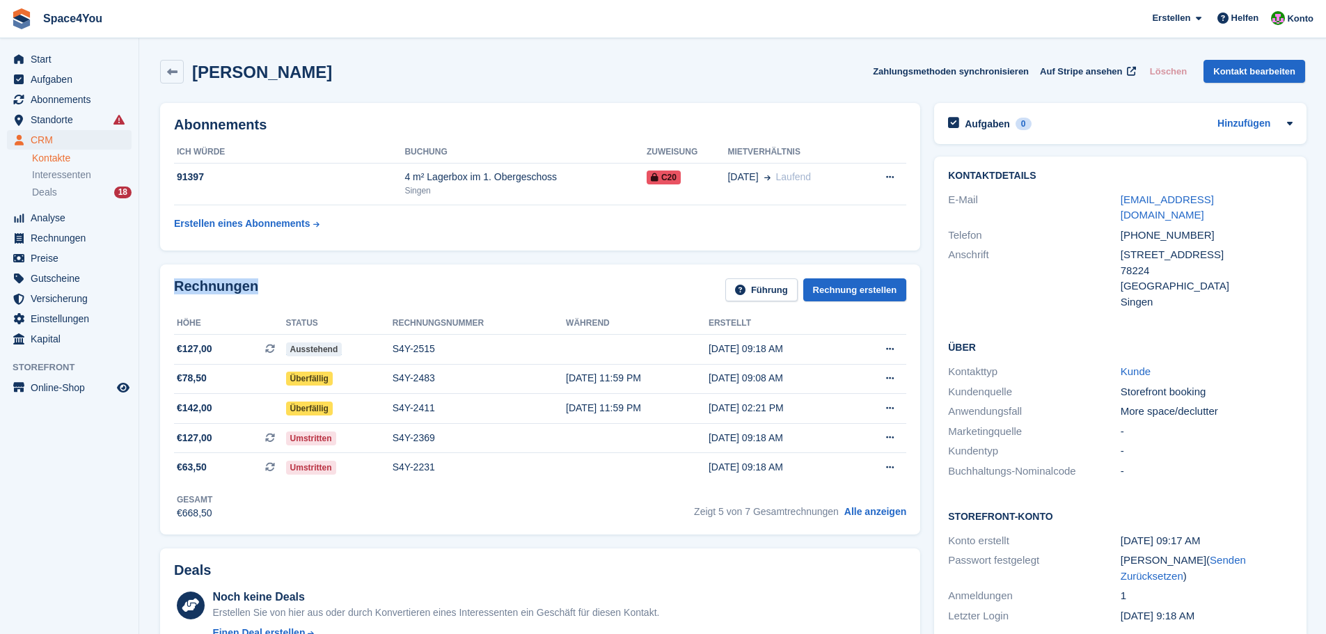
drag, startPoint x: 257, startPoint y: 287, endPoint x: 176, endPoint y: 278, distance: 81.2
click at [176, 278] on div "Rechnungen Führung Rechnung erstellen" at bounding box center [540, 293] width 732 height 31
click at [176, 278] on h2 "Rechnungen" at bounding box center [216, 289] width 84 height 23
click at [478, 351] on div "S4Y-2515" at bounding box center [479, 349] width 173 height 15
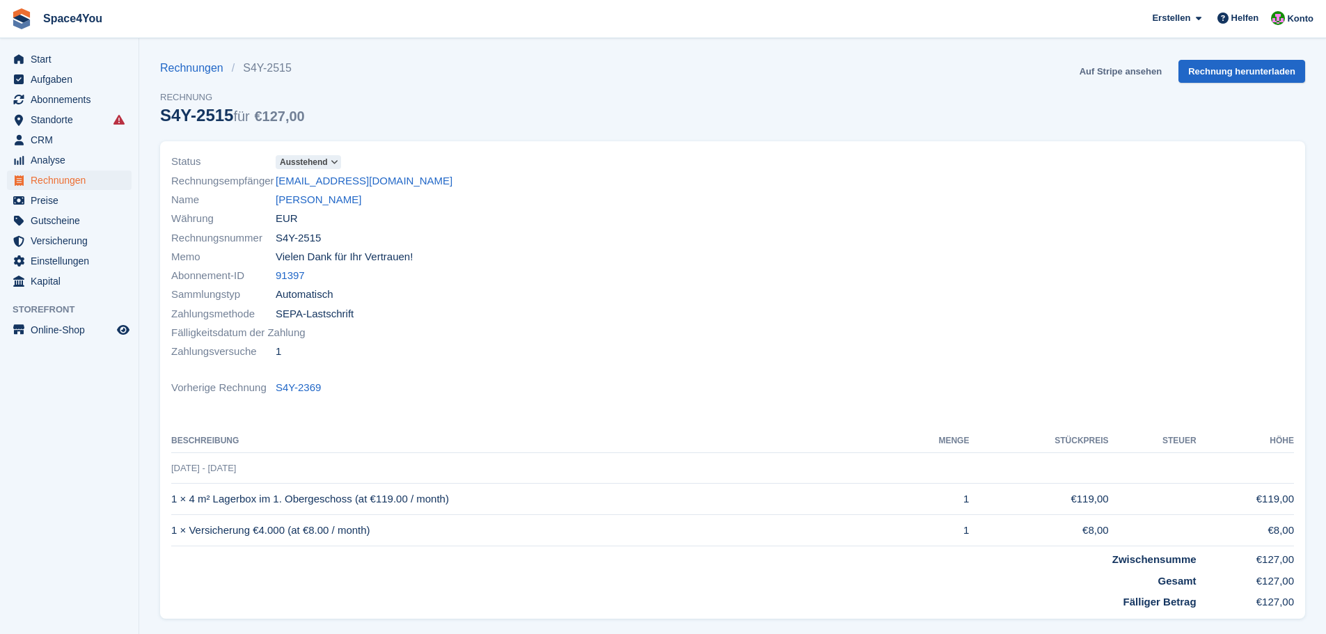
click at [1121, 73] on link "Auf Stripe ansehen" at bounding box center [1120, 71] width 93 height 23
click at [303, 205] on link "[PERSON_NAME]" at bounding box center [319, 200] width 86 height 16
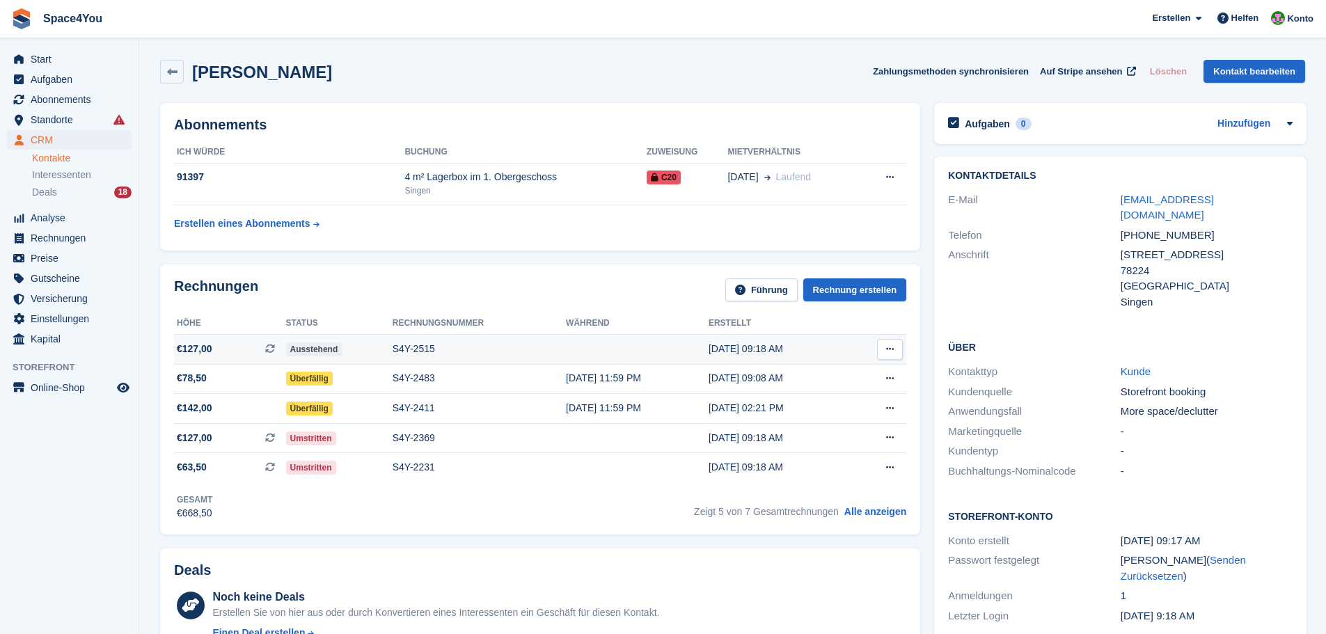
click at [472, 351] on div "S4Y-2515" at bounding box center [479, 349] width 173 height 15
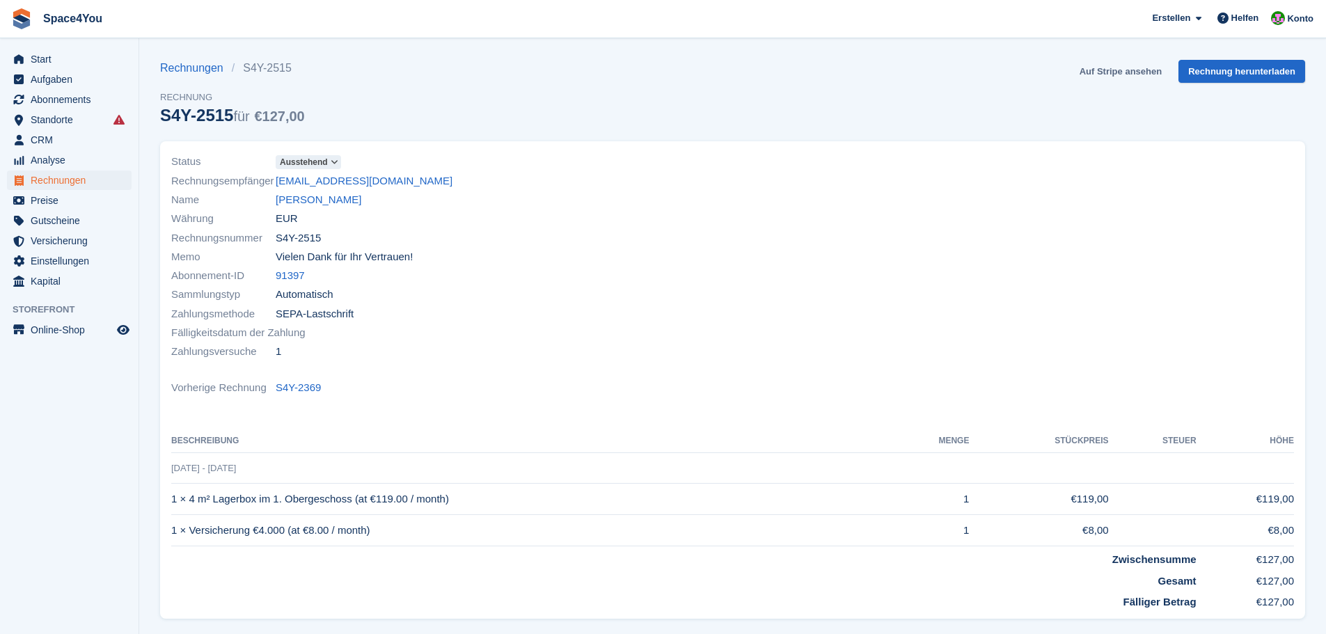
click at [1122, 69] on link "Auf Stripe ansehen" at bounding box center [1120, 71] width 93 height 23
drag, startPoint x: 411, startPoint y: 179, endPoint x: 277, endPoint y: 184, distance: 134.4
click at [277, 184] on div "Rechnungsempfänger celinamager97@gmail.com" at bounding box center [447, 180] width 553 height 19
copy link "celinamager97@gmail.com"
click at [324, 76] on div "Rechnungen S4Y-2515 Rechnung S4Y-2515 für €127,00 Auf Stripe ansehen Rechnung h…" at bounding box center [732, 100] width 1145 height 81
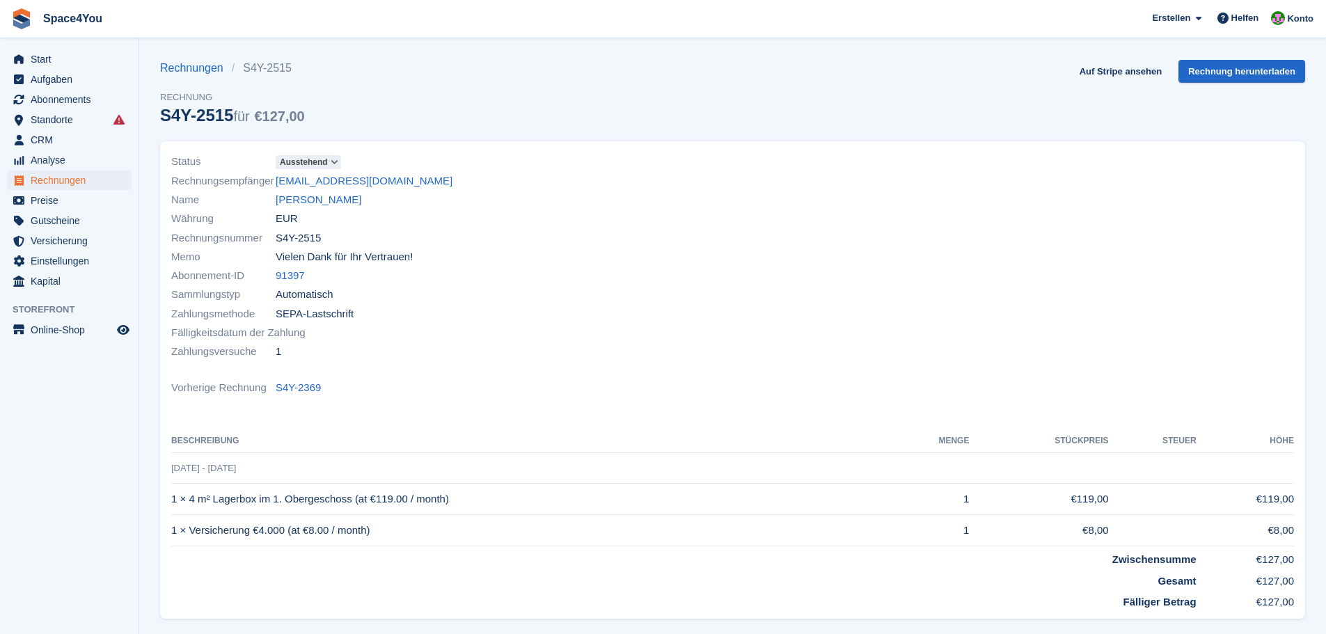
click at [302, 191] on div "Name Celina Mager" at bounding box center [447, 200] width 553 height 19
click at [303, 196] on link "Celina Mager" at bounding box center [319, 200] width 86 height 16
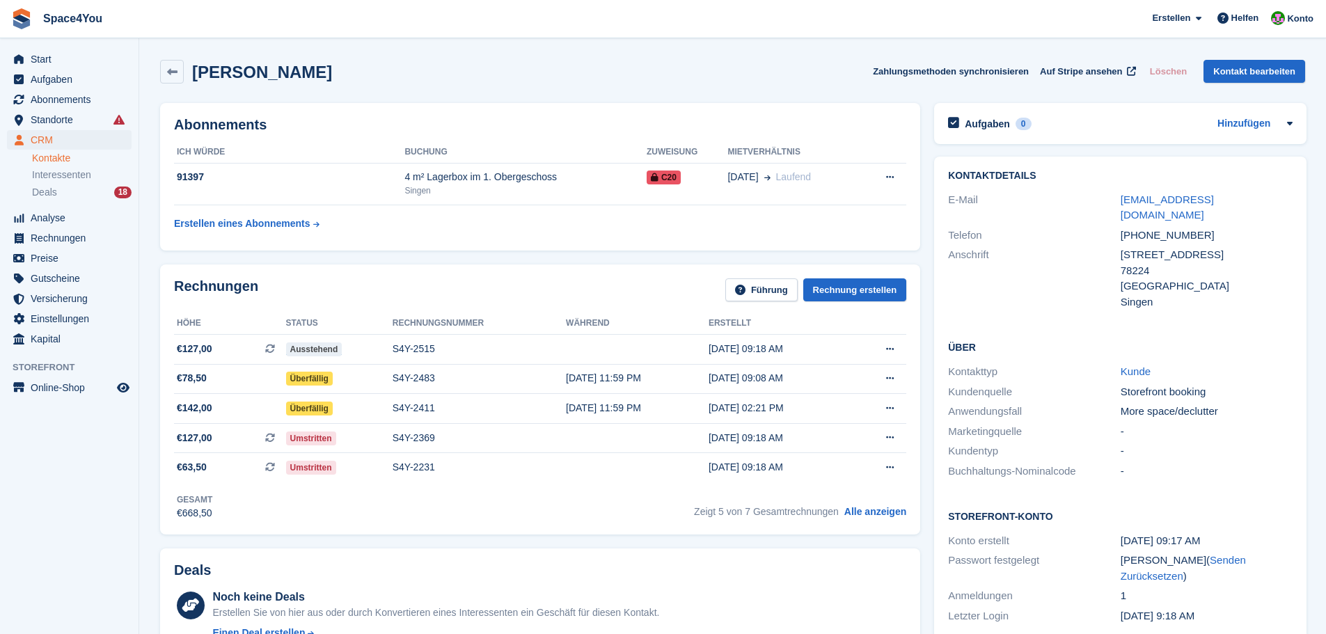
scroll to position [418, 0]
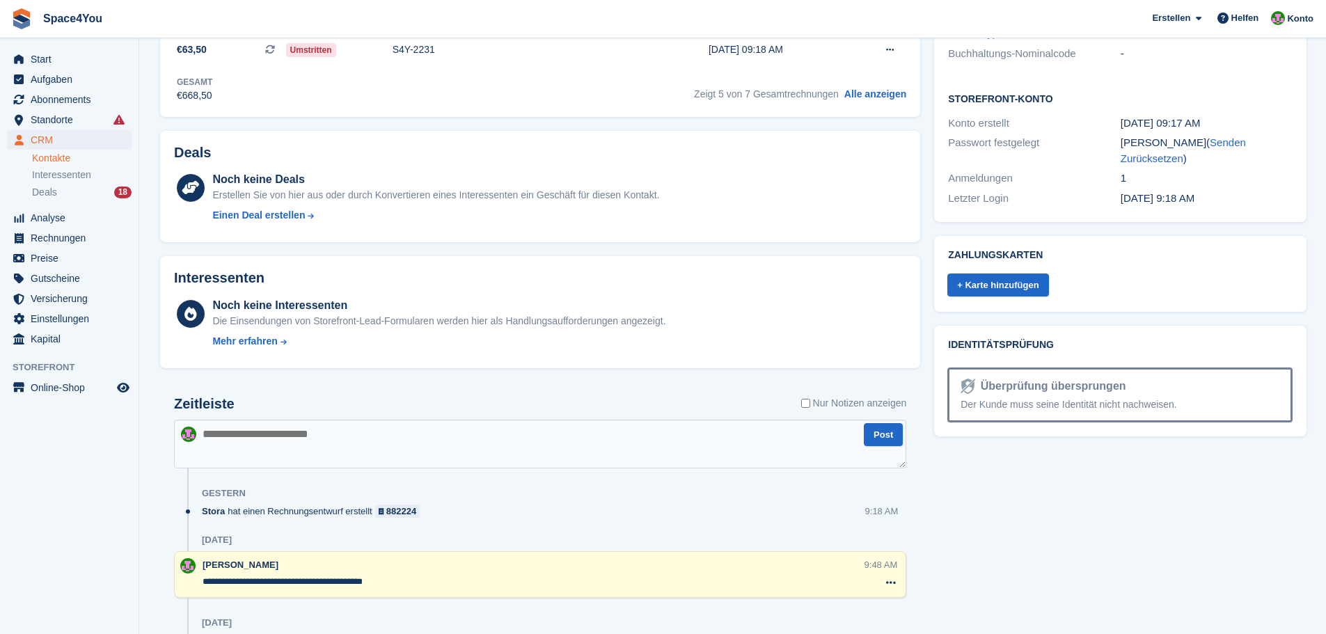
click at [354, 459] on textarea at bounding box center [540, 444] width 732 height 49
type textarea "**********"
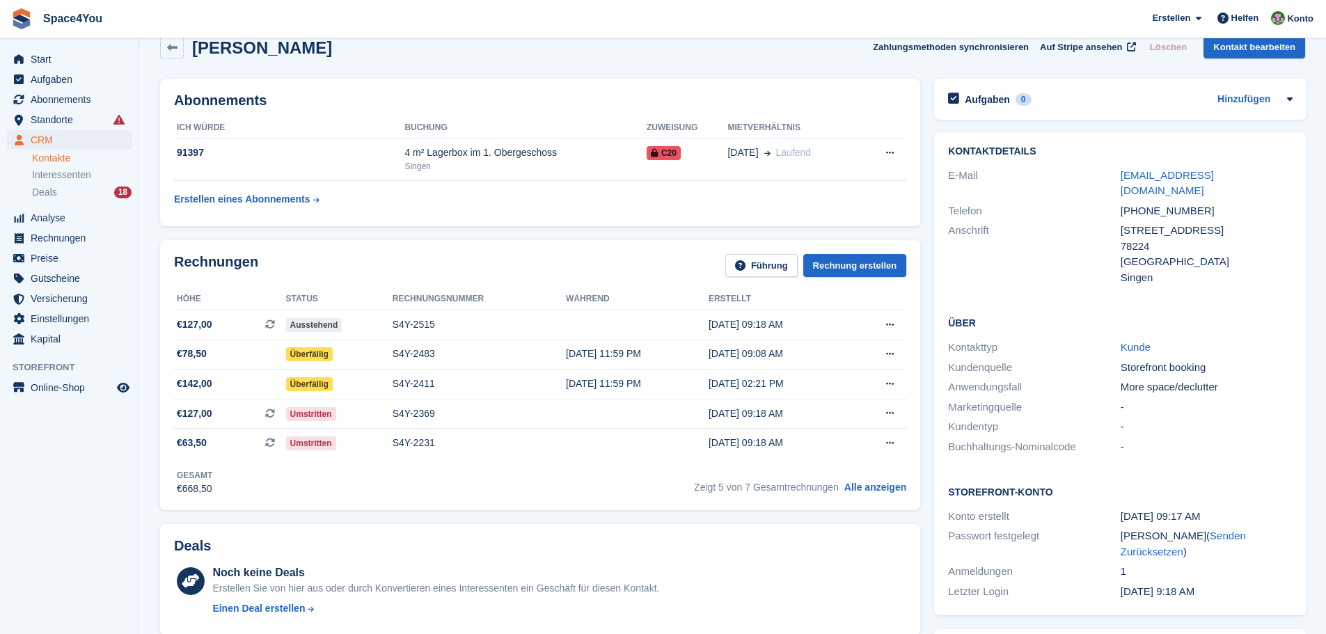
scroll to position [0, 0]
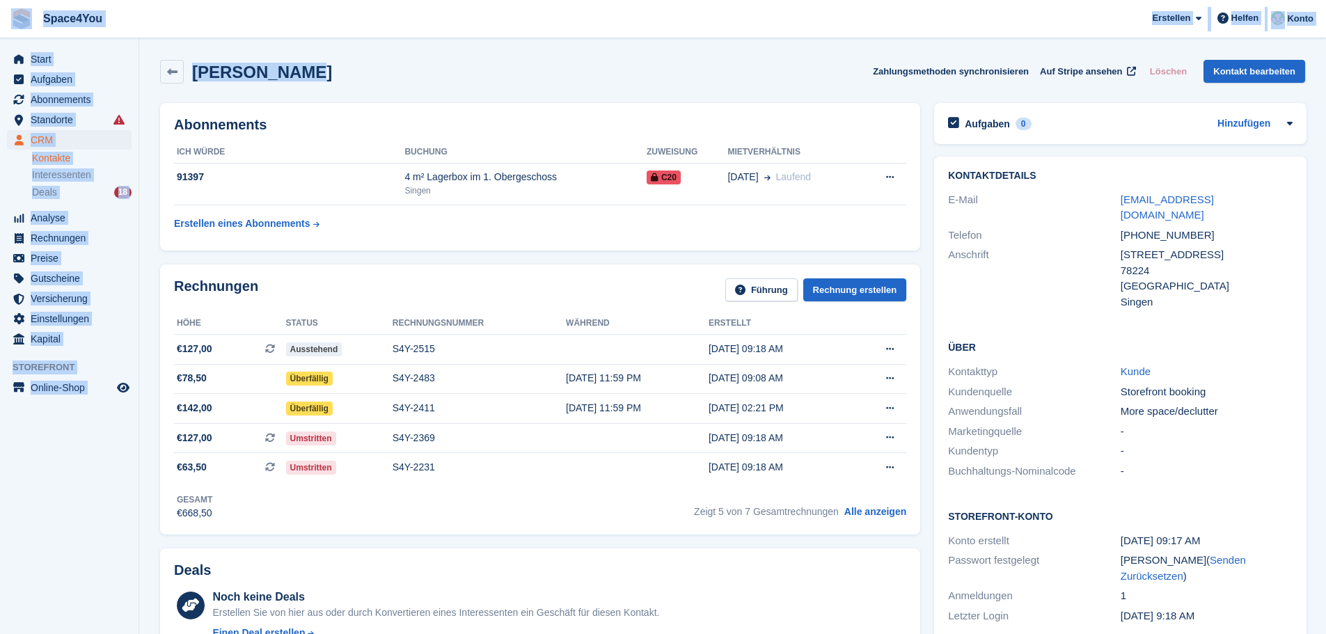
drag, startPoint x: 349, startPoint y: 76, endPoint x: 18, endPoint y: 1, distance: 339.7
click at [450, 81] on div "Celina Mager Zahlungsmethoden synchronisieren Auf Stripe ansehen Löschen Kontak…" at bounding box center [732, 72] width 1145 height 24
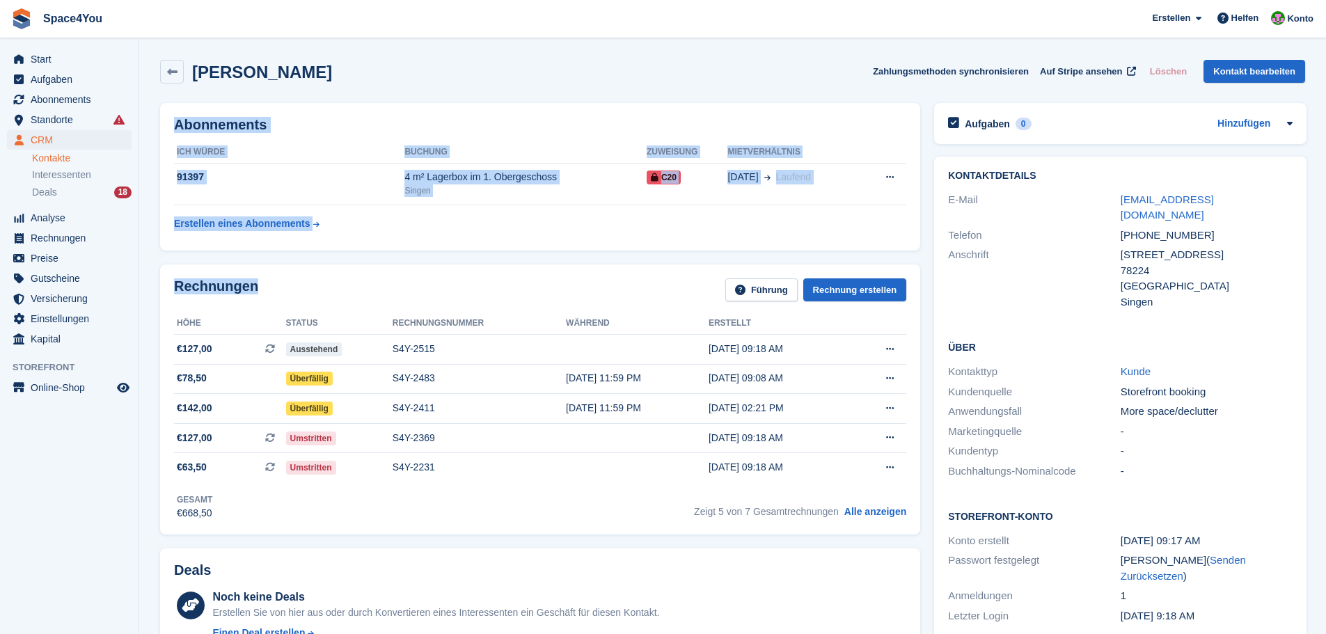
drag, startPoint x: 264, startPoint y: 284, endPoint x: 486, endPoint y: 70, distance: 308.1
click at [486, 70] on div "Celina Mager Zahlungsmethoden synchronisieren Auf Stripe ansehen Löschen Kontak…" at bounding box center [732, 72] width 1145 height 24
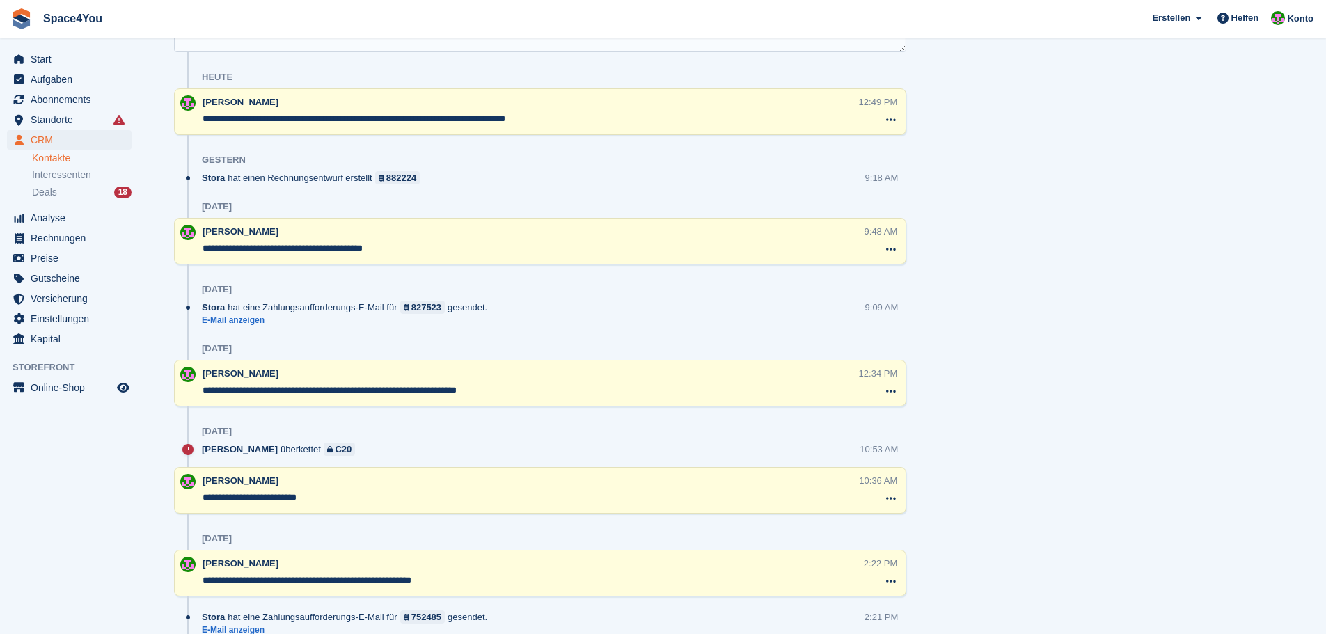
scroll to position [835, 0]
drag, startPoint x: 441, startPoint y: 390, endPoint x: 516, endPoint y: 404, distance: 77.3
click at [516, 404] on div "**********" at bounding box center [540, 381] width 732 height 47
click at [475, 425] on div "28 Aug" at bounding box center [554, 430] width 704 height 22
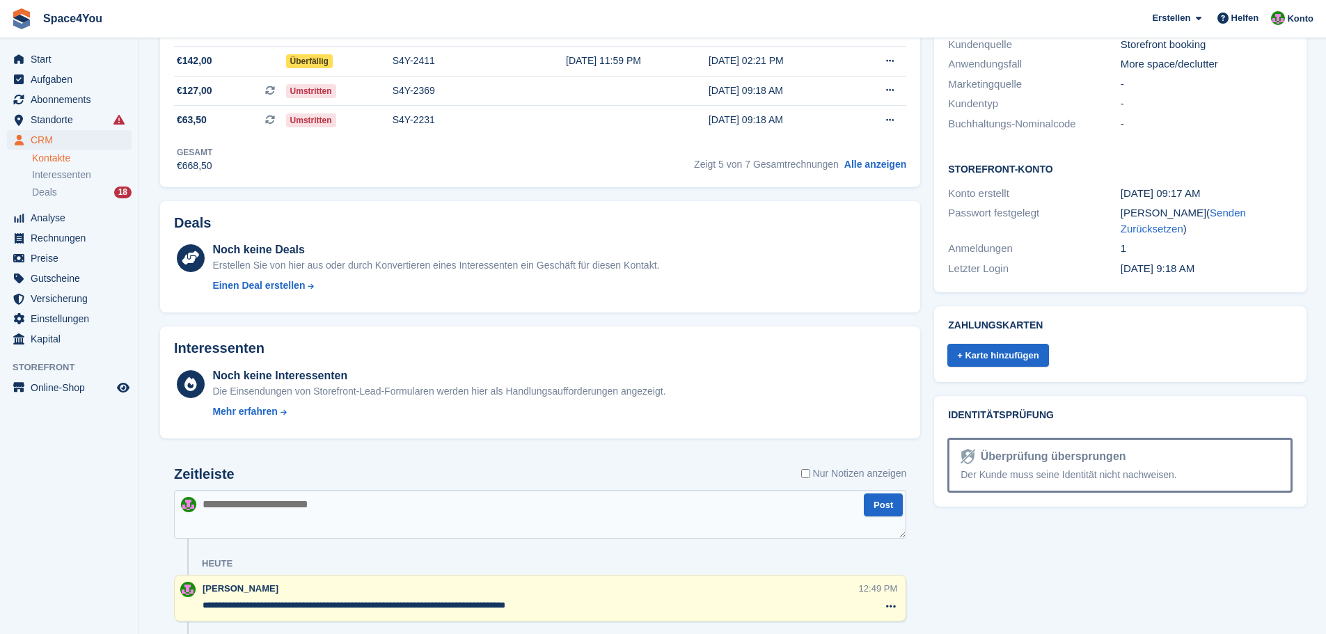
scroll to position [0, 0]
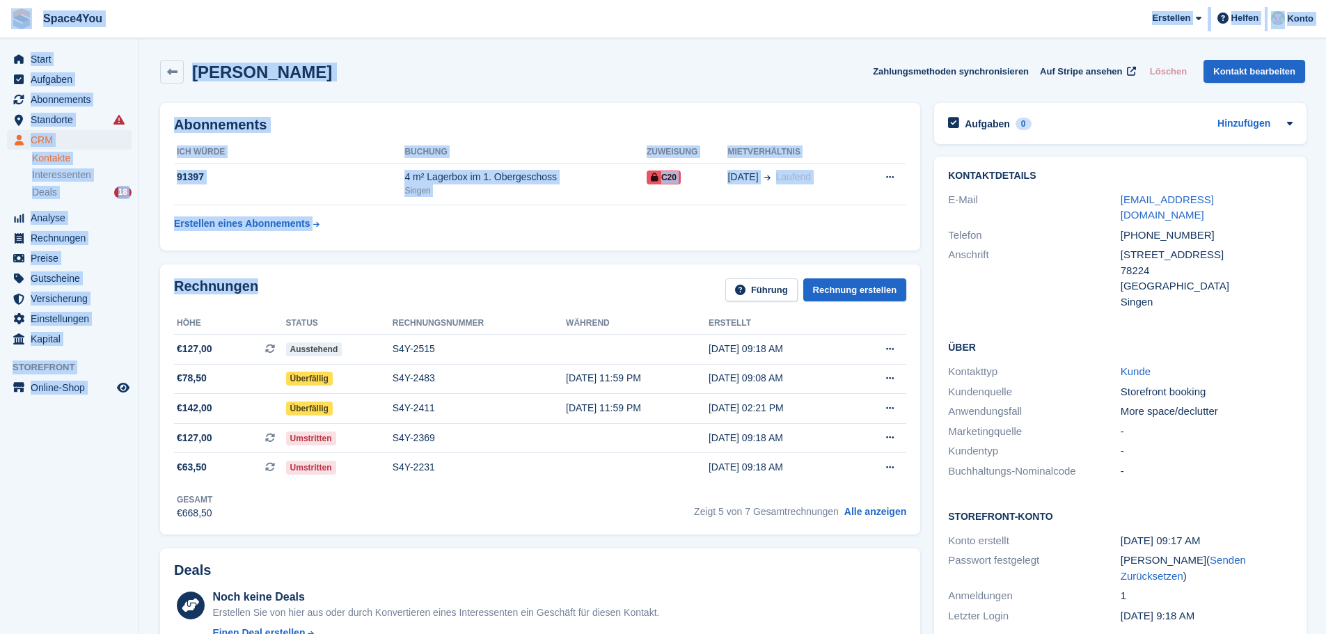
drag, startPoint x: 266, startPoint y: 288, endPoint x: 10, endPoint y: 14, distance: 374.7
click at [188, 23] on span "Space4You Erstellen Abonnement Rechnung Kontakt Deal Rabatt Seite Helfen Chat-S…" at bounding box center [663, 19] width 1326 height 38
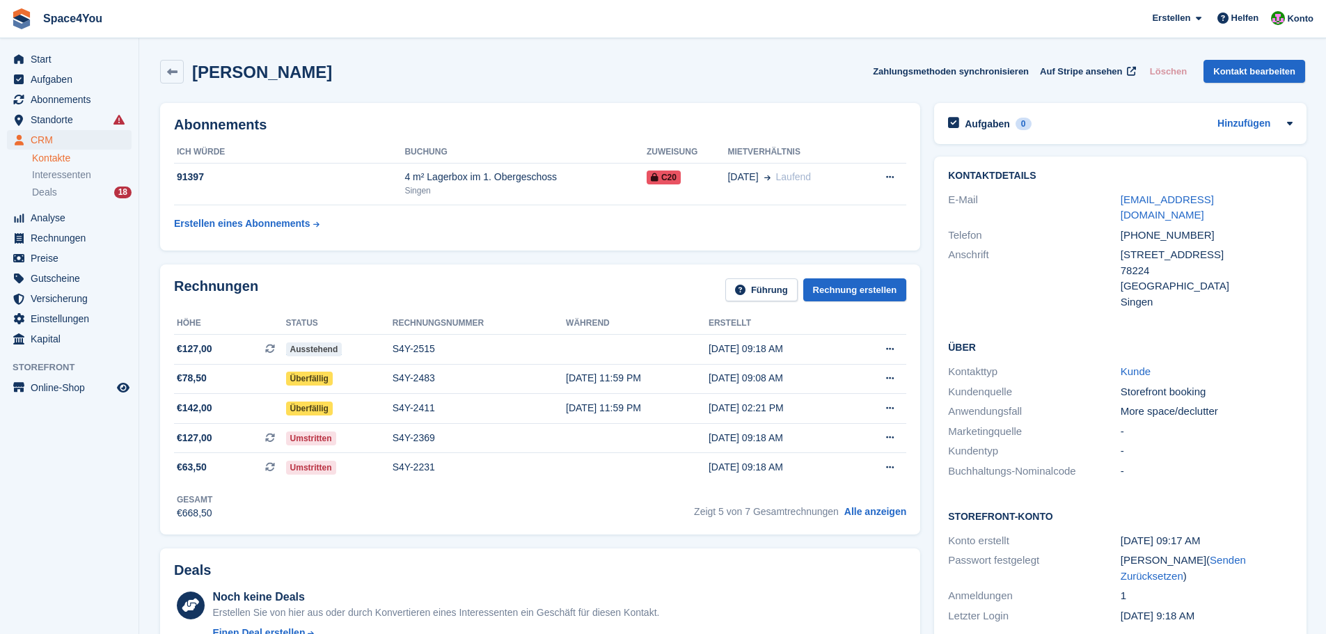
click at [497, 72] on div "Celina Mager Zahlungsmethoden synchronisieren Auf Stripe ansehen Löschen Kontak…" at bounding box center [732, 72] width 1145 height 24
click at [70, 67] on span "Start" at bounding box center [73, 58] width 84 height 19
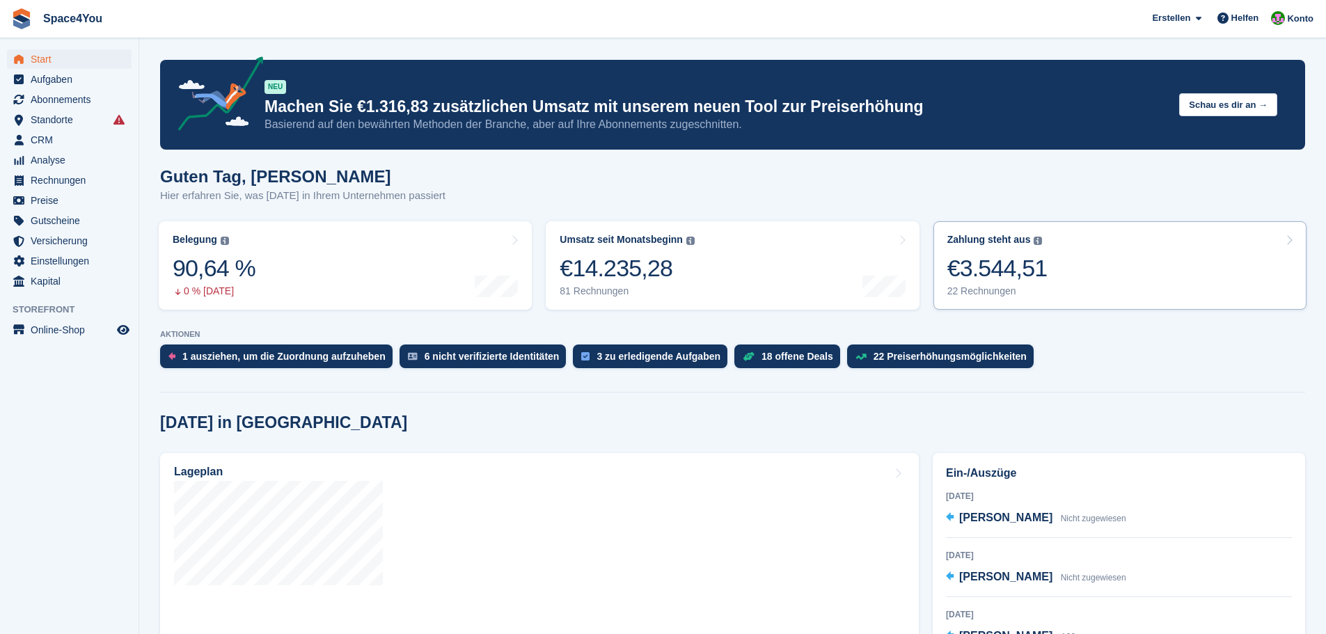
click at [1098, 282] on link "Zahlung steht aus Der gesamte ausstehende Saldo aller offenen Rechnungen. €3.54…" at bounding box center [1119, 265] width 373 height 88
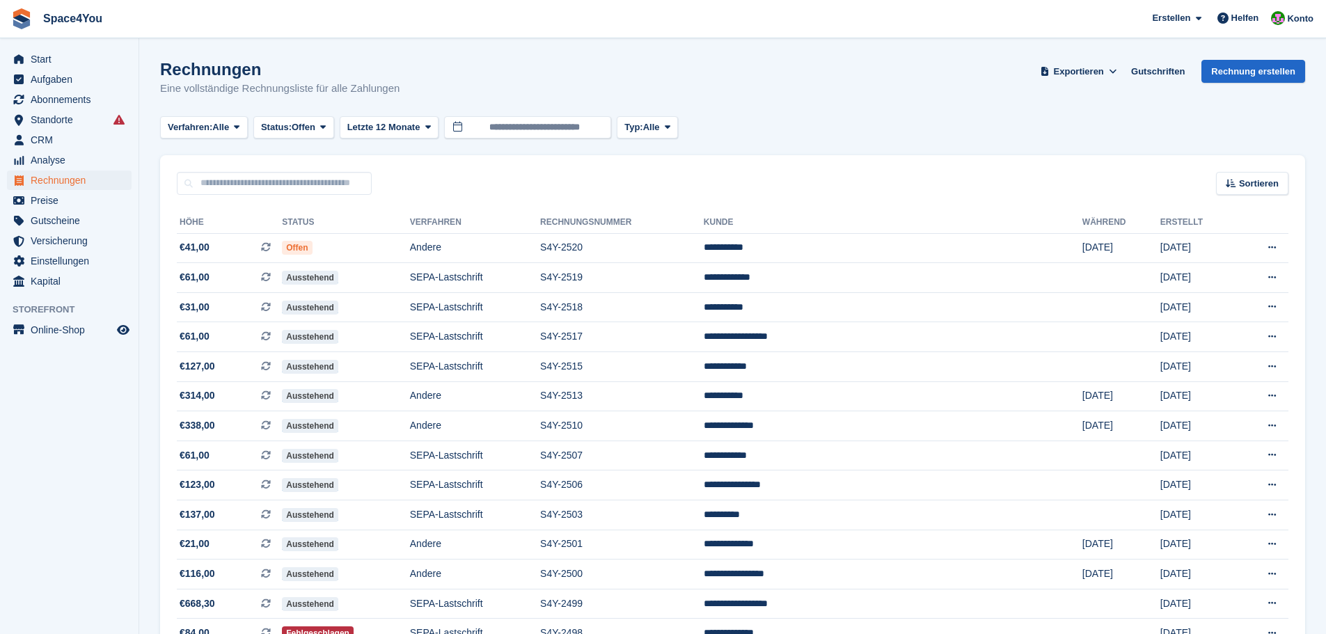
click at [412, 87] on div "Rechnungen Eine vollständige Rechnungsliste für alle Zahlungen Exportieren Expo…" at bounding box center [732, 87] width 1145 height 54
click at [283, 74] on h1 "Rechnungen" at bounding box center [279, 69] width 239 height 19
click at [392, 90] on p "Eine vollständige Rechnungsliste für alle Zahlungen" at bounding box center [279, 89] width 239 height 16
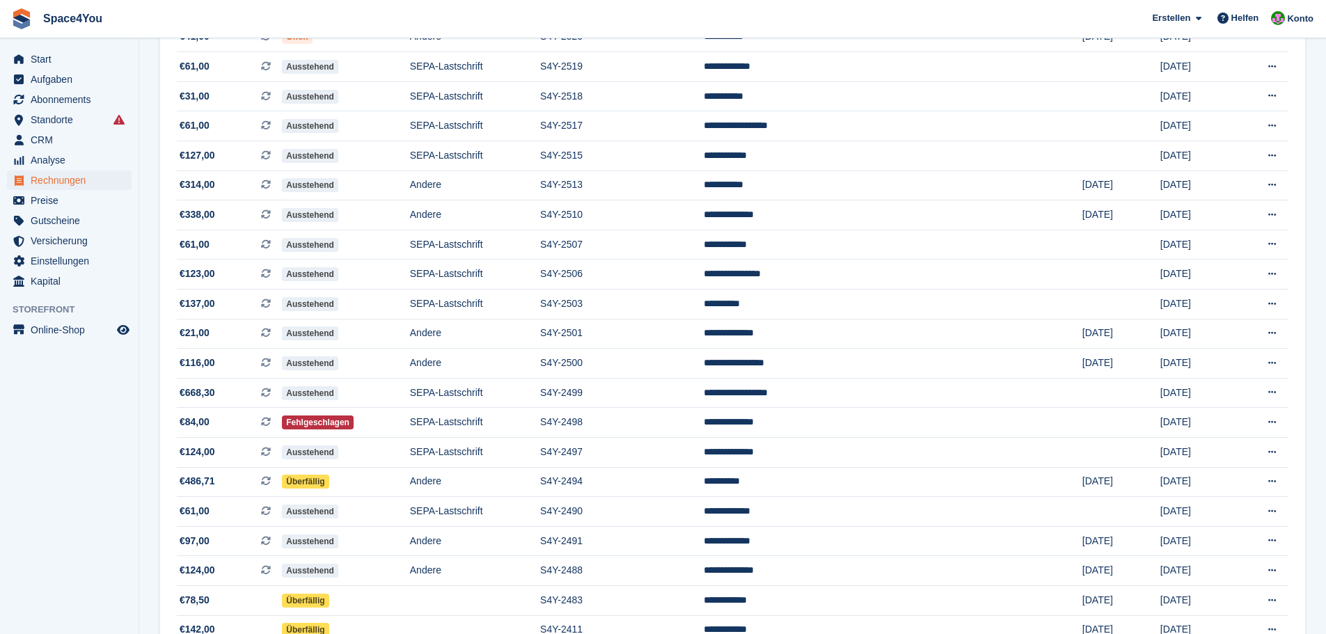
scroll to position [321, 0]
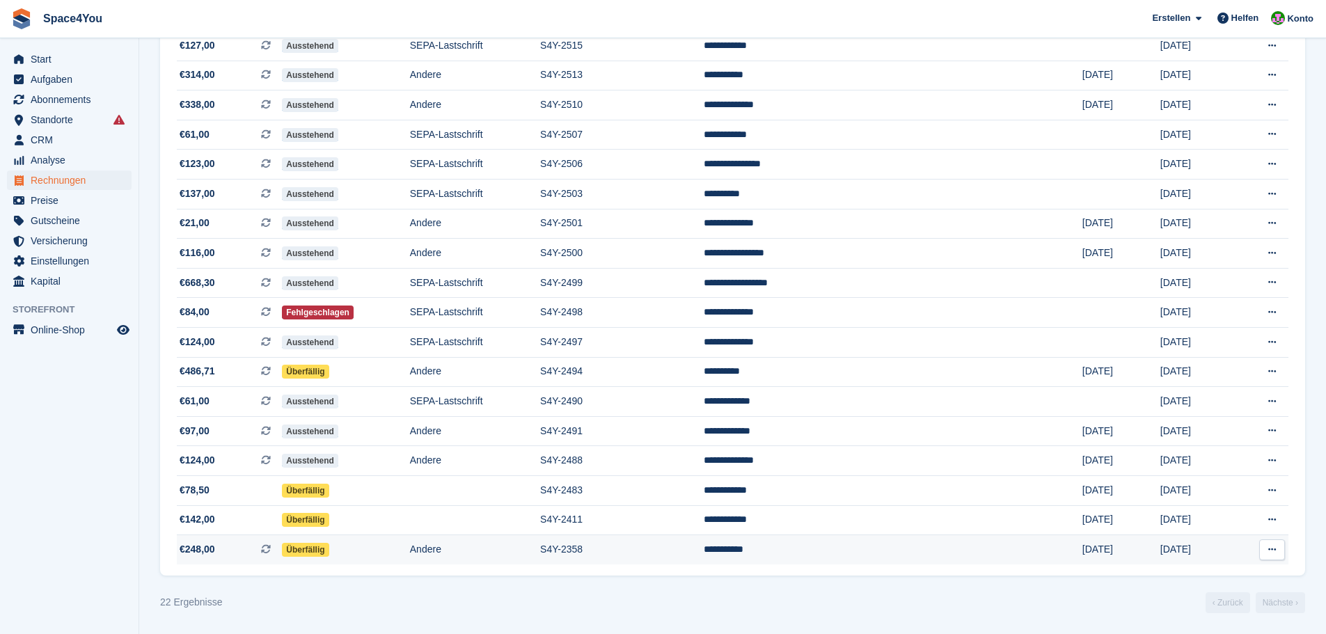
click at [658, 549] on td "S4Y-2358" at bounding box center [622, 549] width 164 height 29
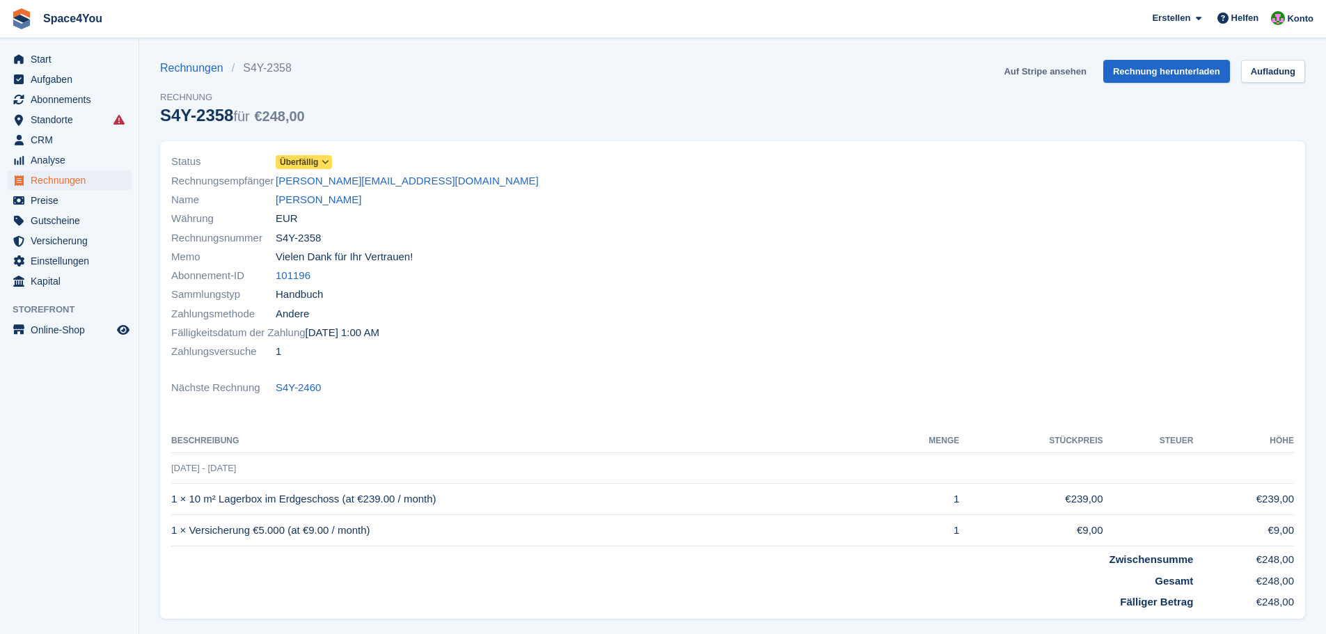
click at [1061, 65] on link "Auf Stripe ansehen" at bounding box center [1044, 71] width 93 height 23
click at [315, 204] on link "[PERSON_NAME]" at bounding box center [319, 200] width 86 height 16
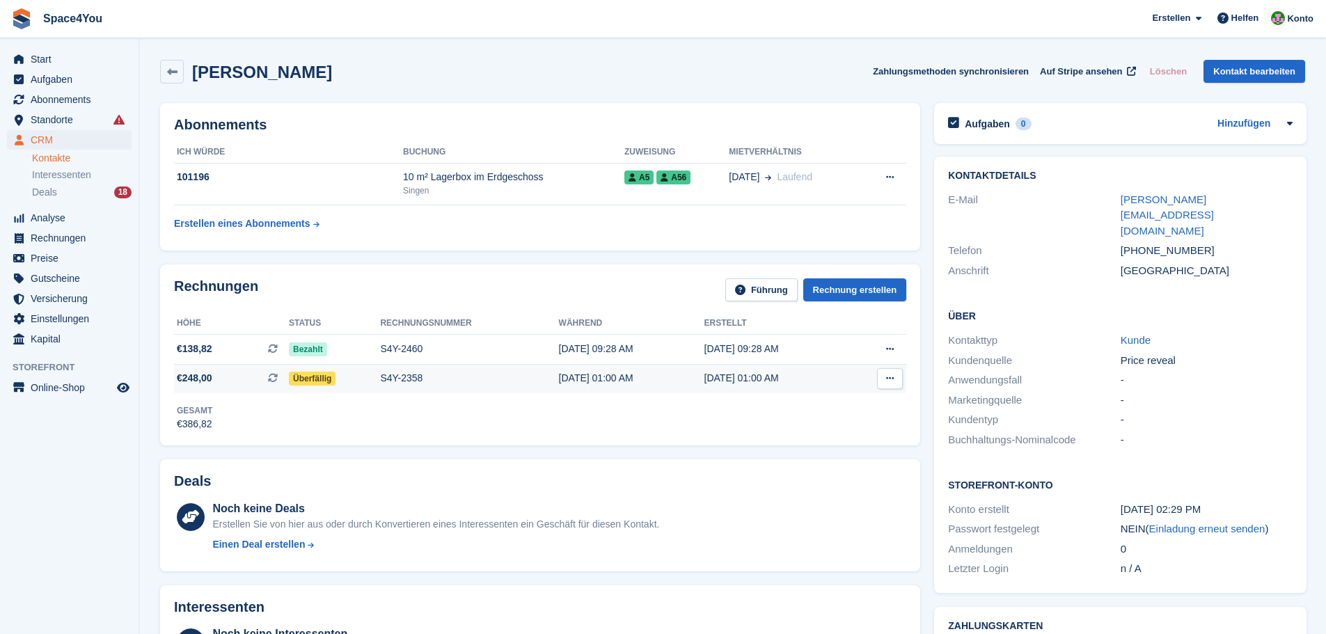
click at [423, 383] on div "S4Y-2358" at bounding box center [469, 378] width 178 height 15
click at [239, 345] on span "€138,82 Dies ist eine wiederkehrende Abonnementrechnung." at bounding box center [231, 349] width 115 height 15
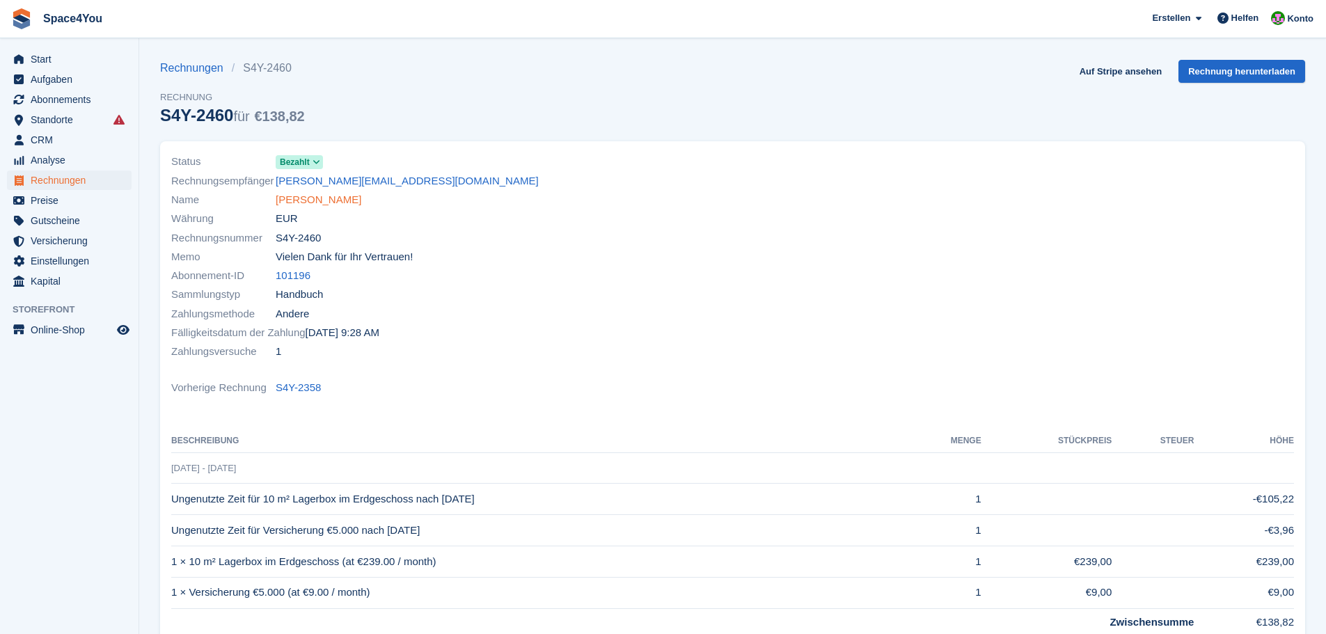
click at [303, 196] on link "[PERSON_NAME]" at bounding box center [319, 200] width 86 height 16
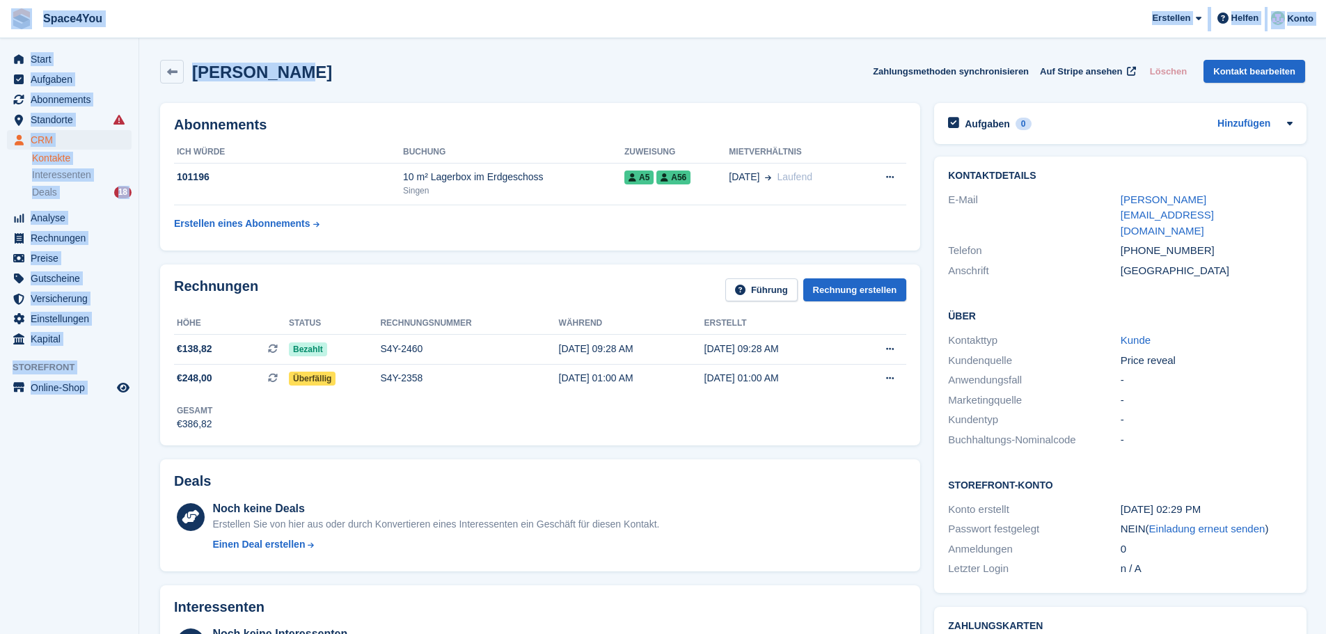
drag, startPoint x: 316, startPoint y: 79, endPoint x: 31, endPoint y: 24, distance: 289.9
click at [275, 86] on div "[PERSON_NAME] Zahlungsmethoden synchronisieren Auf Stripe ansehen Löschen Konta…" at bounding box center [732, 74] width 1159 height 43
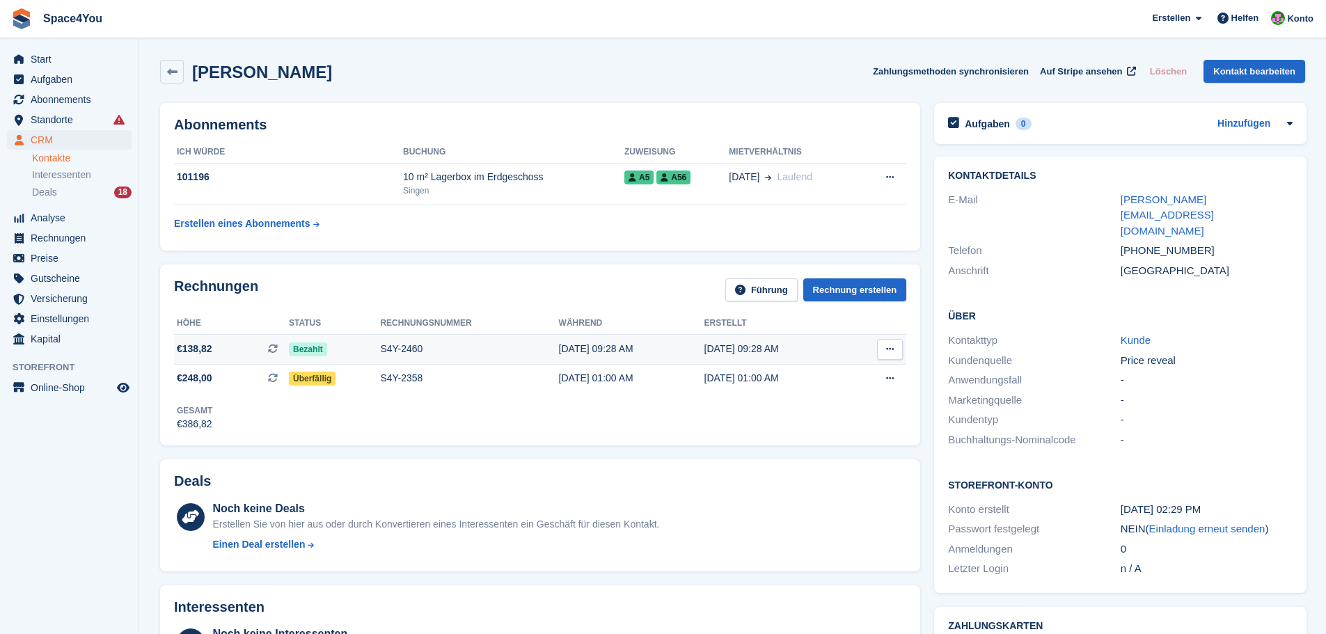
click at [408, 351] on div "S4Y-2460" at bounding box center [469, 349] width 178 height 15
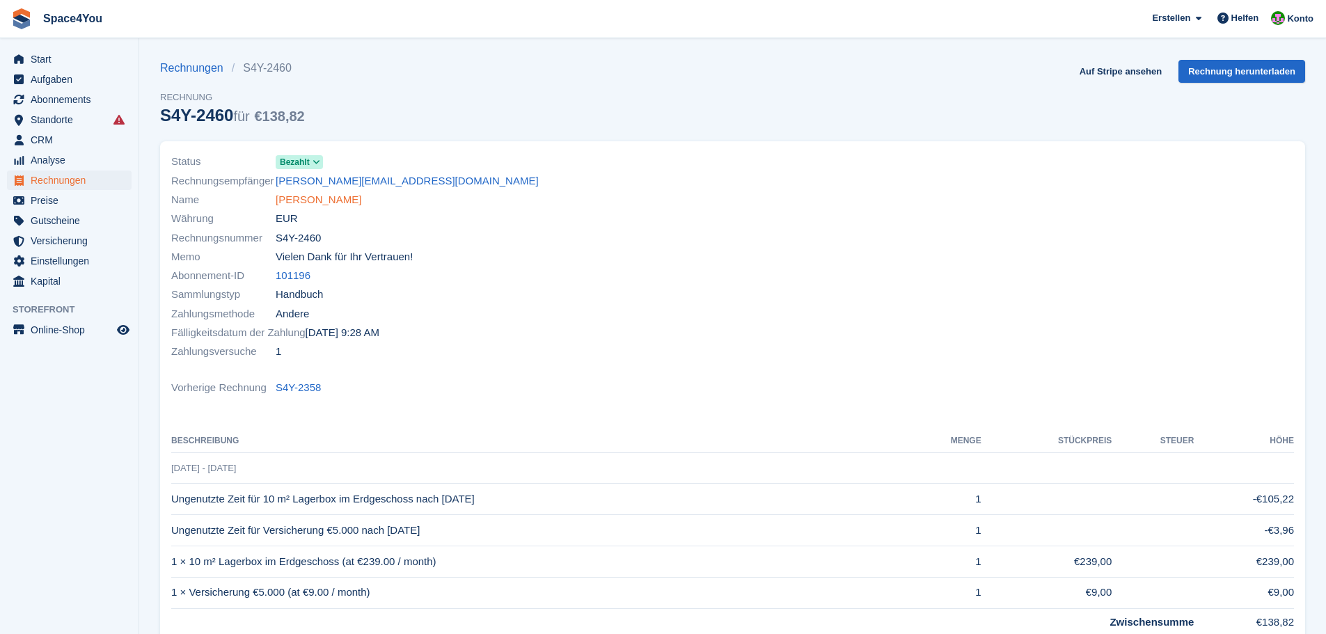
click at [306, 200] on link "[PERSON_NAME]" at bounding box center [319, 200] width 86 height 16
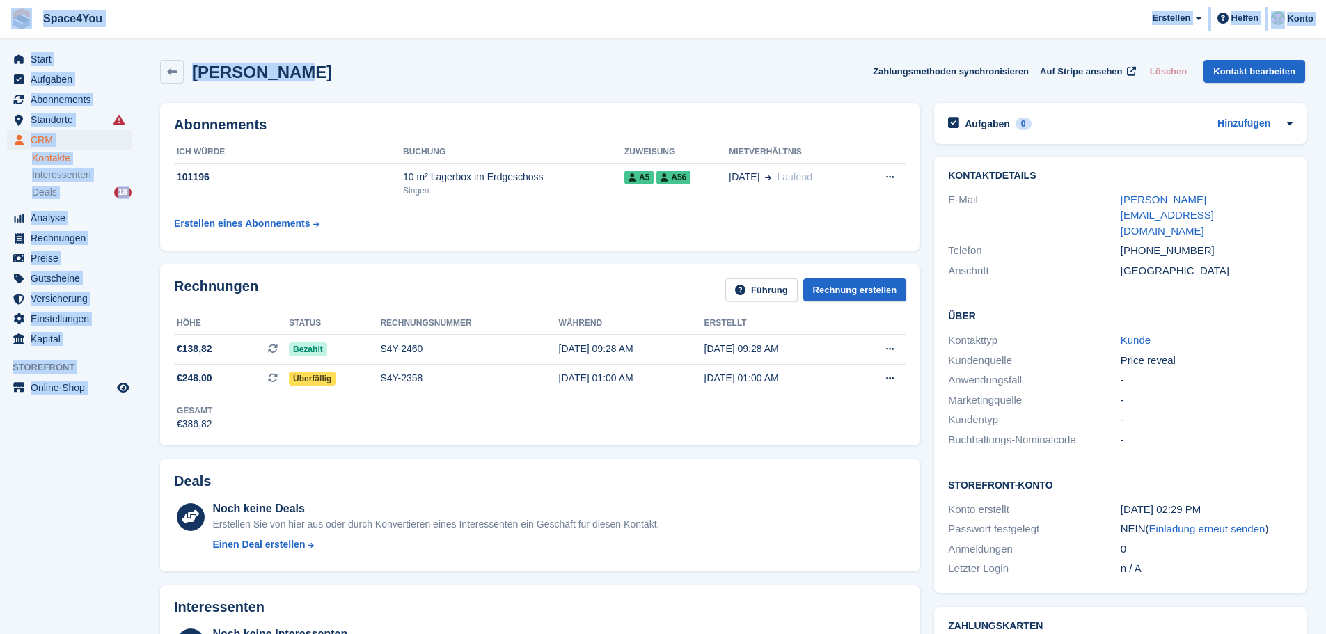
drag, startPoint x: 298, startPoint y: 79, endPoint x: 7, endPoint y: 6, distance: 300.0
click at [500, 86] on div "[PERSON_NAME] Zahlungsmethoden synchronisieren Auf Stripe ansehen Löschen Konta…" at bounding box center [732, 74] width 1159 height 43
drag, startPoint x: 353, startPoint y: 69, endPoint x: 8, endPoint y: 6, distance: 350.2
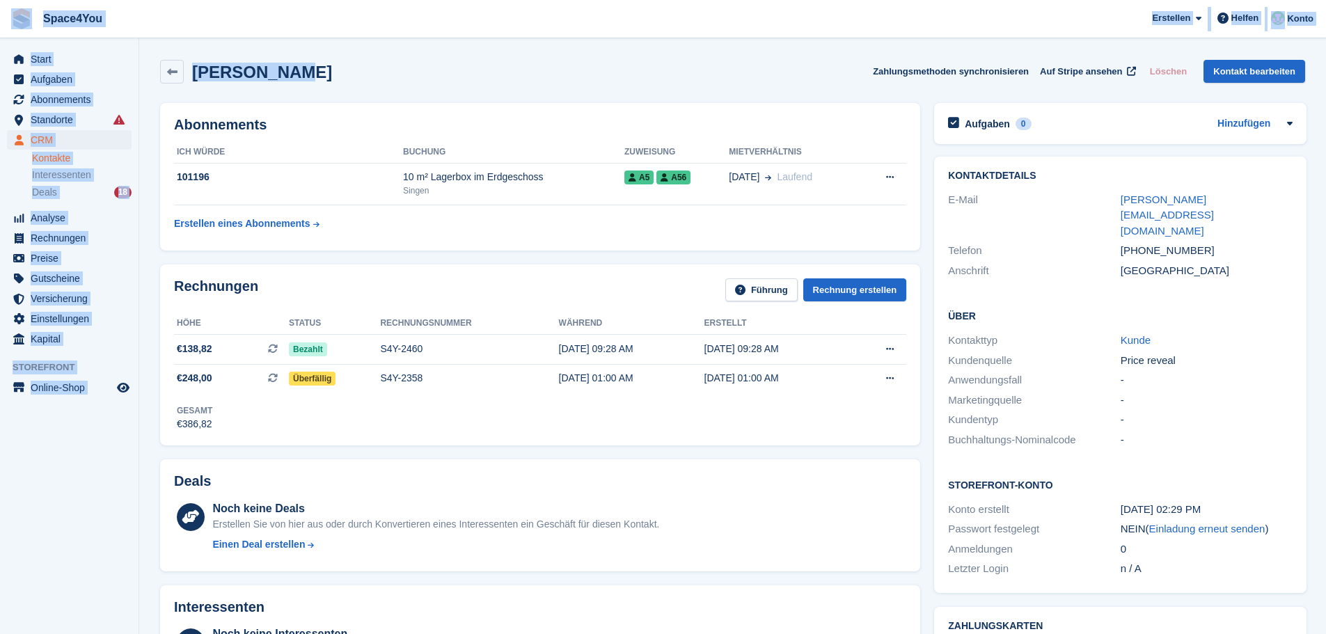
click at [574, 84] on div "Tobias Isak Zahlungsmethoden synchronisieren Auf Stripe ansehen Löschen Kontakt…" at bounding box center [732, 74] width 1159 height 43
drag, startPoint x: 318, startPoint y: 86, endPoint x: 24, endPoint y: 1, distance: 306.2
click at [370, 74] on div "Tobias Isak Zahlungsmethoden synchronisieren Auf Stripe ansehen Löschen Kontakt…" at bounding box center [732, 72] width 1145 height 24
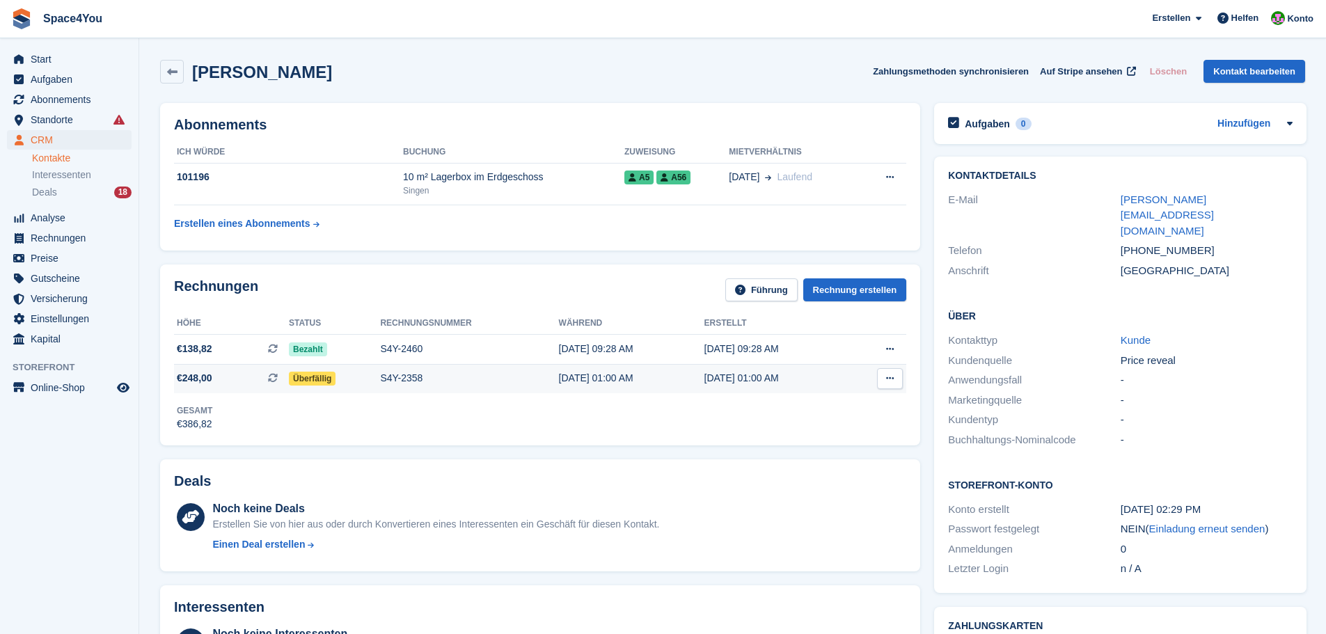
click at [366, 381] on div "Überfällig" at bounding box center [334, 378] width 91 height 15
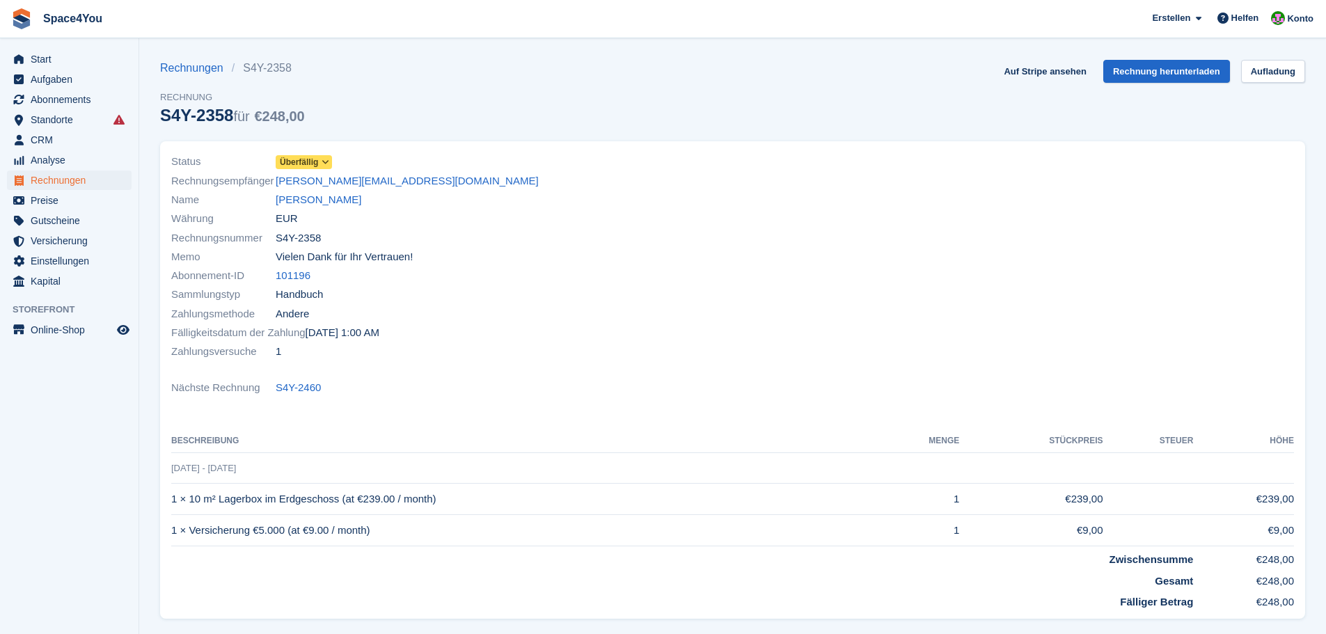
click at [315, 167] on span "Überfällig" at bounding box center [299, 162] width 38 height 13
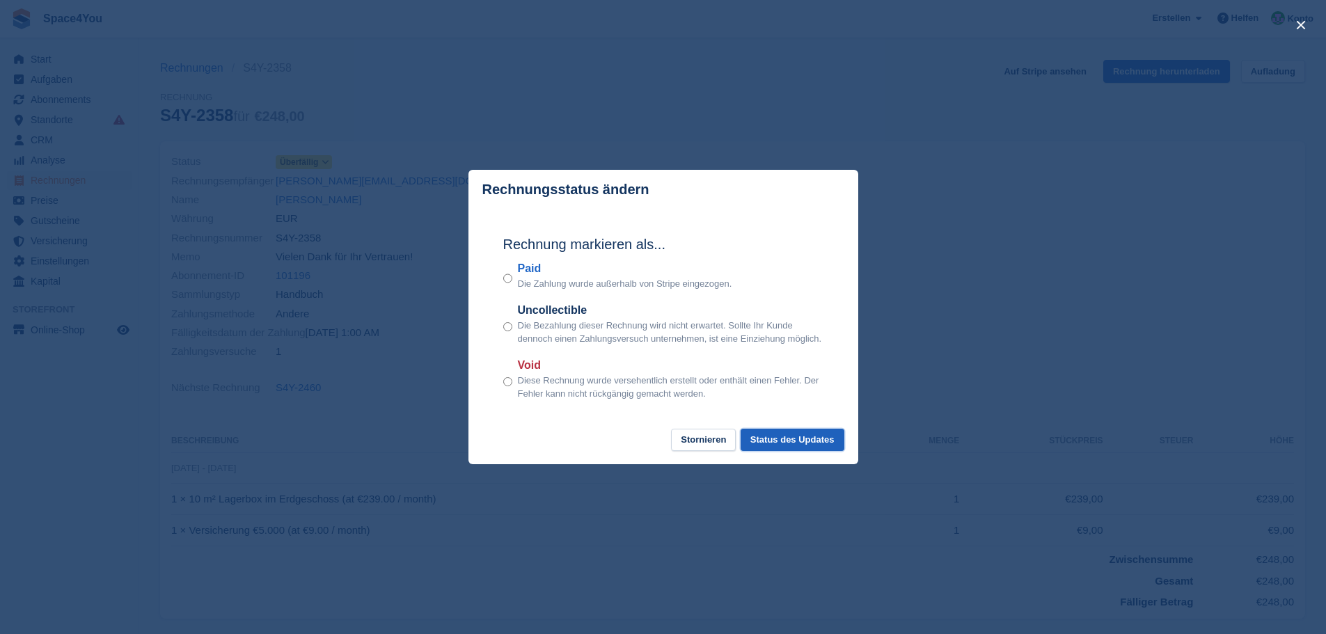
click at [789, 438] on button "Status des Updates" at bounding box center [793, 440] width 104 height 23
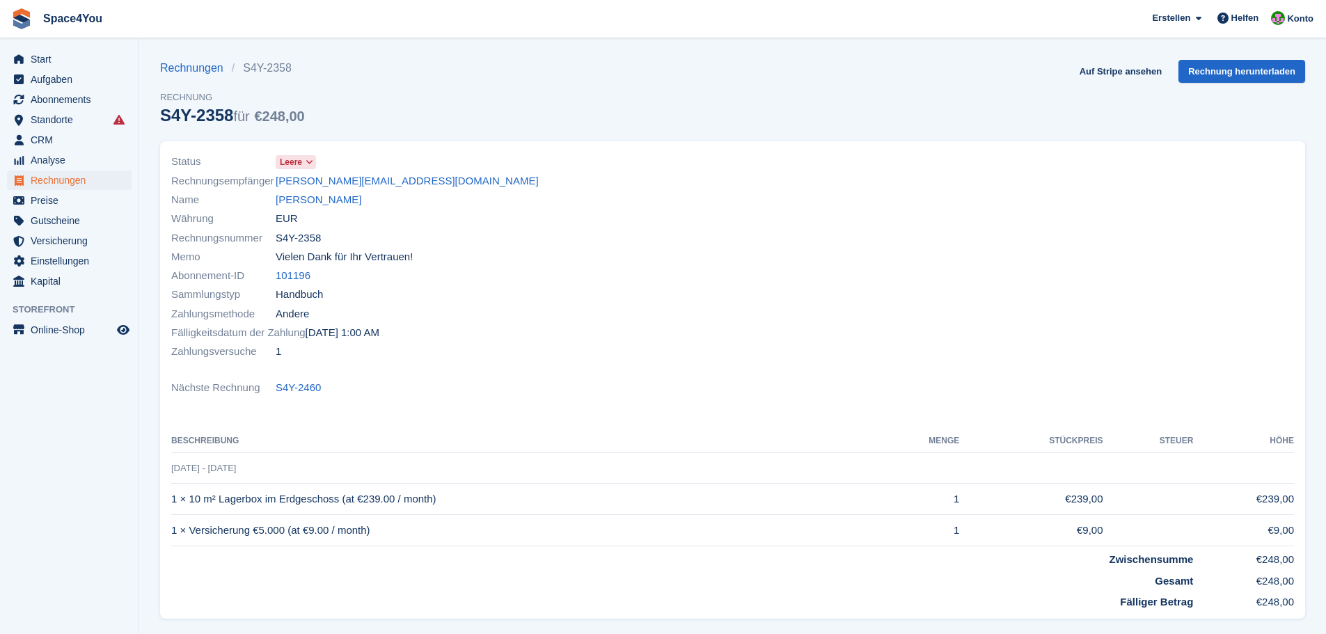
drag, startPoint x: 190, startPoint y: 498, endPoint x: 444, endPoint y: 506, distance: 254.2
click at [444, 506] on td "1 × 10 m² Lagerbox im Erdgeschoss (at €239.00 / month)" at bounding box center [524, 499] width 706 height 31
copy td "10 m² Lagerbox im Erdgeschoss (at €239.00 / month)"
drag, startPoint x: 191, startPoint y: 532, endPoint x: 377, endPoint y: 539, distance: 185.2
click at [377, 539] on td "1 × Versicherung €5.000 (at €9.00 / month)" at bounding box center [524, 530] width 706 height 31
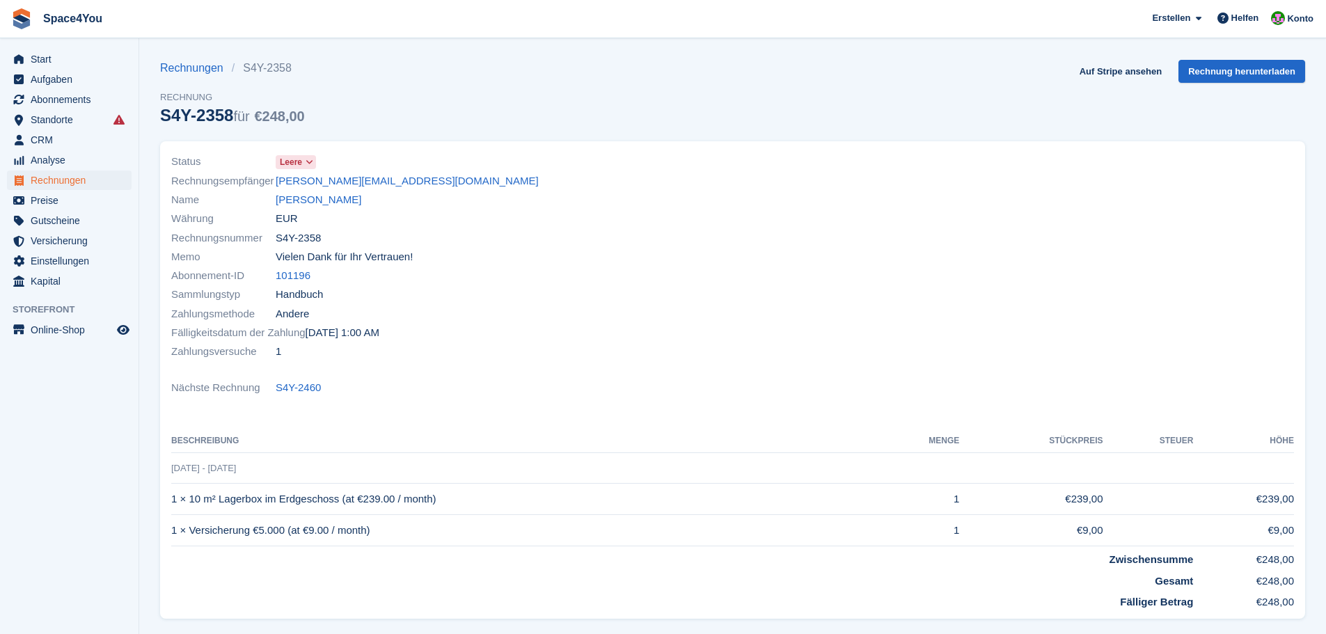
copy td "Versicherung €5.000 (at €9.00 / month)"
drag, startPoint x: 326, startPoint y: 239, endPoint x: 276, endPoint y: 240, distance: 50.8
click at [276, 240] on div "Rechnungsnummer S4Y-2358" at bounding box center [447, 237] width 553 height 19
copy span "S4Y-2358"
click at [514, 164] on div "Status [GEOGRAPHIC_DATA]" at bounding box center [447, 161] width 553 height 19
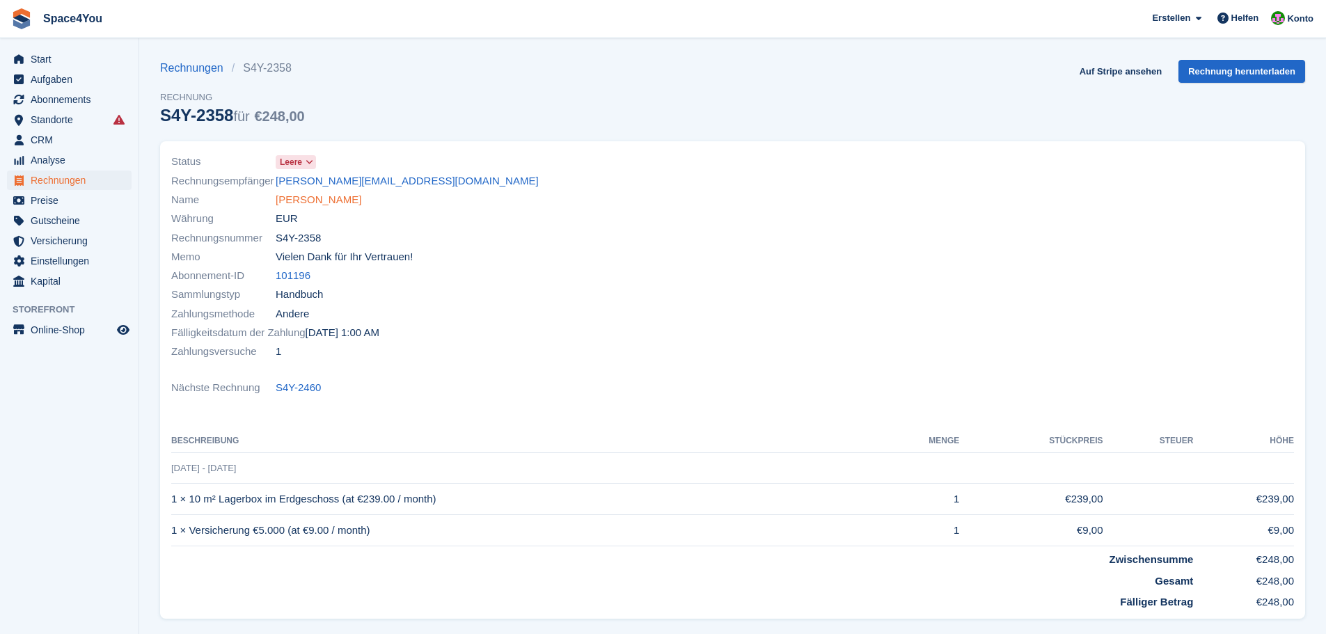
click at [307, 205] on link "[PERSON_NAME]" at bounding box center [319, 200] width 86 height 16
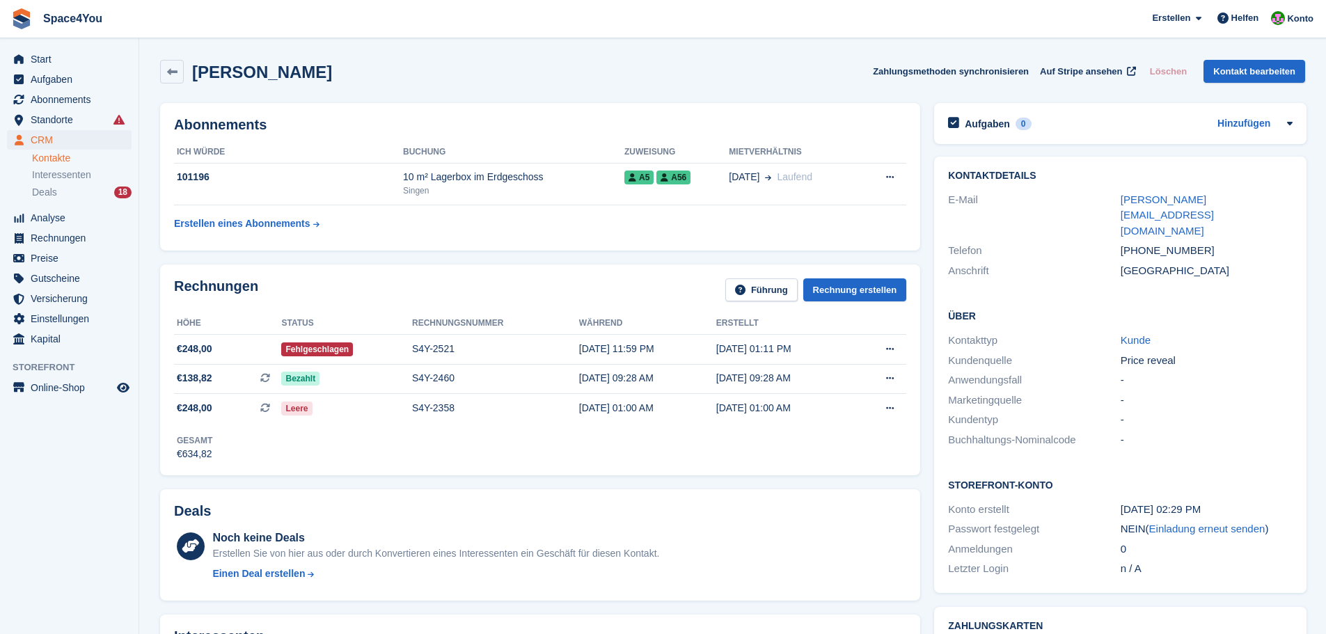
click at [276, 76] on div "[PERSON_NAME] Zahlungsmethoden synchronisieren Auf Stripe ansehen Löschen Konta…" at bounding box center [732, 72] width 1145 height 24
click at [365, 78] on div "[PERSON_NAME] Zahlungsmethoden synchronisieren Auf Stripe ansehen Löschen Konta…" at bounding box center [732, 72] width 1145 height 24
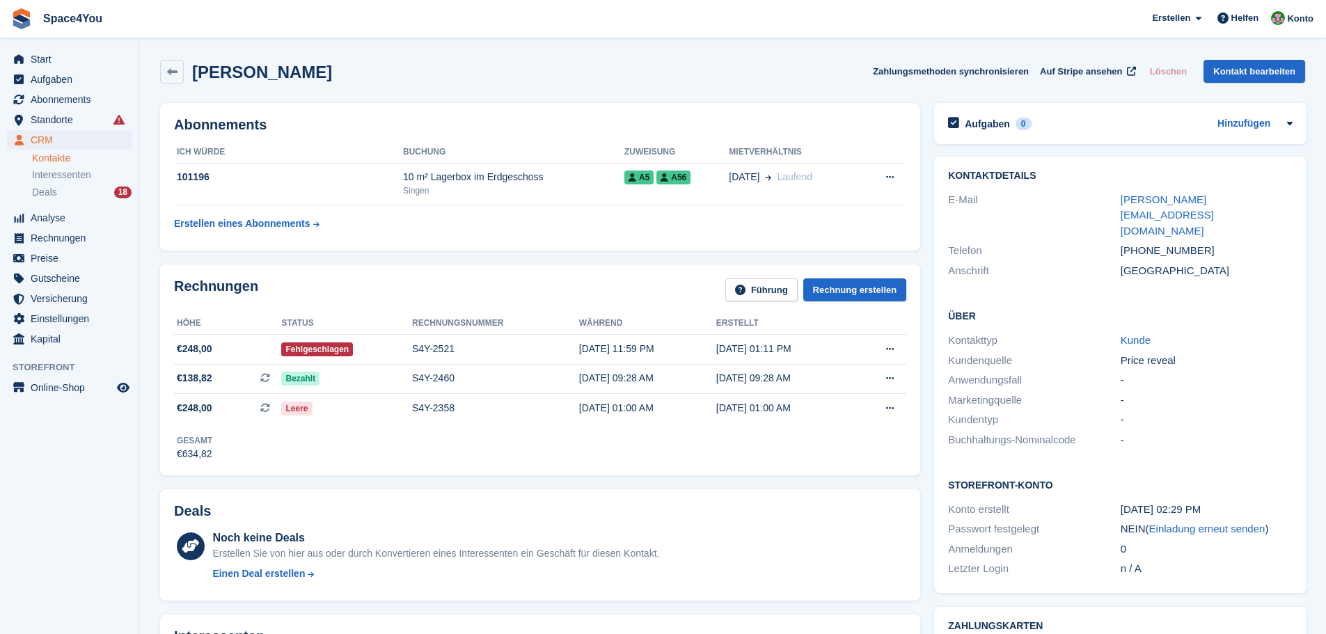
click at [814, 80] on div "[PERSON_NAME] Zahlungsmethoden synchronisieren Auf Stripe ansehen Löschen Konta…" at bounding box center [732, 72] width 1145 height 24
click at [226, 60] on div "[PERSON_NAME]" at bounding box center [246, 72] width 172 height 24
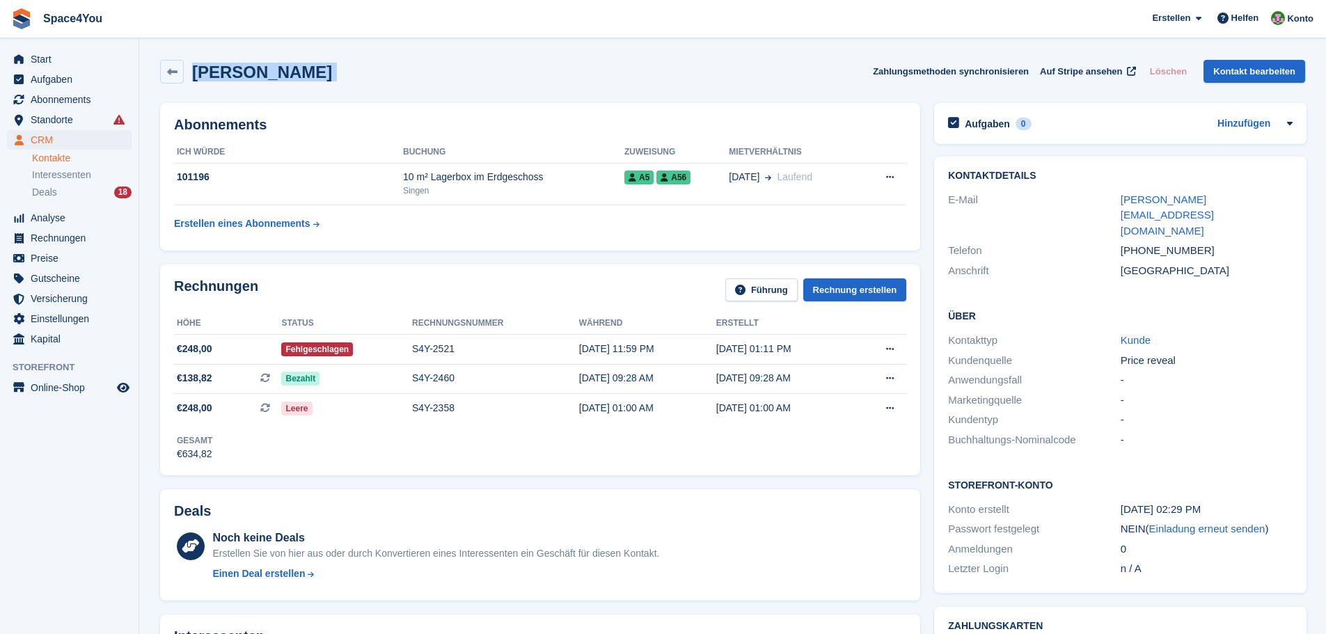
click at [226, 60] on div "[PERSON_NAME]" at bounding box center [246, 72] width 172 height 24
click at [341, 61] on div "[PERSON_NAME] Zahlungsmethoden synchronisieren Auf Stripe ansehen Löschen Konta…" at bounding box center [732, 72] width 1145 height 24
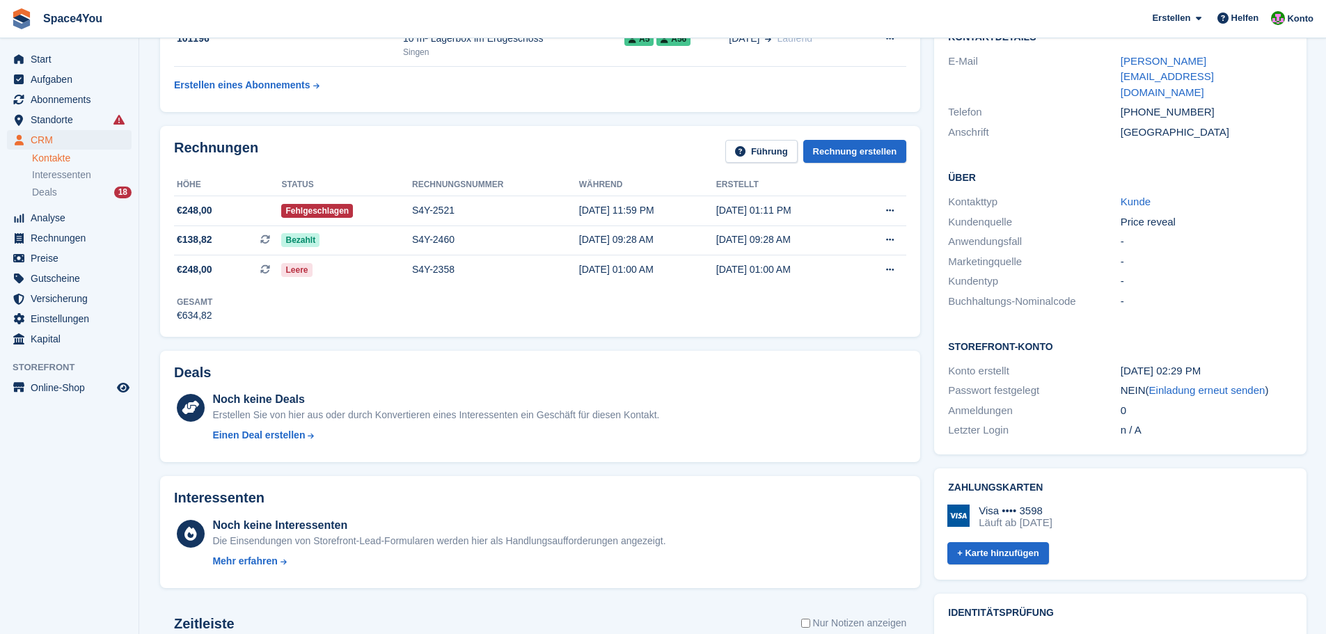
scroll to position [139, 0]
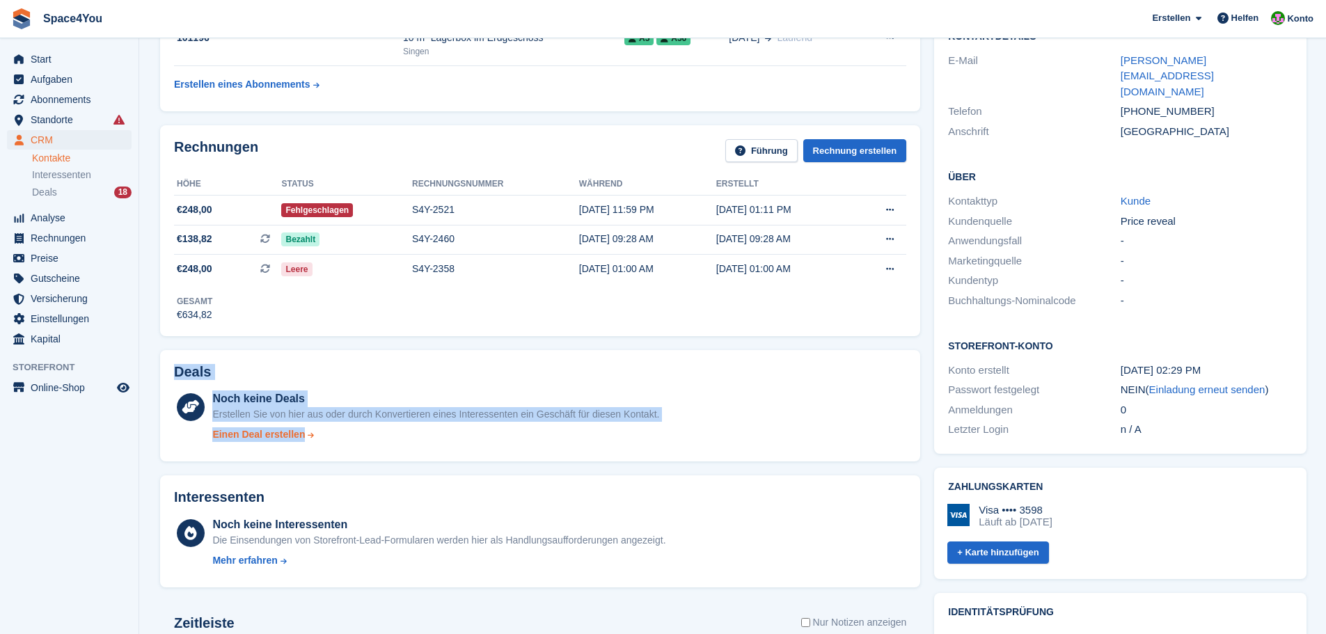
drag, startPoint x: 164, startPoint y: 356, endPoint x: 384, endPoint y: 440, distance: 235.2
click at [384, 440] on div "Deals Noch keine Deals Erstellen Sie von hier aus oder durch Konvertieren eines…" at bounding box center [540, 406] width 760 height 112
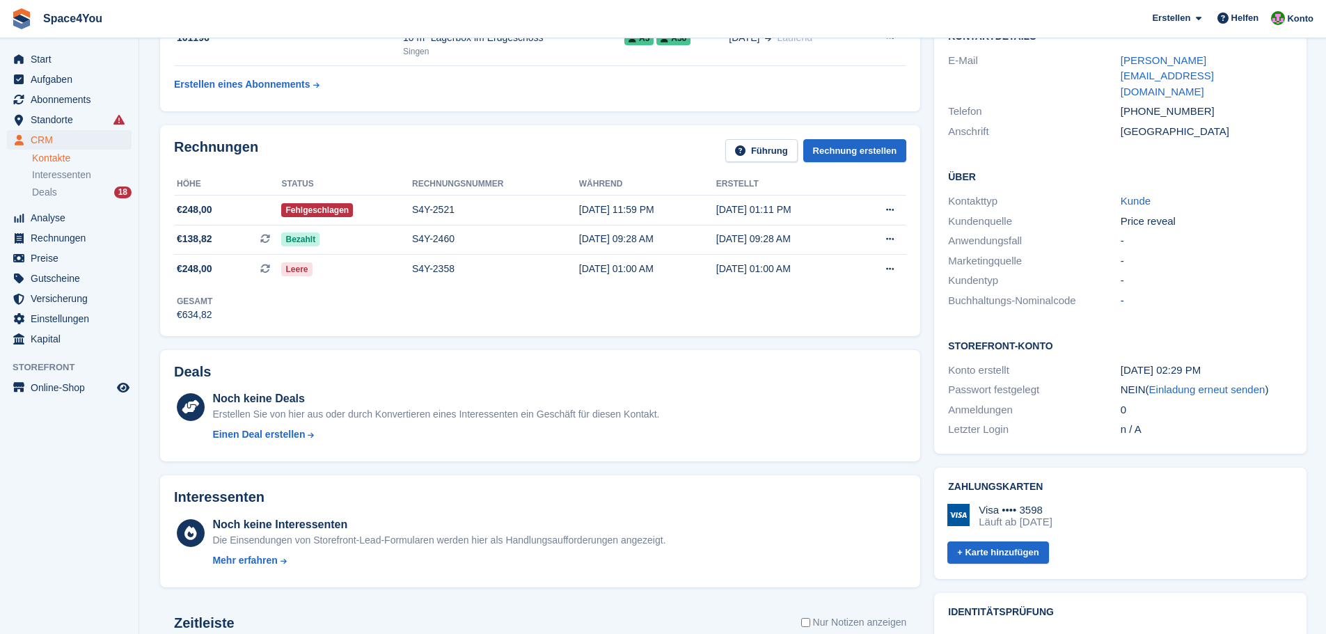
click at [111, 459] on aside "Start Aufgaben Abonnements Abonnements Abonnements Preiserhöhungen NEU Preiserh…" at bounding box center [69, 320] width 138 height 564
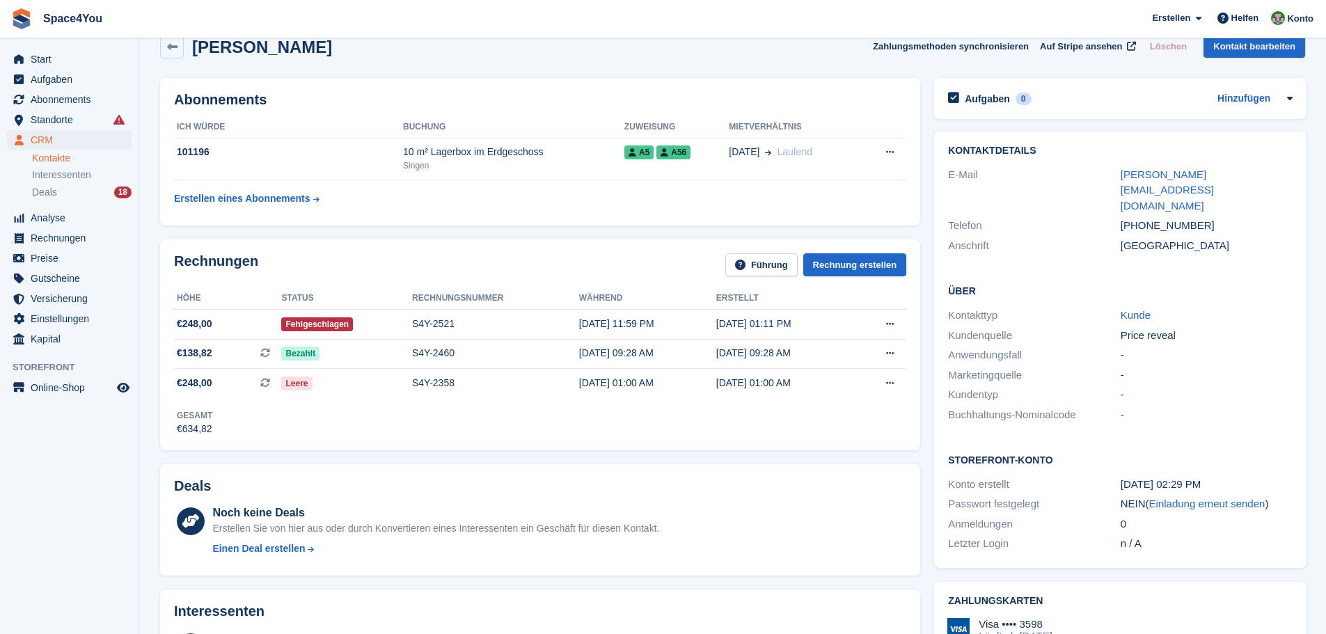
scroll to position [0, 0]
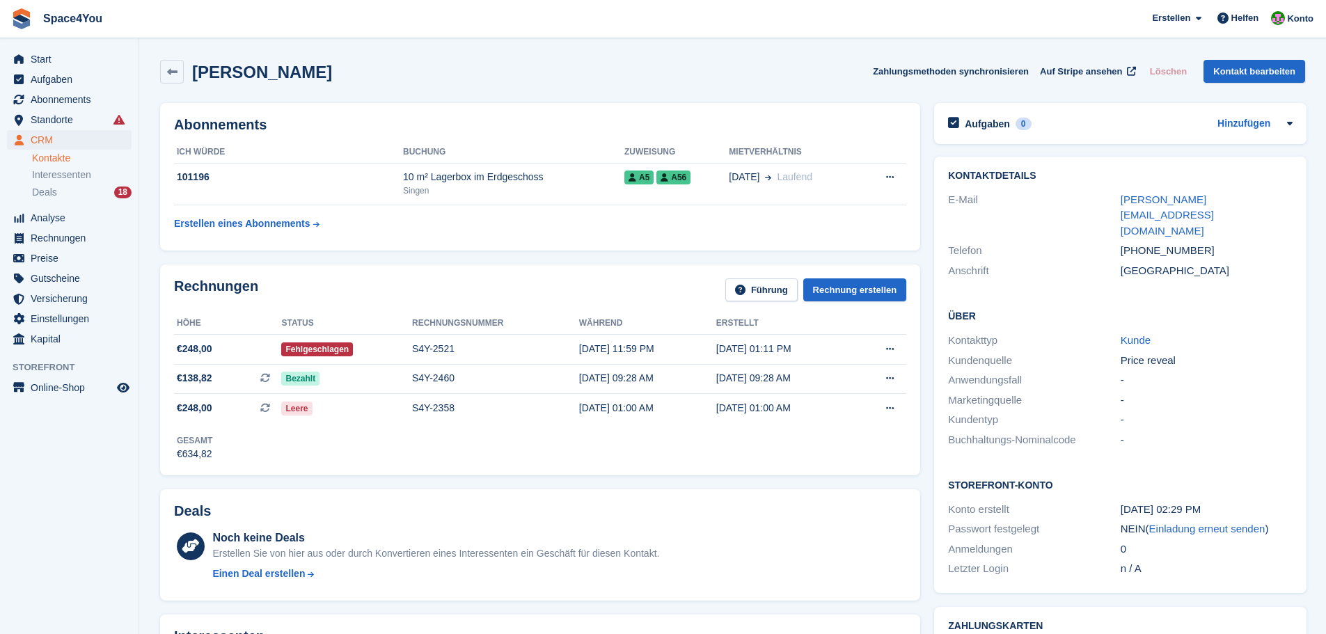
click at [90, 63] on span "Start" at bounding box center [73, 58] width 84 height 19
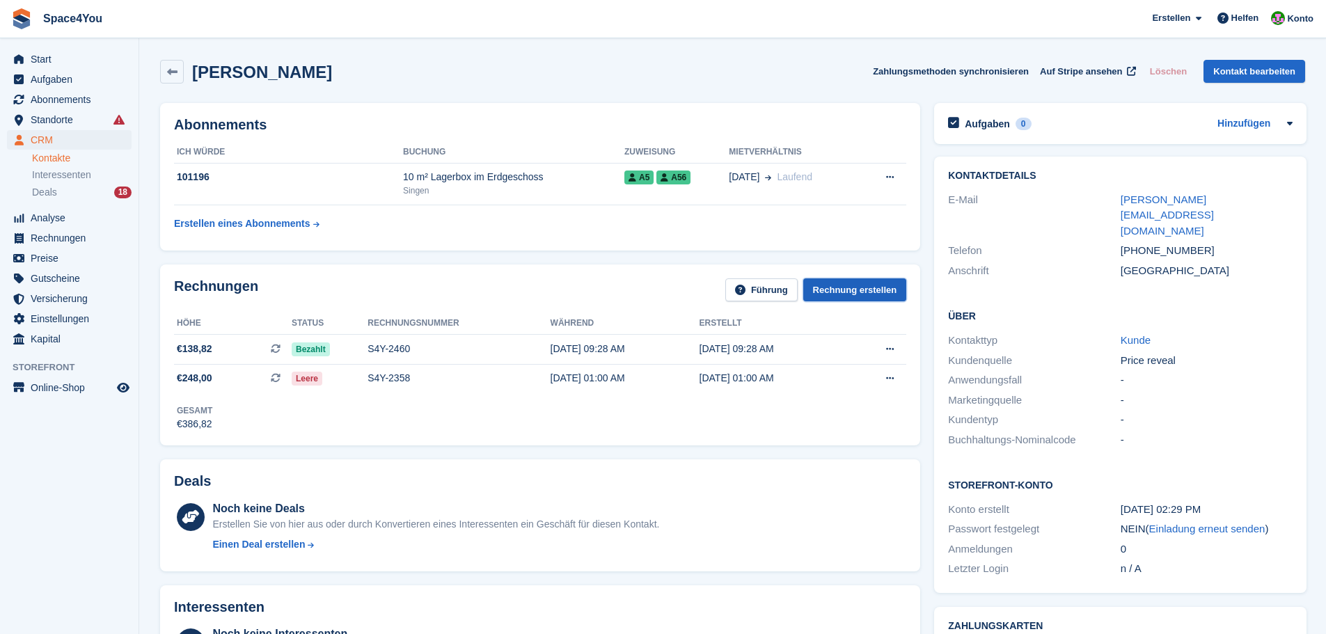
click at [869, 287] on link "Rechnung erstellen" at bounding box center [855, 289] width 104 height 23
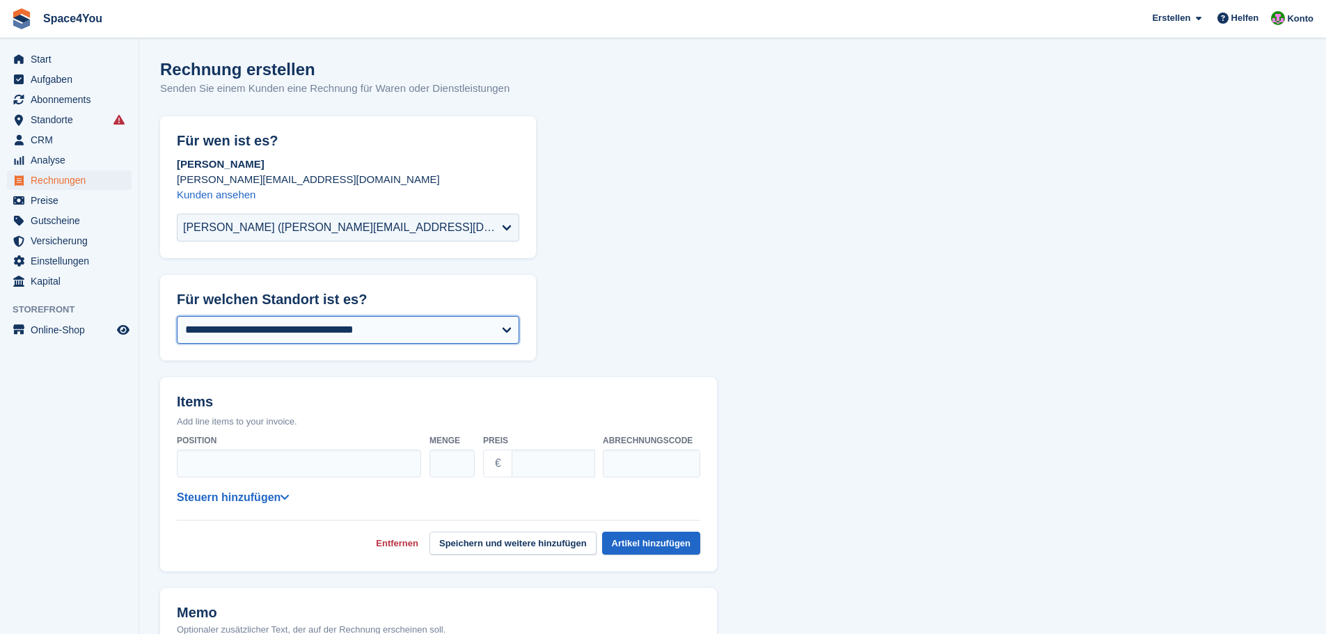
click at [466, 327] on select "**********" at bounding box center [348, 330] width 342 height 28
select select "***"
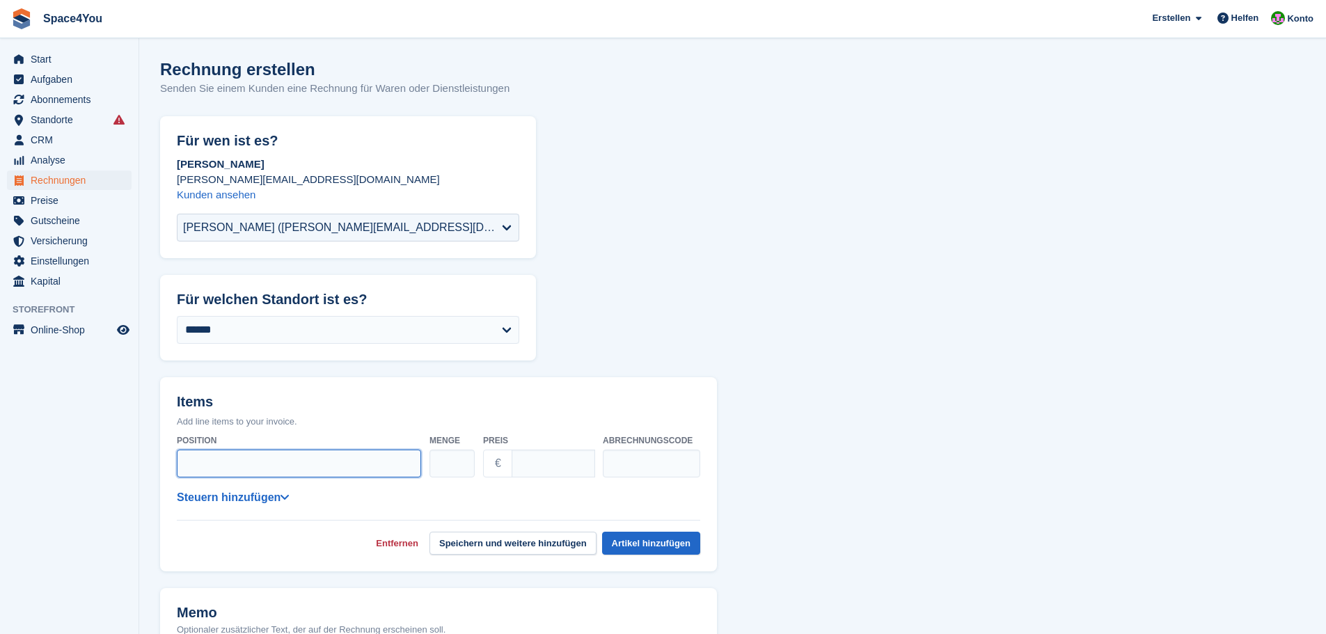
click at [269, 464] on input "Position" at bounding box center [299, 464] width 244 height 28
paste input "**********"
type input "**********"
click at [564, 464] on input "Preis" at bounding box center [554, 464] width 84 height 28
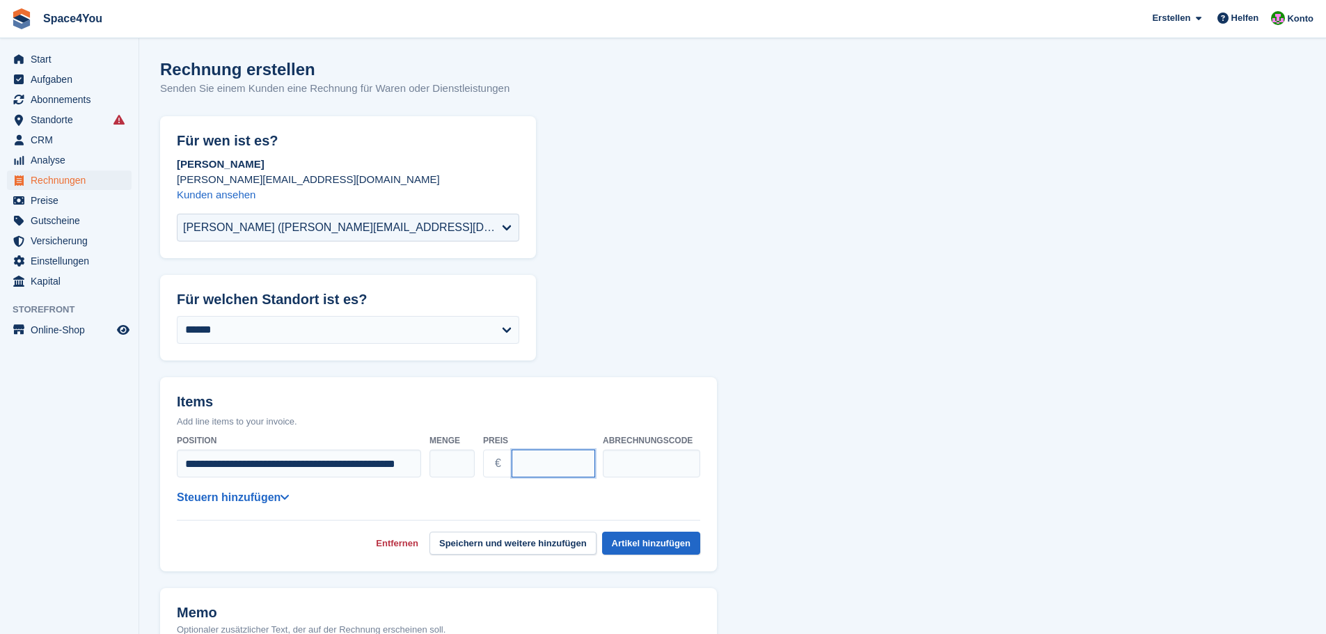
scroll to position [0, 0]
type input "***"
click at [891, 454] on form "**********" at bounding box center [732, 589] width 1145 height 946
click at [539, 544] on button "Speichern und weitere hinzufügen" at bounding box center [512, 543] width 167 height 23
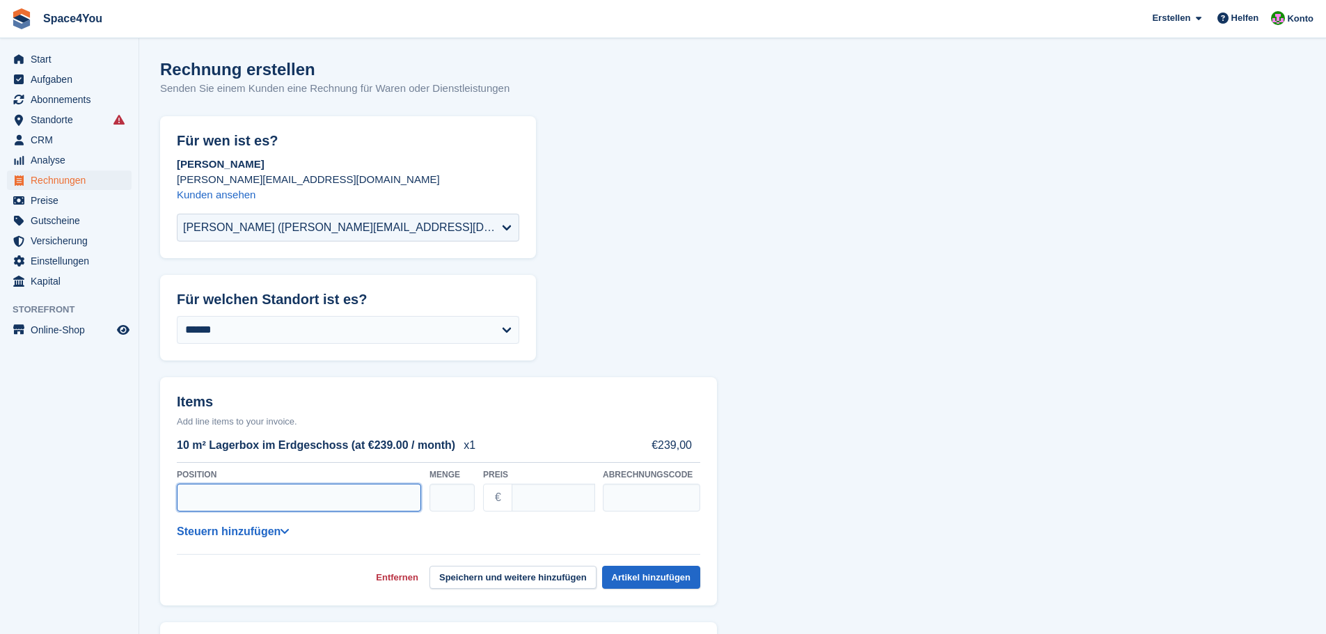
paste input "**********"
type input "**********"
click at [559, 501] on input "Preis" at bounding box center [554, 498] width 84 height 28
type input "*"
click at [1028, 528] on form "**********" at bounding box center [732, 606] width 1145 height 980
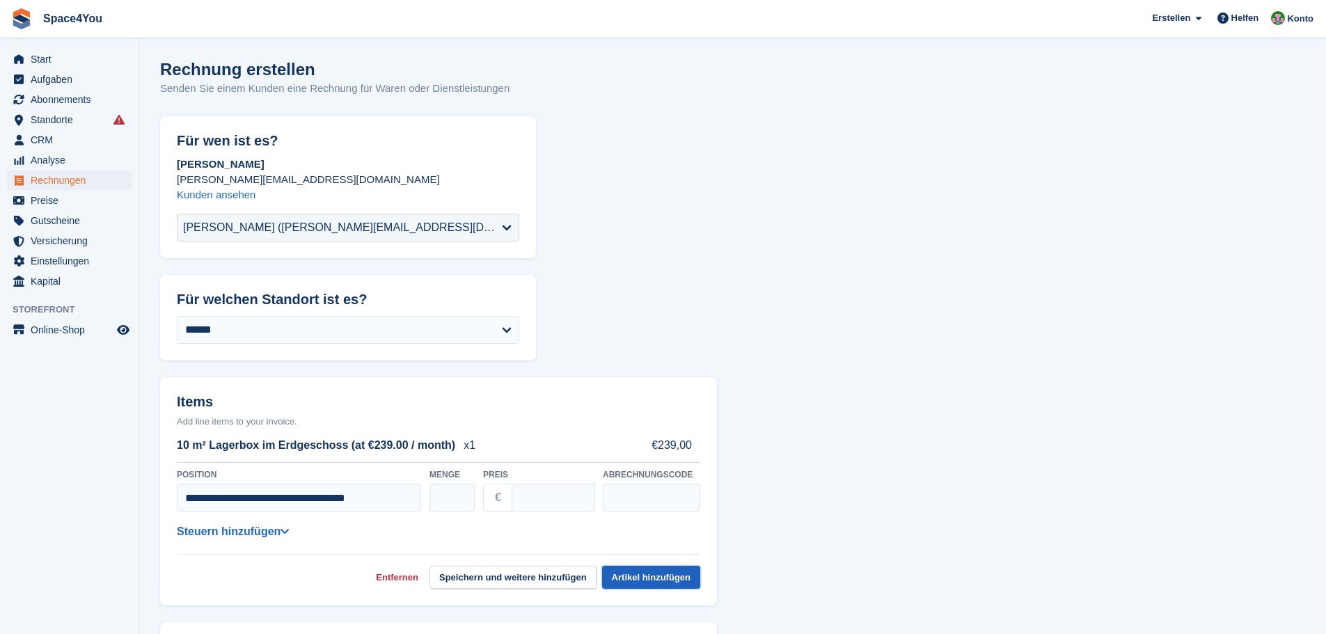
click at [651, 583] on button "Artikel hinzufügen" at bounding box center [651, 577] width 98 height 23
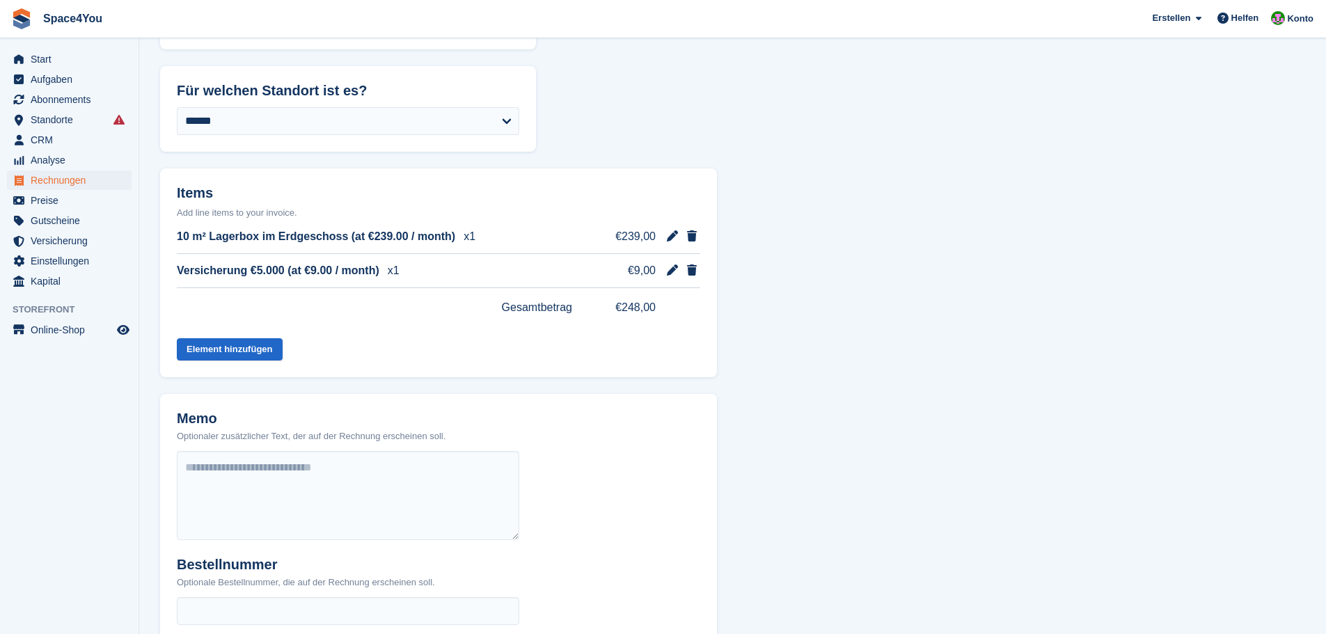
scroll to position [278, 0]
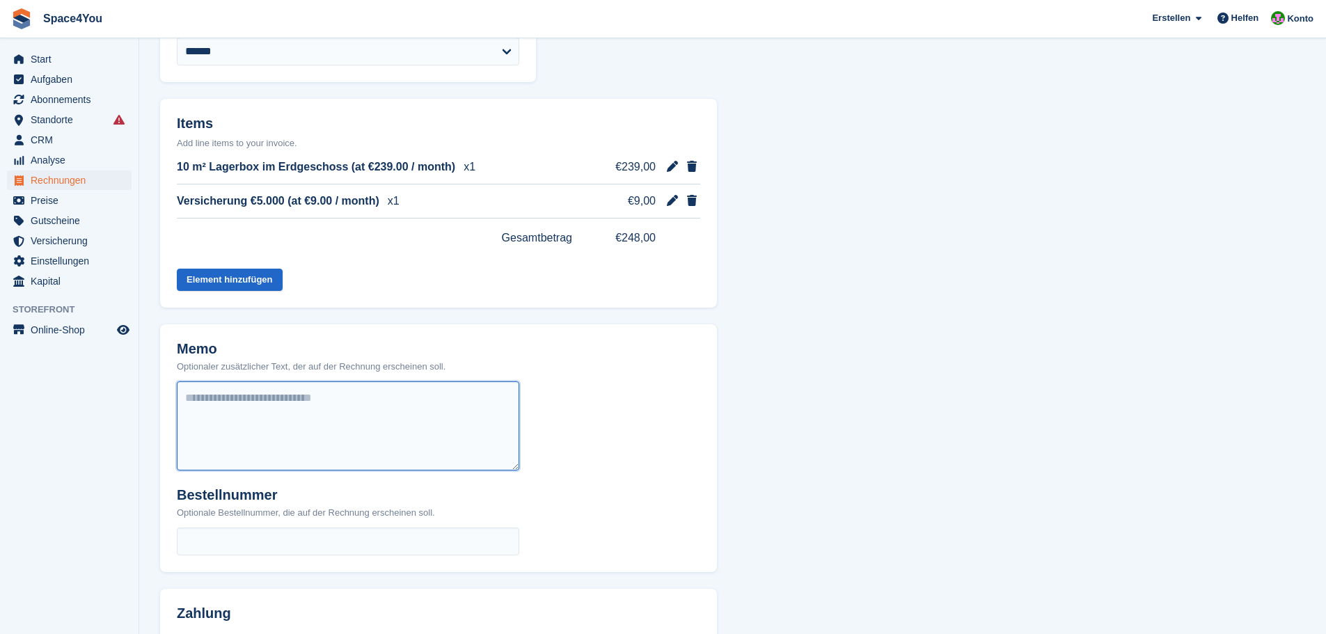
click at [371, 420] on textarea at bounding box center [348, 425] width 342 height 89
paste textarea "*********"
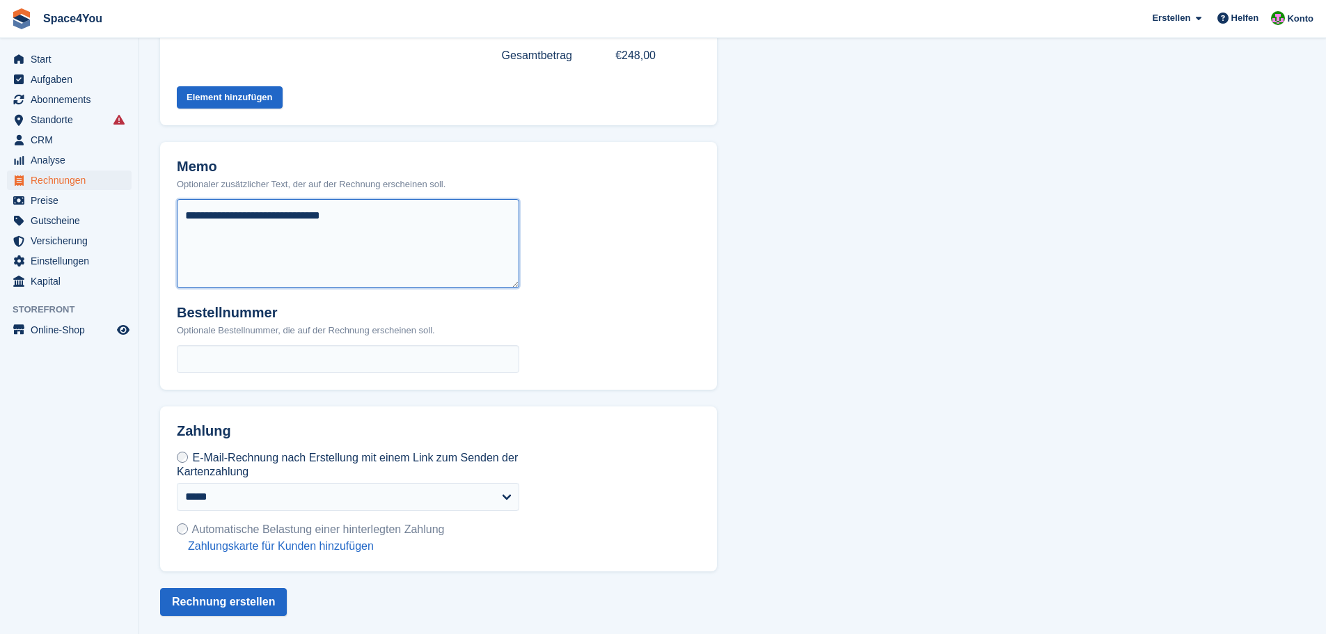
scroll to position [462, 0]
type textarea "**********"
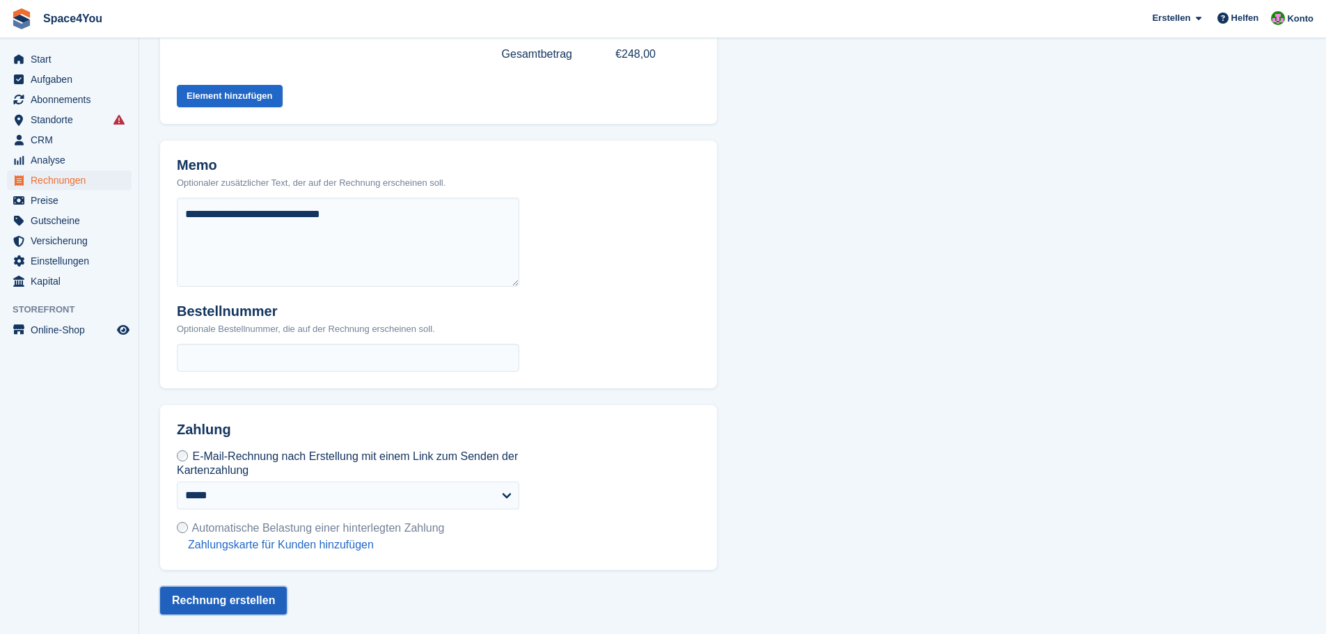
click at [233, 605] on button "Rechnung erstellen" at bounding box center [223, 601] width 127 height 28
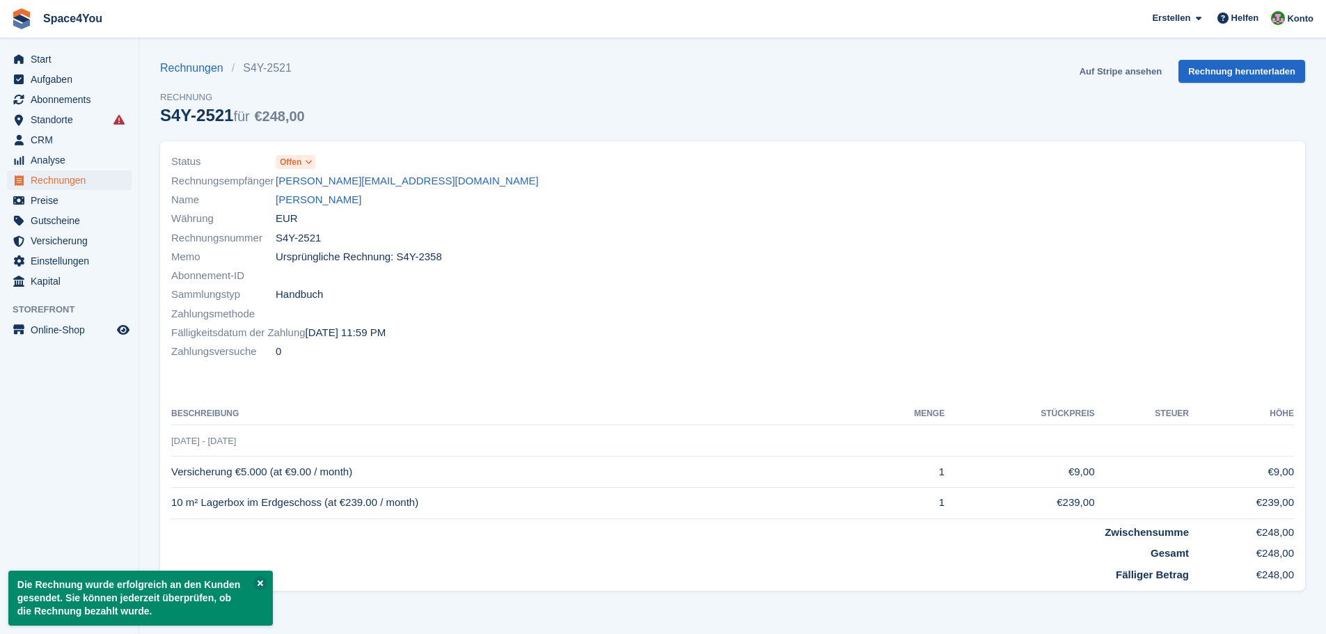
click at [1121, 68] on link "Auf Stripe ansehen" at bounding box center [1120, 71] width 93 height 23
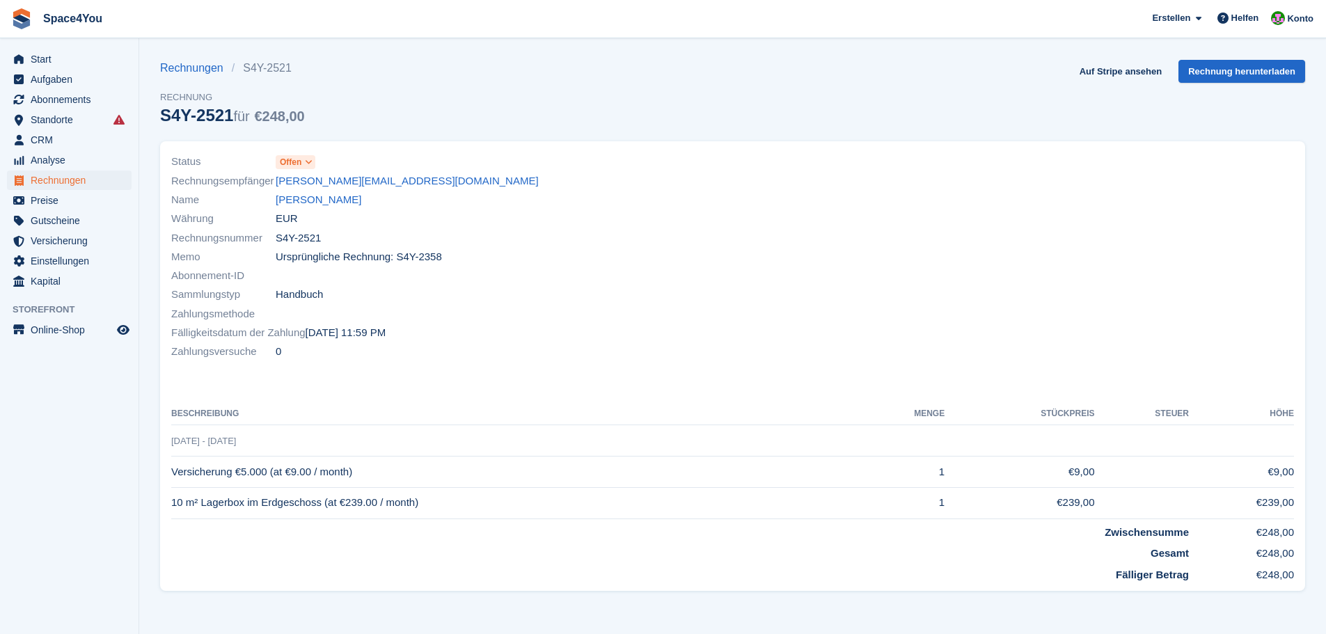
drag, startPoint x: 404, startPoint y: 180, endPoint x: 271, endPoint y: 180, distance: 132.9
click at [271, 180] on div "Rechnungsempfänger [PERSON_NAME][EMAIL_ADDRESS][DOMAIN_NAME]" at bounding box center [447, 180] width 553 height 19
copy div "Rechnungsempfänger [PERSON_NAME][EMAIL_ADDRESS][DOMAIN_NAME]"
click at [565, 173] on div "Rechnungsempfänger [PERSON_NAME][EMAIL_ADDRESS][DOMAIN_NAME]" at bounding box center [447, 180] width 553 height 19
click at [312, 196] on link "[PERSON_NAME]" at bounding box center [319, 200] width 86 height 16
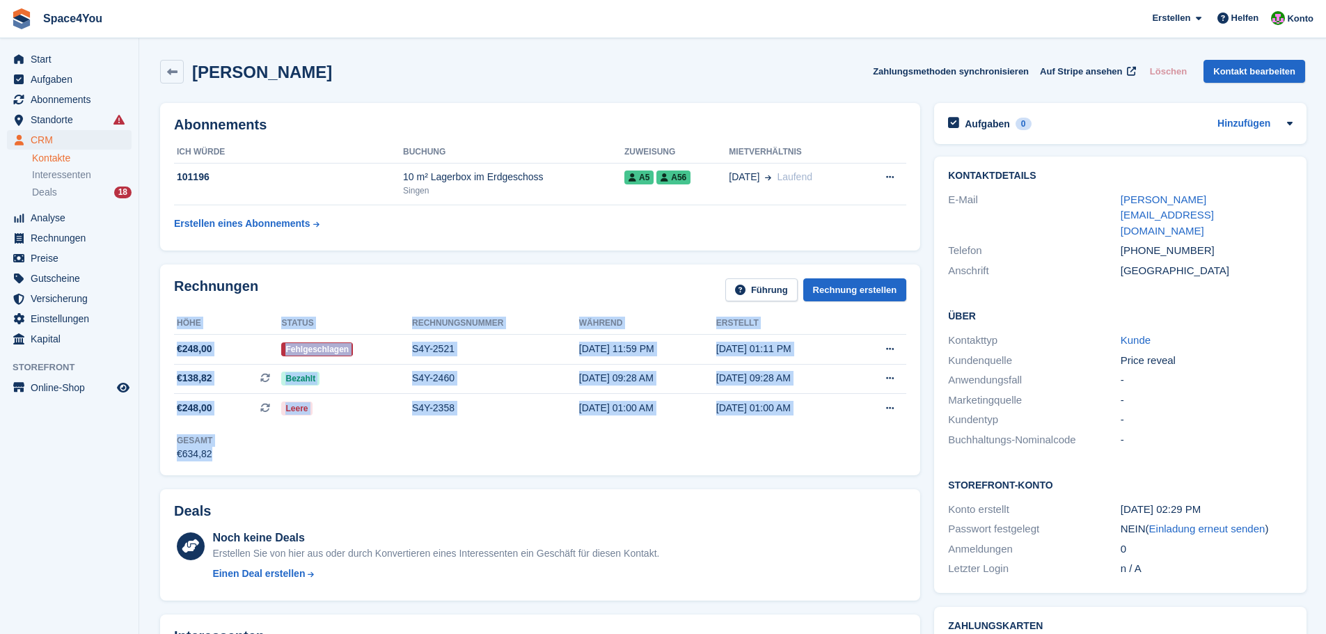
drag, startPoint x: 230, startPoint y: 460, endPoint x: 172, endPoint y: 419, distance: 71.4
click at [172, 419] on div "Rechnungen Führung Rechnung erstellen Höhe Status Rechnungsnummer Während Erste…" at bounding box center [540, 369] width 760 height 210
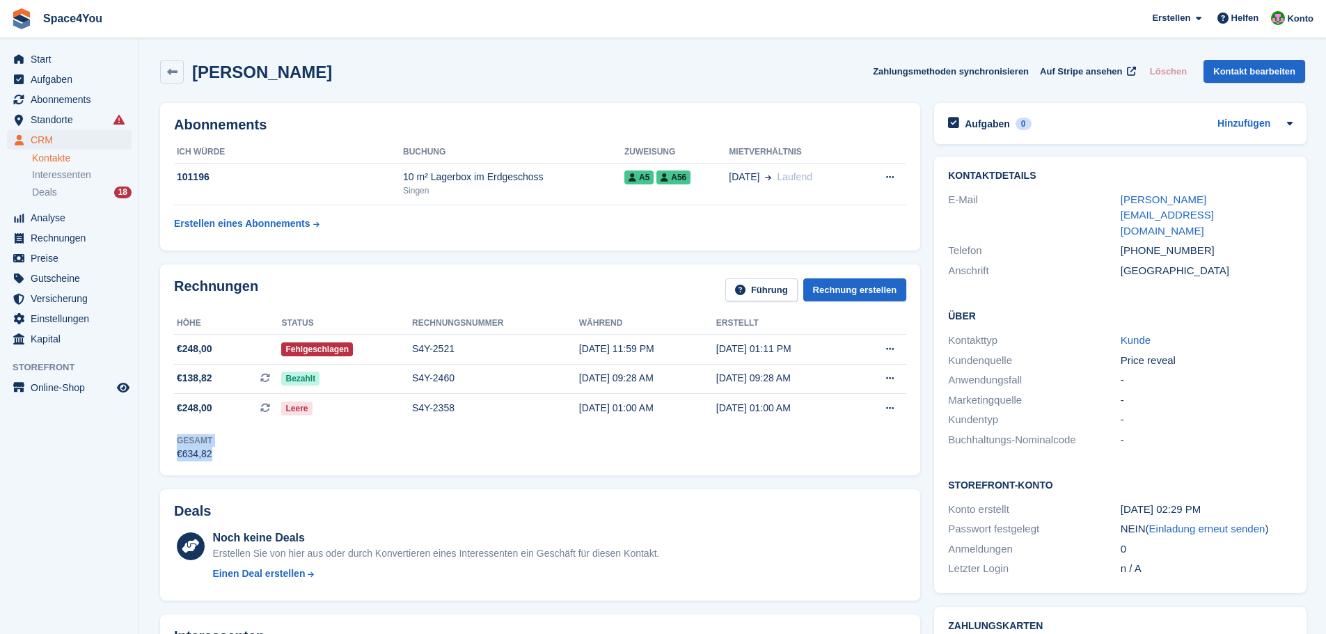
drag, startPoint x: 258, startPoint y: 454, endPoint x: 170, endPoint y: 432, distance: 91.2
click at [170, 432] on div "Rechnungen Führung Rechnung erstellen Höhe Status Rechnungsnummer Während Erste…" at bounding box center [540, 369] width 760 height 210
click at [262, 455] on div "Gesamt €634,82" at bounding box center [540, 442] width 732 height 38
click at [214, 459] on div "Gesamt €634,82" at bounding box center [540, 442] width 732 height 38
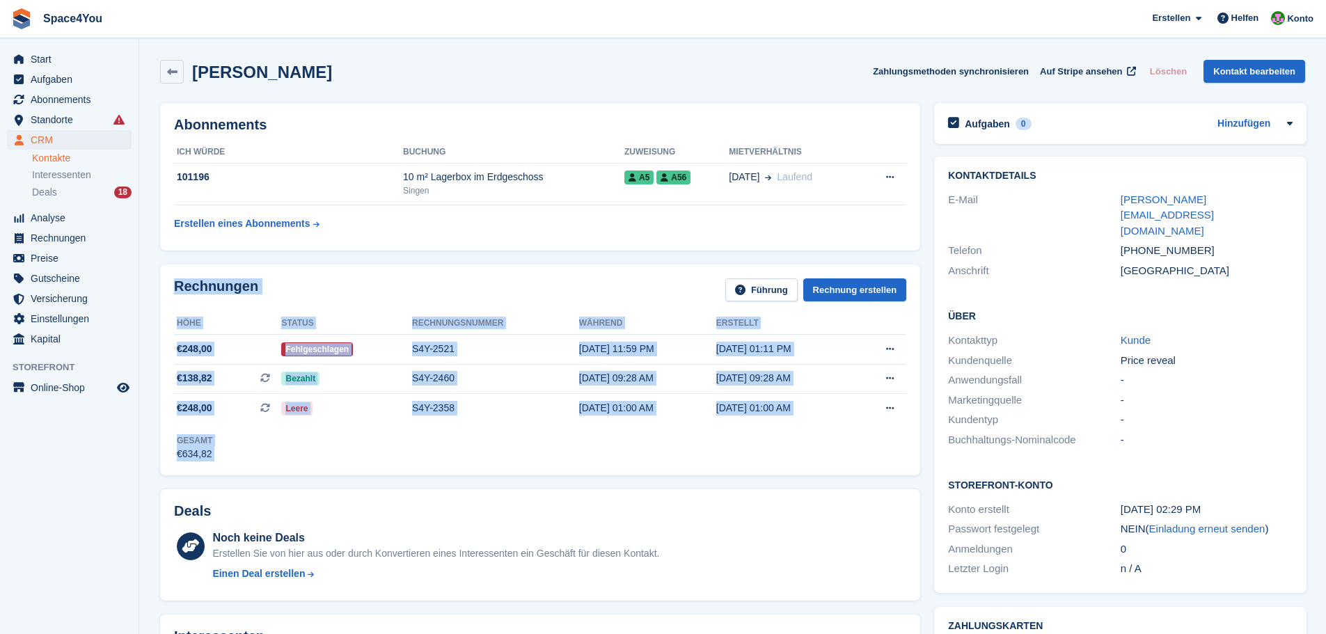
drag, startPoint x: 214, startPoint y: 459, endPoint x: 160, endPoint y: 286, distance: 180.7
click at [160, 286] on div "Rechnungen Führung Rechnung erstellen Höhe Status Rechnungsnummer Während Erste…" at bounding box center [540, 369] width 760 height 210
drag, startPoint x: 164, startPoint y: 289, endPoint x: 280, endPoint y: 452, distance: 200.6
click at [280, 452] on div "Rechnungen Führung Rechnung erstellen Höhe Status Rechnungsnummer Während Erste…" at bounding box center [540, 369] width 760 height 210
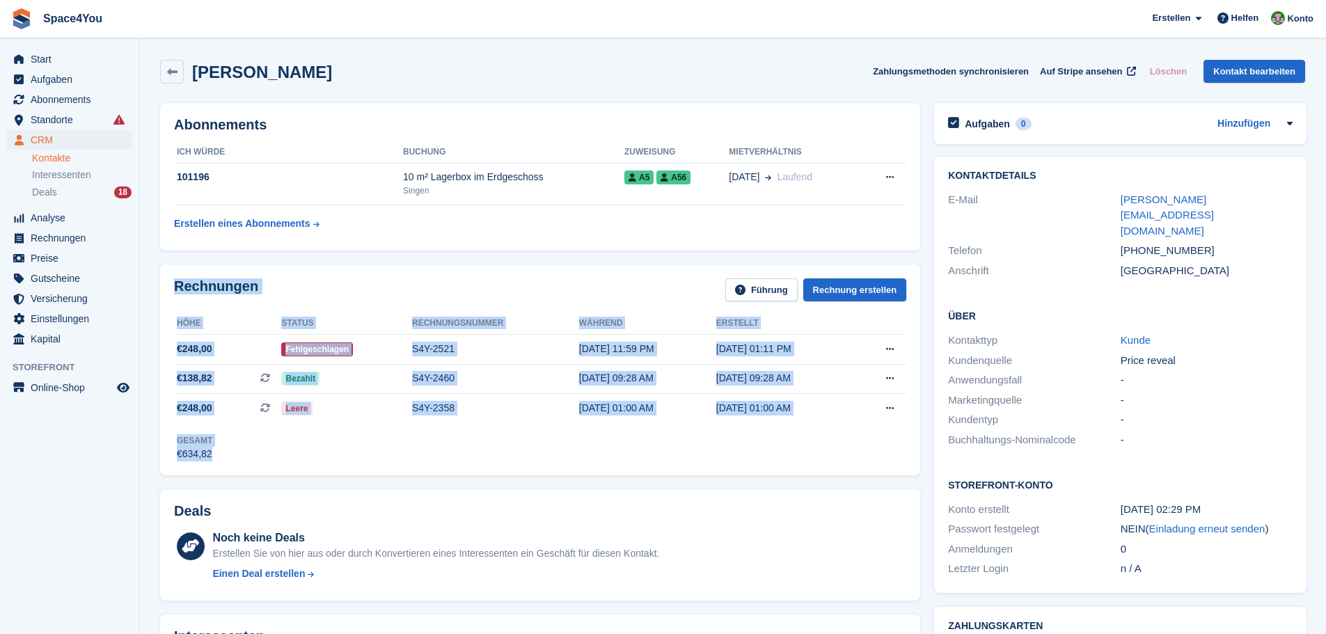
click at [280, 452] on div "Gesamt €634,82" at bounding box center [540, 442] width 732 height 38
drag, startPoint x: 280, startPoint y: 452, endPoint x: 166, endPoint y: 285, distance: 201.9
click at [166, 285] on div "Rechnungen Führung Rechnung erstellen Höhe Status Rechnungsnummer Während Erste…" at bounding box center [540, 369] width 760 height 210
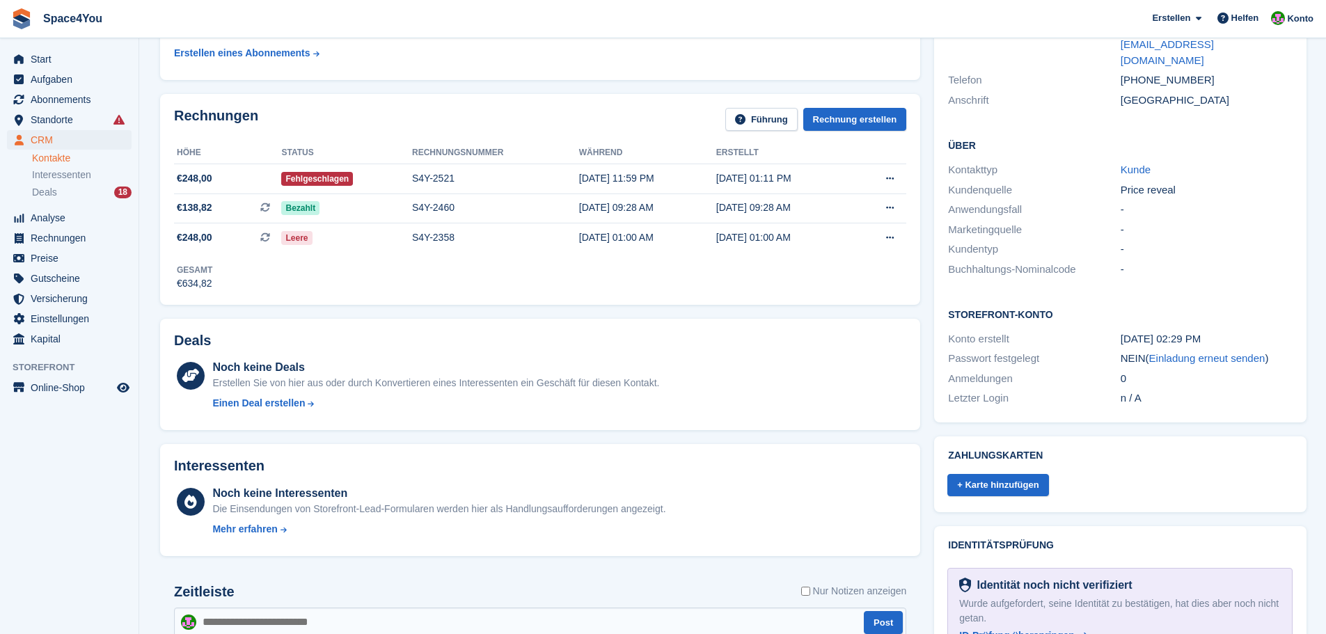
scroll to position [139, 0]
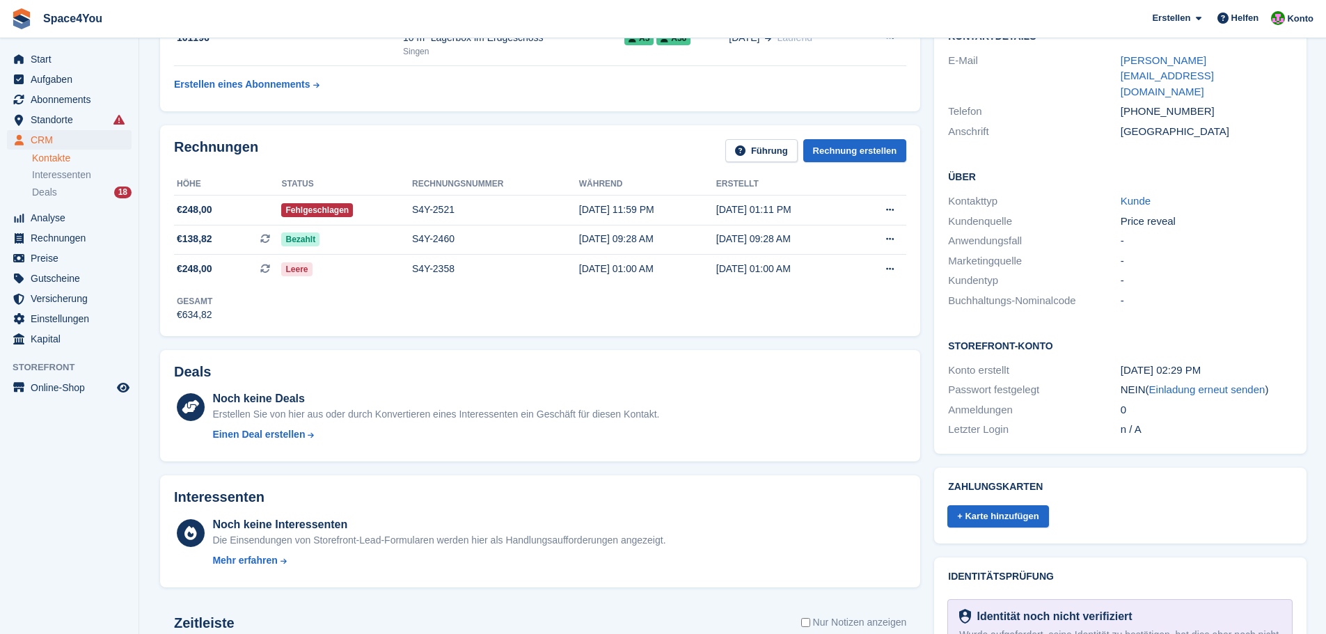
click at [1046, 504] on div "+ Karte hinzufügen" at bounding box center [1119, 517] width 345 height 26
click at [1016, 505] on link "+ Karte hinzufügen" at bounding box center [997, 516] width 101 height 23
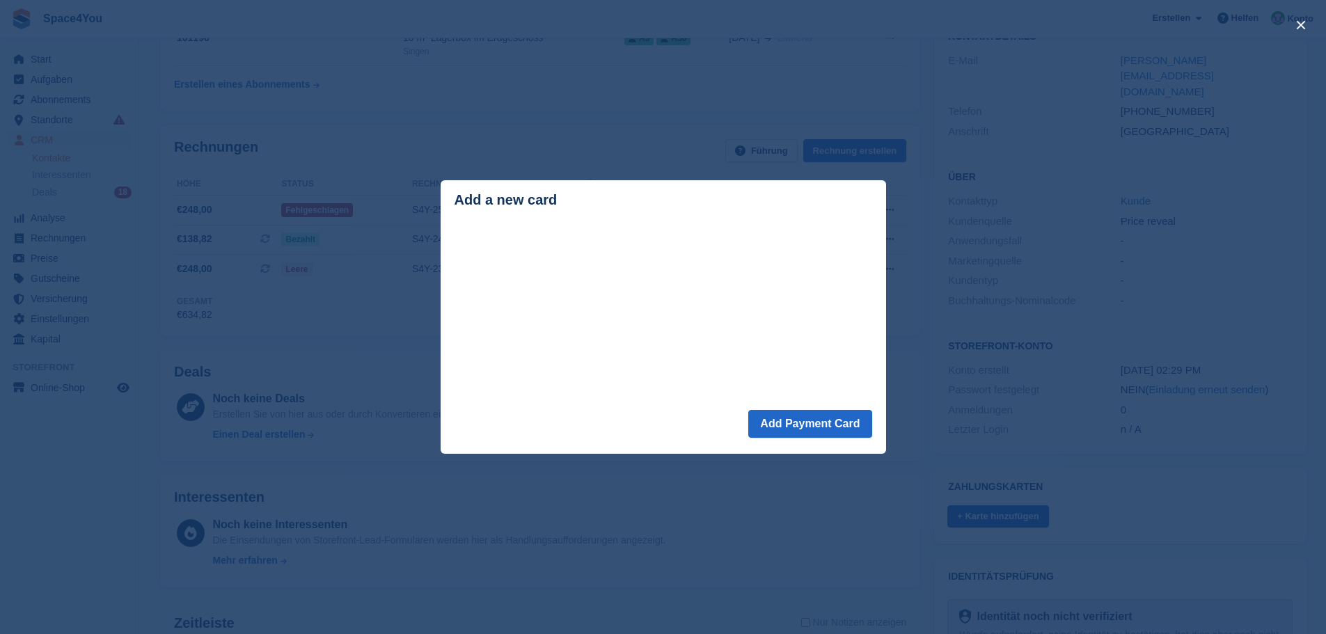
click at [725, 564] on div "close" at bounding box center [663, 317] width 1326 height 634
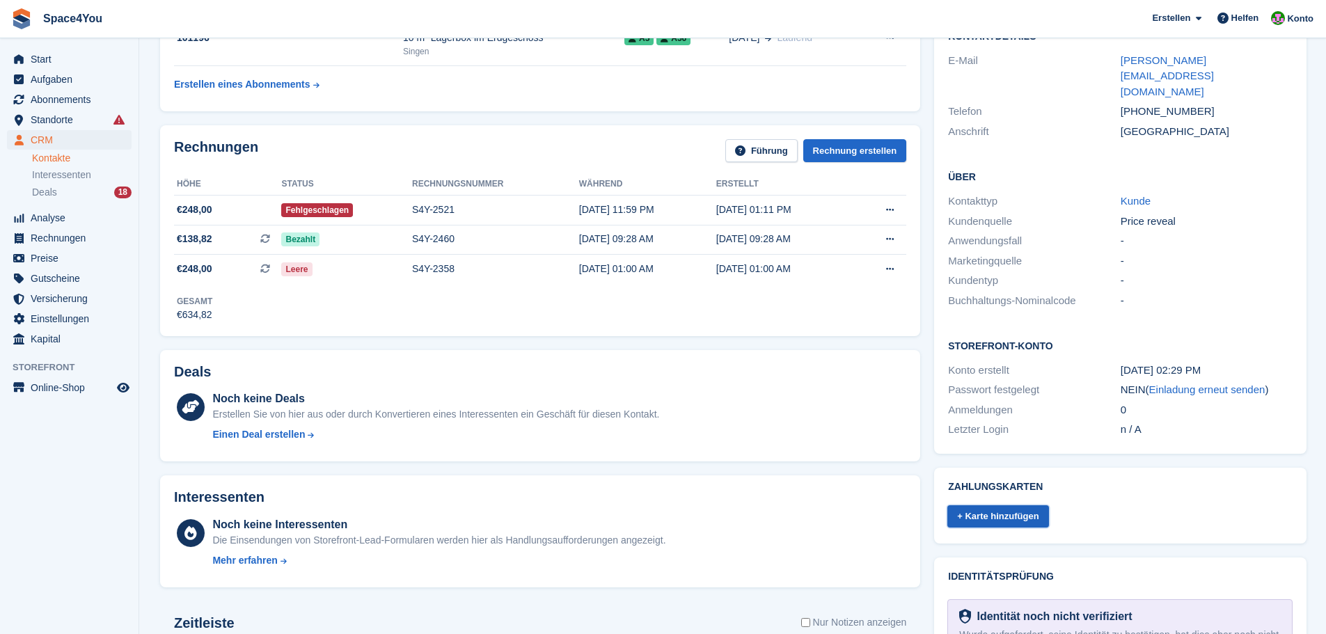
click at [1020, 505] on link "+ Karte hinzufügen" at bounding box center [997, 516] width 101 height 23
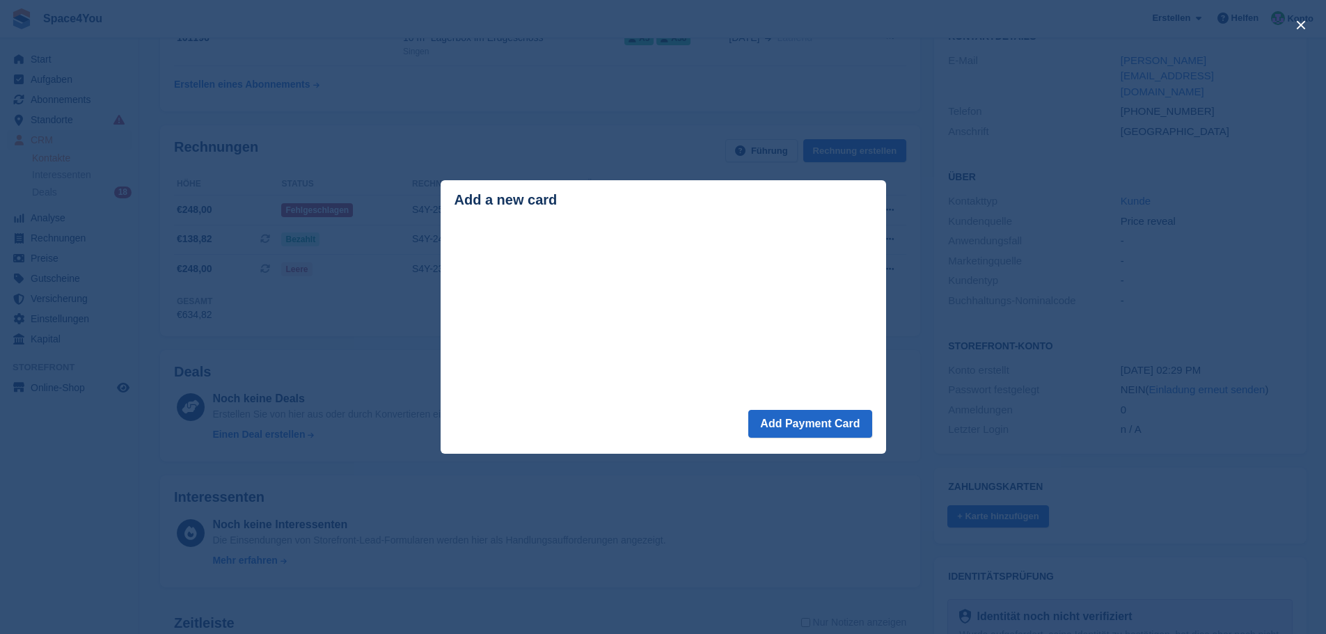
click at [658, 436] on footer "Add Payment Card" at bounding box center [663, 432] width 445 height 44
click at [636, 218] on header "Add a new card" at bounding box center [663, 202] width 445 height 45
click at [585, 200] on div "Add a new card" at bounding box center [663, 200] width 418 height 16
click at [579, 214] on header "Add a new card" at bounding box center [663, 202] width 445 height 45
click at [663, 429] on footer "Add Payment Card" at bounding box center [663, 432] width 445 height 44
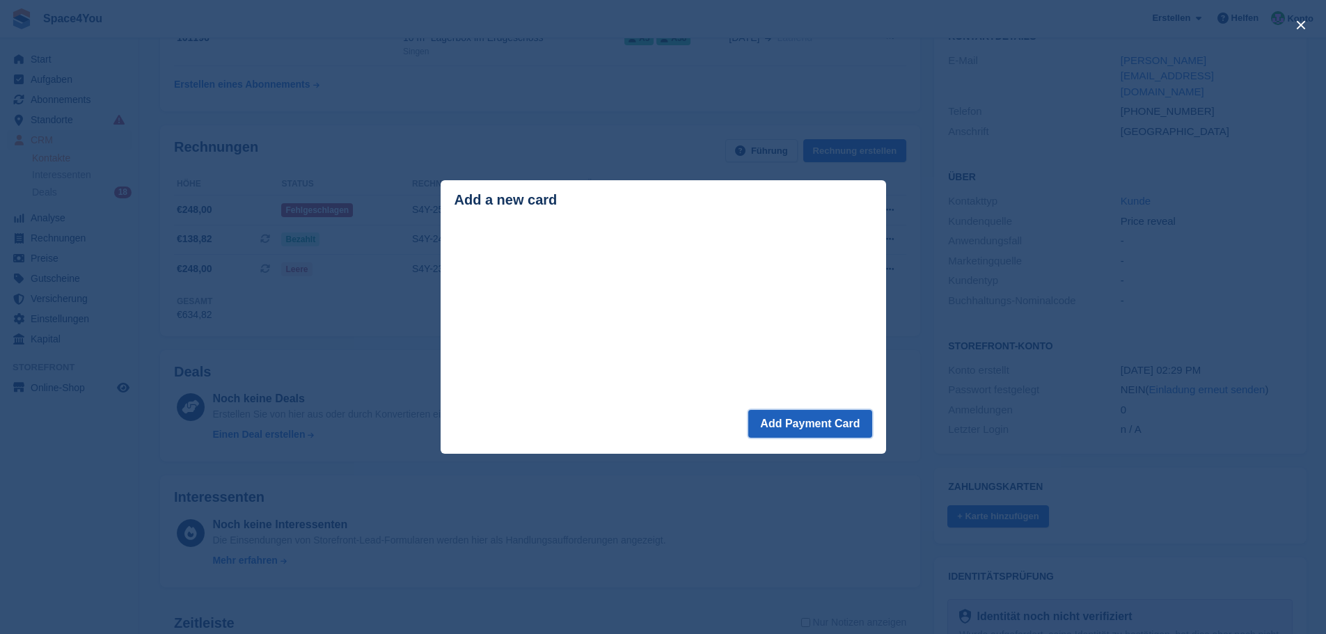
click at [809, 428] on button "Add Payment Card" at bounding box center [809, 424] width 123 height 28
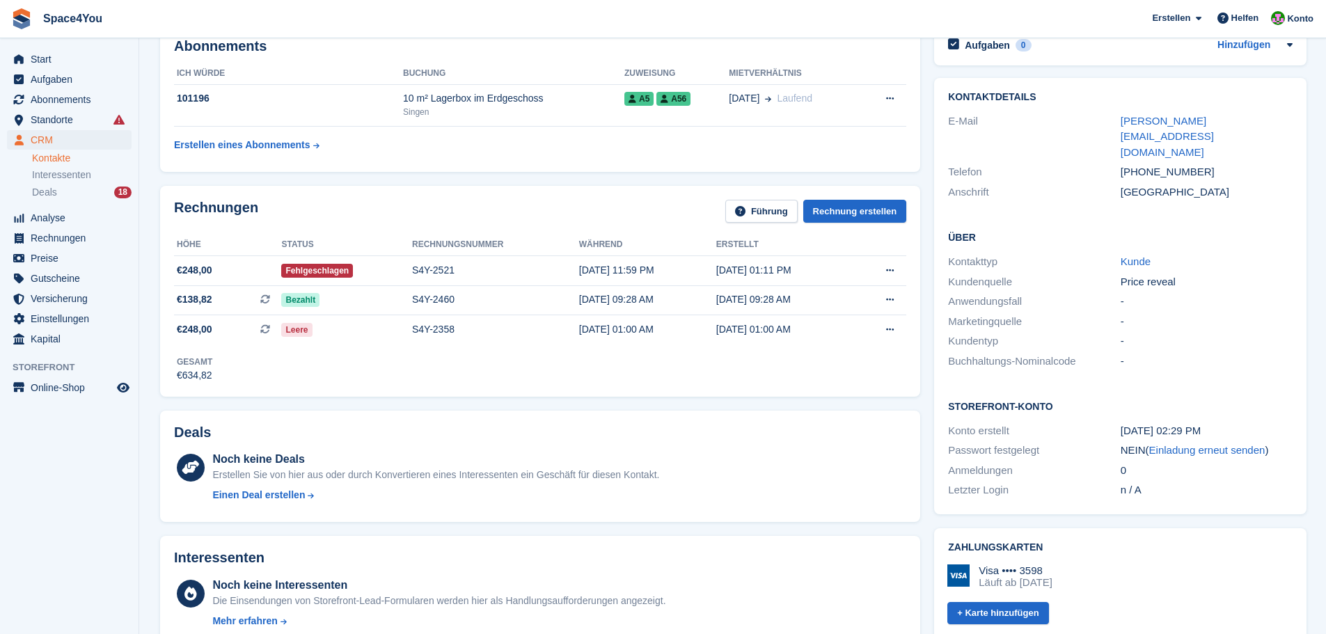
scroll to position [69, 0]
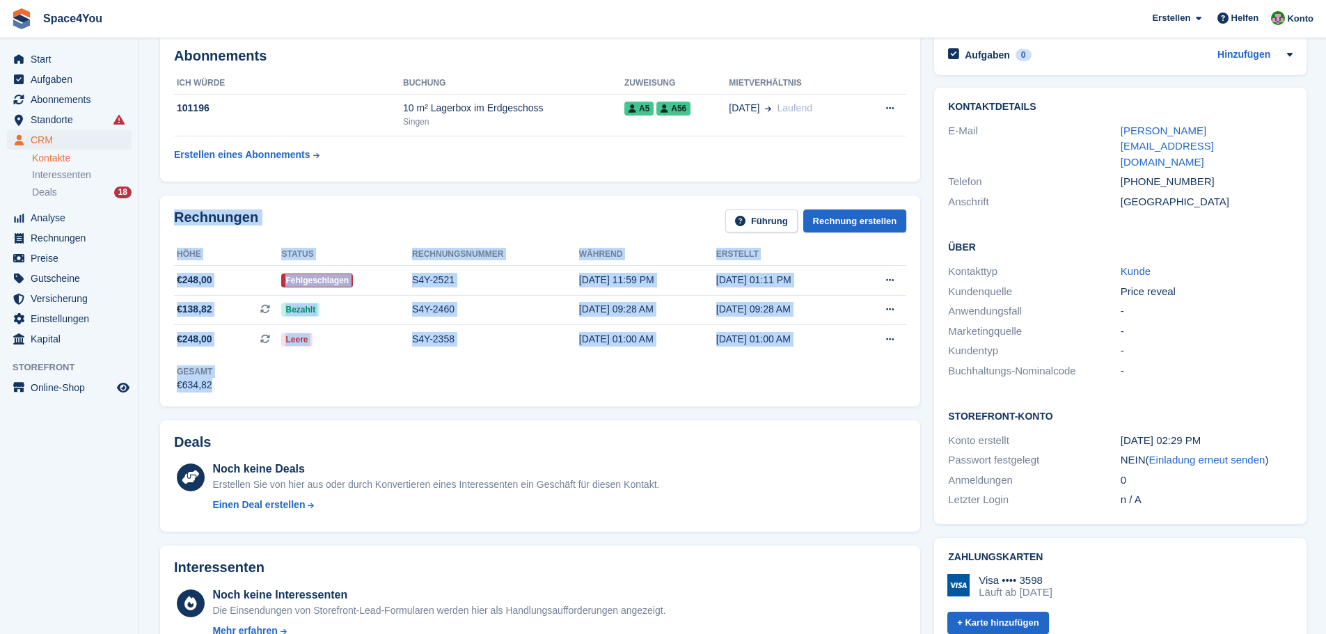
drag, startPoint x: 248, startPoint y: 382, endPoint x: 171, endPoint y: 193, distance: 204.5
click at [171, 193] on div "Rechnungen Führung Rechnung erstellen Höhe Status Rechnungsnummer Während Erste…" at bounding box center [540, 301] width 774 height 224
click at [371, 216] on div "Rechnungen Führung Rechnung erstellen" at bounding box center [540, 224] width 732 height 31
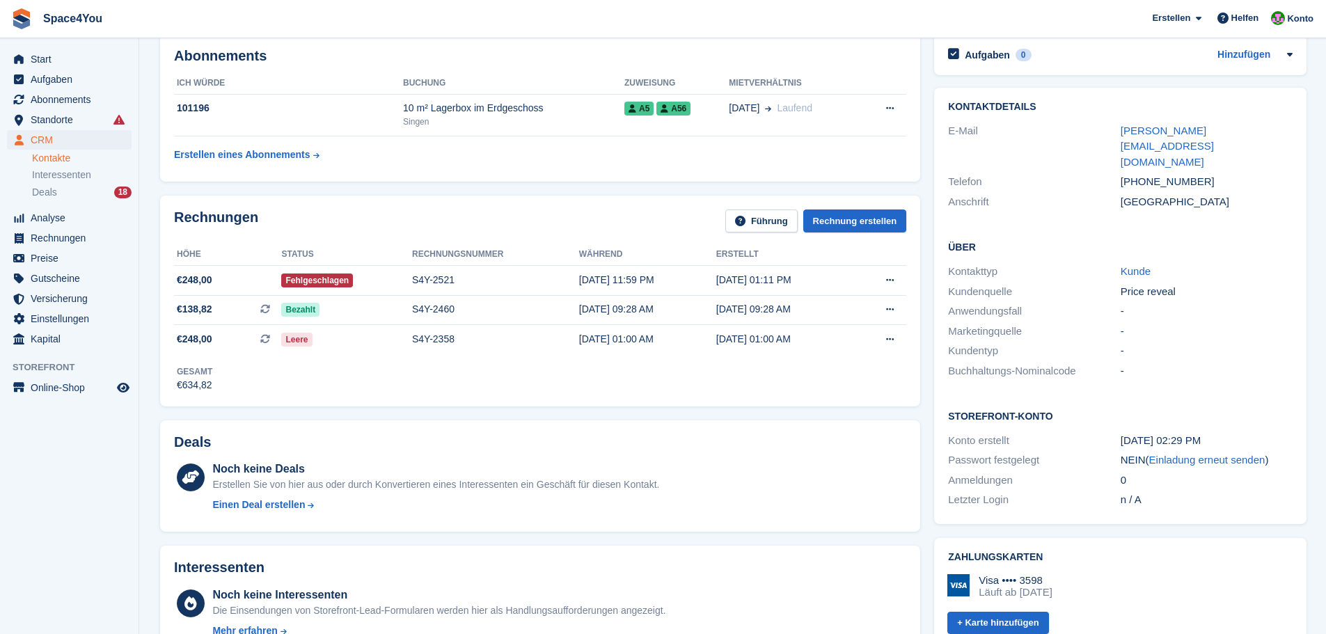
scroll to position [0, 0]
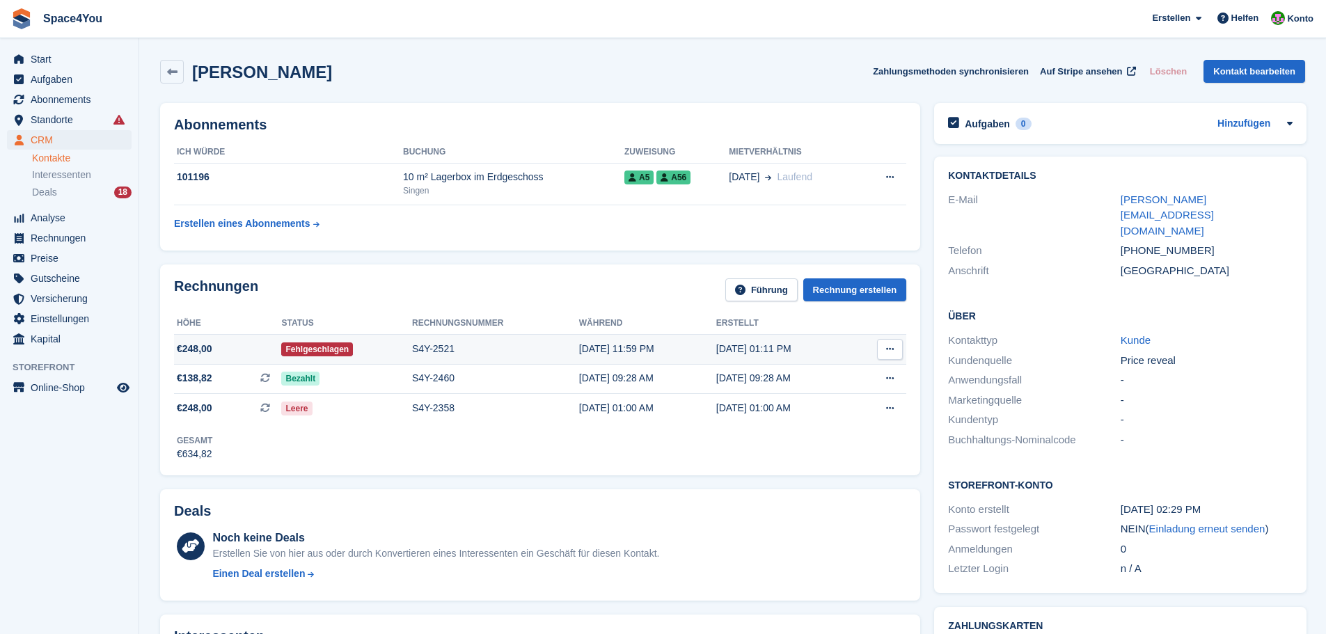
click at [464, 351] on div "S4Y-2521" at bounding box center [495, 349] width 167 height 15
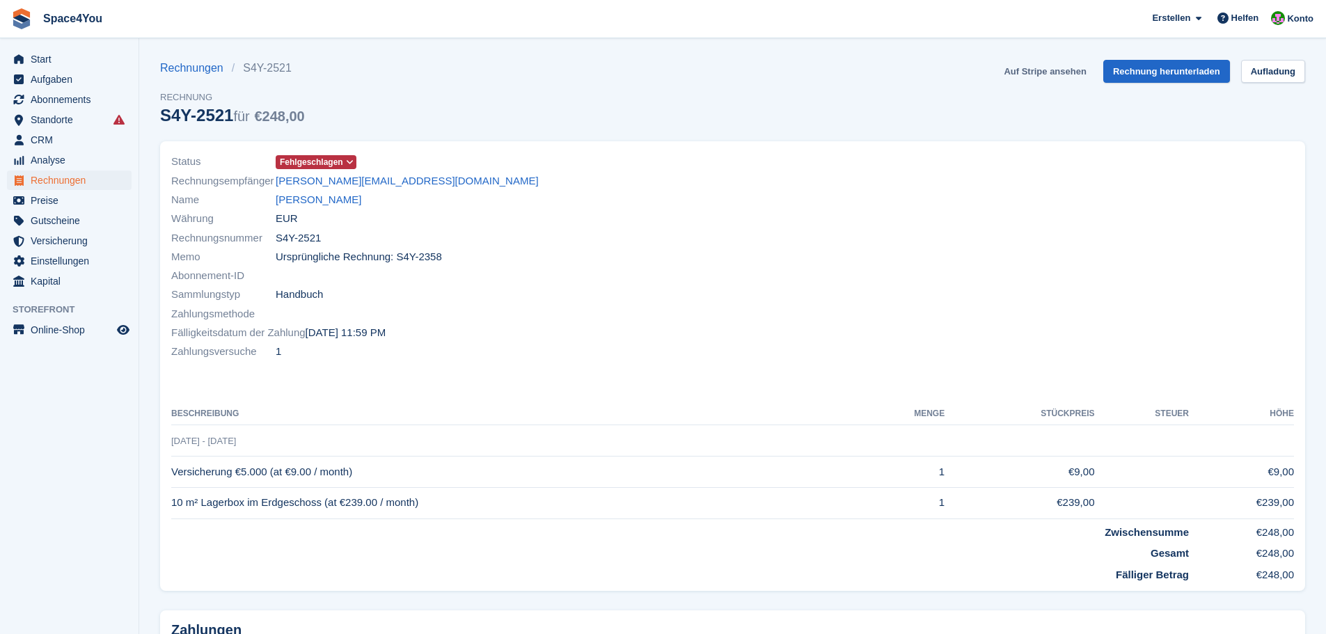
click at [1057, 77] on link "Auf Stripe ansehen" at bounding box center [1044, 71] width 93 height 23
click at [306, 203] on link "[PERSON_NAME]" at bounding box center [319, 200] width 86 height 16
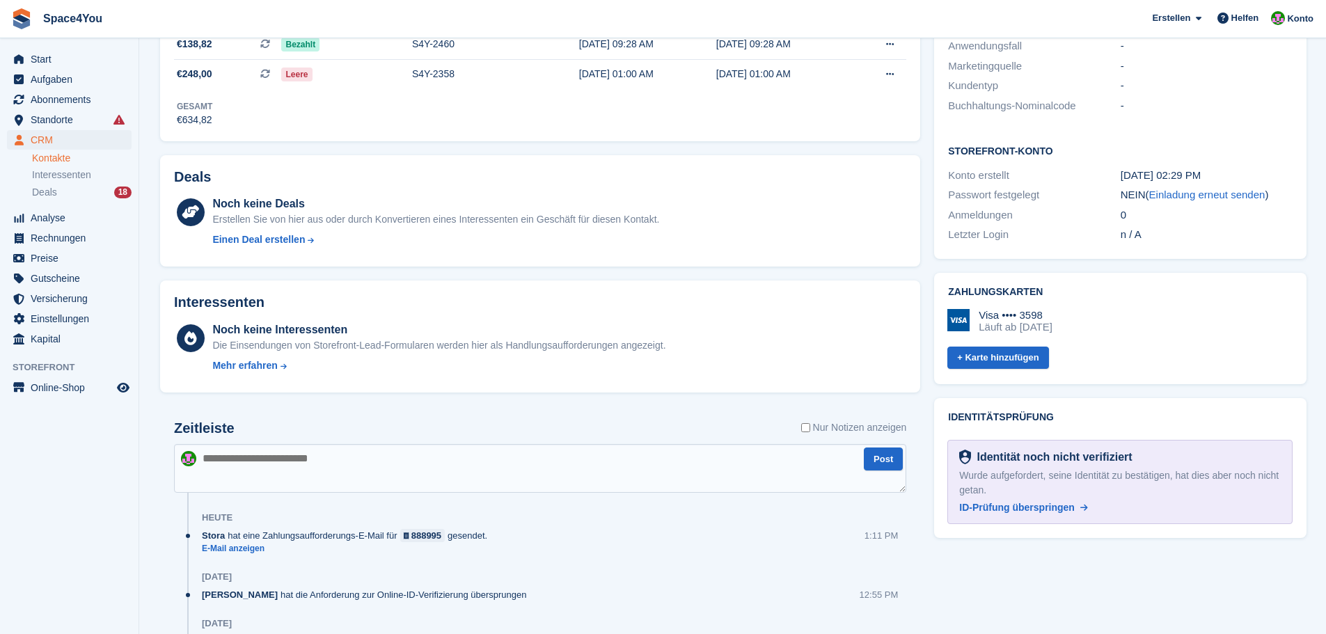
scroll to position [348, 0]
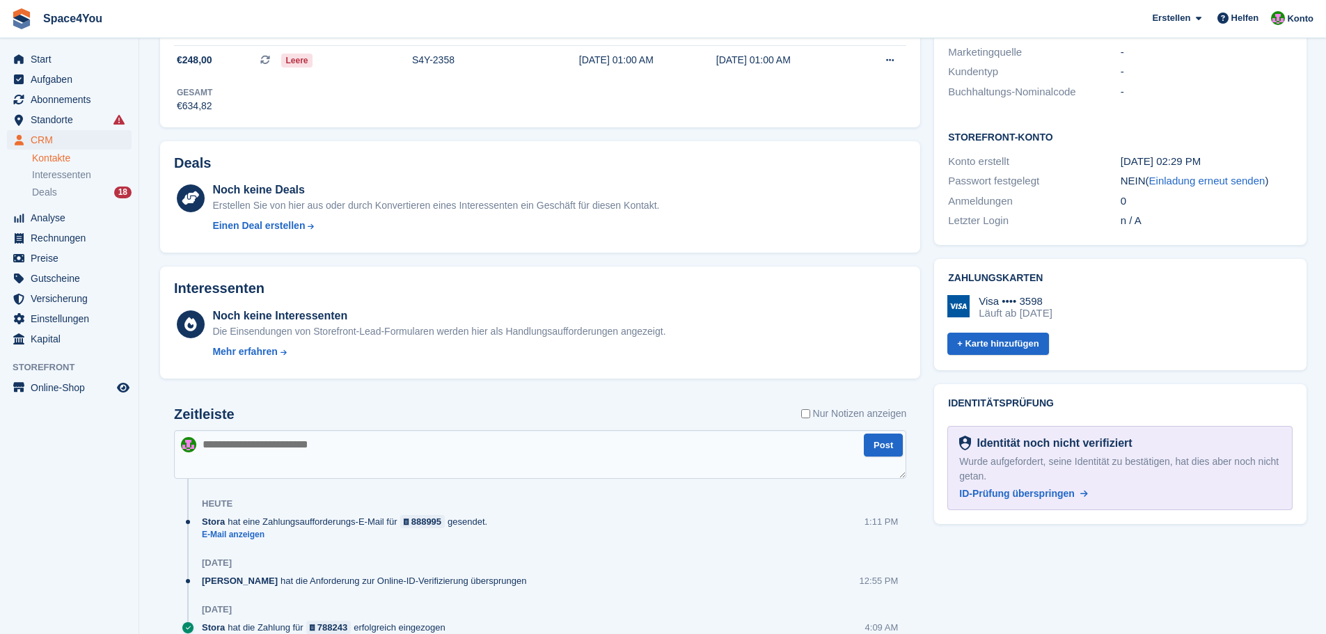
click at [346, 459] on textarea at bounding box center [540, 454] width 732 height 49
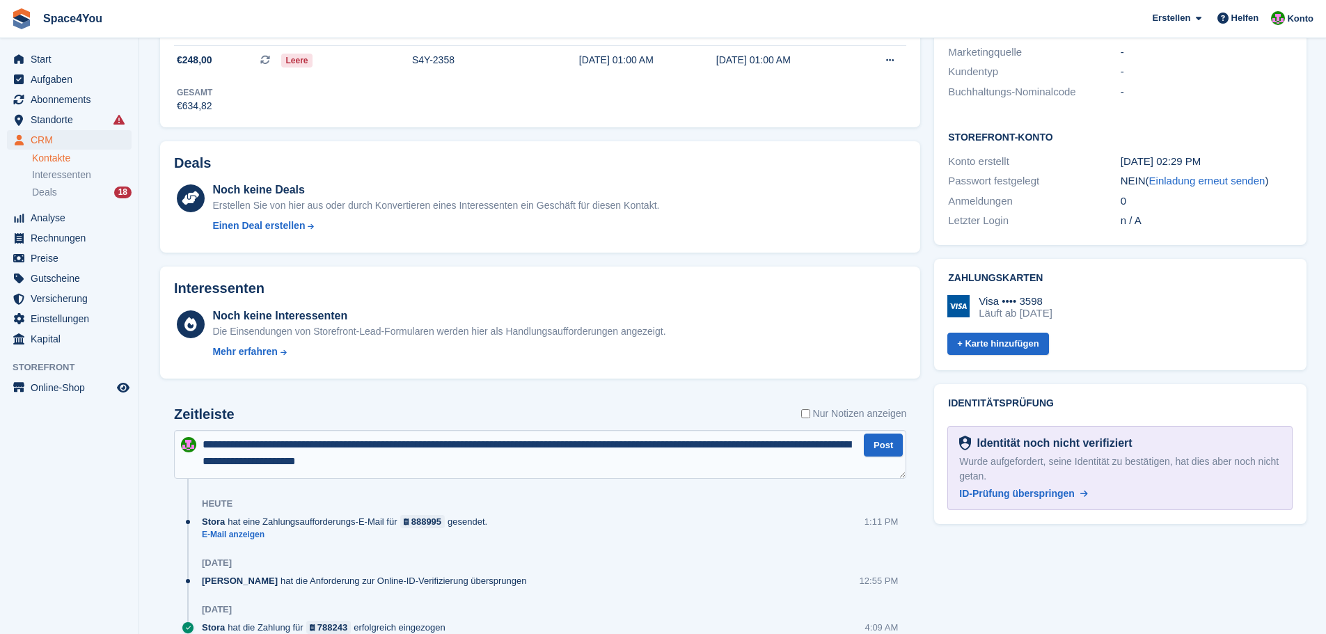
type textarea "**********"
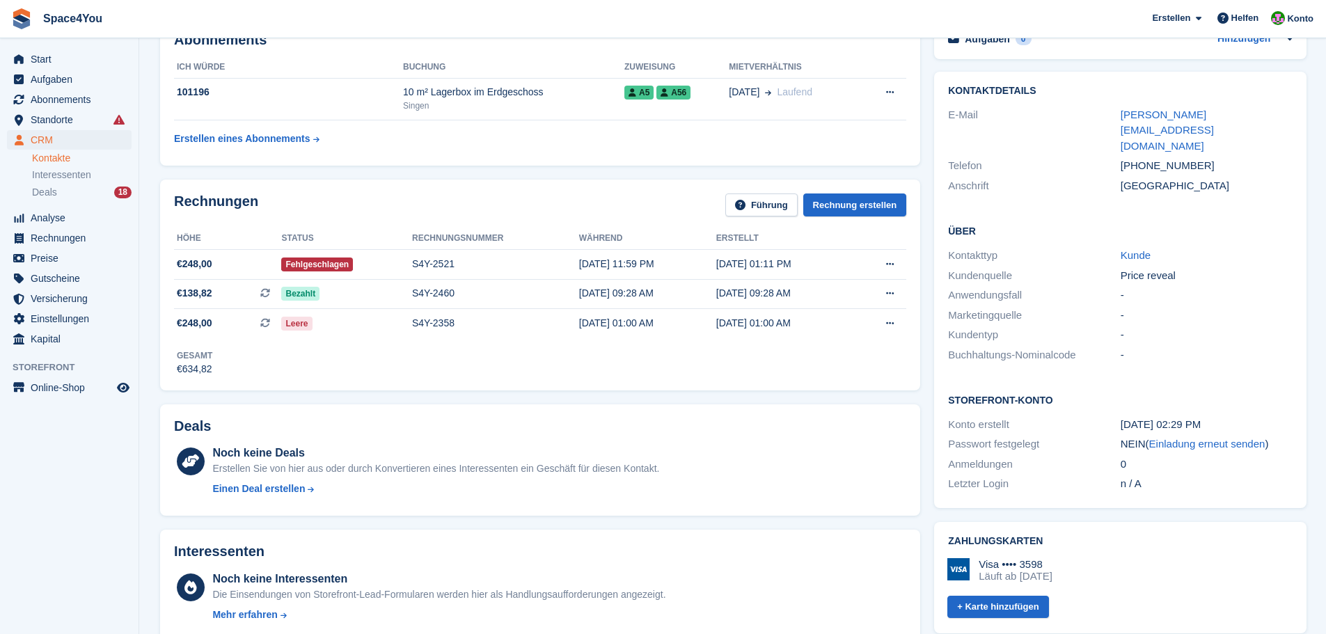
scroll to position [0, 0]
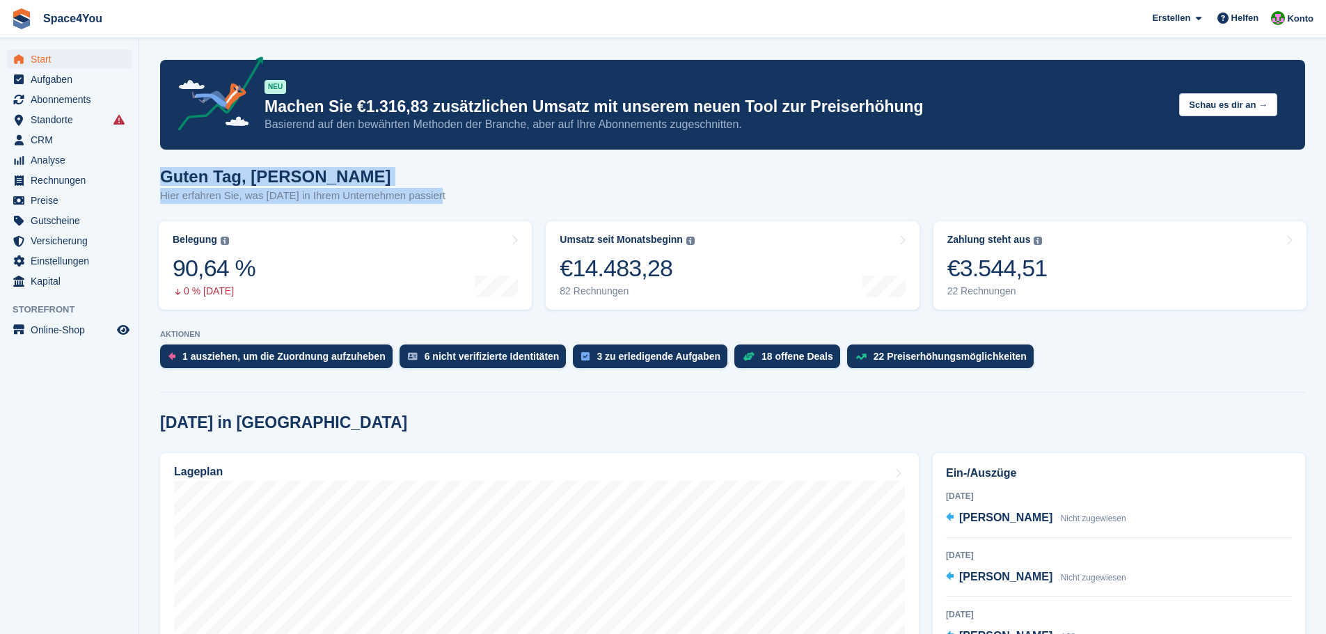
drag, startPoint x: 444, startPoint y: 197, endPoint x: 161, endPoint y: 178, distance: 283.2
click at [161, 178] on div "Guten Tag, [PERSON_NAME] erfahren Sie, was [DATE] in Ihrem Unternehmen passiert" at bounding box center [732, 194] width 1145 height 54
click at [161, 178] on h1 "Guten Tag, [PERSON_NAME]" at bounding box center [302, 176] width 285 height 19
drag, startPoint x: 161, startPoint y: 178, endPoint x: 450, endPoint y: 198, distance: 288.8
click at [450, 198] on div "Guten Tag, [PERSON_NAME] erfahren Sie, was [DATE] in Ihrem Unternehmen passiert" at bounding box center [732, 194] width 1145 height 54
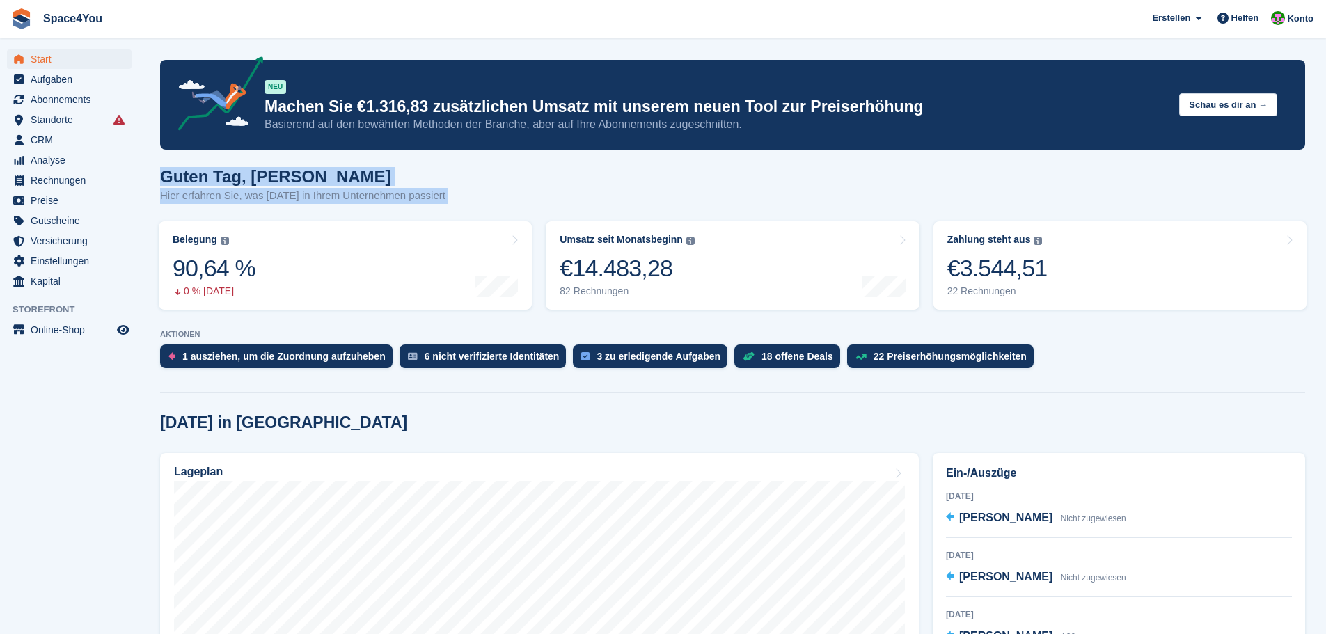
click at [450, 198] on div "Guten Tag, [PERSON_NAME] erfahren Sie, was [DATE] in Ihrem Unternehmen passiert" at bounding box center [732, 194] width 1145 height 54
drag, startPoint x: 444, startPoint y: 196, endPoint x: 149, endPoint y: 160, distance: 297.2
click at [452, 190] on div "Guten Tag, [PERSON_NAME] erfahren Sie, was [DATE] in Ihrem Unternehmen passiert" at bounding box center [732, 194] width 1145 height 54
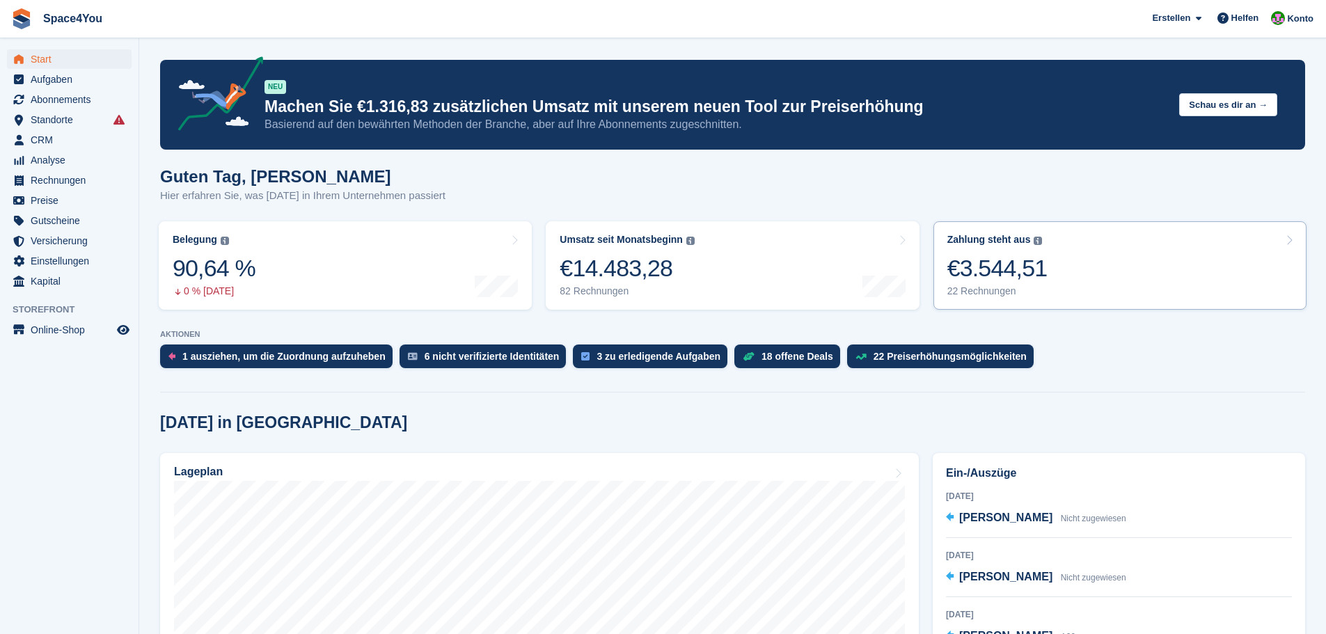
click at [1102, 263] on link "Zahlung steht aus Der gesamte ausstehende Saldo aller offenen Rechnungen. €3.54…" at bounding box center [1119, 265] width 373 height 88
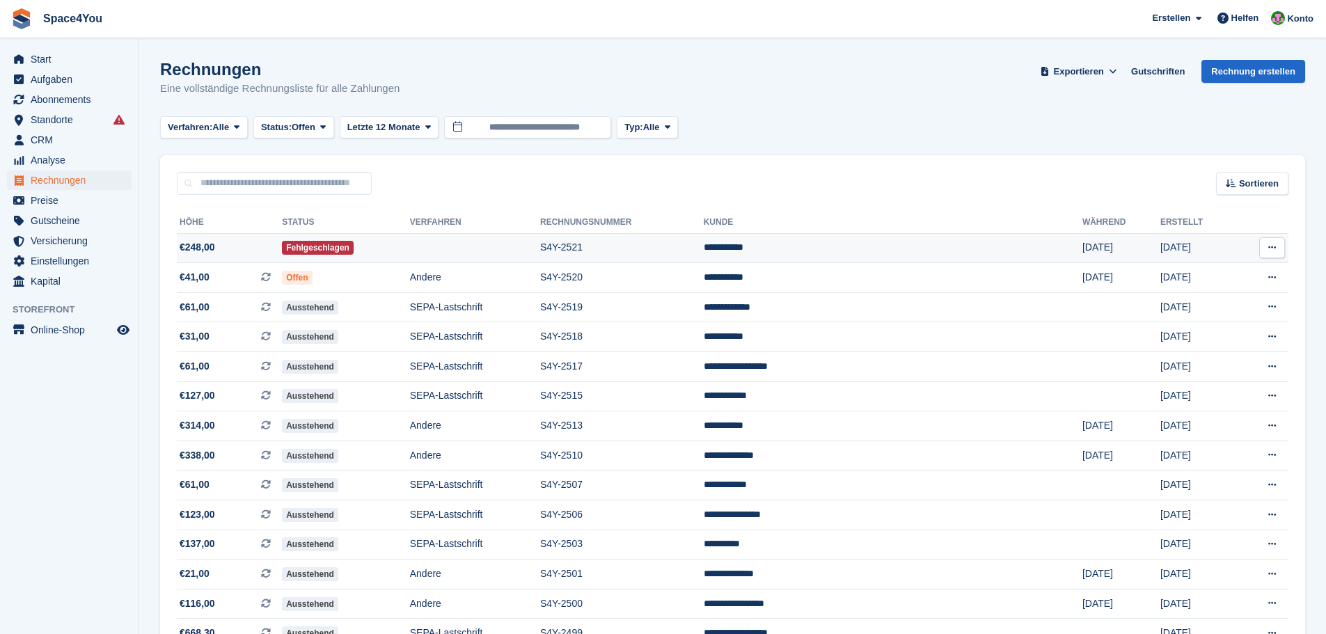
click at [242, 244] on span "€248,00" at bounding box center [229, 247] width 105 height 15
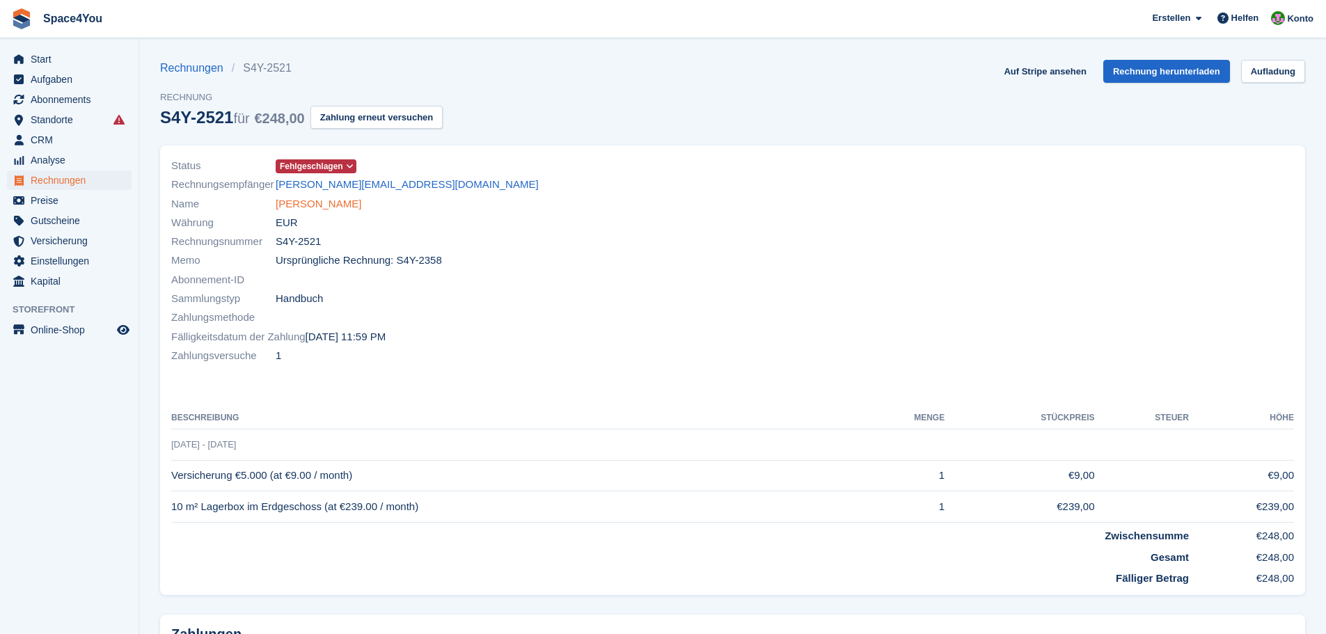
click at [294, 204] on link "Tobias Isak" at bounding box center [319, 204] width 86 height 16
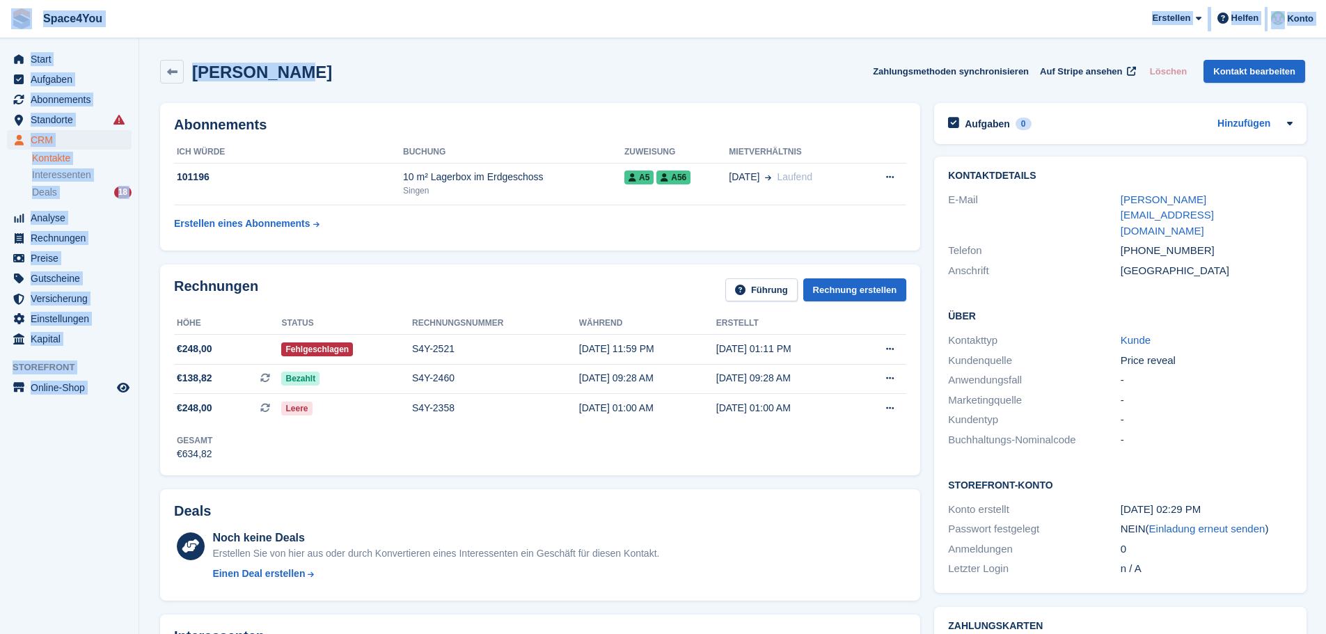
drag, startPoint x: 284, startPoint y: 78, endPoint x: 9, endPoint y: 8, distance: 283.8
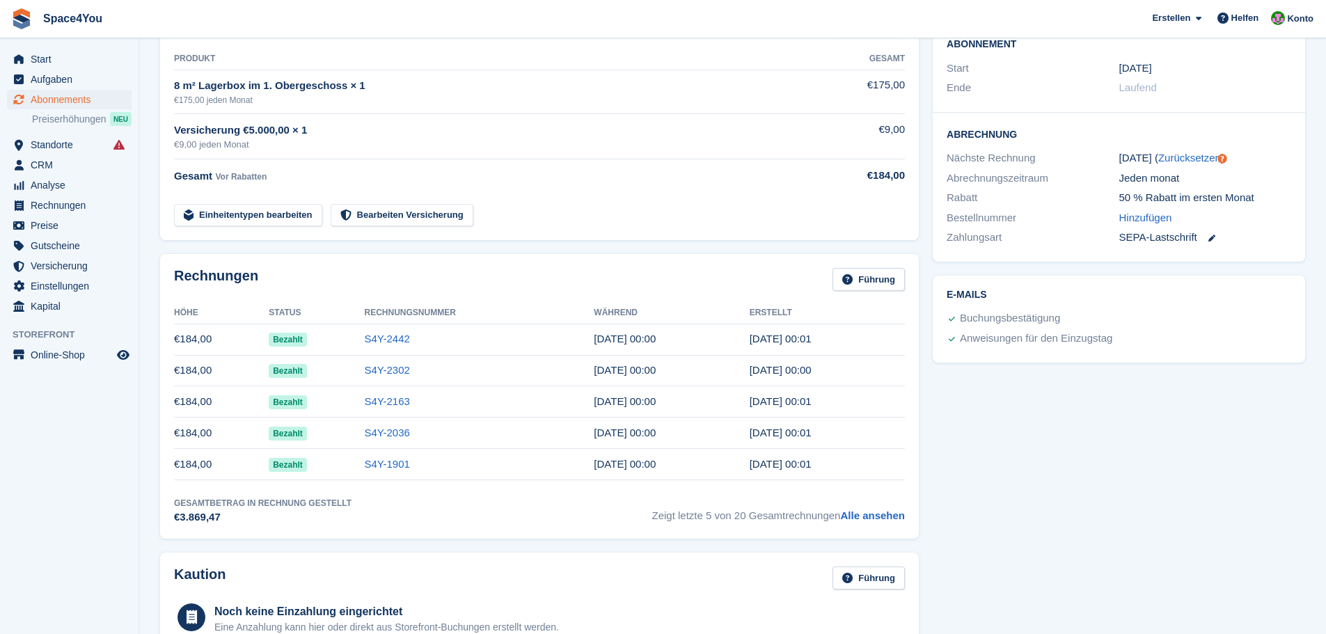
scroll to position [278, 0]
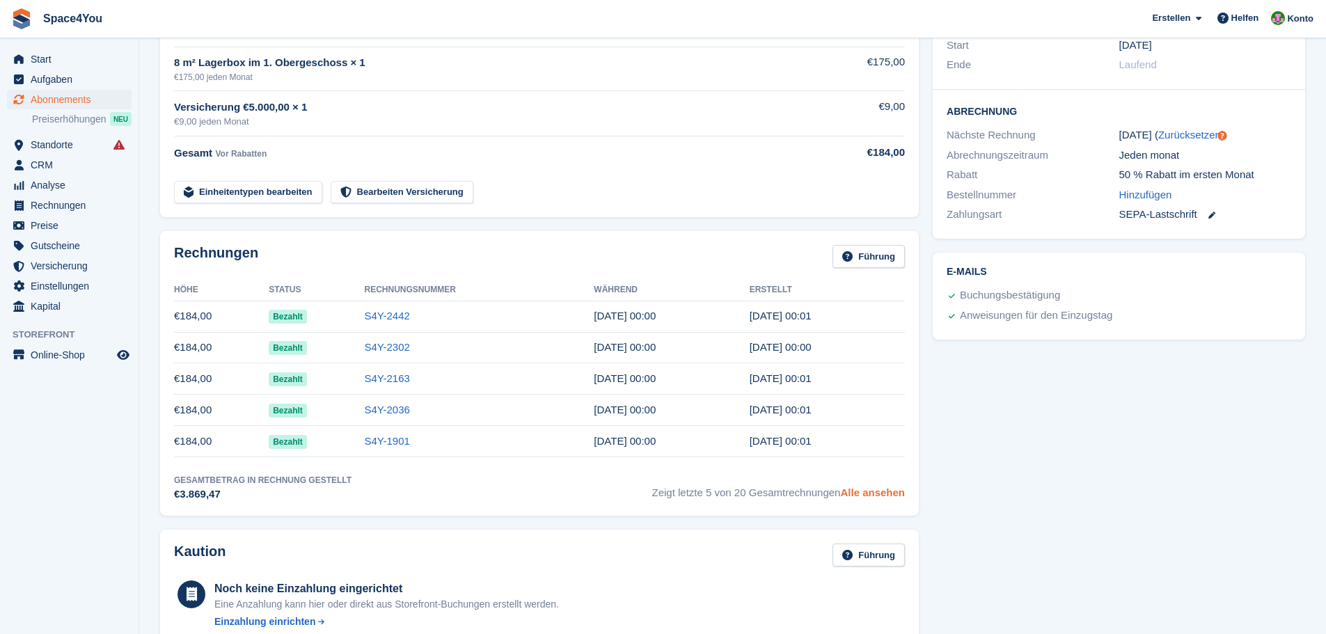
click at [898, 498] on link "Alle ansehen" at bounding box center [872, 492] width 65 height 12
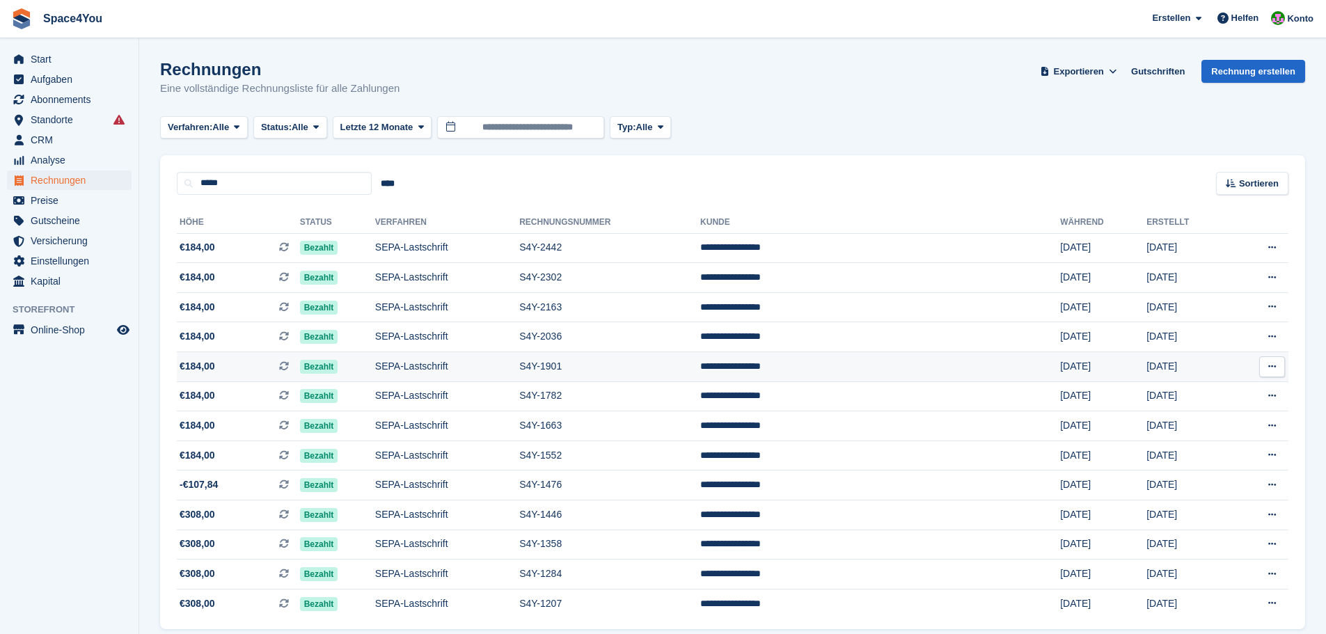
click at [917, 369] on td "**********" at bounding box center [880, 367] width 360 height 30
drag, startPoint x: 1160, startPoint y: 367, endPoint x: 146, endPoint y: 58, distance: 1060.1
click at [146, 58] on section "Rechnungen Eine vollständige Rechnungsliste für alle Zahlungen Exportieren Expo…" at bounding box center [732, 344] width 1187 height 688
click at [383, 63] on h1 "Rechnungen" at bounding box center [279, 69] width 239 height 19
click at [1060, 370] on td "[DATE]" at bounding box center [1103, 367] width 86 height 30
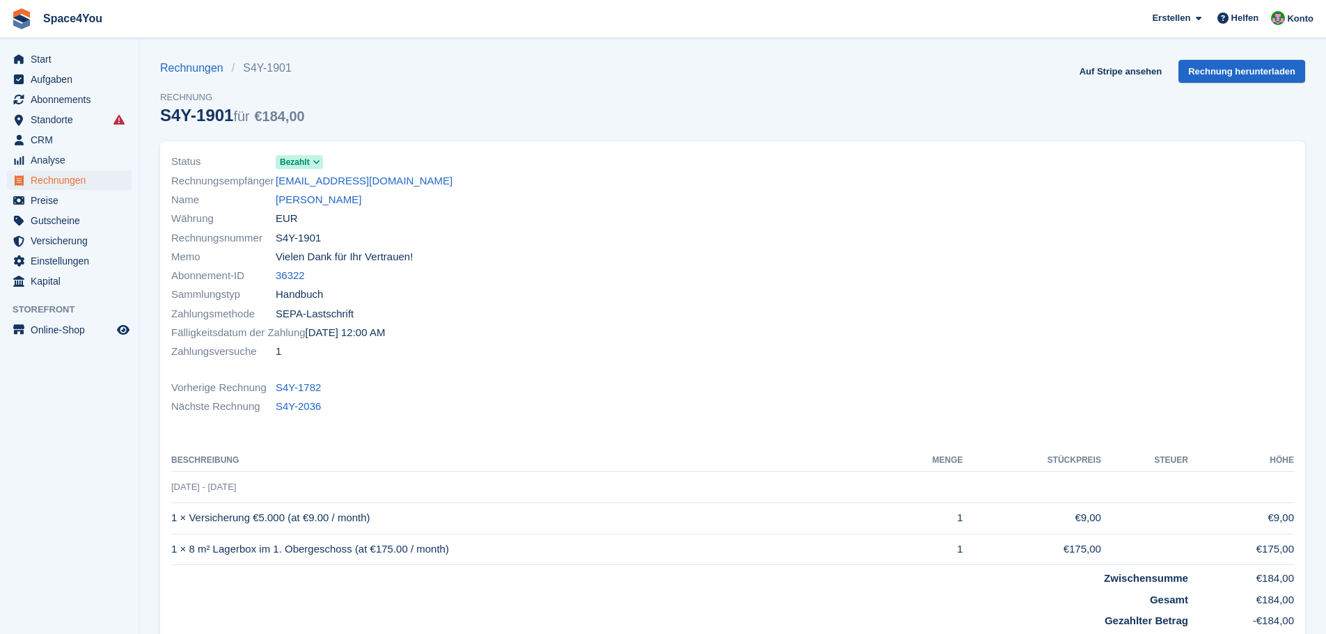
click at [1244, 56] on section "Rechnungen S4Y-1901 Rechnung S4Y-1901 für €184,00 Auf Stripe ansehen Rechnung h…" at bounding box center [732, 429] width 1187 height 859
click at [1241, 71] on link "Rechnung herunterladen" at bounding box center [1241, 71] width 127 height 23
click at [1134, 73] on link "Auf Stripe ansehen" at bounding box center [1120, 71] width 93 height 23
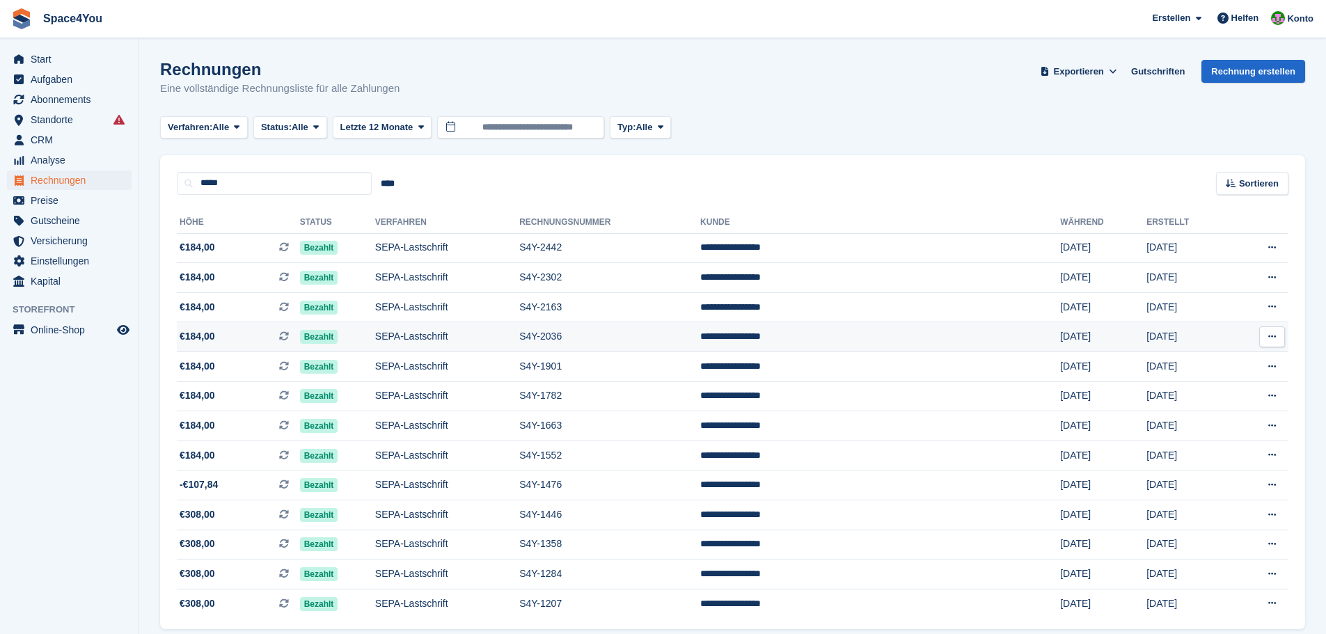
click at [1060, 339] on td "[DATE]" at bounding box center [1103, 337] width 86 height 30
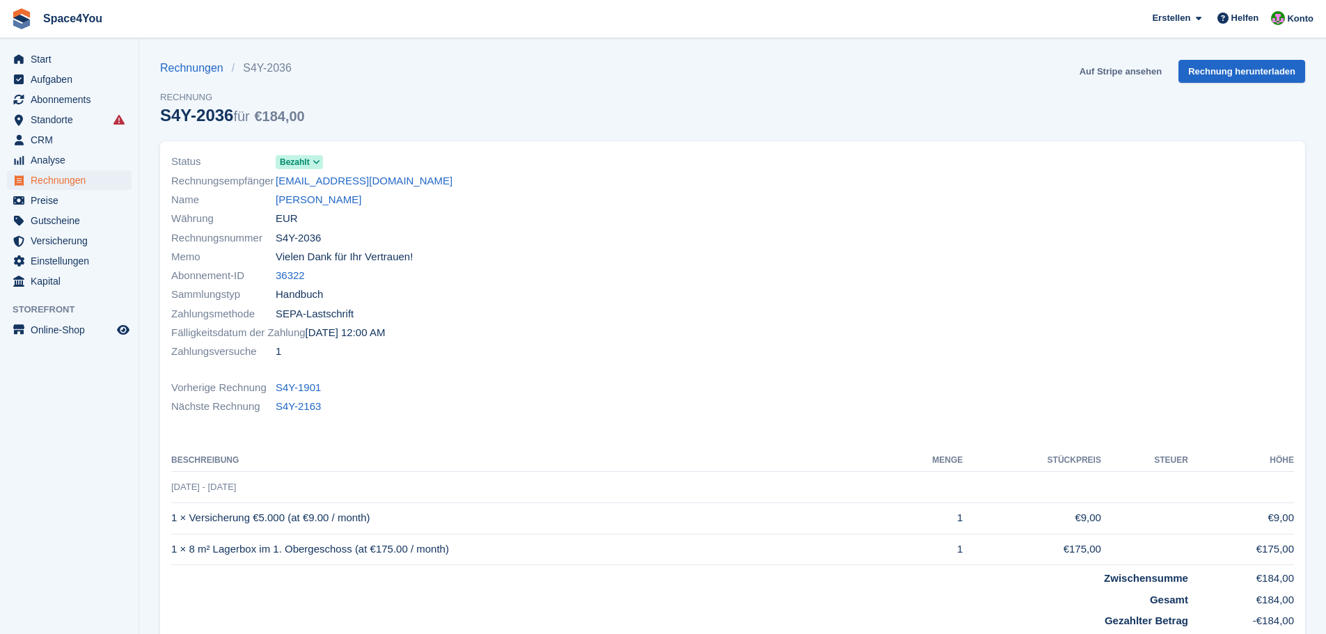
click at [1127, 64] on link "Auf Stripe ansehen" at bounding box center [1120, 71] width 93 height 23
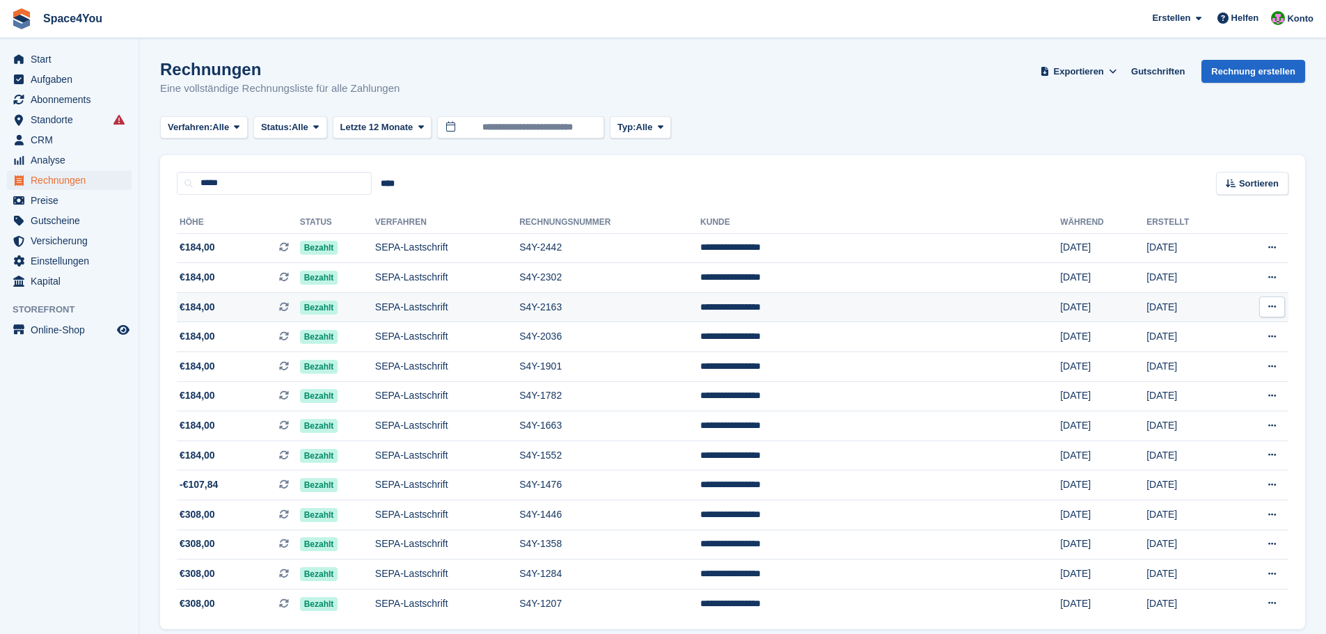
click at [700, 310] on td "S4Y-2163" at bounding box center [609, 307] width 181 height 30
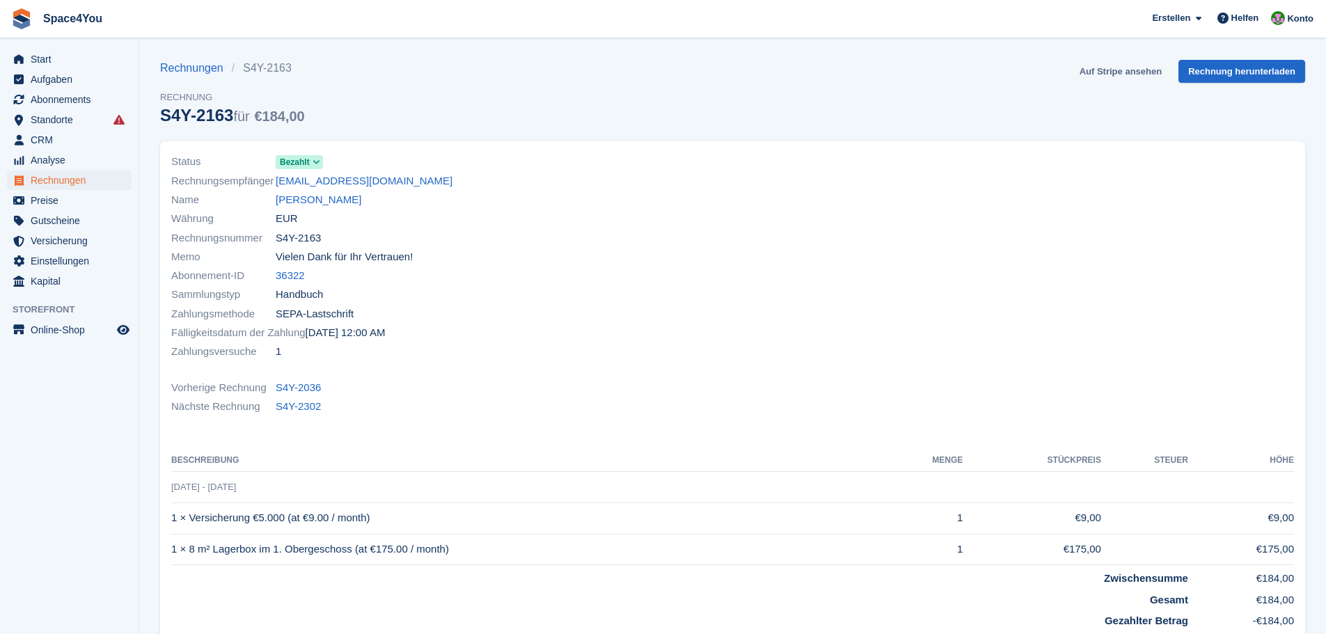
click at [1105, 77] on link "Auf Stripe ansehen" at bounding box center [1120, 71] width 93 height 23
click at [314, 200] on link "[PERSON_NAME]" at bounding box center [319, 200] width 86 height 16
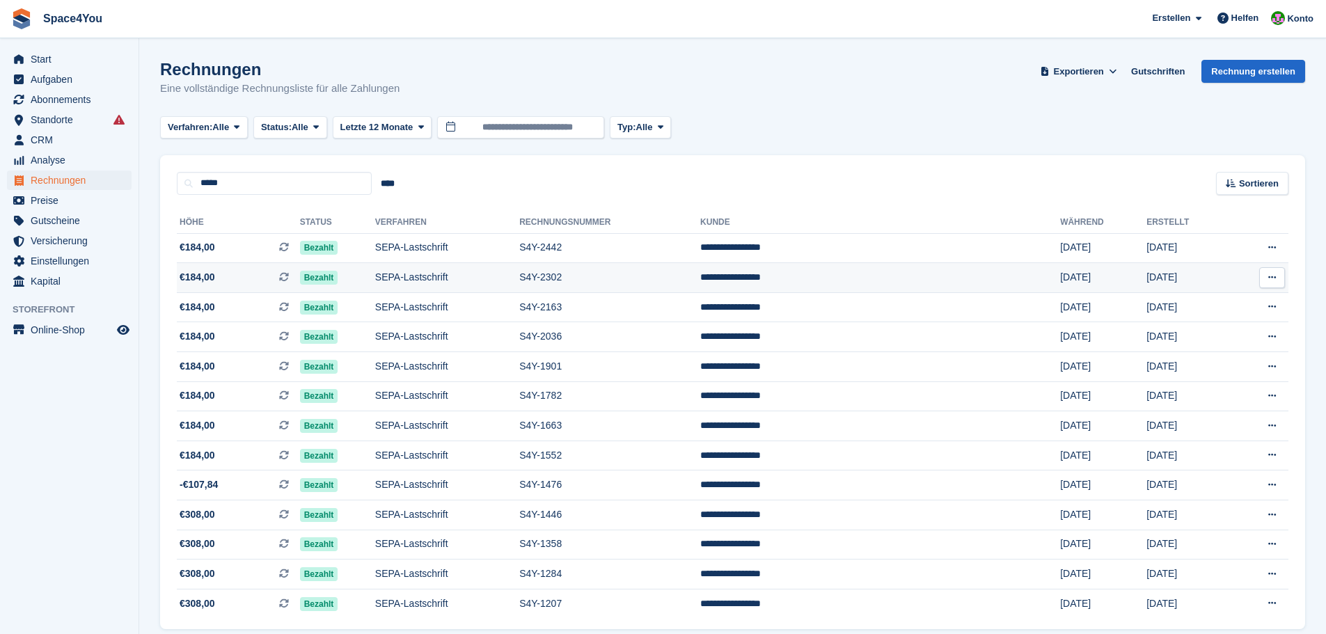
click at [1068, 279] on td "[DATE]" at bounding box center [1103, 278] width 86 height 30
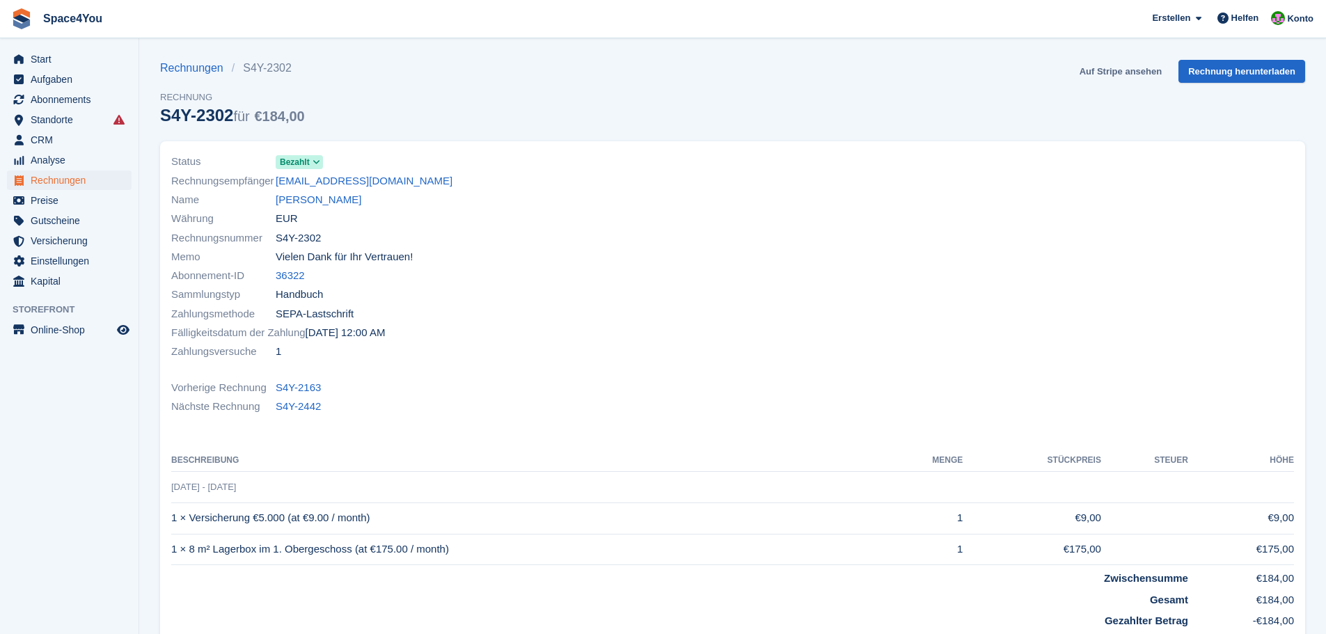
click at [1132, 74] on link "Auf Stripe ansehen" at bounding box center [1120, 71] width 93 height 23
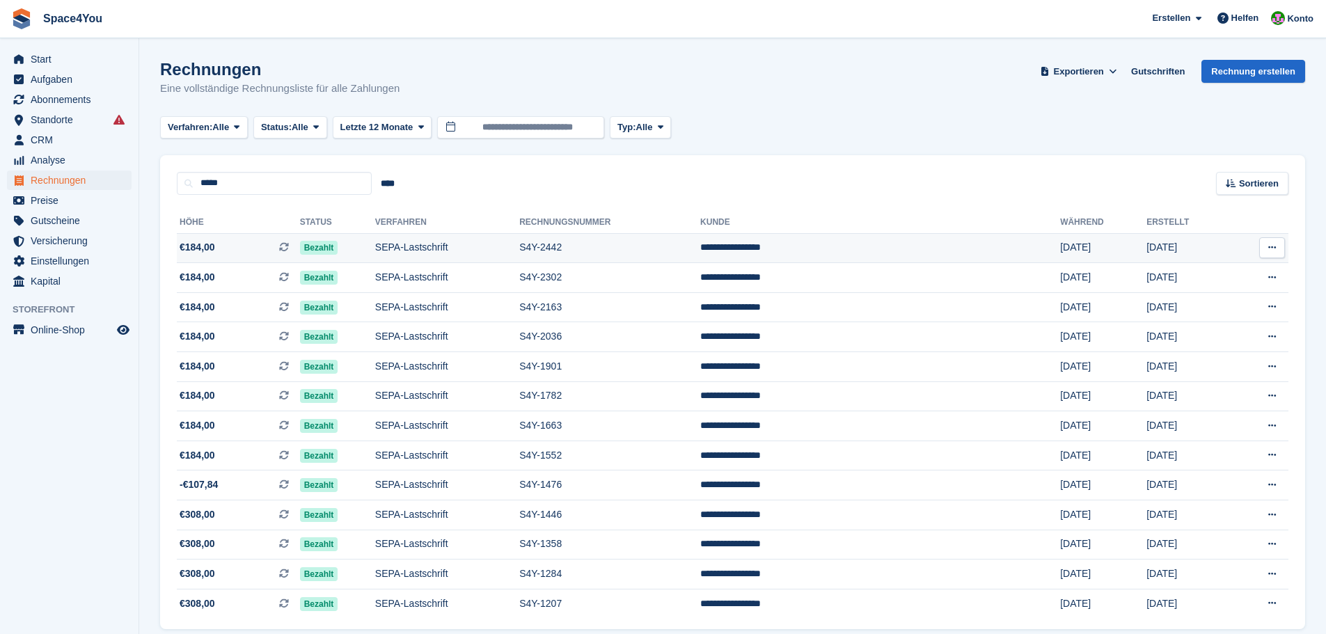
click at [647, 247] on td "S4Y-2442" at bounding box center [609, 248] width 181 height 30
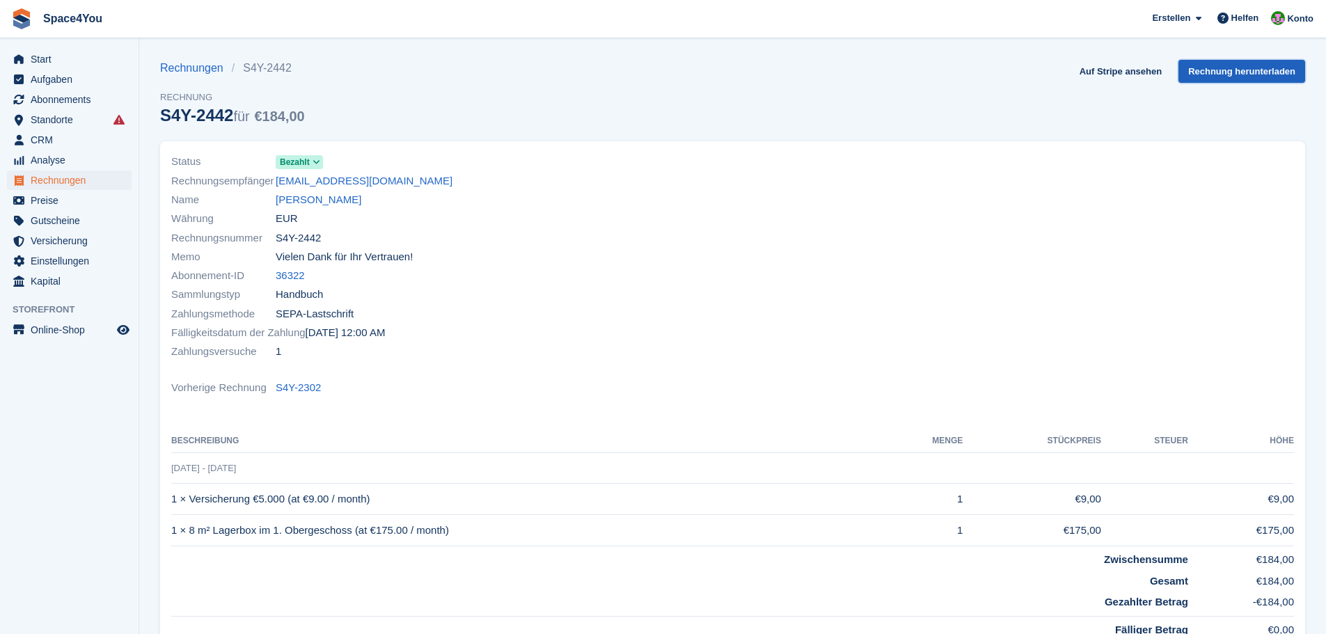
click at [1212, 78] on link "Rechnung herunterladen" at bounding box center [1241, 71] width 127 height 23
click at [333, 198] on link "[PERSON_NAME]" at bounding box center [319, 200] width 86 height 16
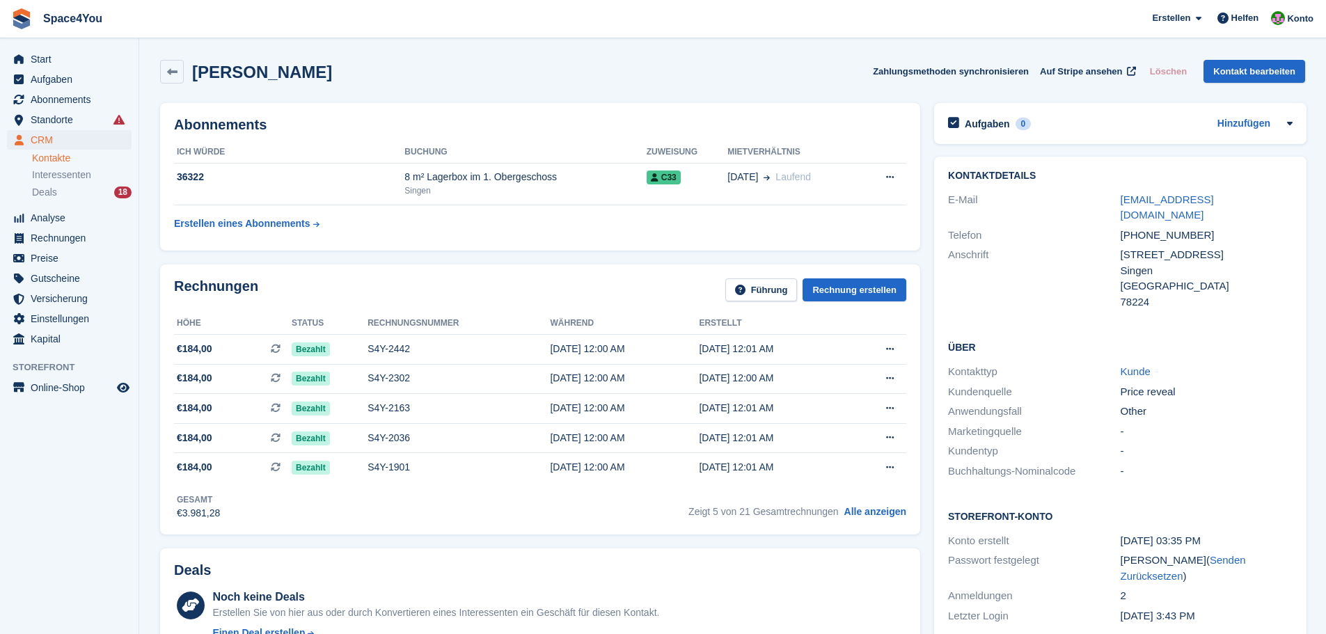
drag, startPoint x: 333, startPoint y: 68, endPoint x: 3, endPoint y: 12, distance: 334.6
click at [200, 37] on span "Space4You [GEOGRAPHIC_DATA] Abonnement Rechnung Kontakt Deal [GEOGRAPHIC_DATA] …" at bounding box center [663, 19] width 1326 height 38
